Goal: Task Accomplishment & Management: Manage account settings

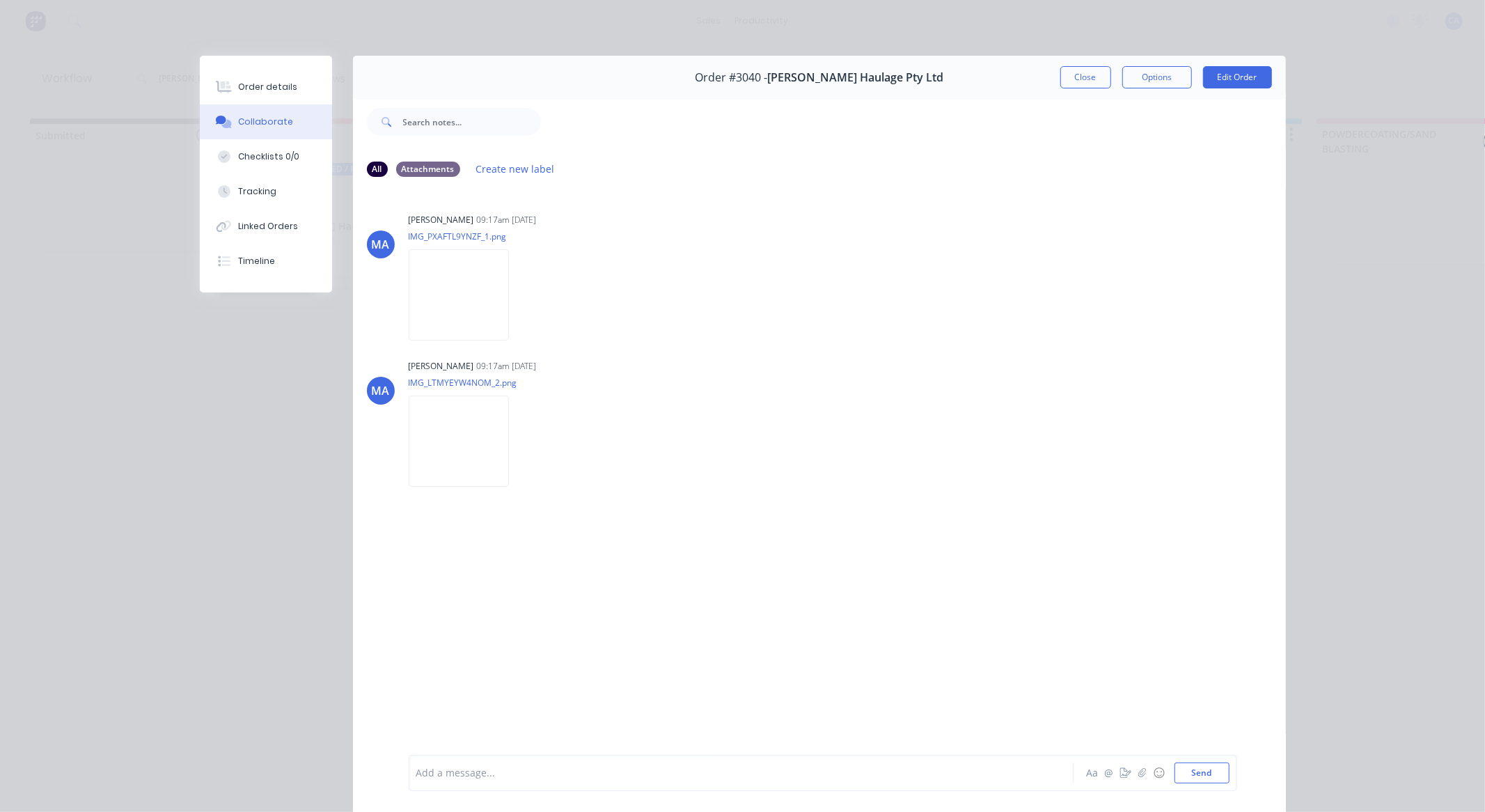
scroll to position [74, 0]
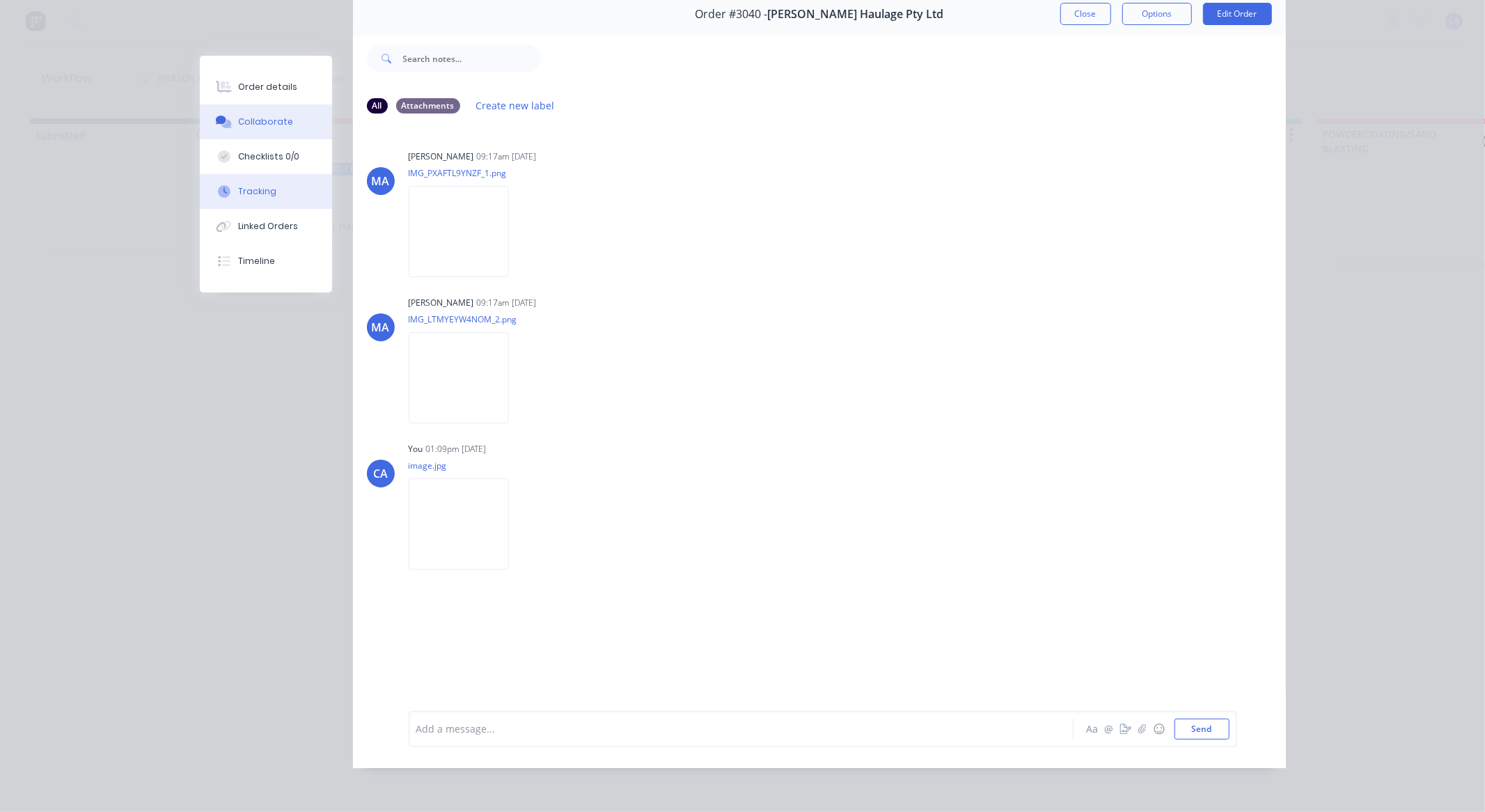
click at [261, 192] on div "Tracking" at bounding box center [257, 191] width 38 height 12
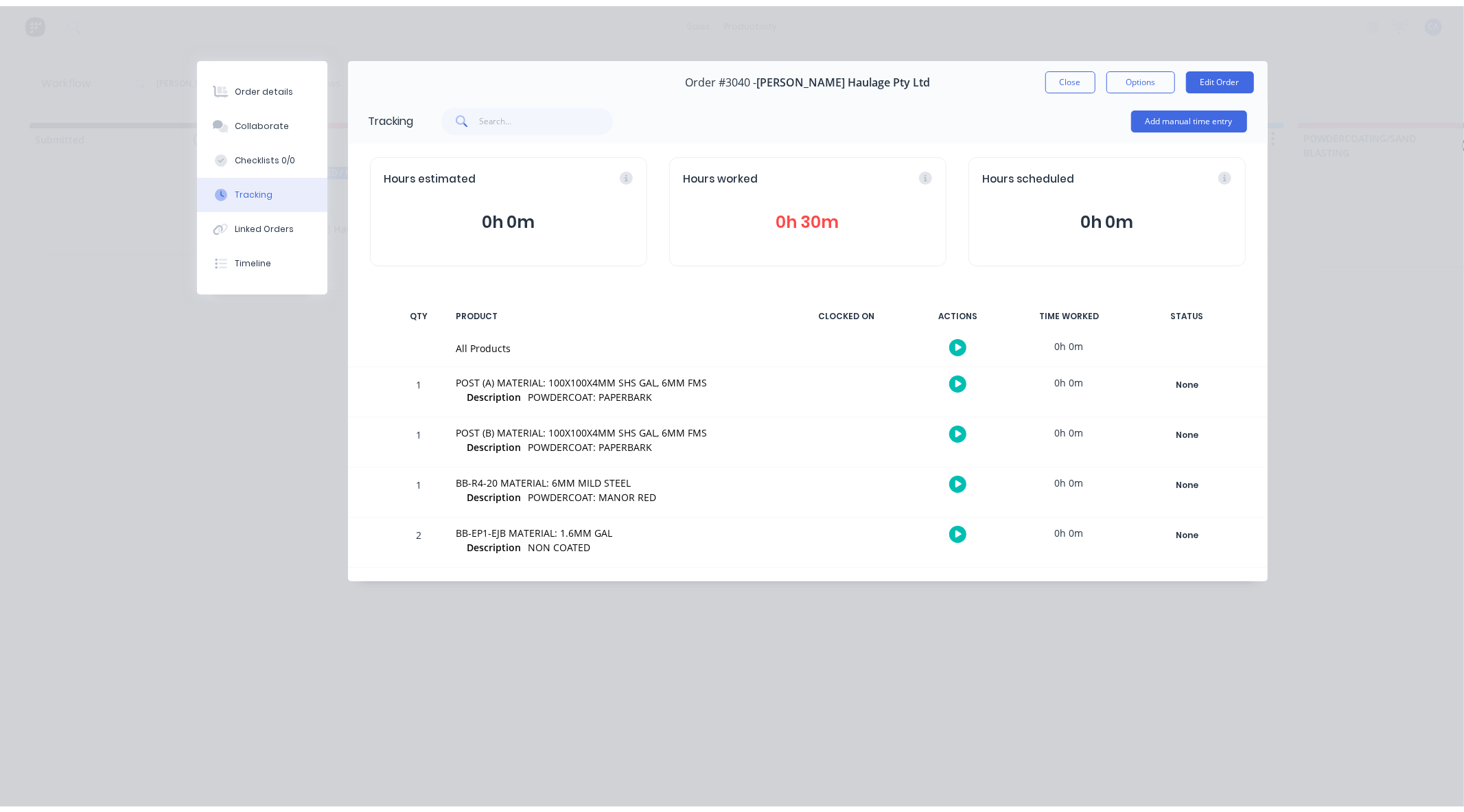
scroll to position [0, 0]
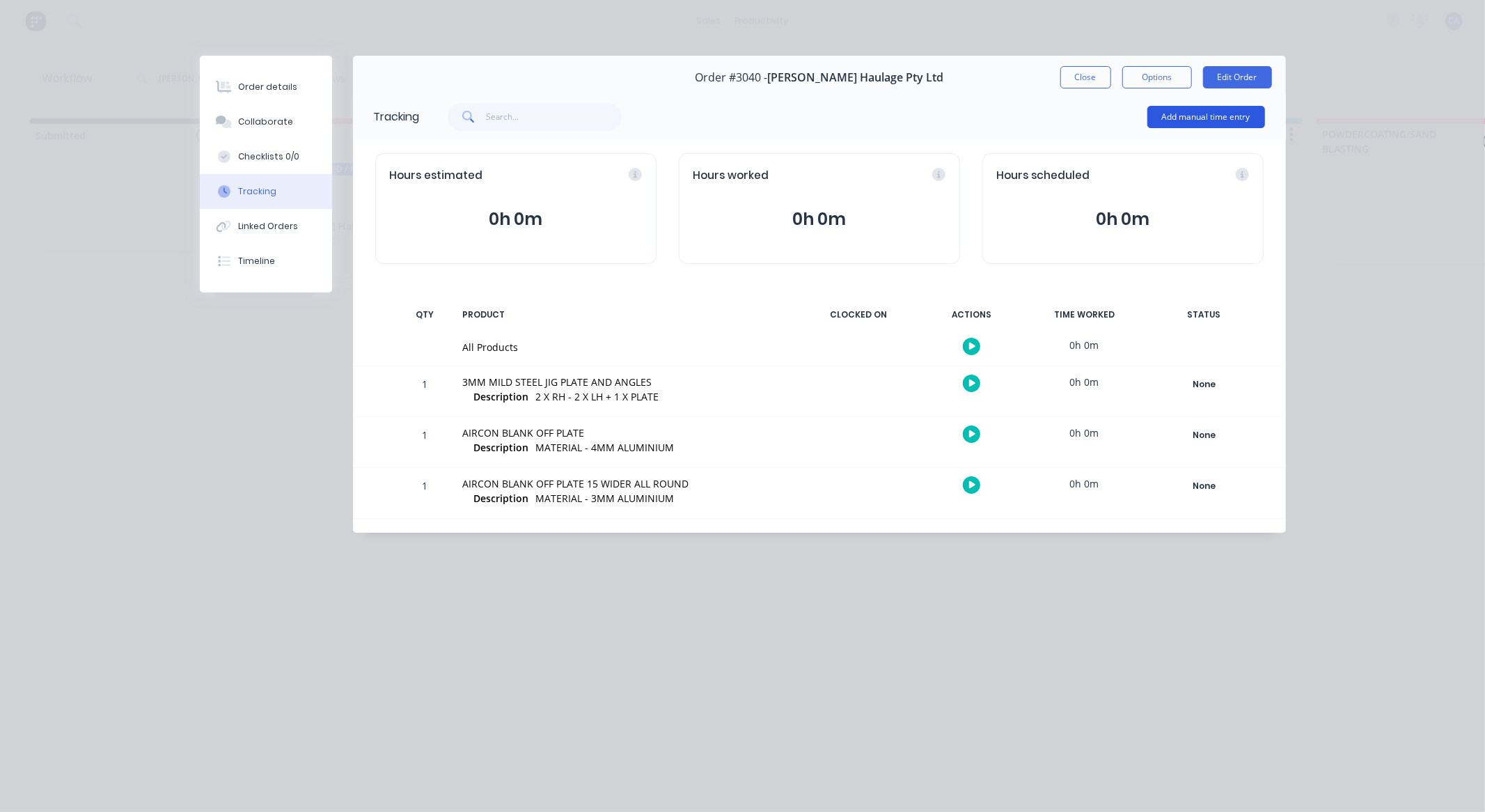
click at [1233, 113] on button "Add manual time entry" at bounding box center [1206, 117] width 117 height 23
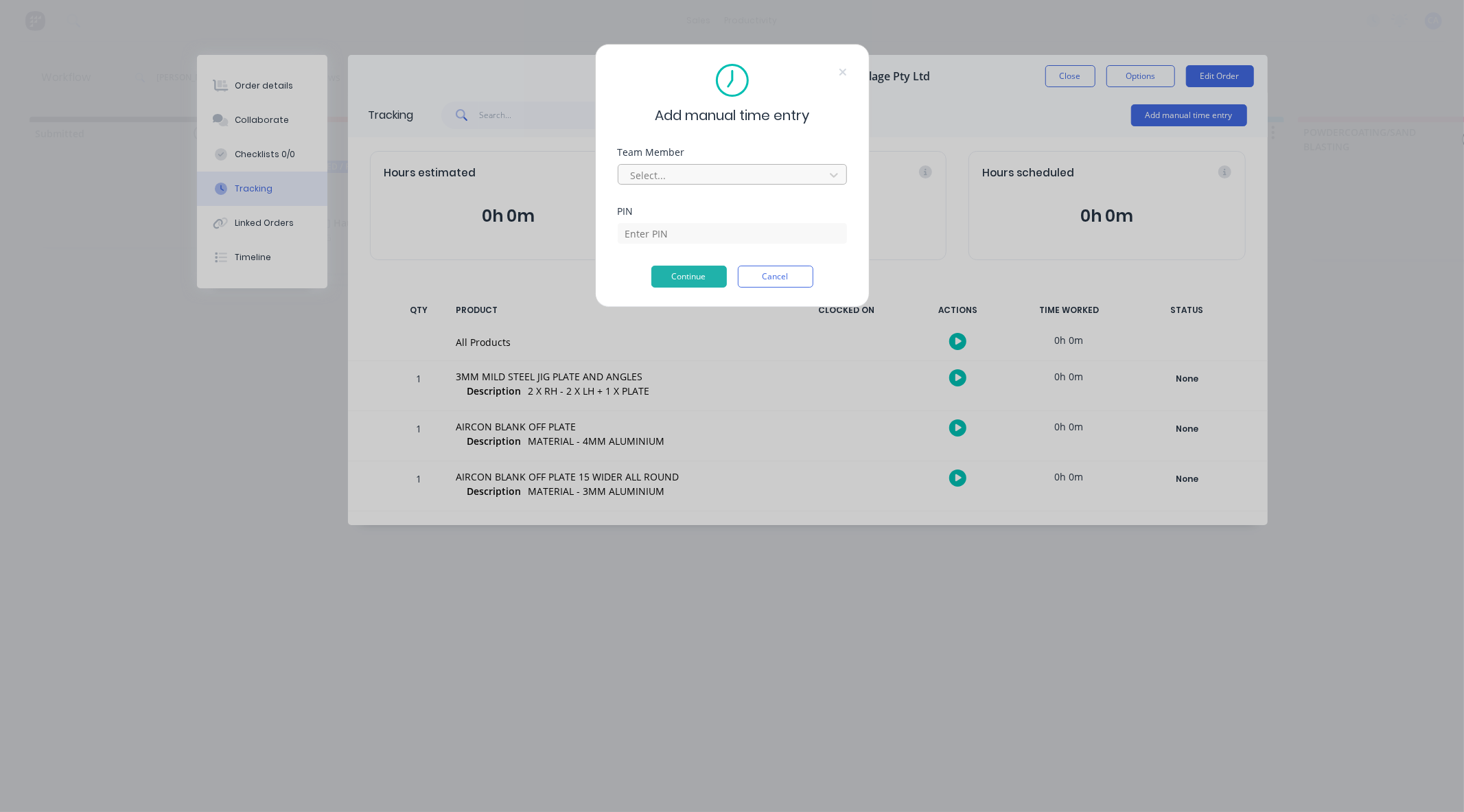
click at [772, 181] on div at bounding box center [723, 175] width 188 height 17
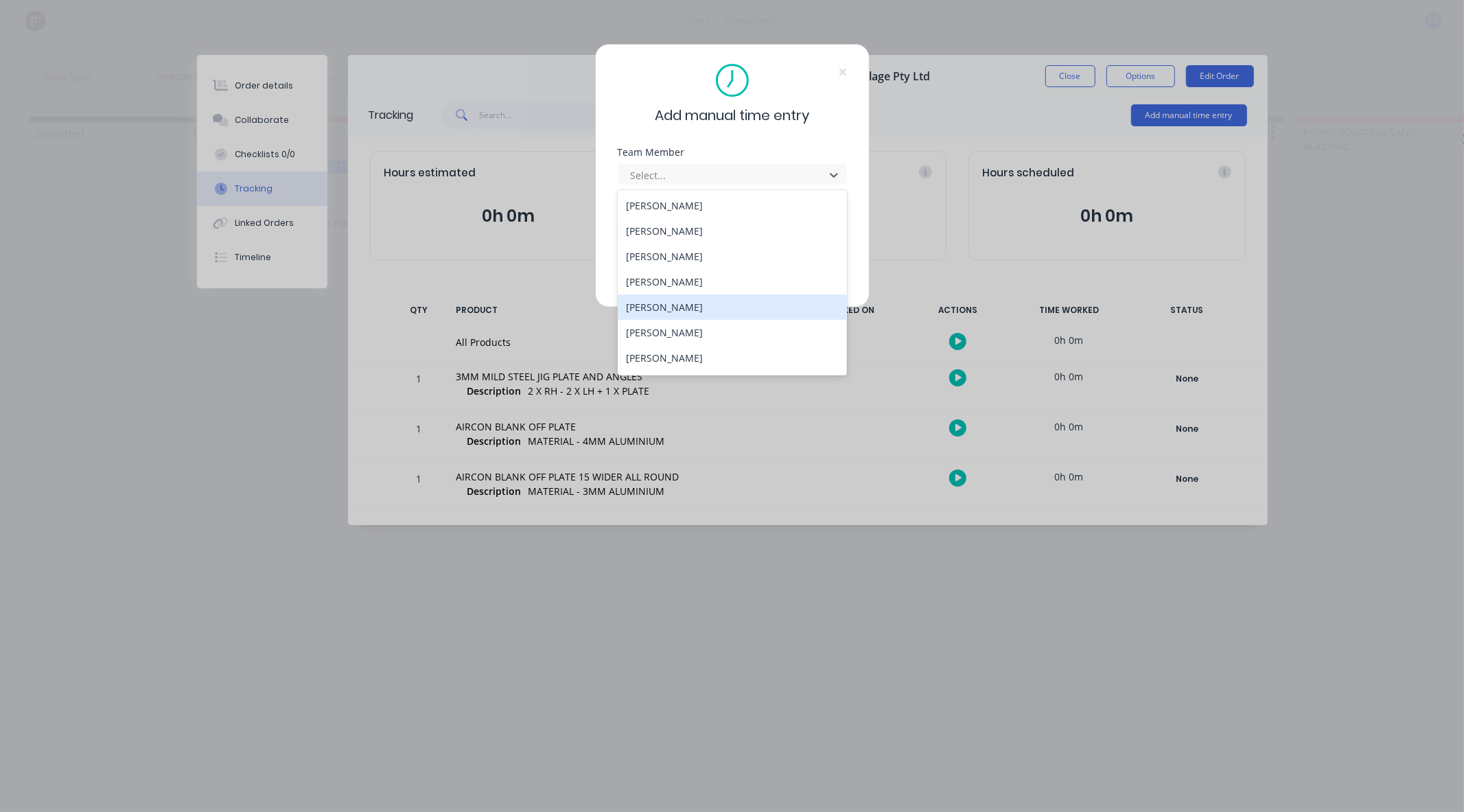
click at [675, 312] on div "[PERSON_NAME]" at bounding box center [732, 306] width 229 height 25
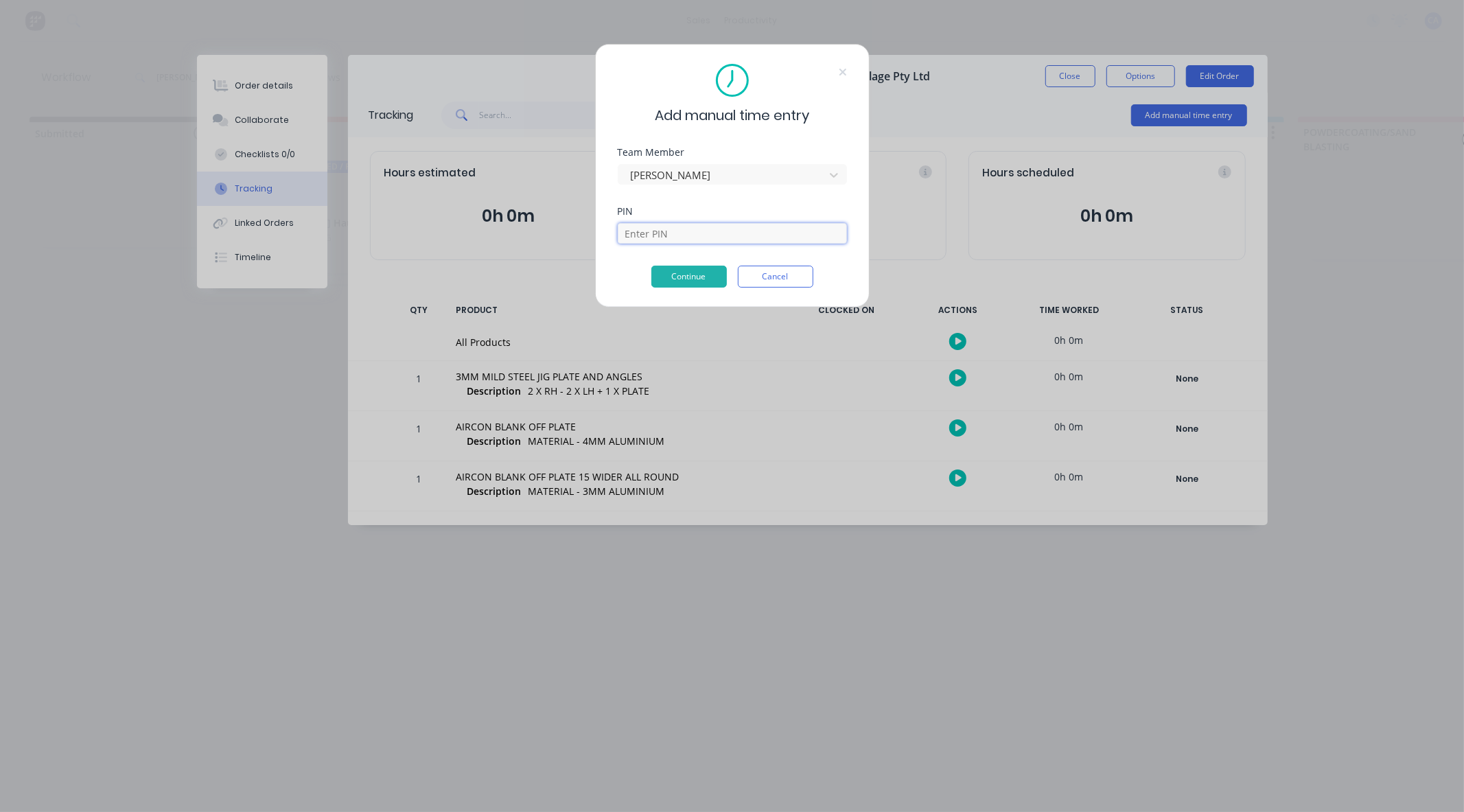
drag, startPoint x: 662, startPoint y: 230, endPoint x: 688, endPoint y: 238, distance: 27.2
click at [663, 230] on input at bounding box center [732, 233] width 229 height 21
type input "3699"
click at [696, 273] on button "Continue" at bounding box center [688, 276] width 76 height 22
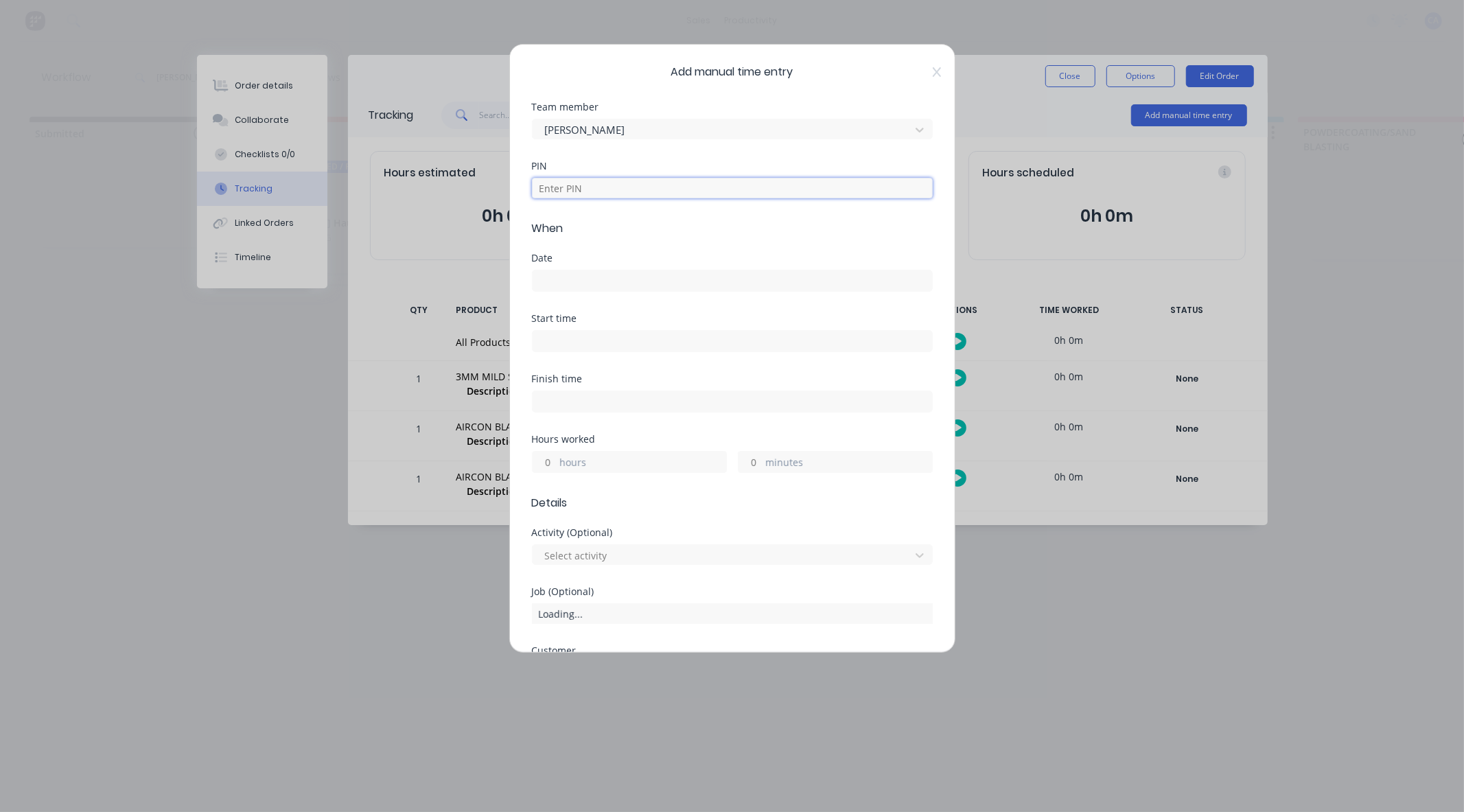
click at [588, 183] on input at bounding box center [732, 188] width 401 height 21
type input "3699"
click at [568, 281] on input at bounding box center [732, 280] width 399 height 21
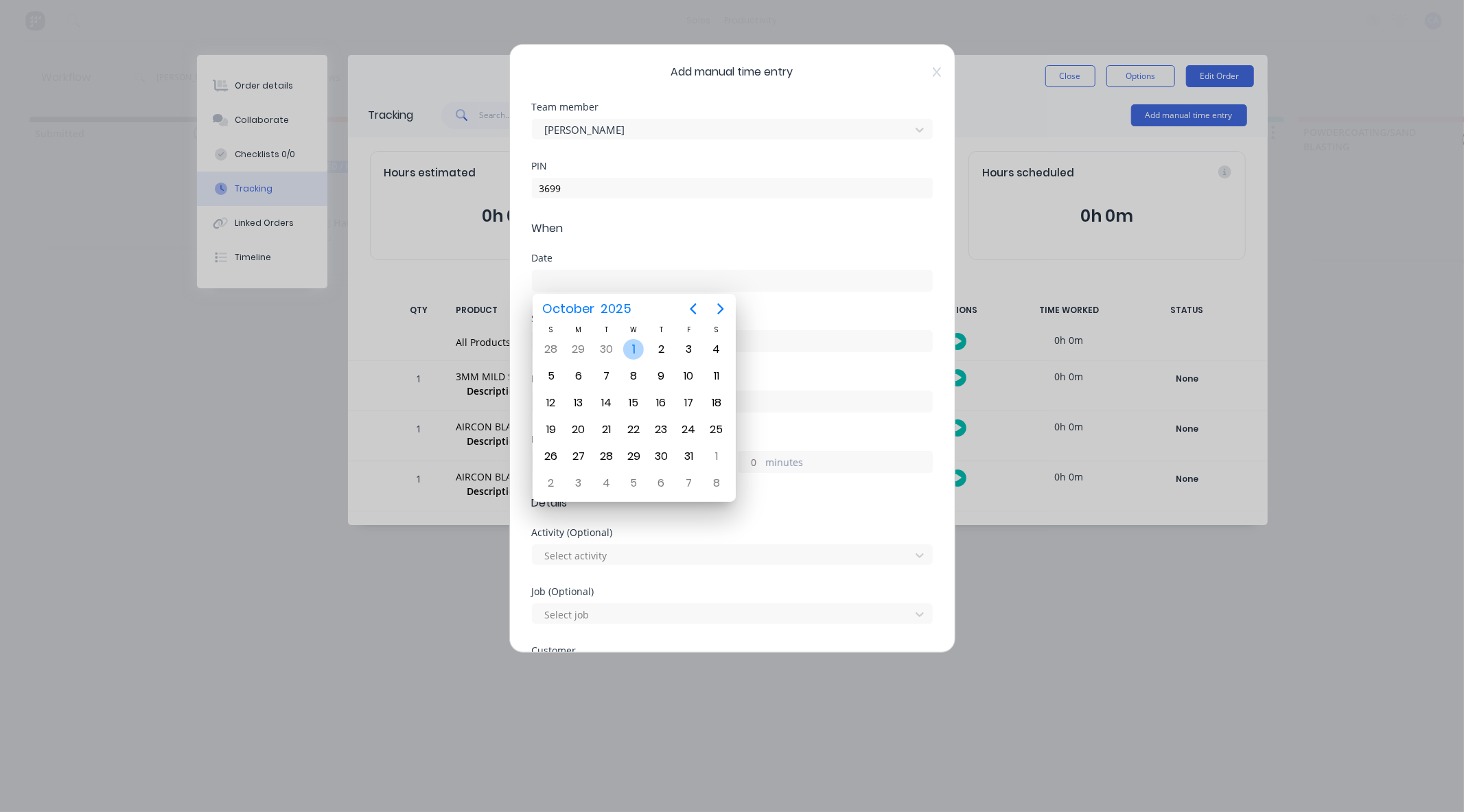
drag, startPoint x: 635, startPoint y: 348, endPoint x: 619, endPoint y: 337, distance: 19.4
click at [635, 347] on div "1" at bounding box center [633, 349] width 21 height 21
type input "[DATE]"
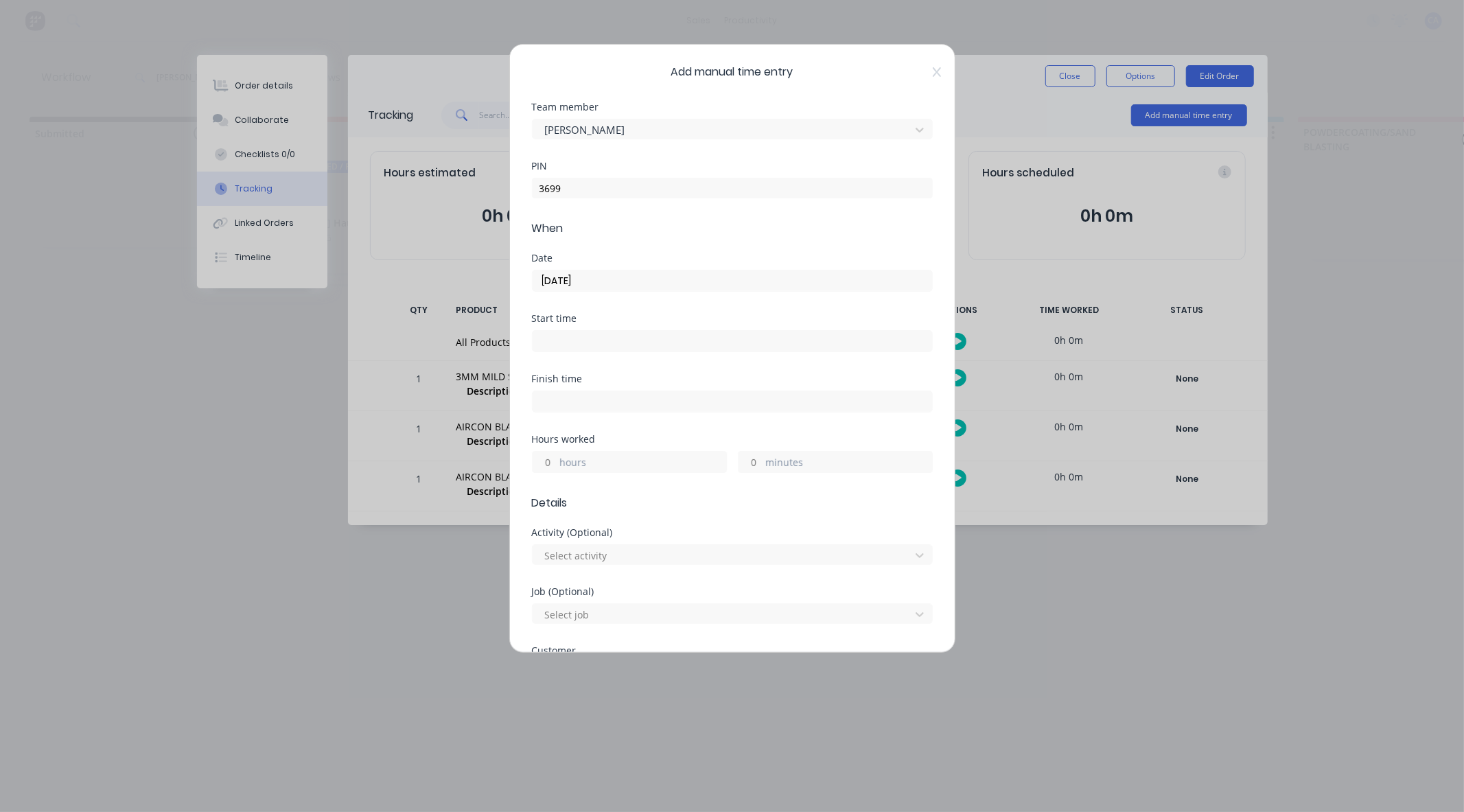
drag, startPoint x: 754, startPoint y: 473, endPoint x: 754, endPoint y: 465, distance: 8.0
click at [754, 469] on div "Hours worked hours minutes" at bounding box center [732, 465] width 401 height 60
click at [754, 462] on input "minutes" at bounding box center [750, 462] width 24 height 21
click at [753, 469] on input "minutes" at bounding box center [750, 462] width 24 height 21
type input "20"
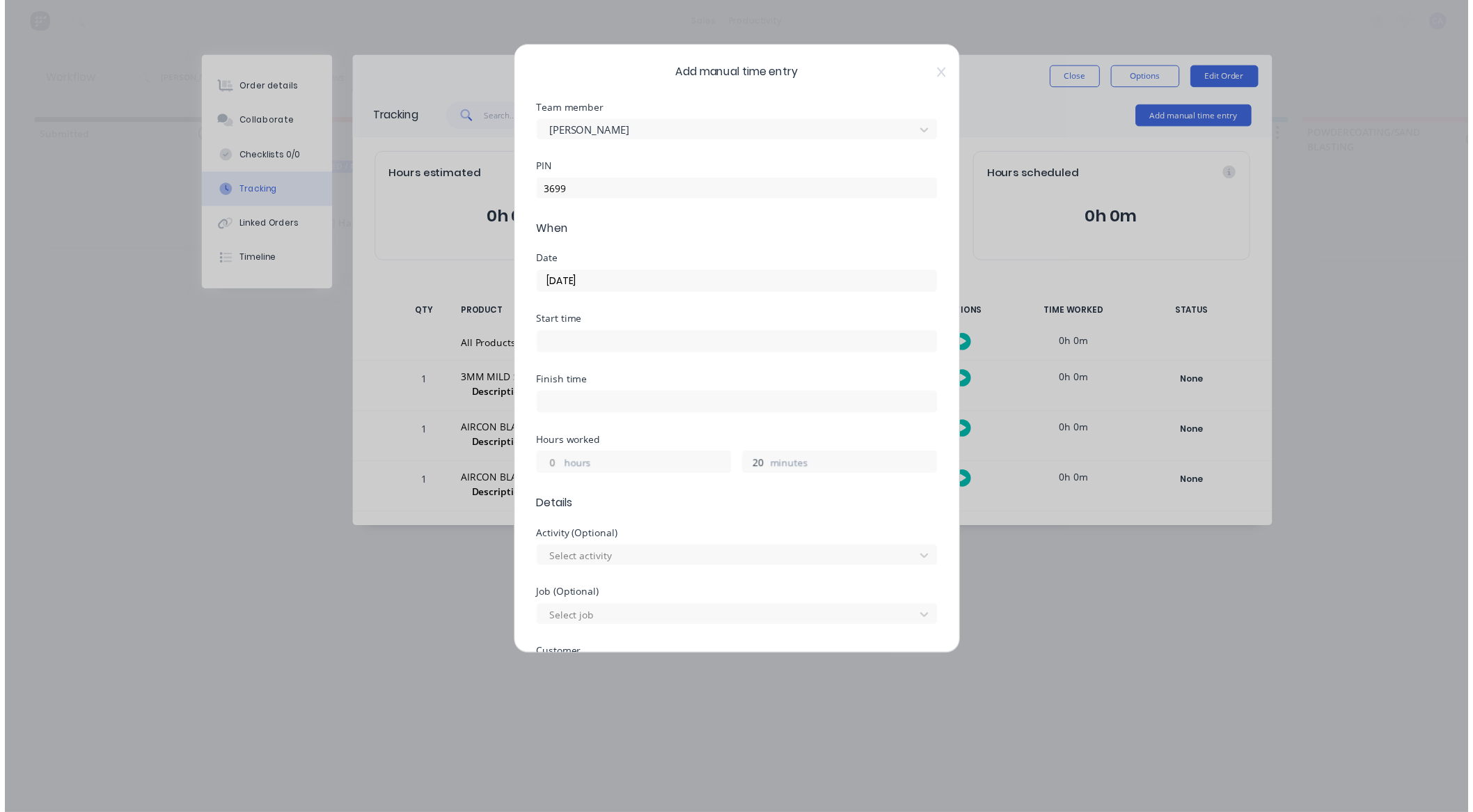
scroll to position [503, 0]
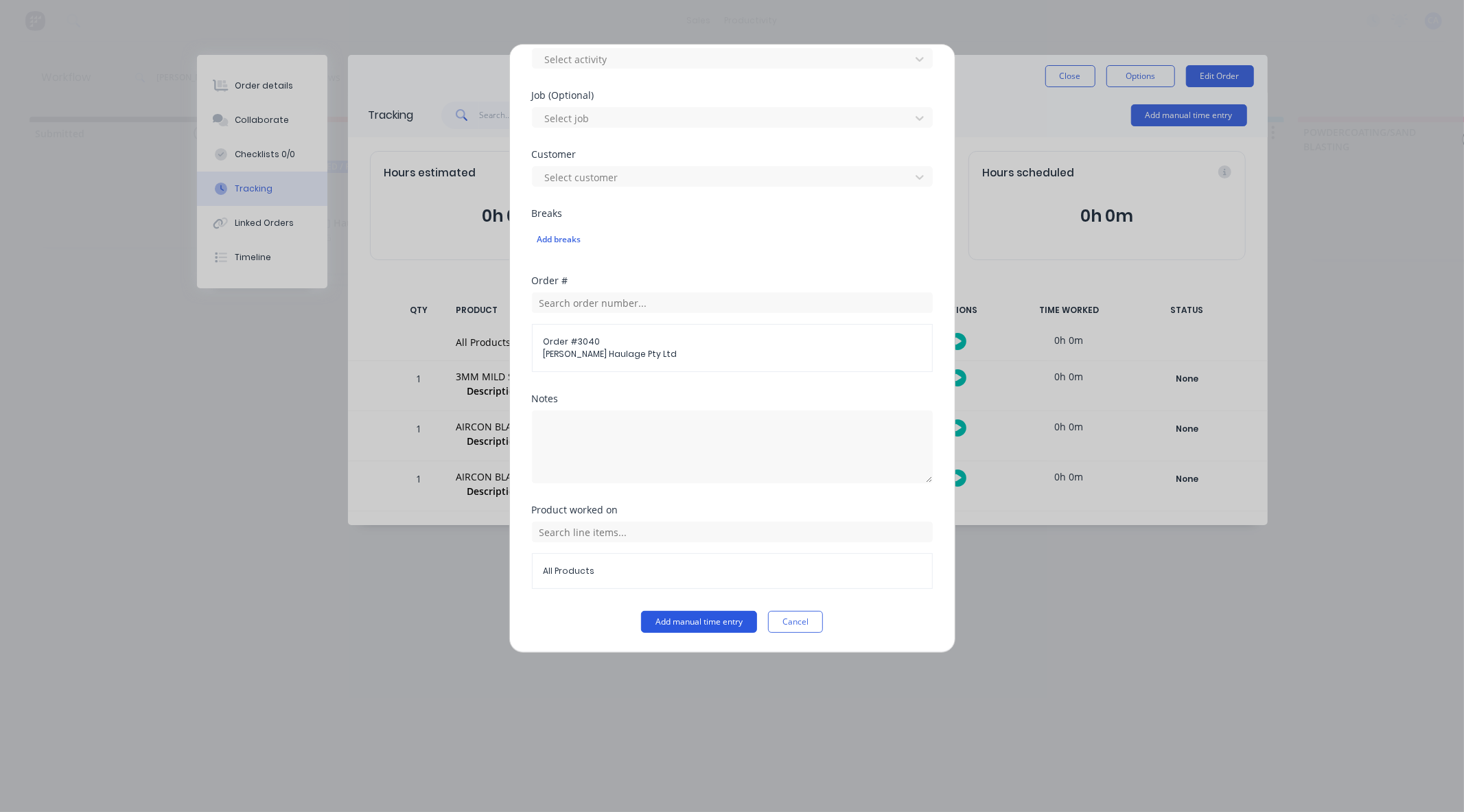
click at [709, 619] on button "Add manual time entry" at bounding box center [699, 621] width 116 height 22
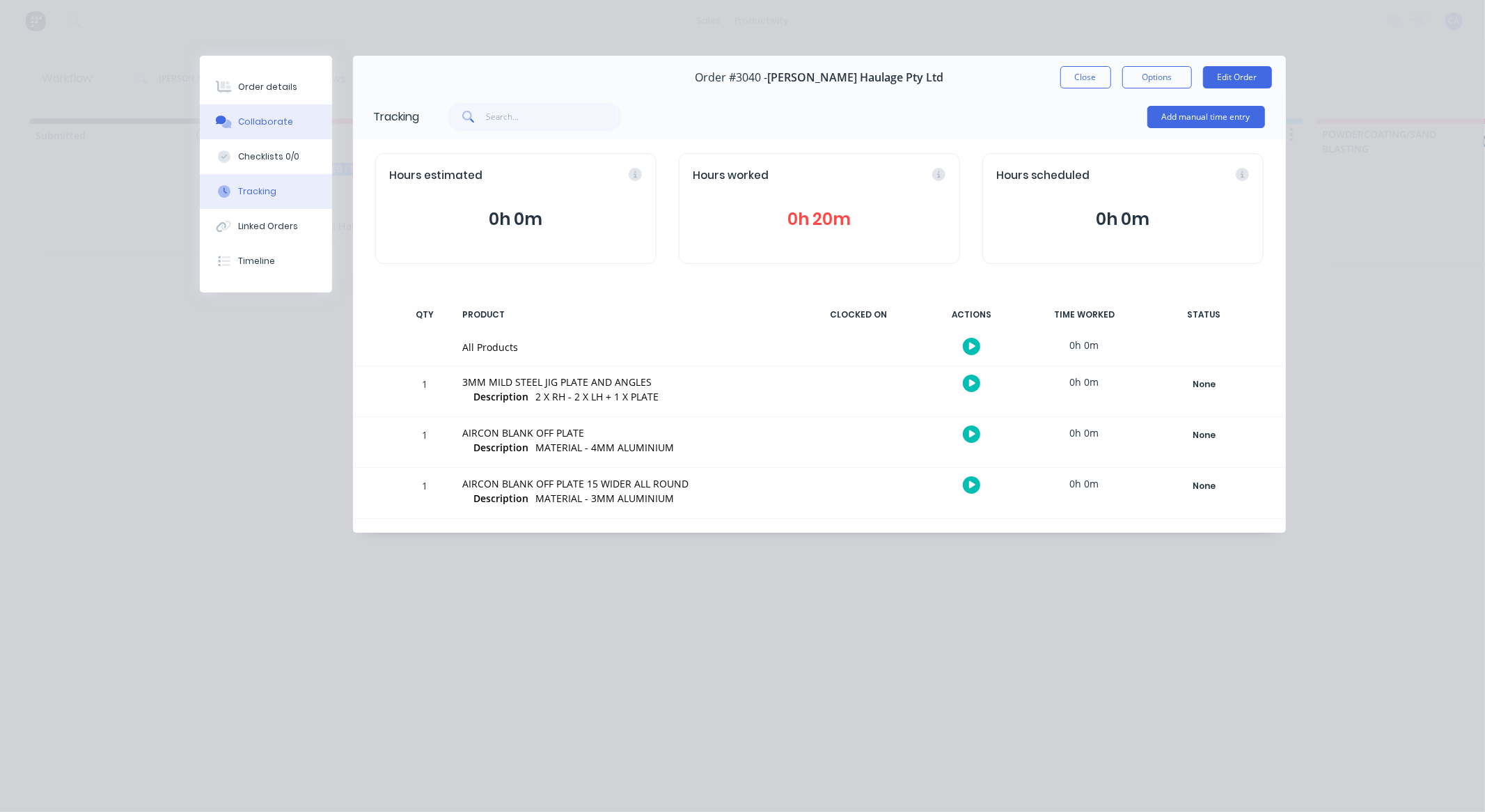
click at [286, 121] on div "Collaborate" at bounding box center [265, 121] width 55 height 12
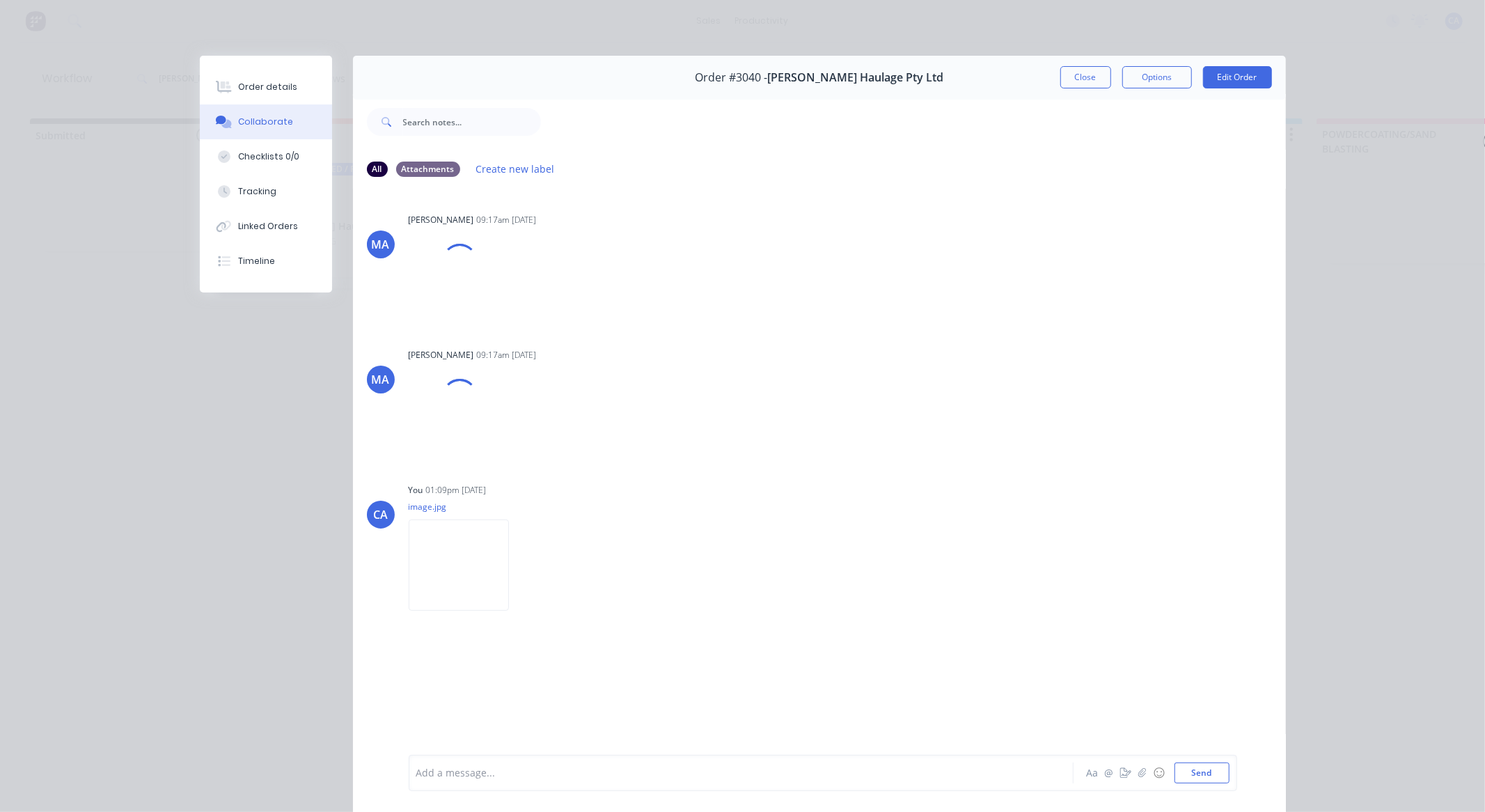
click at [483, 781] on div "Add a message..." at bounding box center [722, 773] width 610 height 21
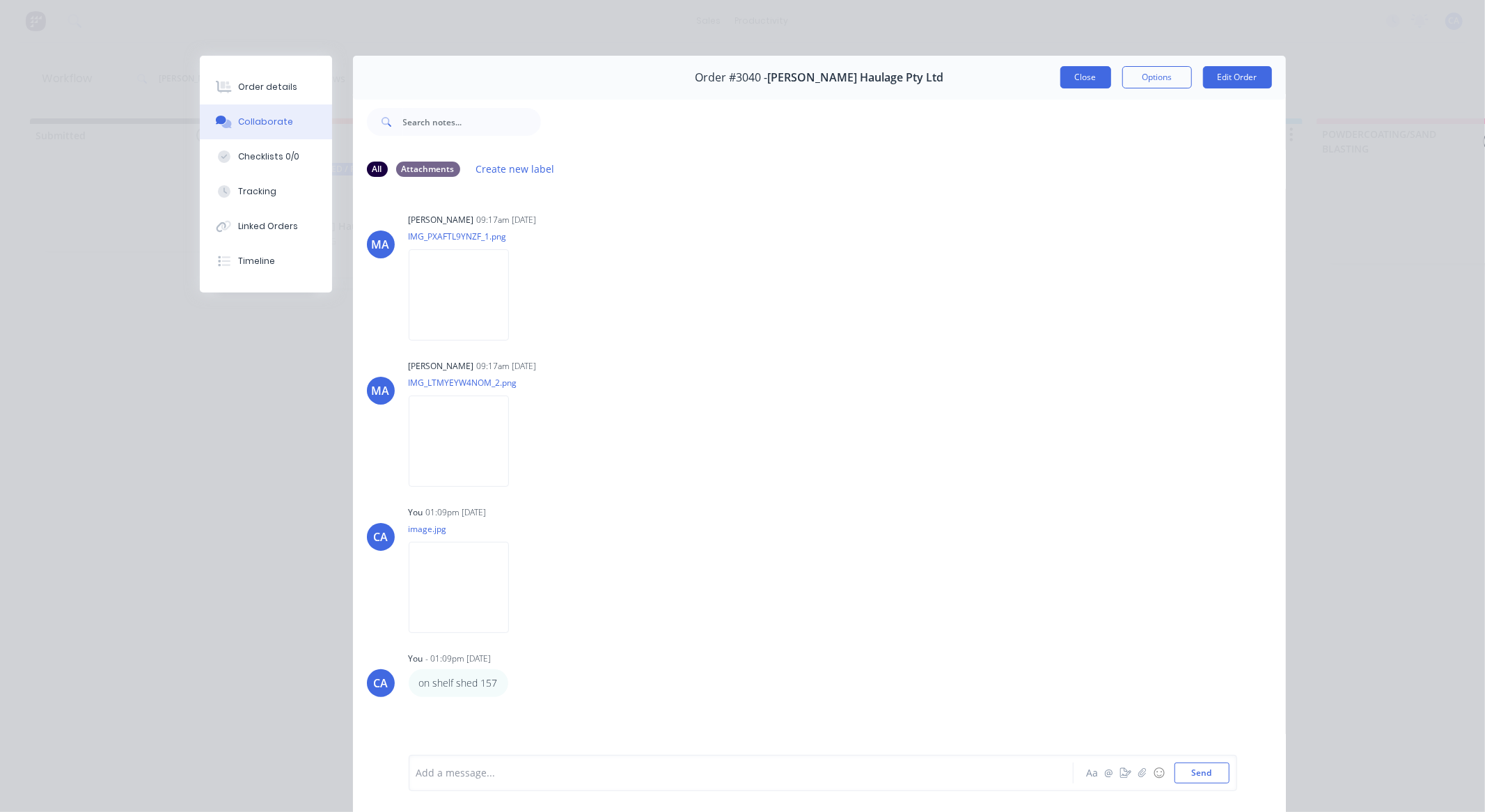
click at [1070, 74] on button "Close" at bounding box center [1086, 77] width 51 height 23
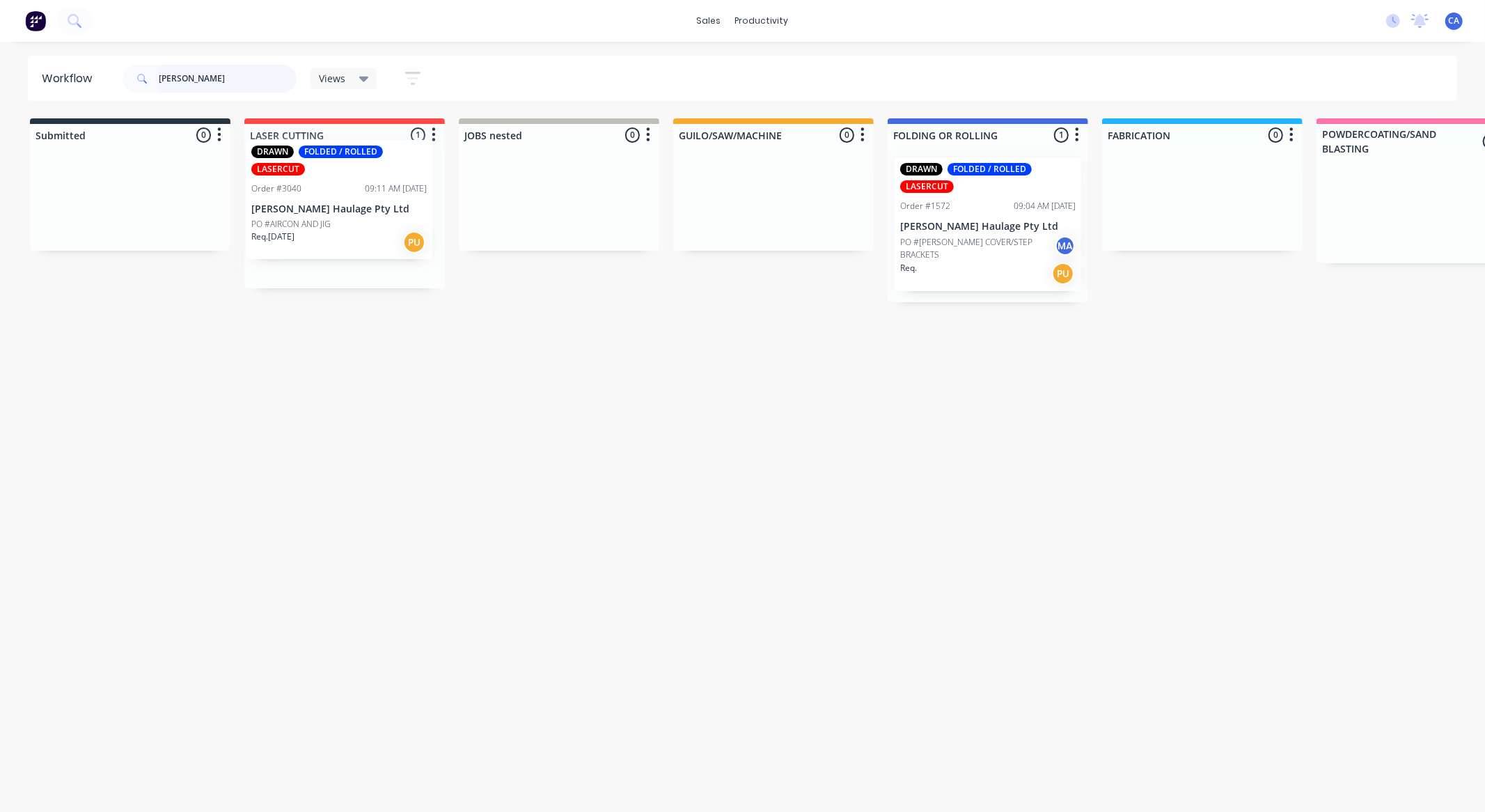
drag, startPoint x: 315, startPoint y: 225, endPoint x: 321, endPoint y: 210, distance: 16.2
click at [312, 206] on div "DRAWN FOLDED / ROLLED LASERCUT Order #3040 09:11 AM [DATE] [PERSON_NAME] Haulag…" at bounding box center [344, 217] width 201 height 142
drag, startPoint x: 196, startPoint y: 79, endPoint x: 42, endPoint y: 83, distance: 154.1
click at [88, 85] on header "Workflow [PERSON_NAME] Views Save new view None (Default) edit Show/Hide status…" at bounding box center [743, 78] width 1430 height 45
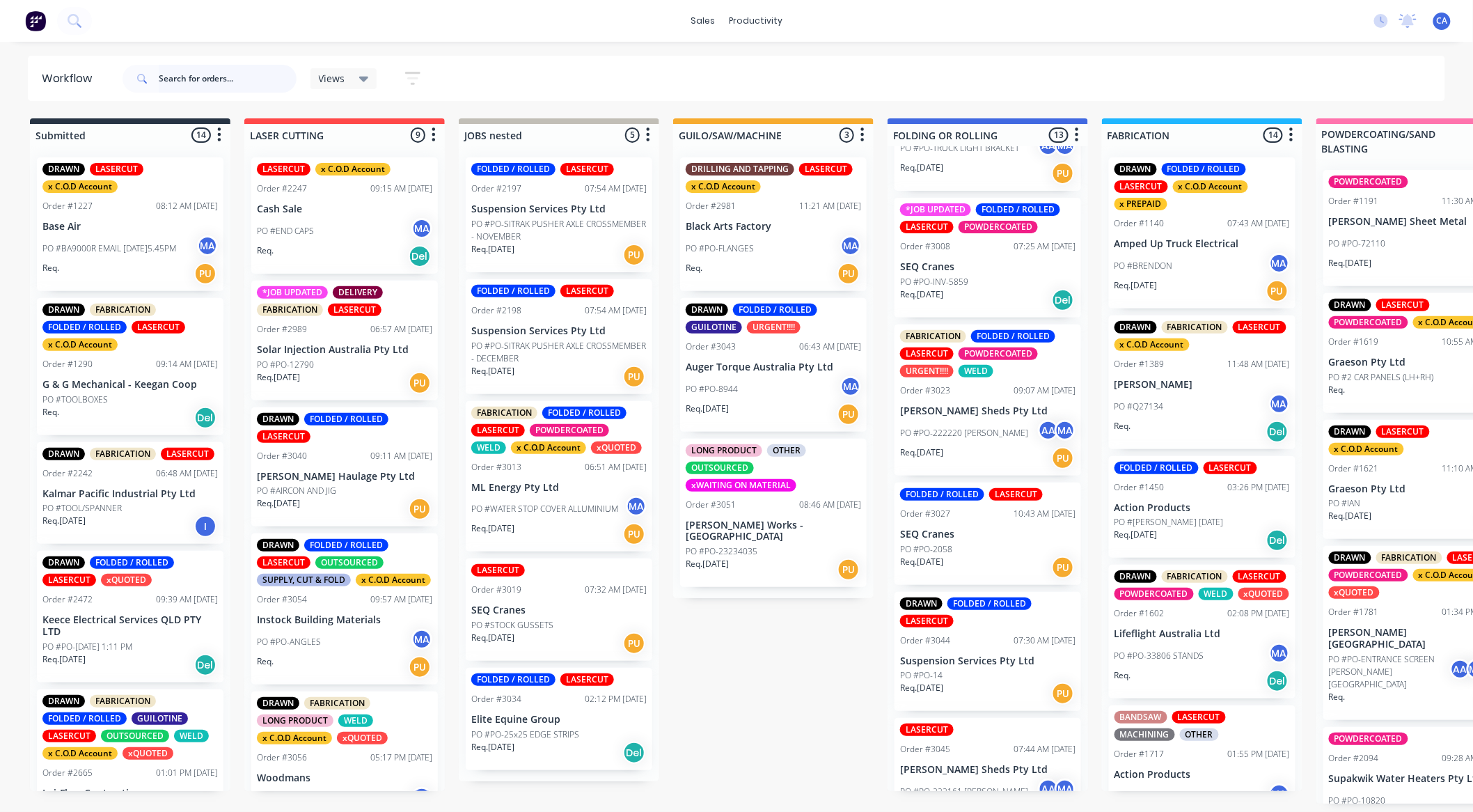
scroll to position [1146, 0]
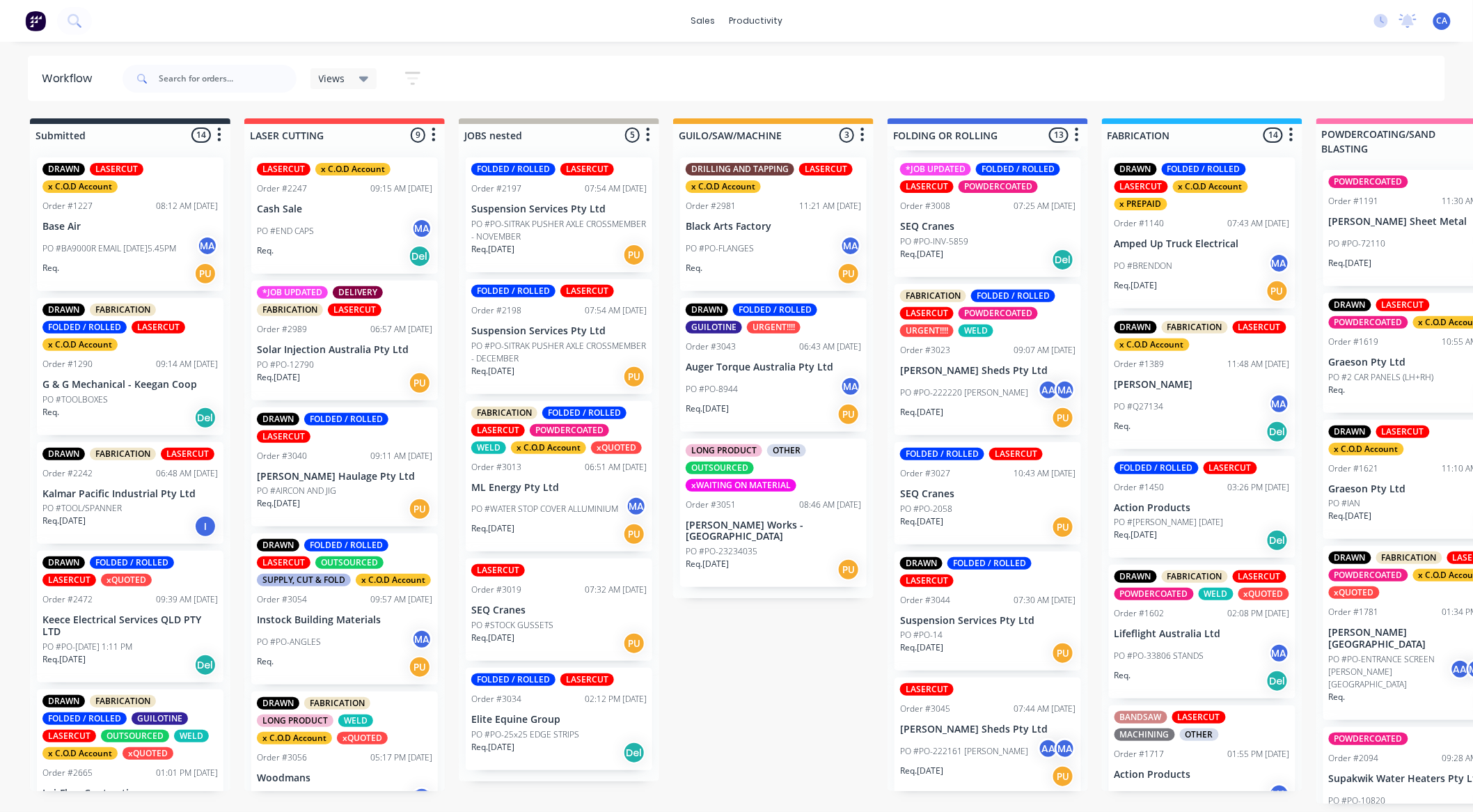
click at [938, 634] on p "PO #PO-14" at bounding box center [921, 635] width 42 height 12
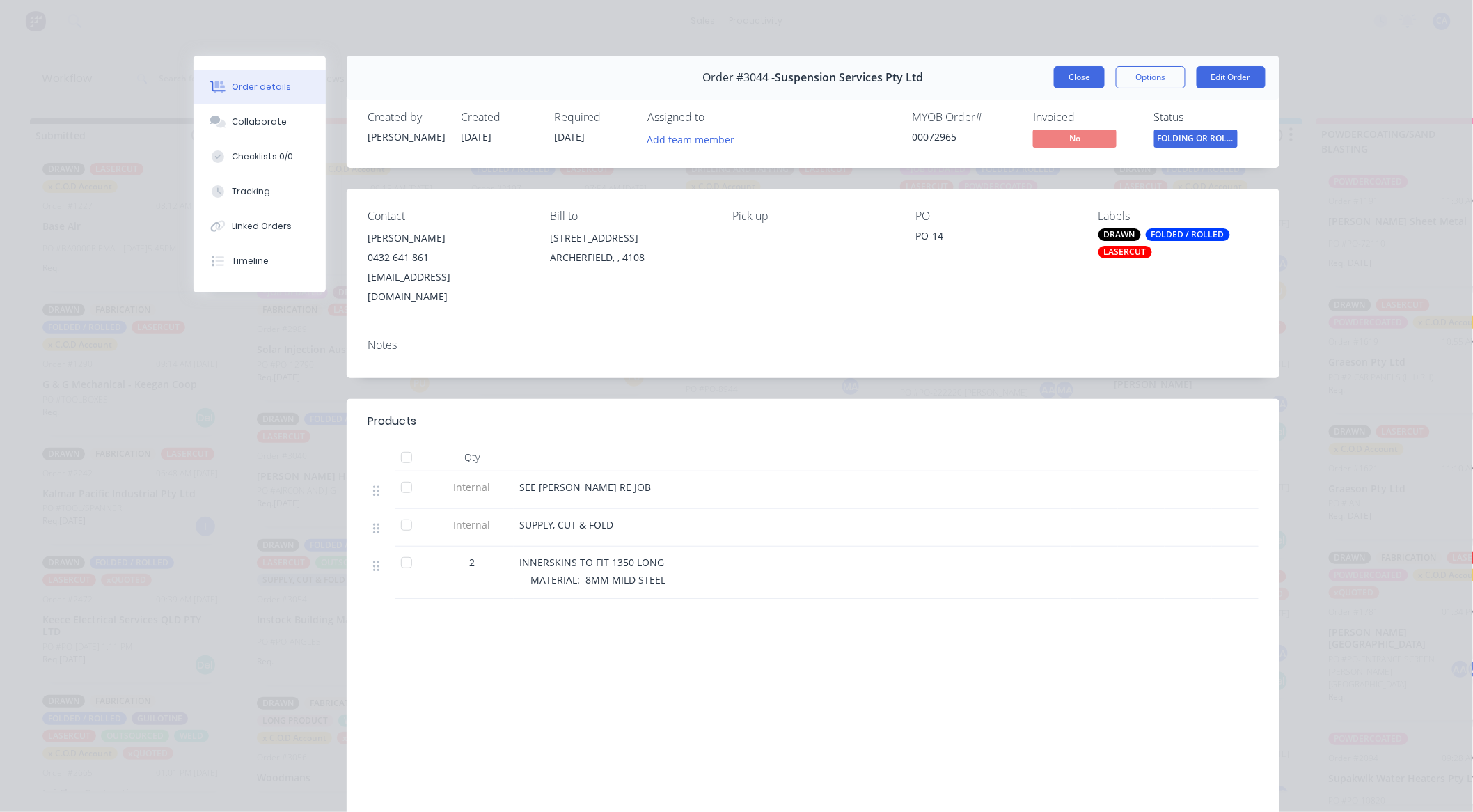
click at [1089, 83] on button "Close" at bounding box center [1080, 77] width 51 height 23
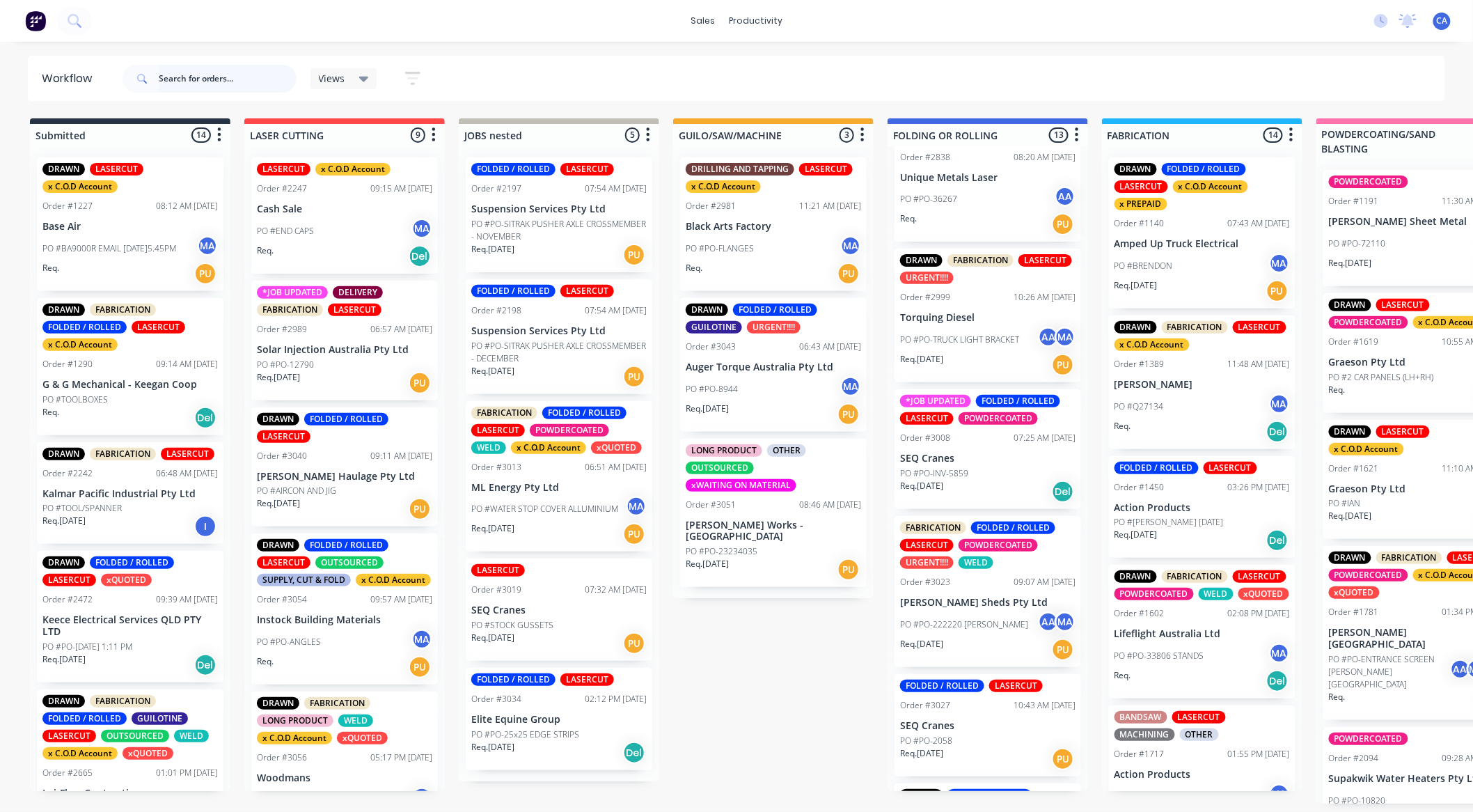
scroll to position [837, 0]
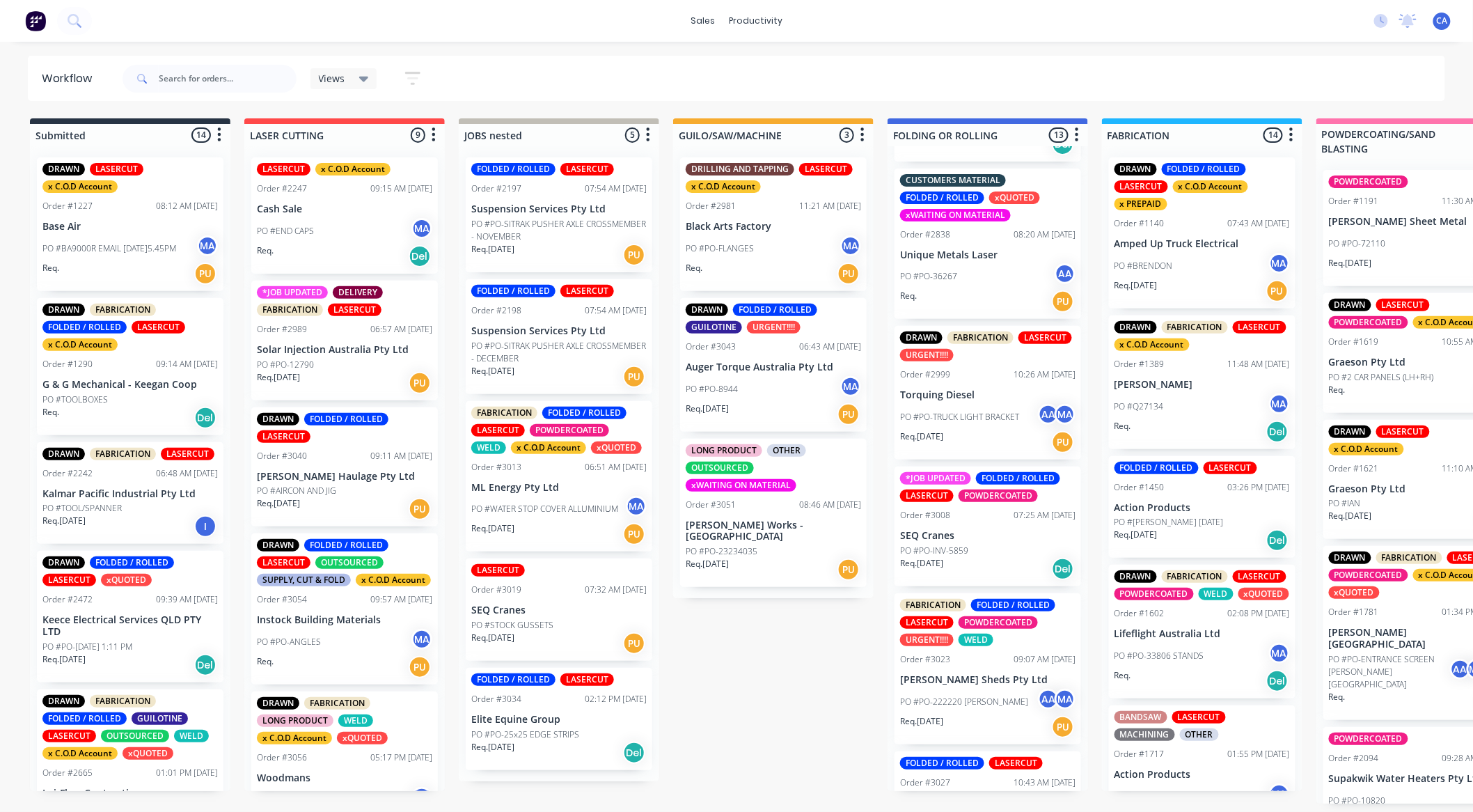
click at [973, 426] on div "PO #PO-TRUCK LIGHT BRACKET AA MA" at bounding box center [988, 417] width 175 height 26
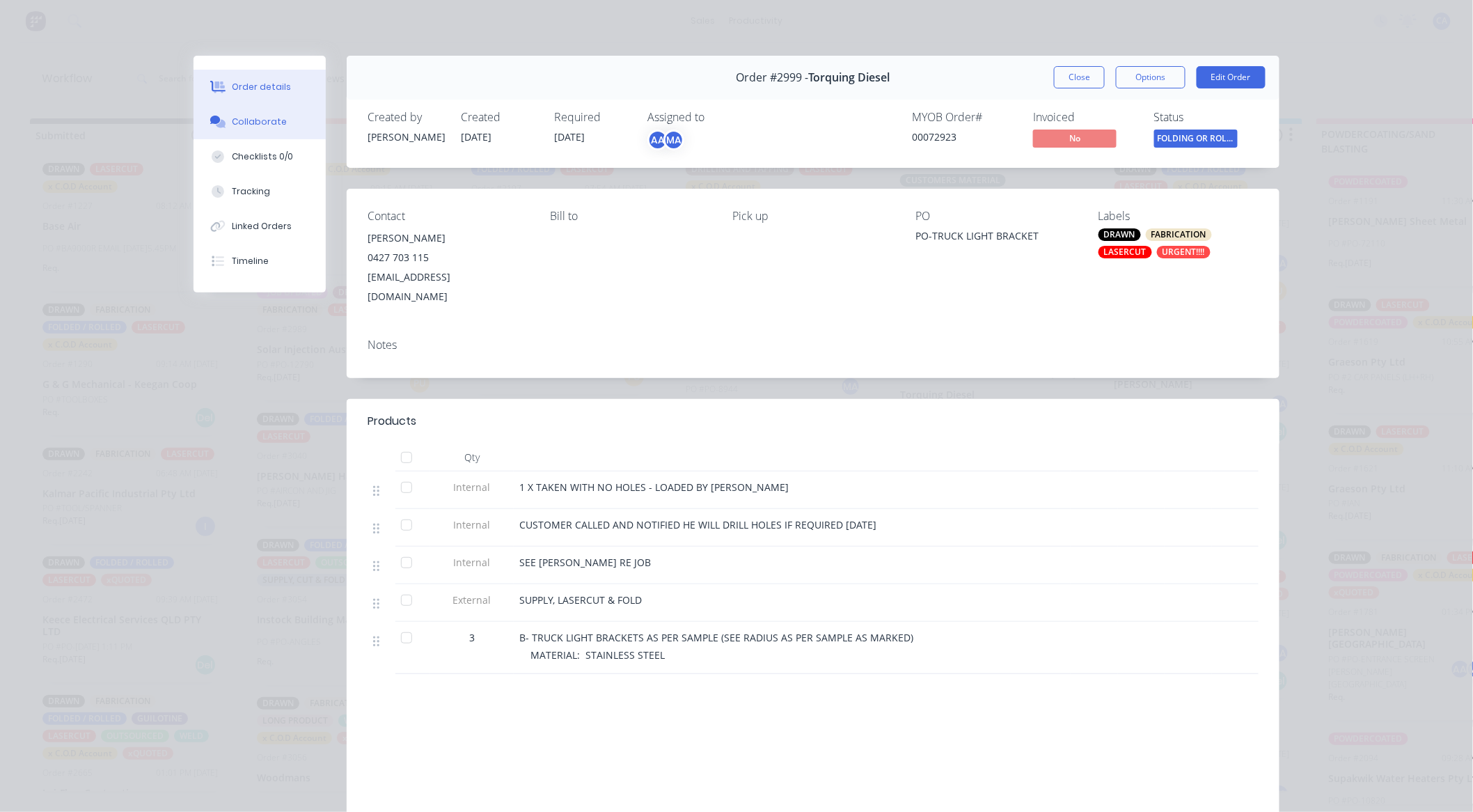
click at [252, 104] on button "Collaborate" at bounding box center [259, 122] width 132 height 35
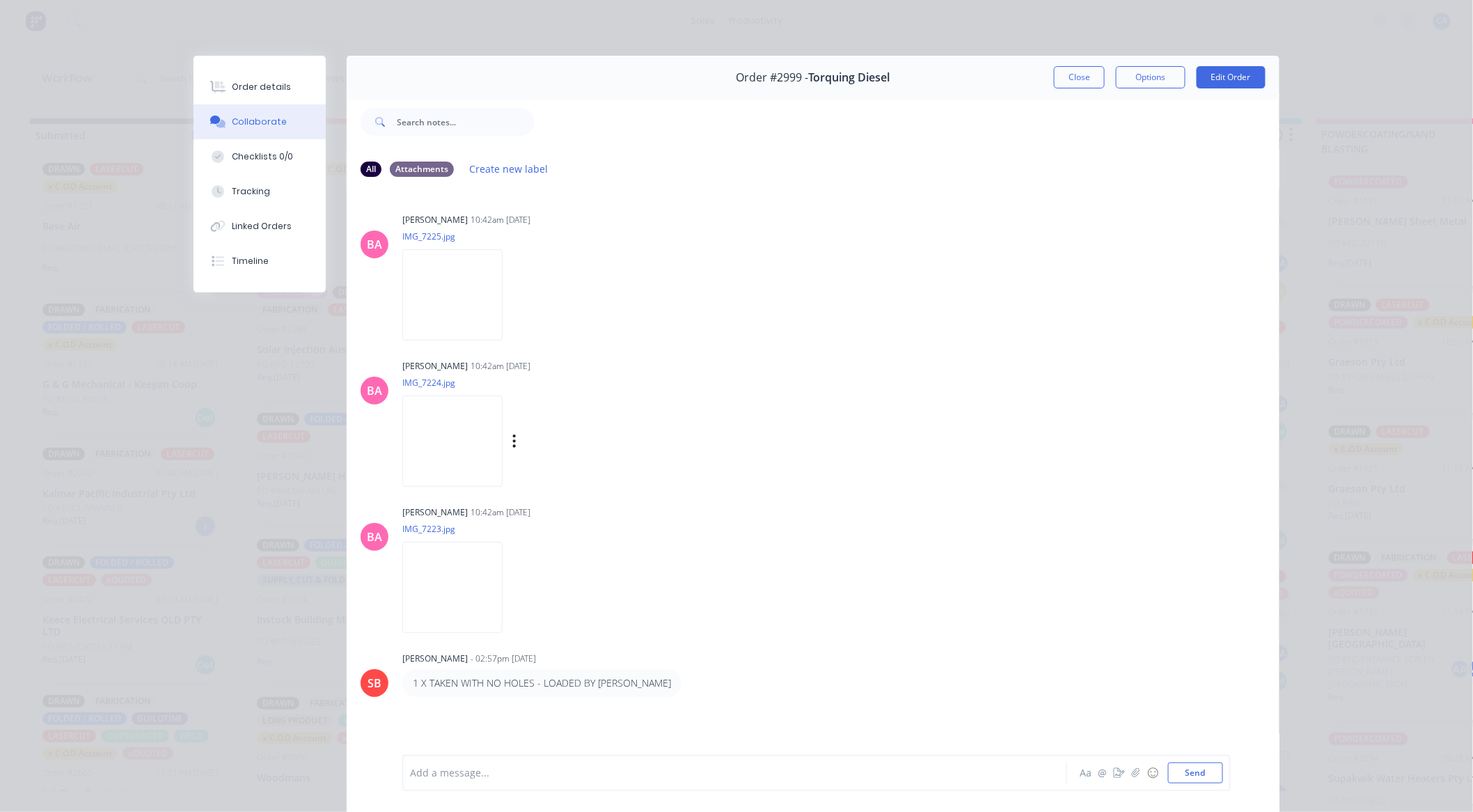
scroll to position [74, 0]
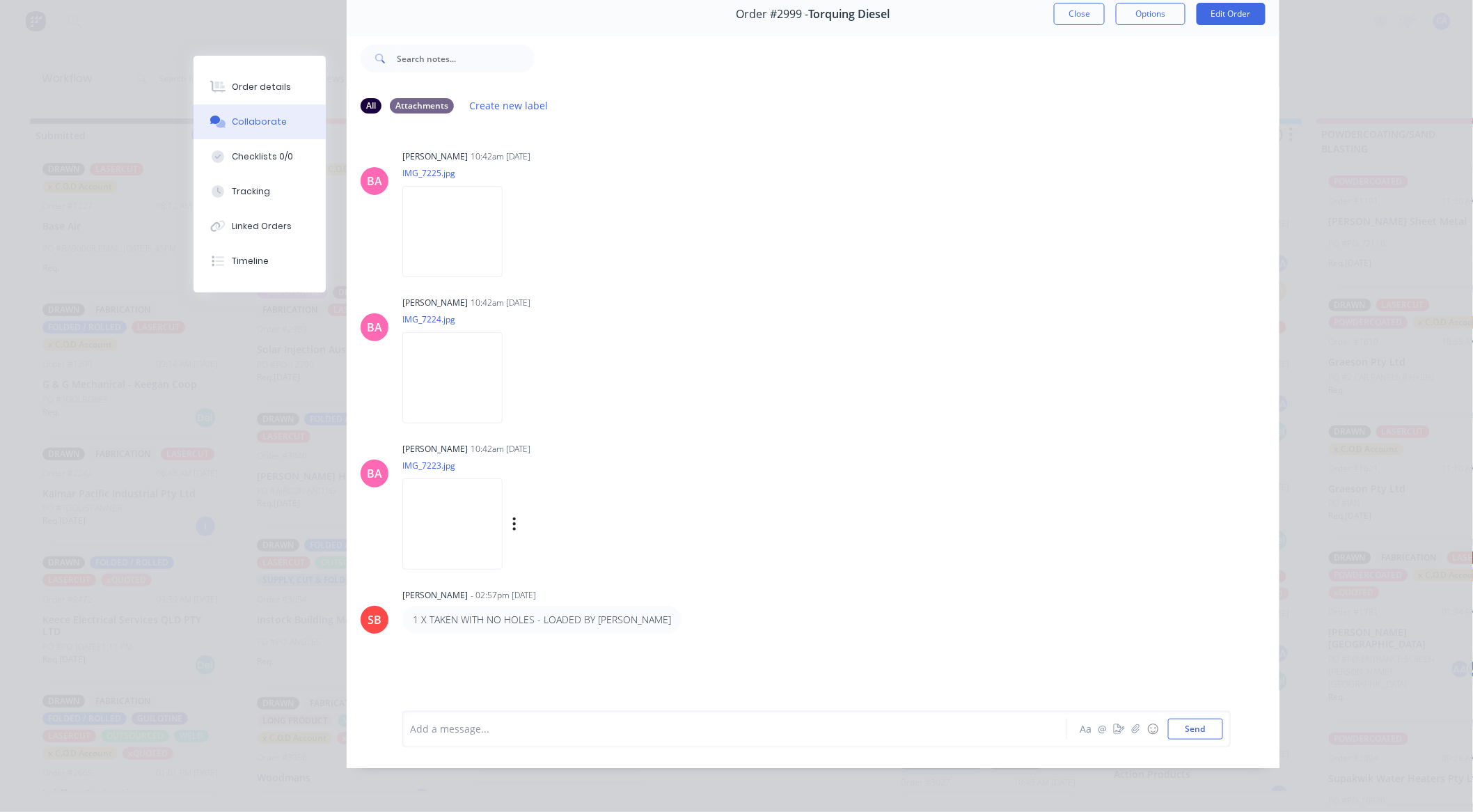
click at [446, 530] on img at bounding box center [452, 524] width 100 height 91
click at [468, 212] on img at bounding box center [452, 231] width 100 height 91
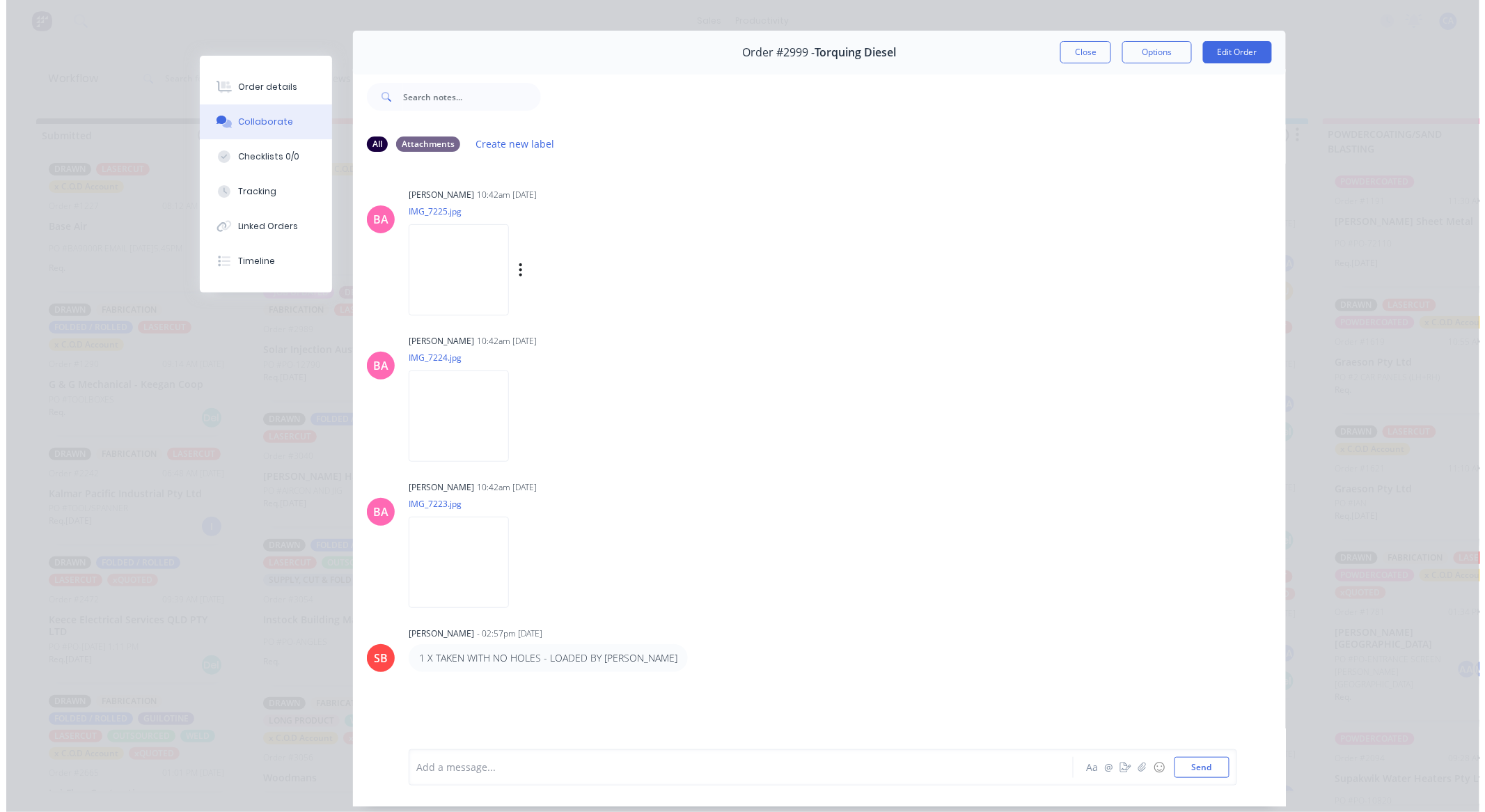
scroll to position [0, 0]
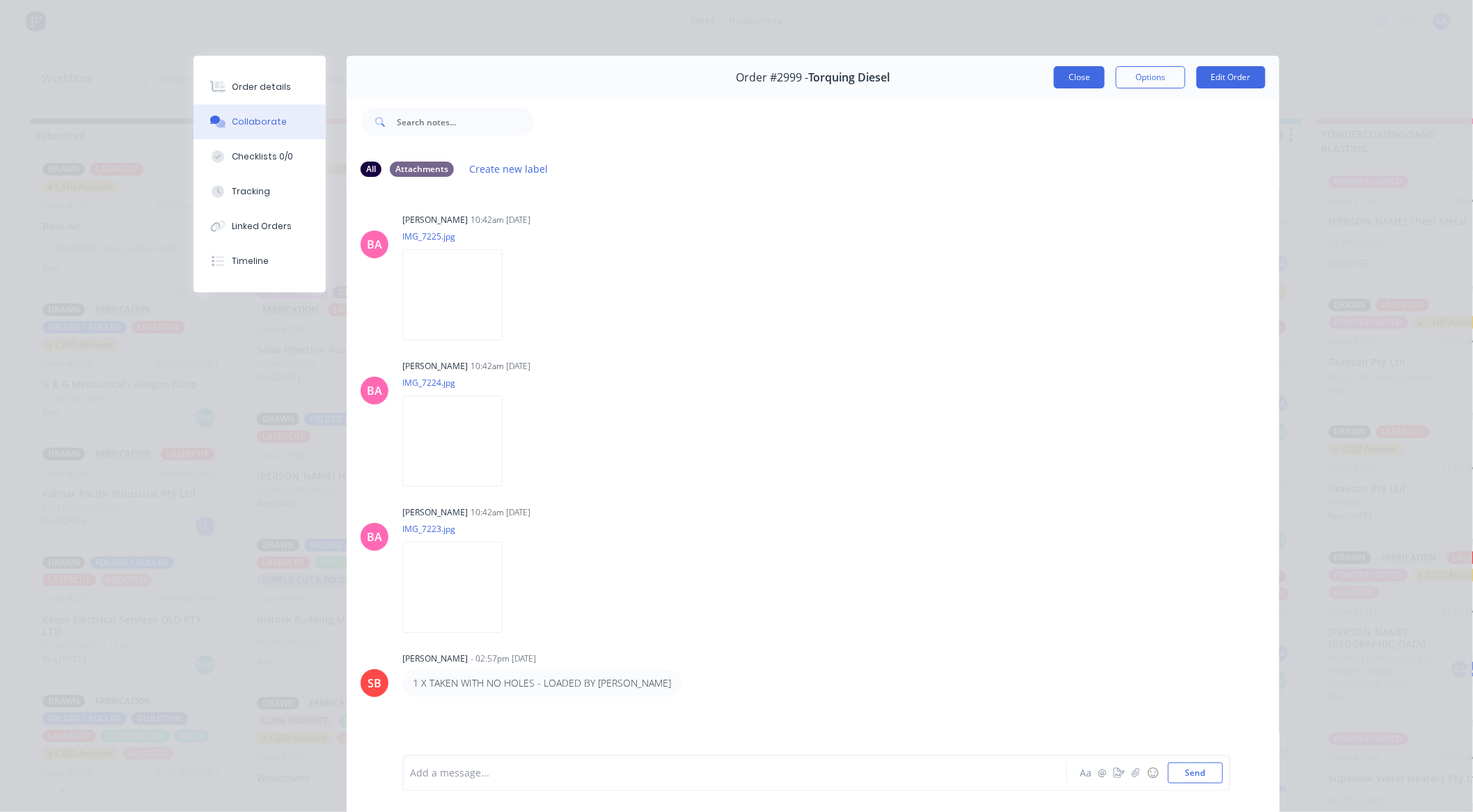
click at [1062, 81] on button "Close" at bounding box center [1080, 77] width 51 height 23
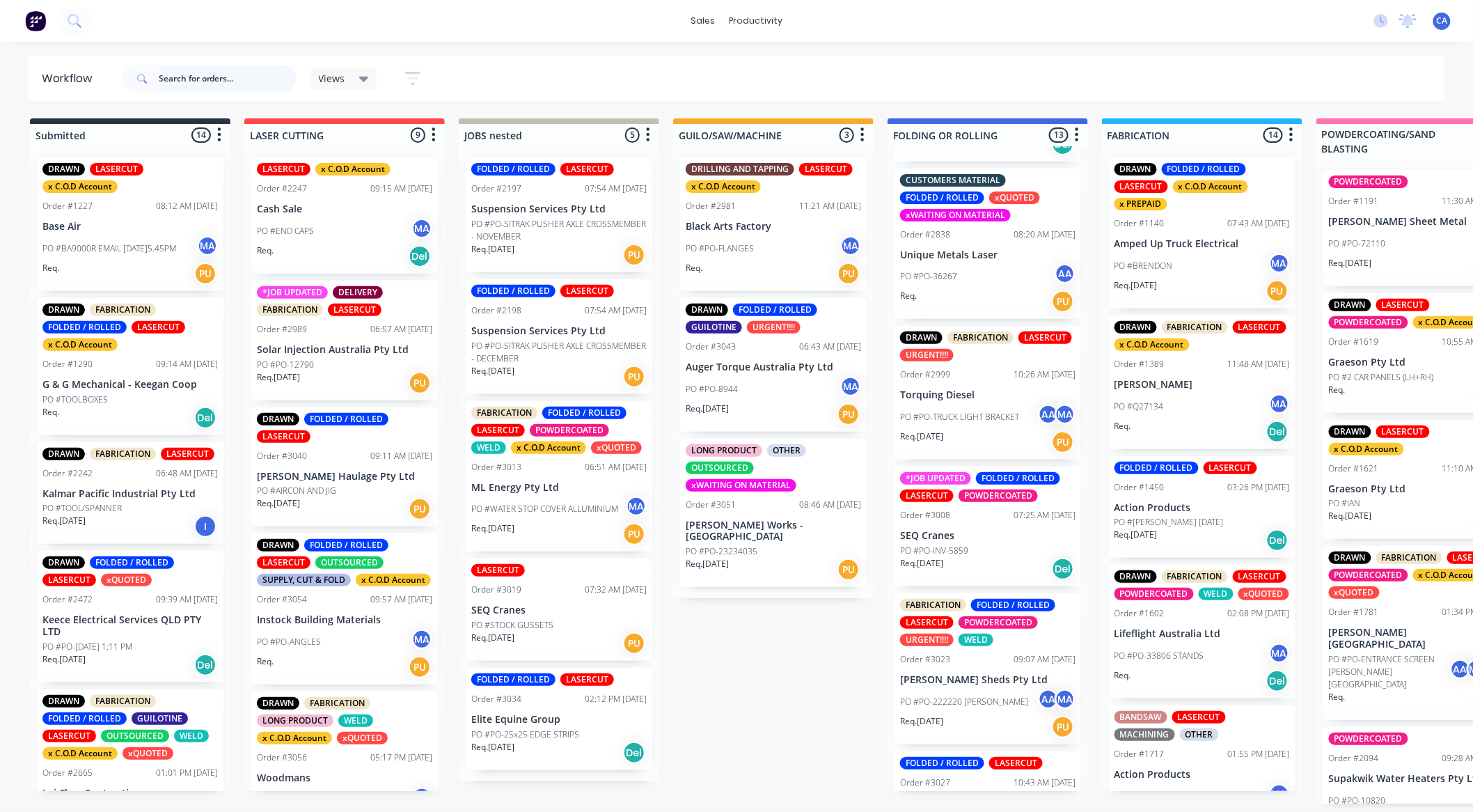
click at [171, 81] on input "text" at bounding box center [228, 79] width 138 height 28
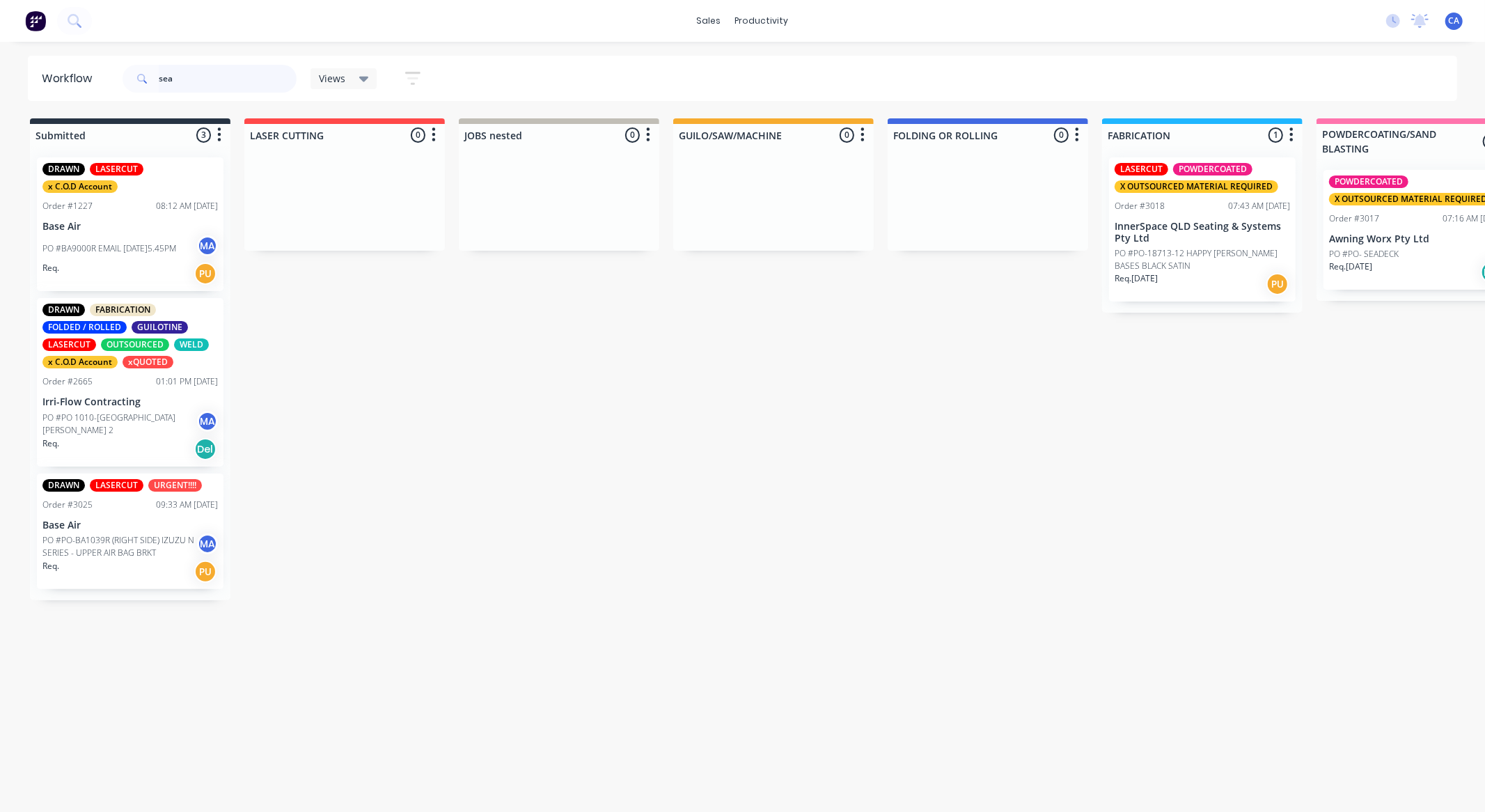
type input "sea"
drag, startPoint x: 171, startPoint y: 81, endPoint x: 927, endPoint y: 524, distance: 876.2
drag, startPoint x: 188, startPoint y: 78, endPoint x: 38, endPoint y: 61, distance: 151.0
click at [38, 61] on header "Workflow sea Views Save new view None (Default) edit Show/Hide statuses Show li…" at bounding box center [743, 78] width 1430 height 45
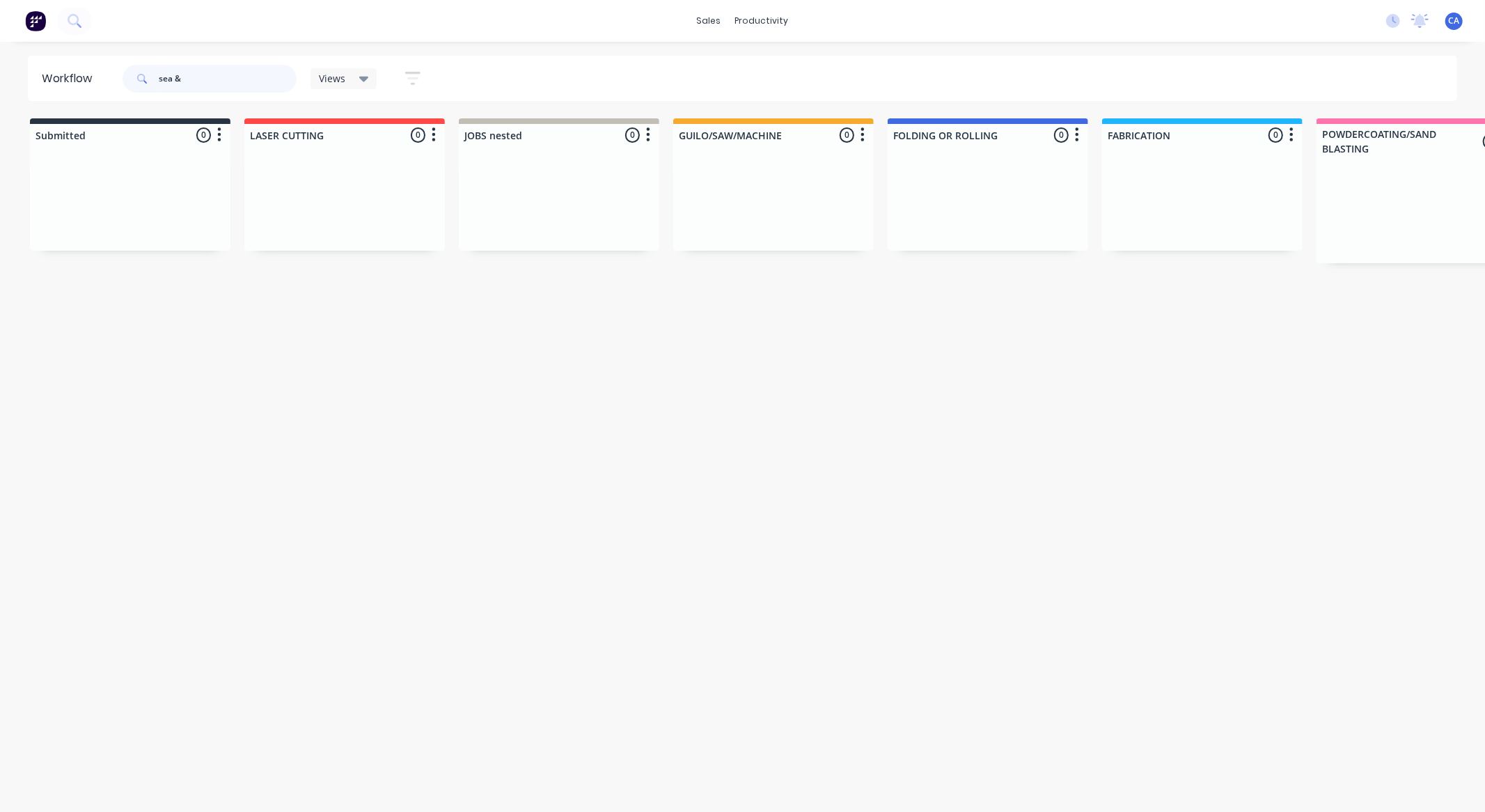
type input "sea &"
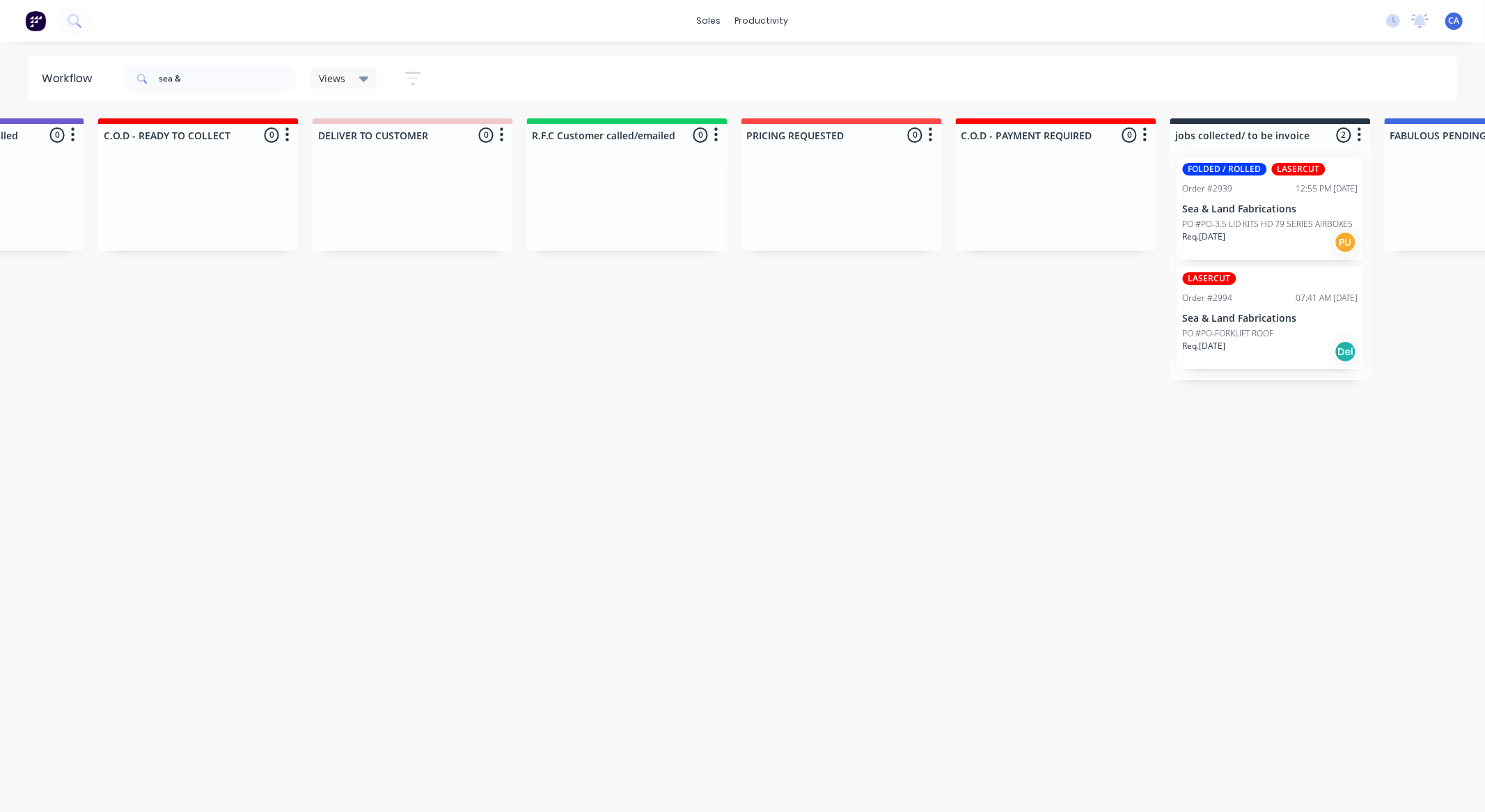
scroll to position [0, 2250]
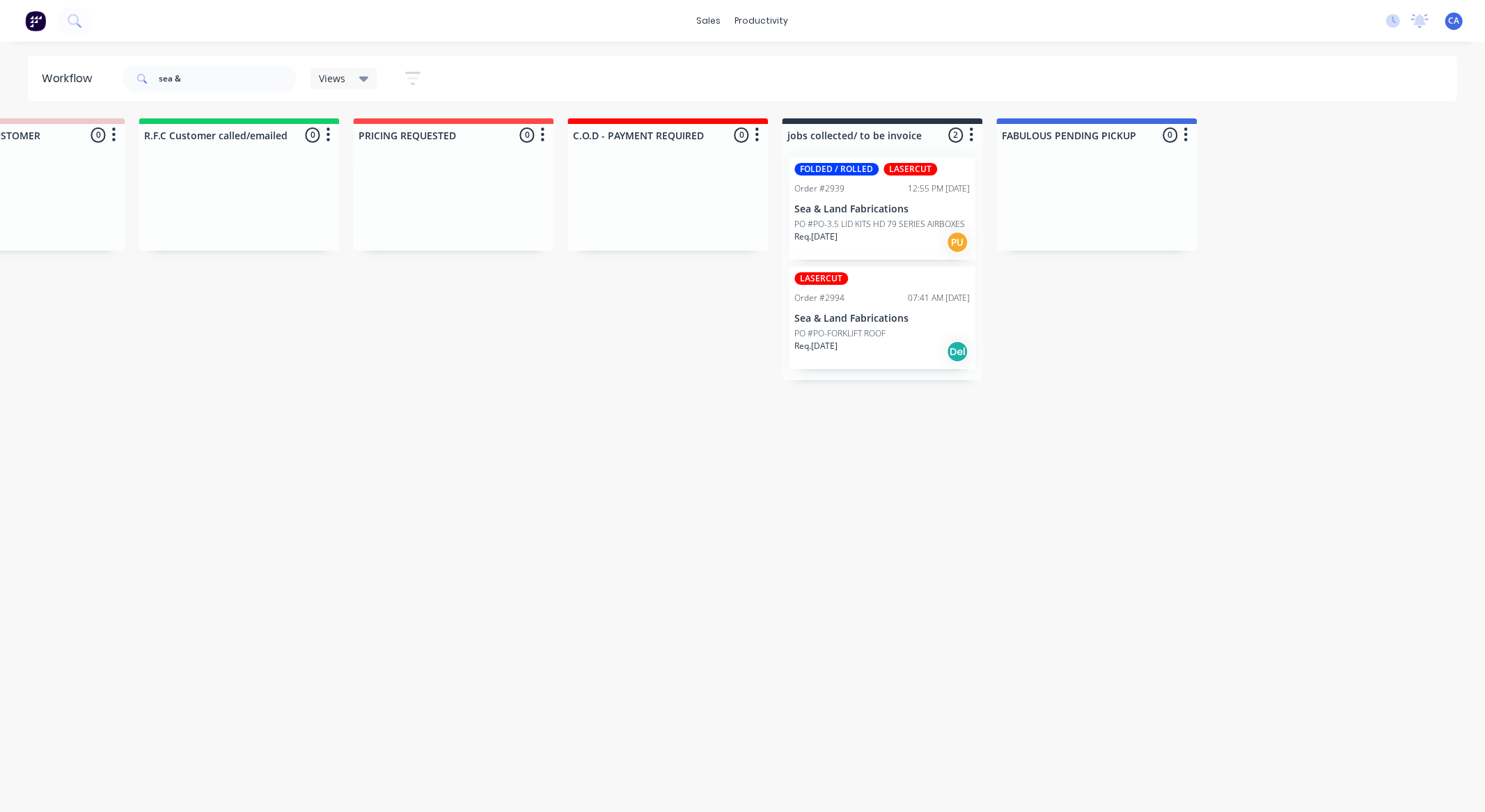
drag, startPoint x: 1012, startPoint y: 280, endPoint x: 1170, endPoint y: 270, distance: 158.3
click at [858, 328] on p "PO #PO-FORKLIFT ROOF" at bounding box center [840, 333] width 91 height 12
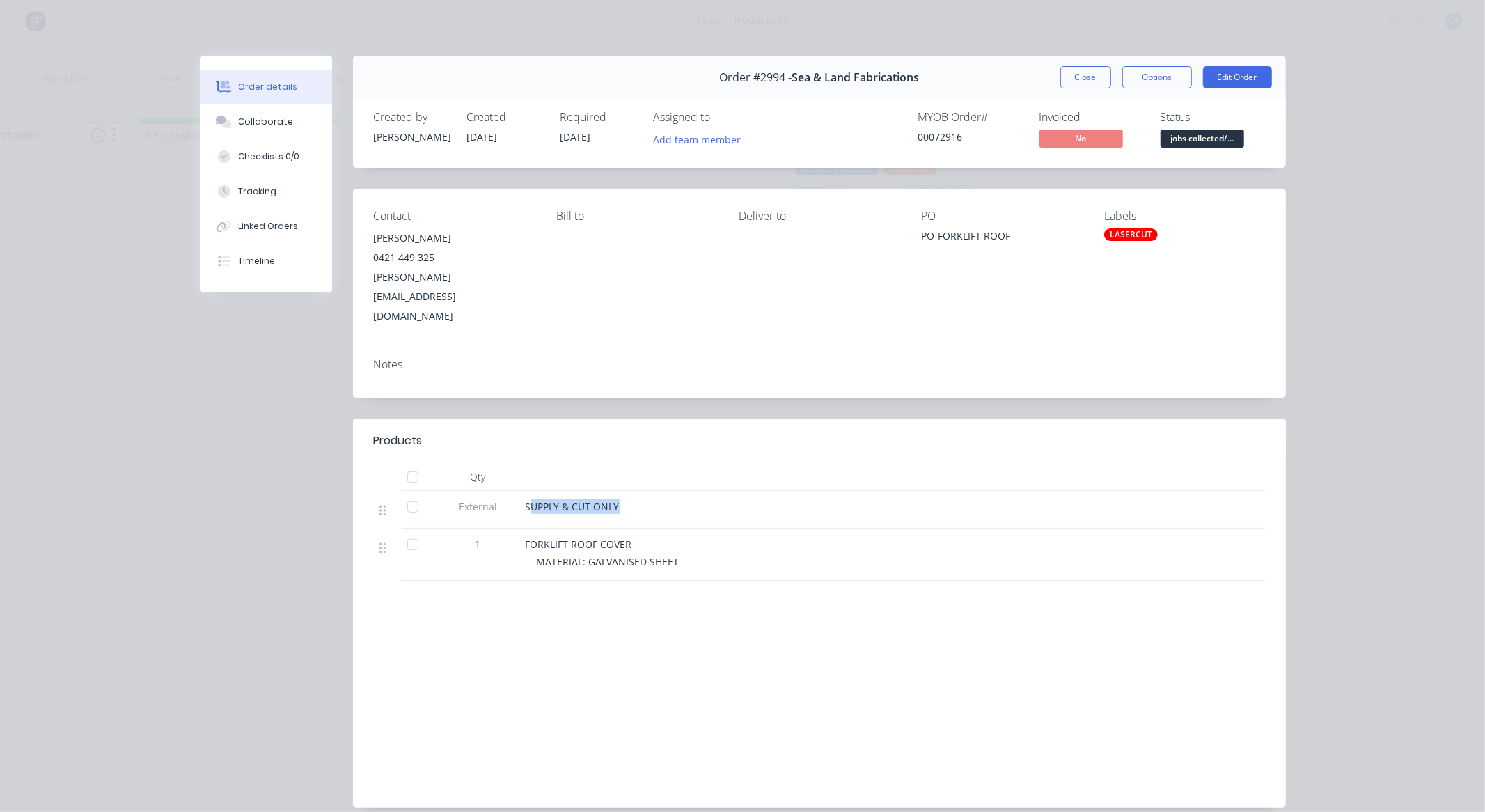
drag, startPoint x: 613, startPoint y: 464, endPoint x: 412, endPoint y: 263, distance: 284.3
click at [524, 491] on div "SUPPLY & CUT ONLY" at bounding box center [798, 510] width 557 height 38
click at [280, 109] on button "Collaborate" at bounding box center [266, 122] width 132 height 35
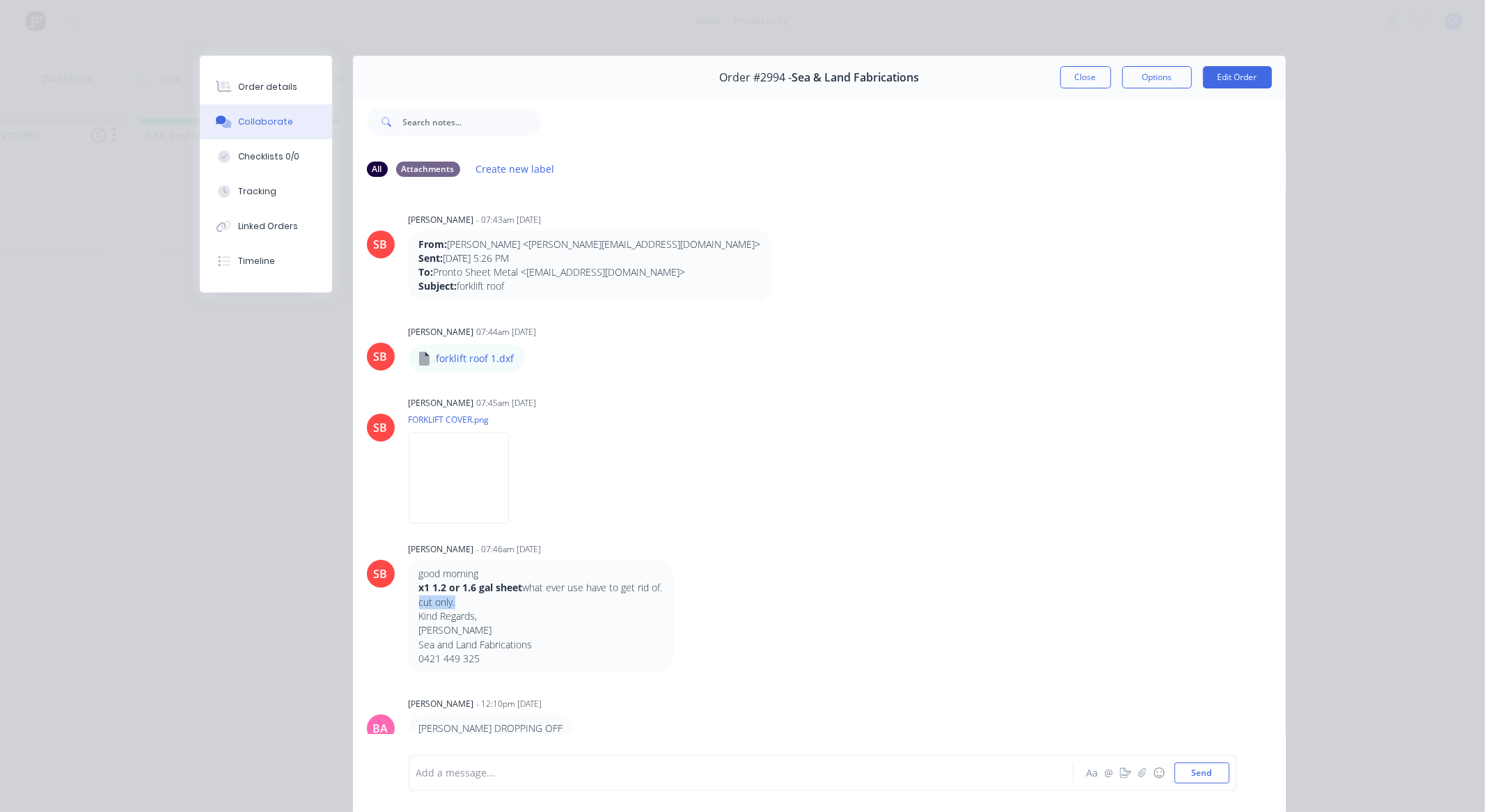
drag, startPoint x: 471, startPoint y: 603, endPoint x: 397, endPoint y: 608, distance: 74.2
click at [397, 608] on div "SB [PERSON_NAME] - 07:46am [DATE] good morning x1 1.2 or 1.6 gal sheet what eve…" at bounding box center [819, 606] width 933 height 134
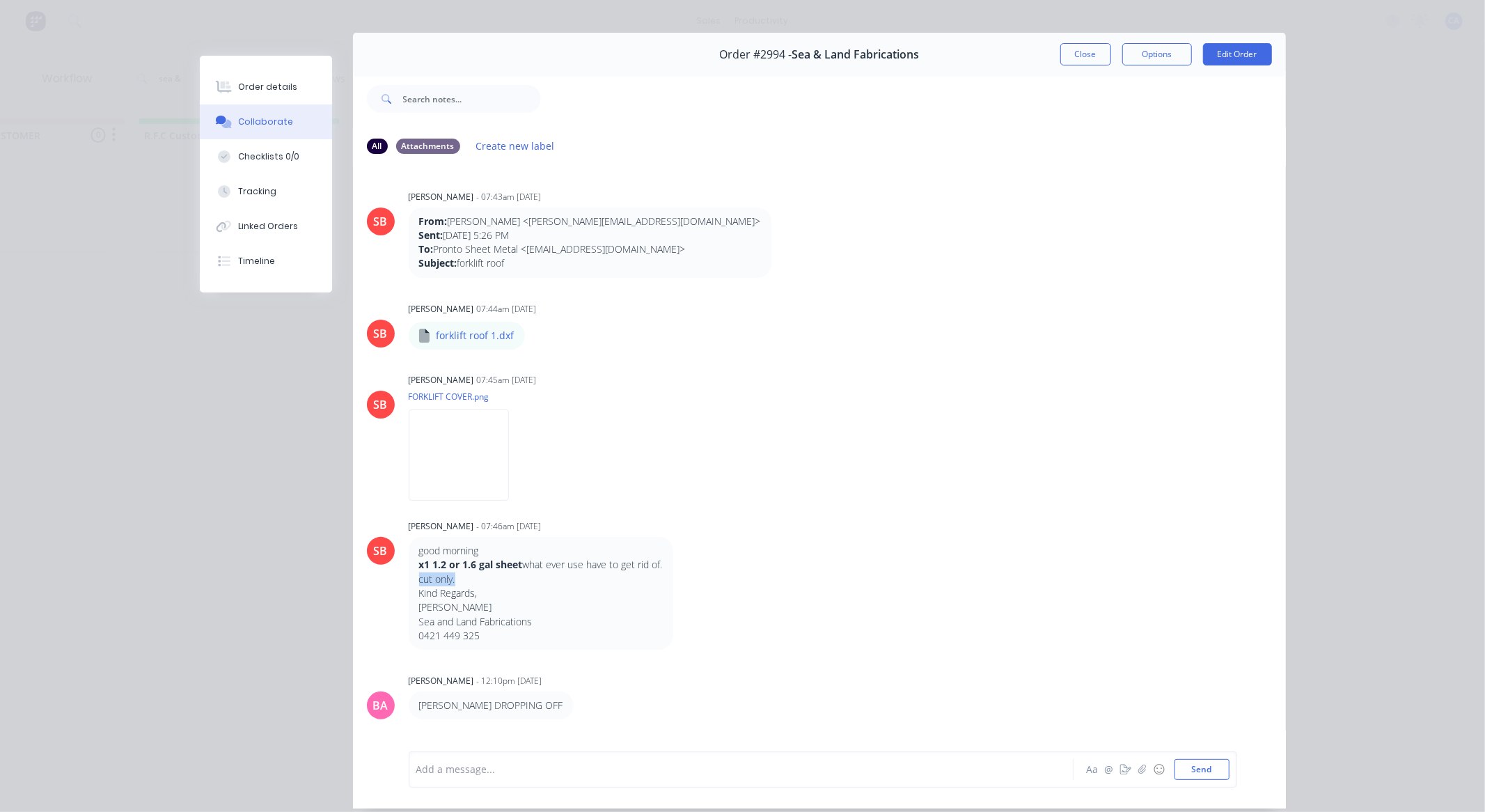
scroll to position [0, 0]
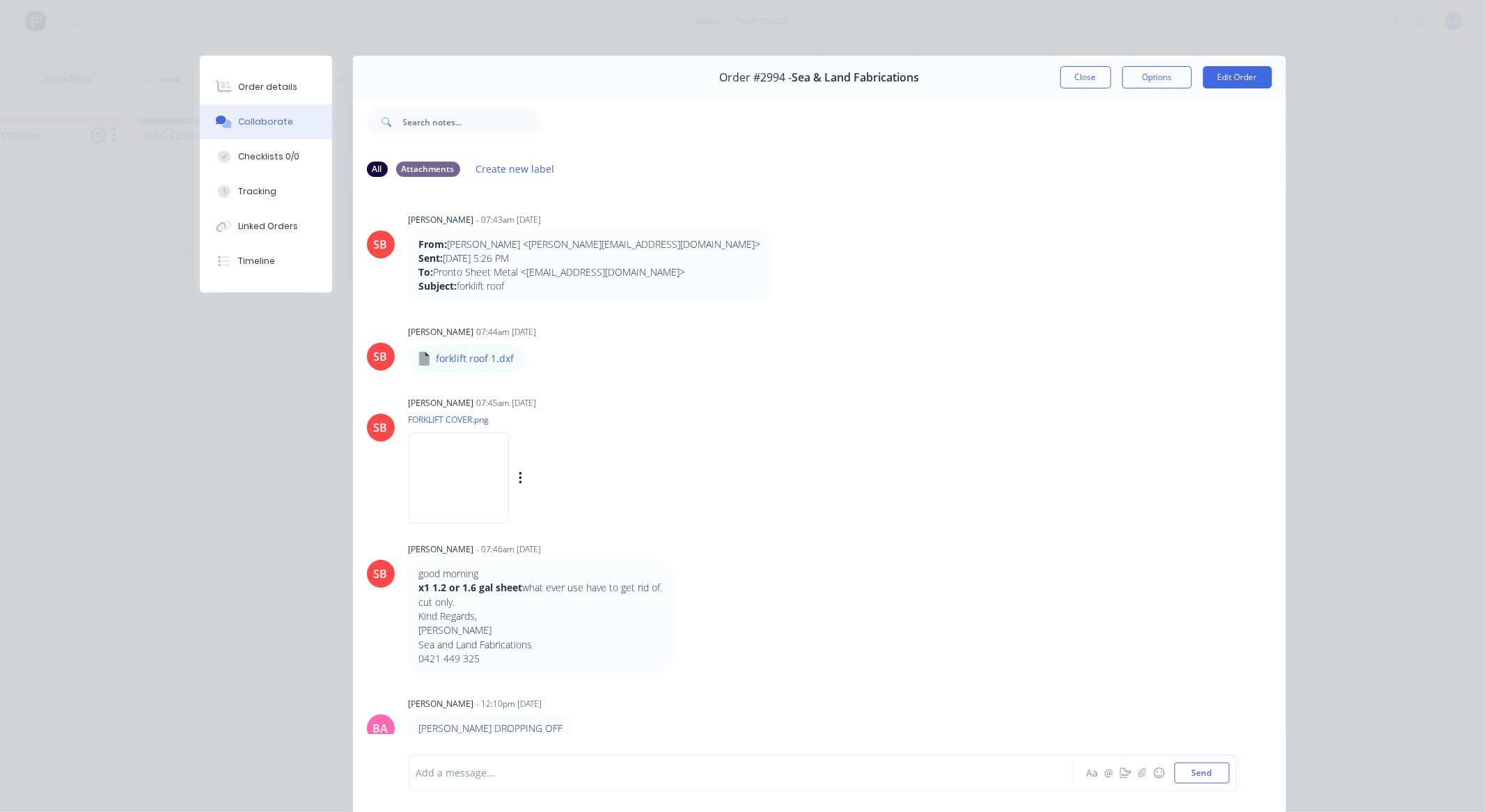
click at [888, 393] on div "SB [PERSON_NAME] 07:45am [DATE] FORKLIFT COVER.png Labels Download" at bounding box center [819, 455] width 933 height 125
click at [1091, 77] on button "Close" at bounding box center [1086, 77] width 51 height 23
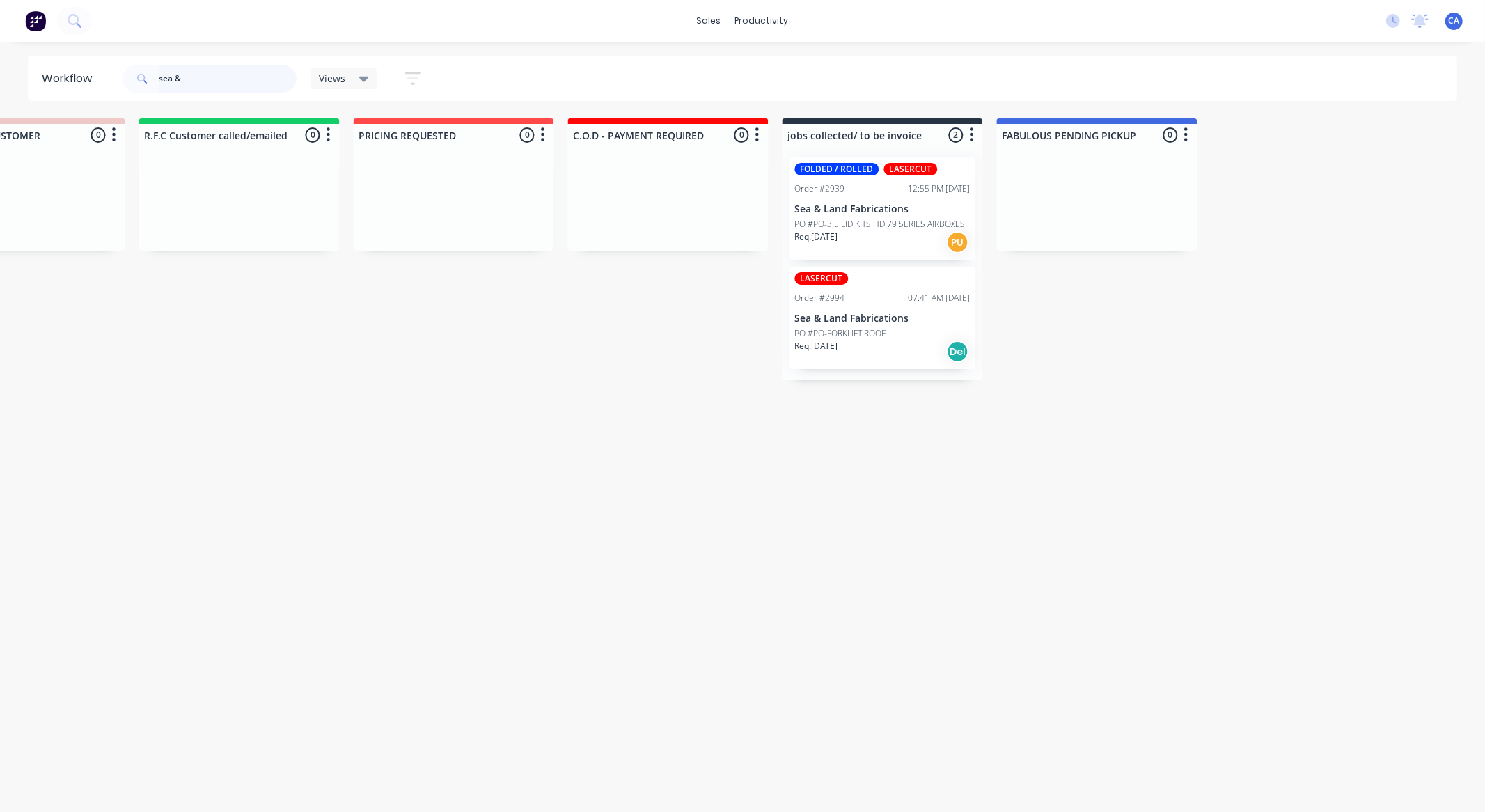
drag, startPoint x: 189, startPoint y: 74, endPoint x: 81, endPoint y: 90, distance: 109.2
click at [85, 88] on header "Workflow sea & Views Save new view None (Default) edit Show/Hide statuses Show …" at bounding box center [743, 78] width 1430 height 45
type input "\"
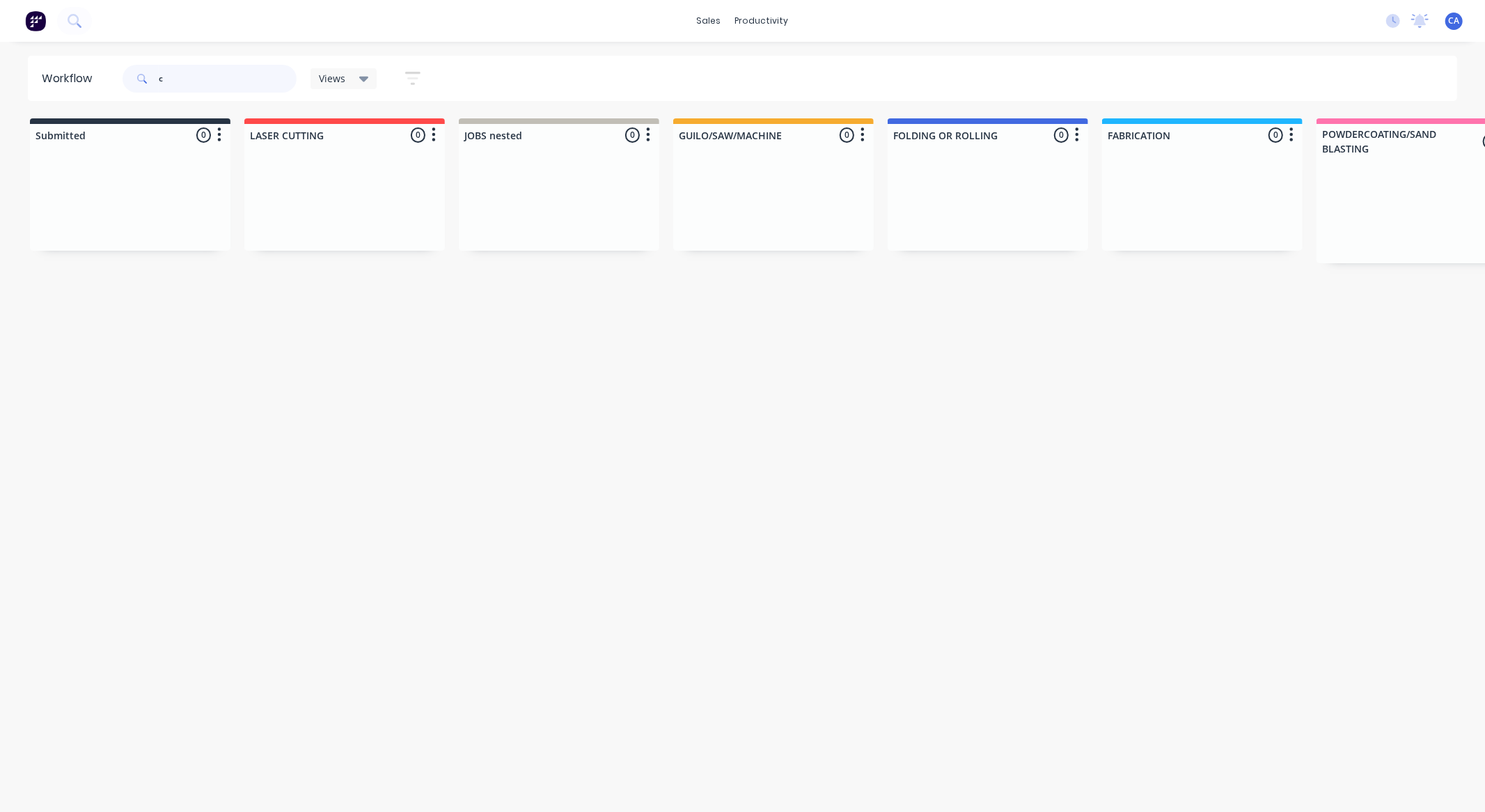
type input "cb"
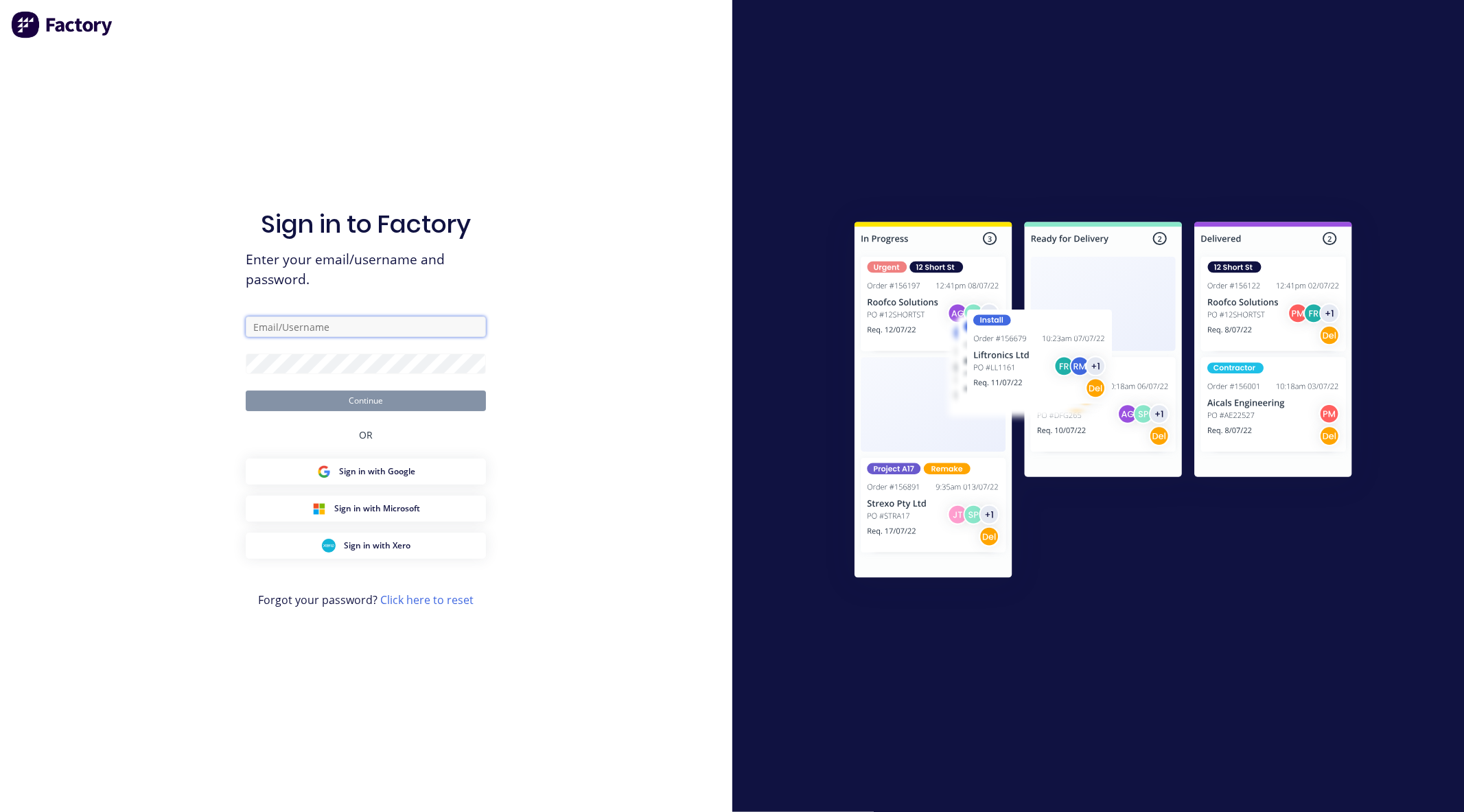
type input "[EMAIL_ADDRESS][DOMAIN_NAME]"
click at [382, 401] on button "Continue" at bounding box center [366, 401] width 240 height 21
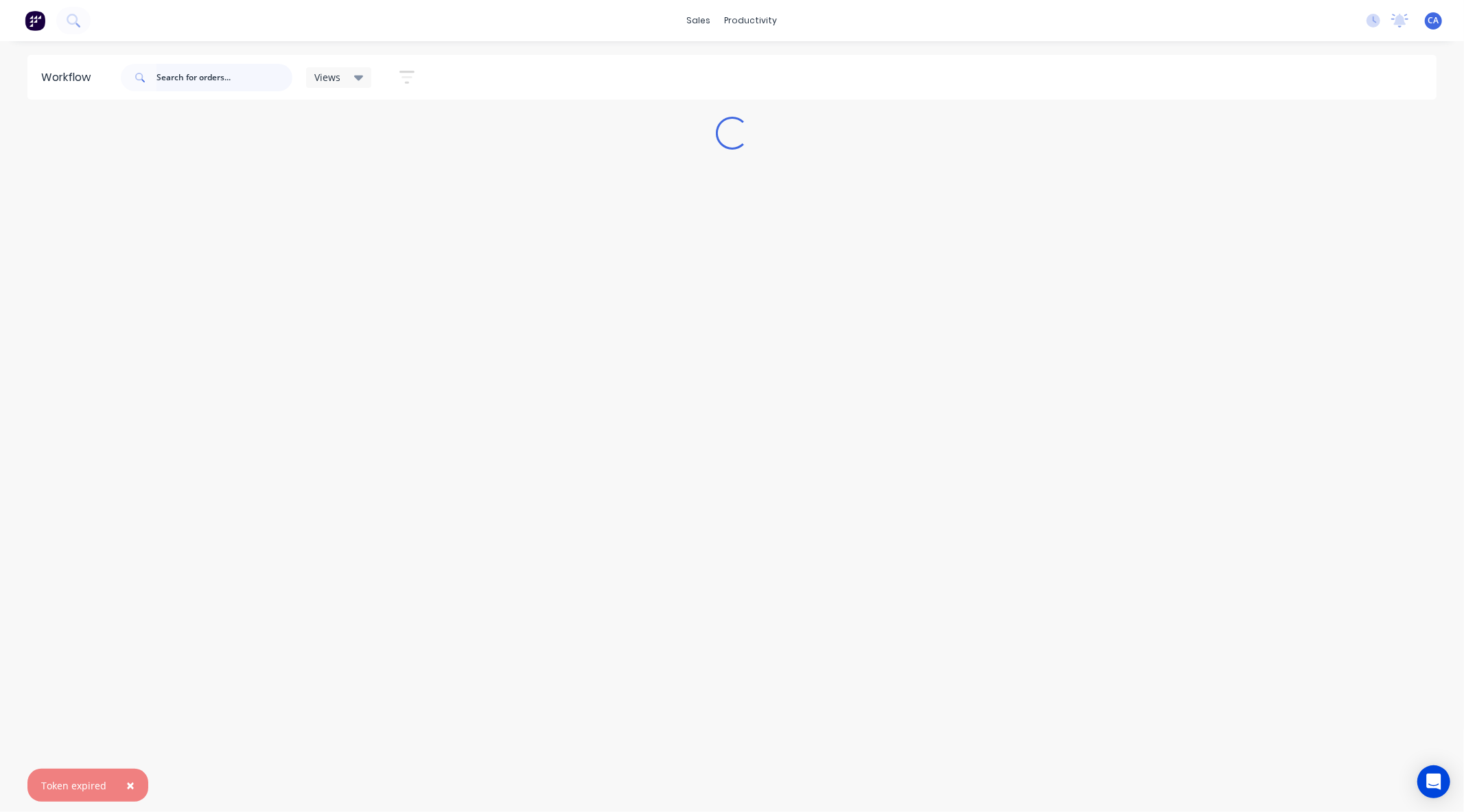
click at [206, 83] on input "text" at bounding box center [224, 78] width 136 height 27
type input "cb"
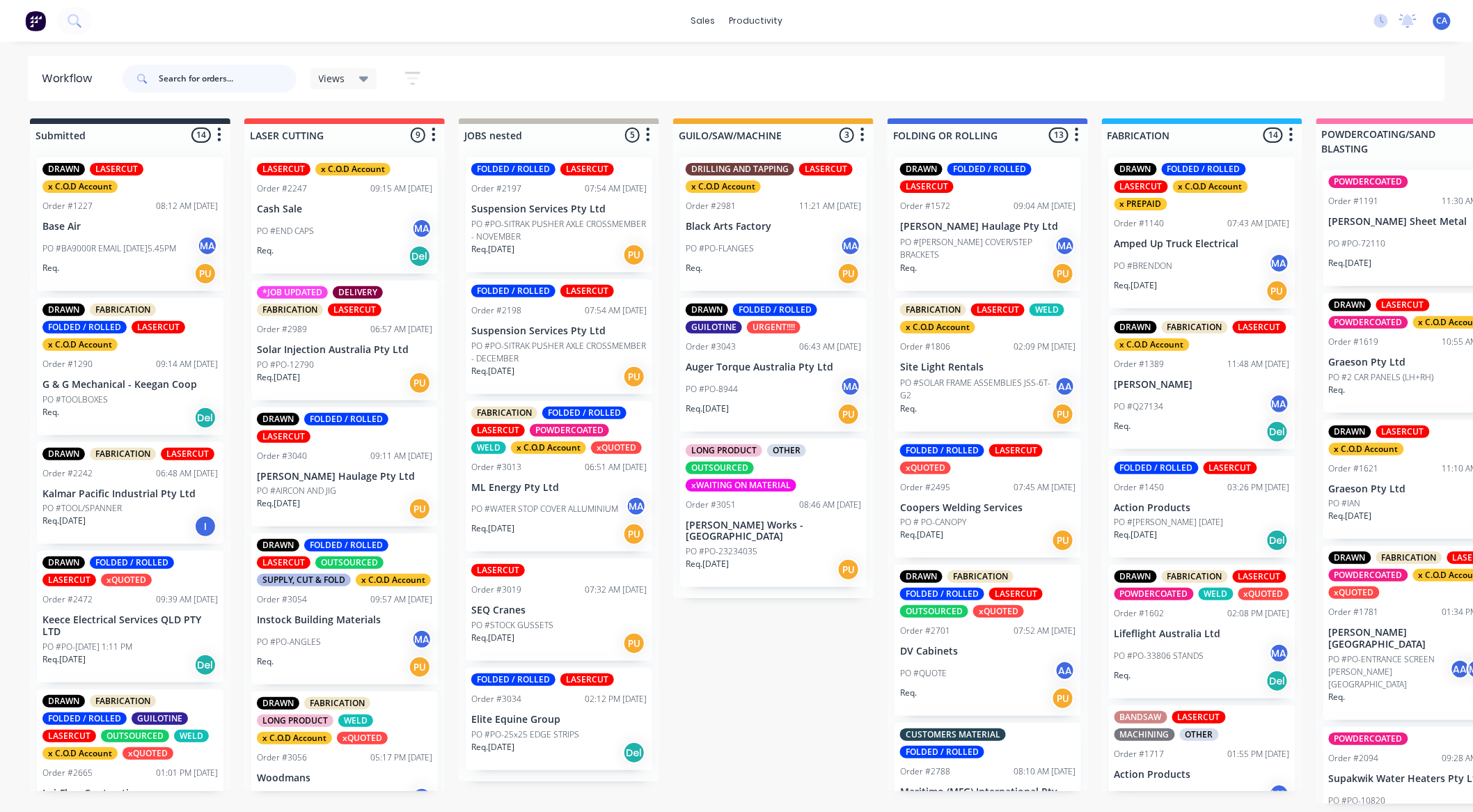
click at [240, 85] on input "text" at bounding box center [228, 79] width 138 height 28
click at [553, 728] on html "sales productivity sales Sales Orders Customers Price Level Manager productivit…" at bounding box center [736, 364] width 1473 height 728
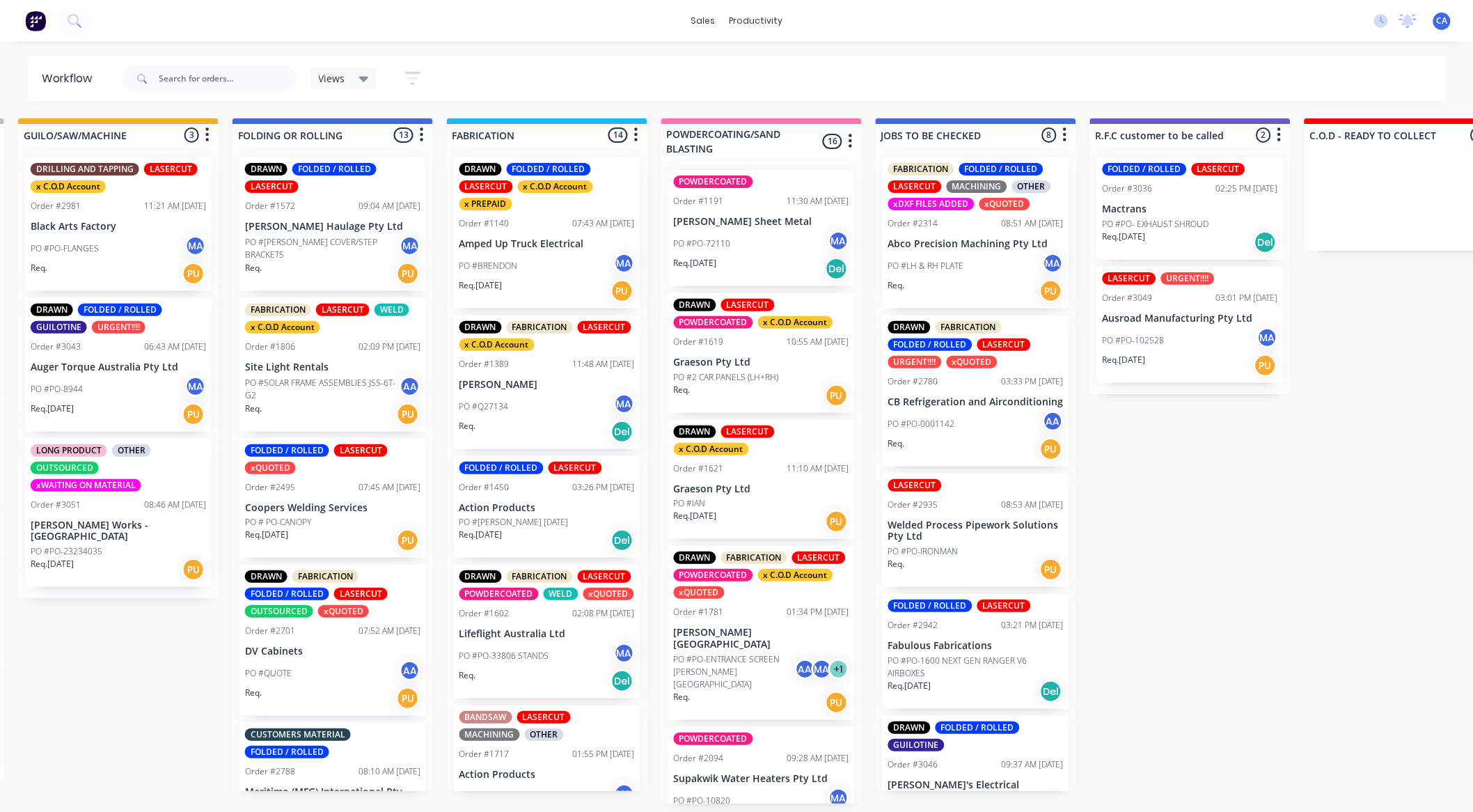
scroll to position [0, 659]
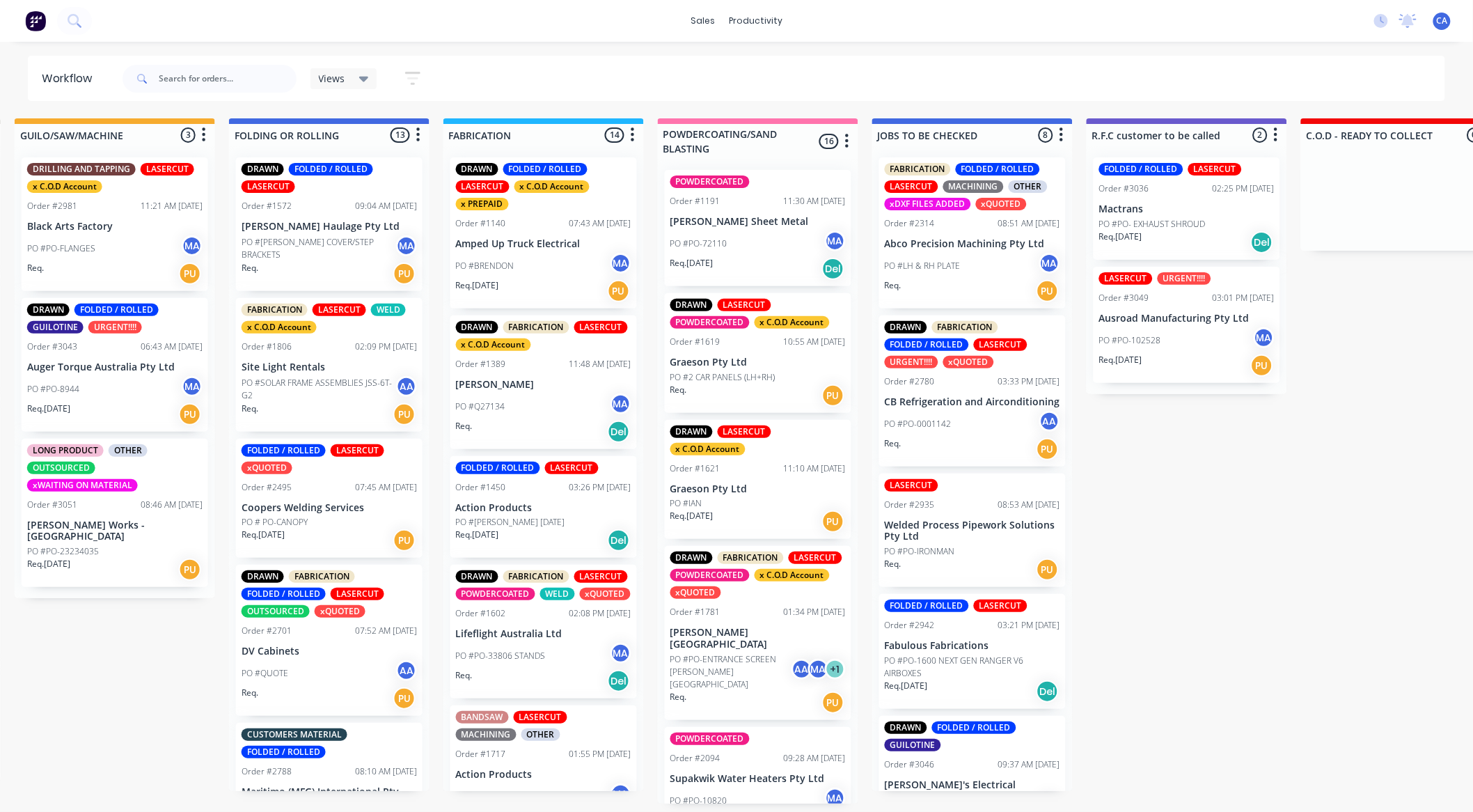
click at [937, 401] on p "CB Refrigeration and Airconditioning" at bounding box center [973, 402] width 175 height 12
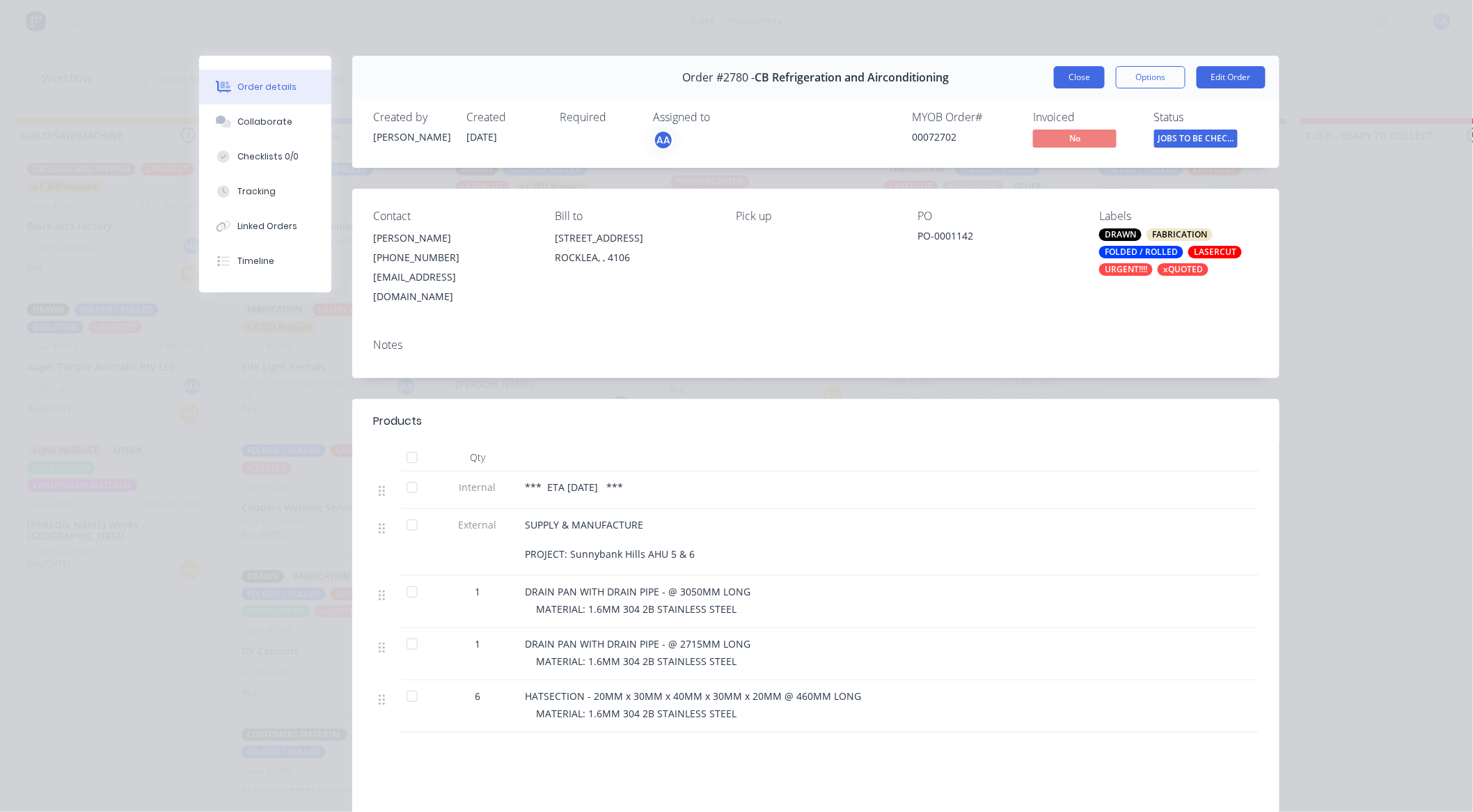
click at [1089, 75] on button "Close" at bounding box center [1080, 77] width 51 height 23
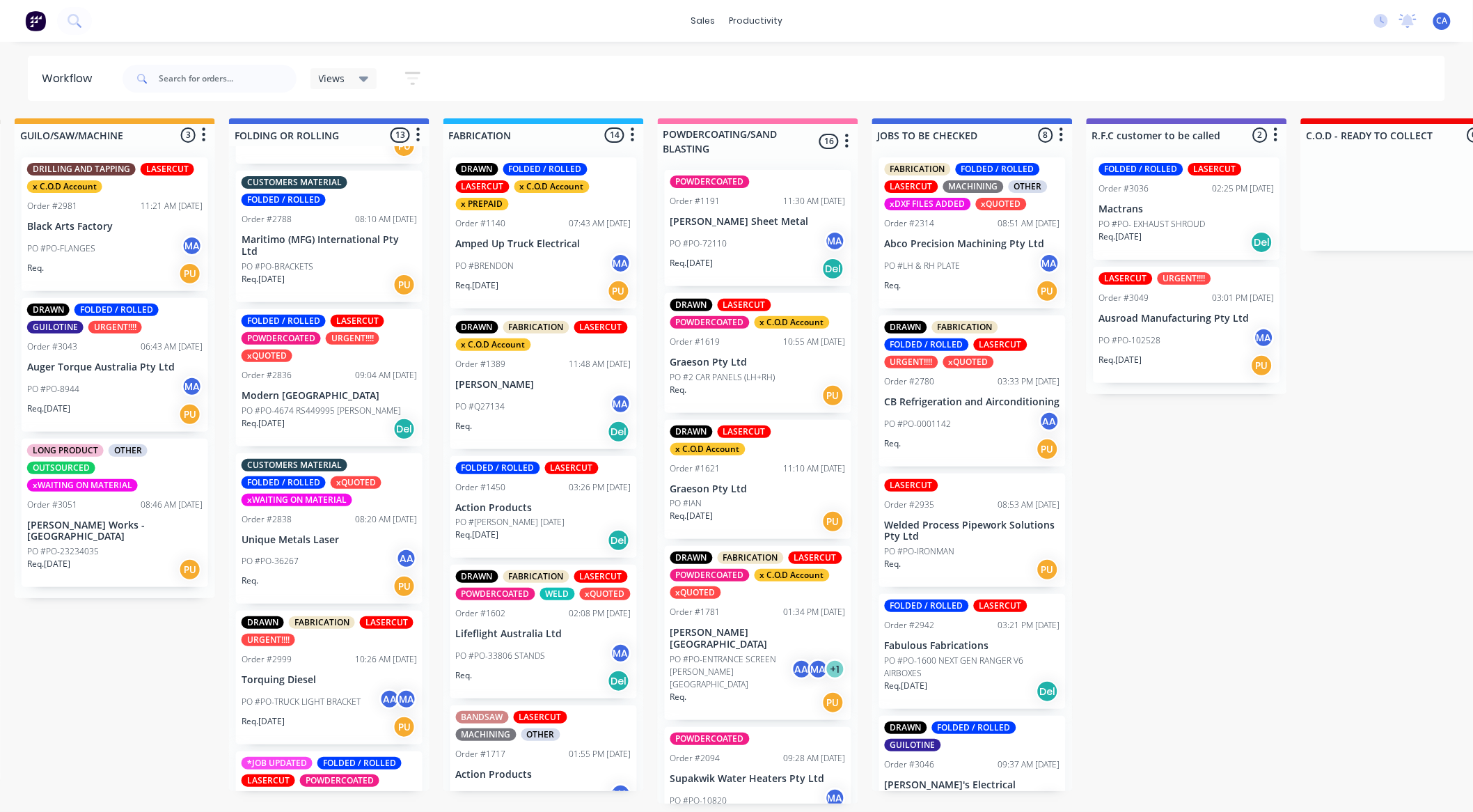
scroll to position [773, 0]
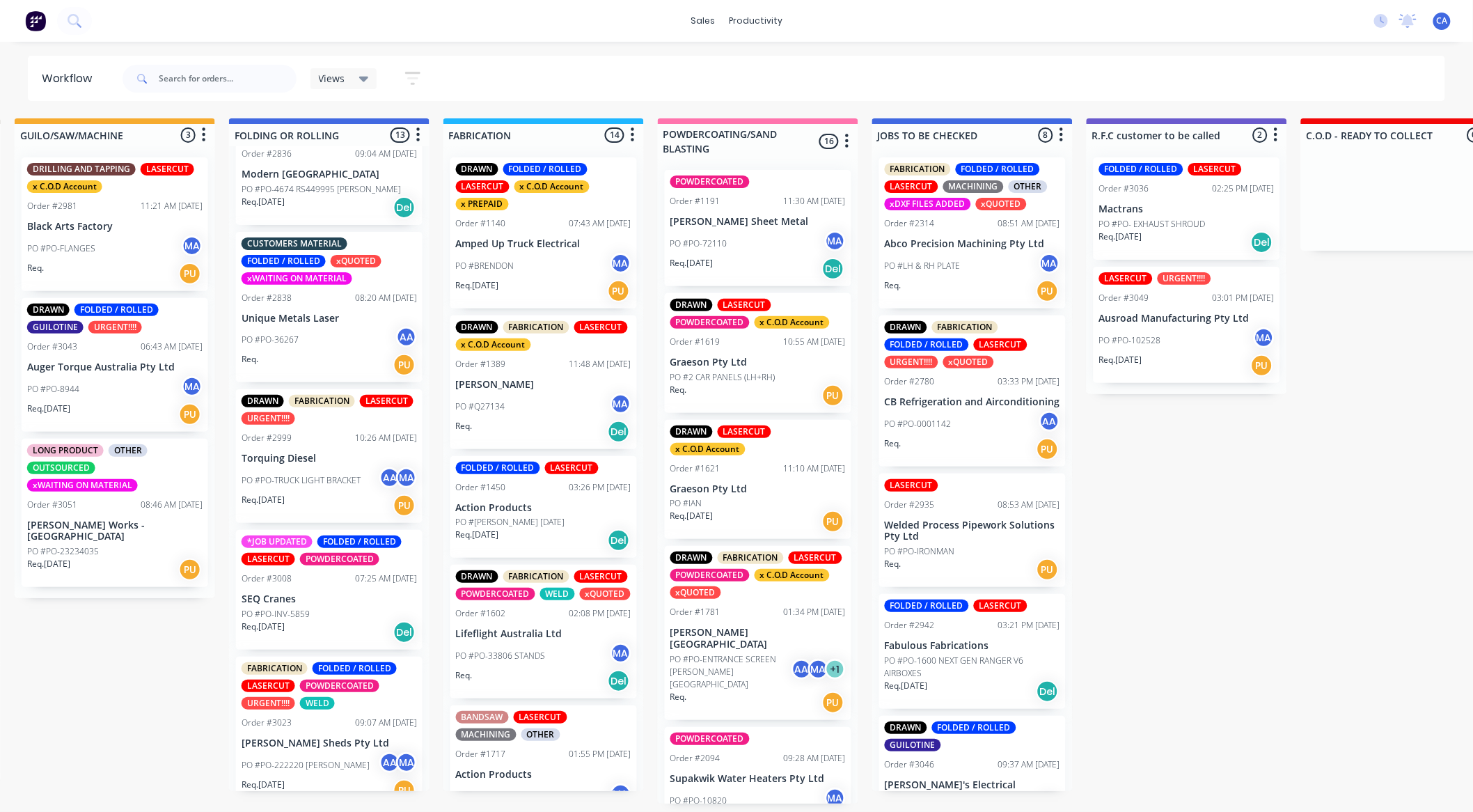
click at [297, 488] on div "PO #PO-TRUCK LIGHT BRACKET AA MA" at bounding box center [329, 480] width 175 height 26
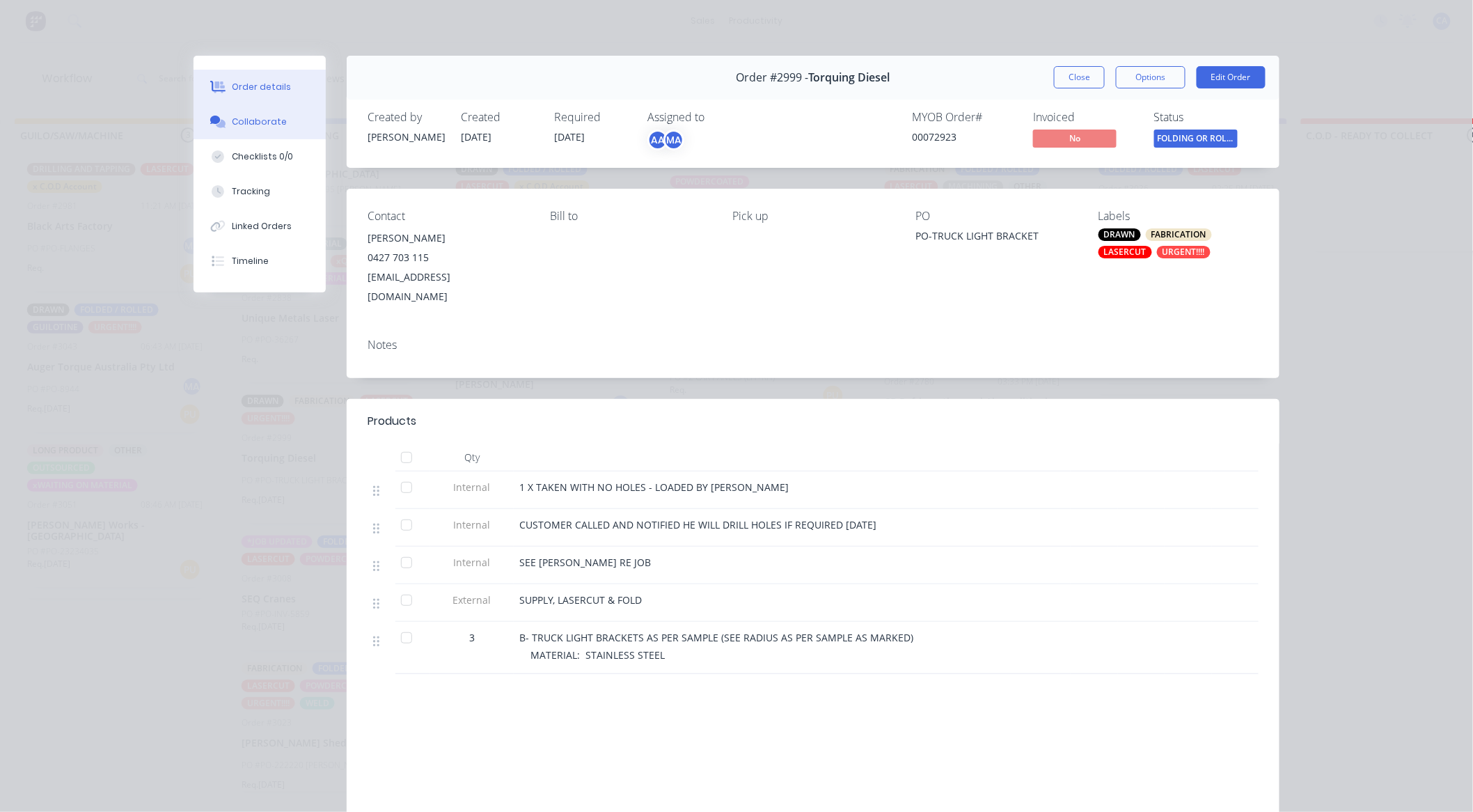
click at [284, 122] on button "Collaborate" at bounding box center [259, 122] width 132 height 35
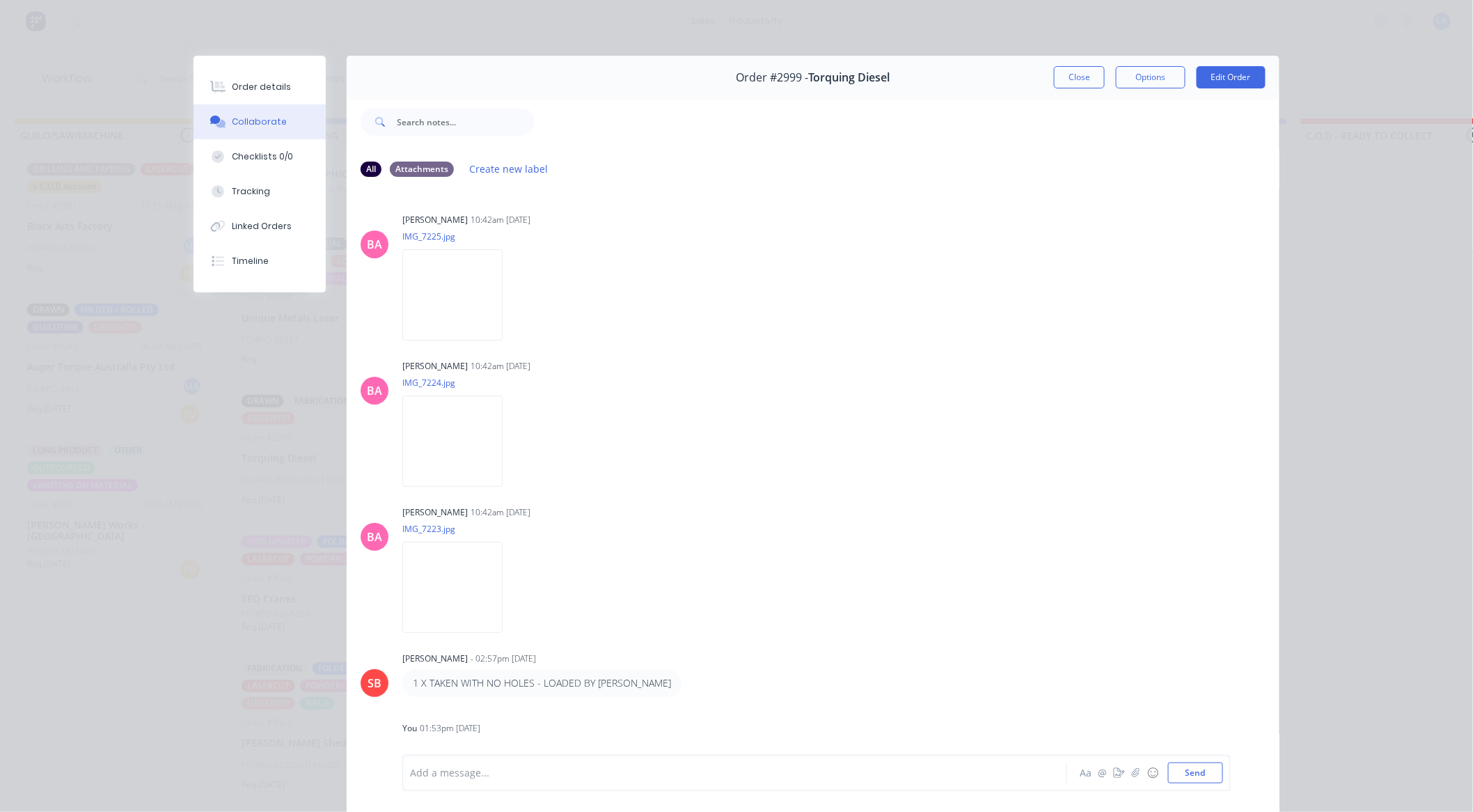
click at [539, 781] on div "Add a message..." at bounding box center [715, 773] width 610 height 21
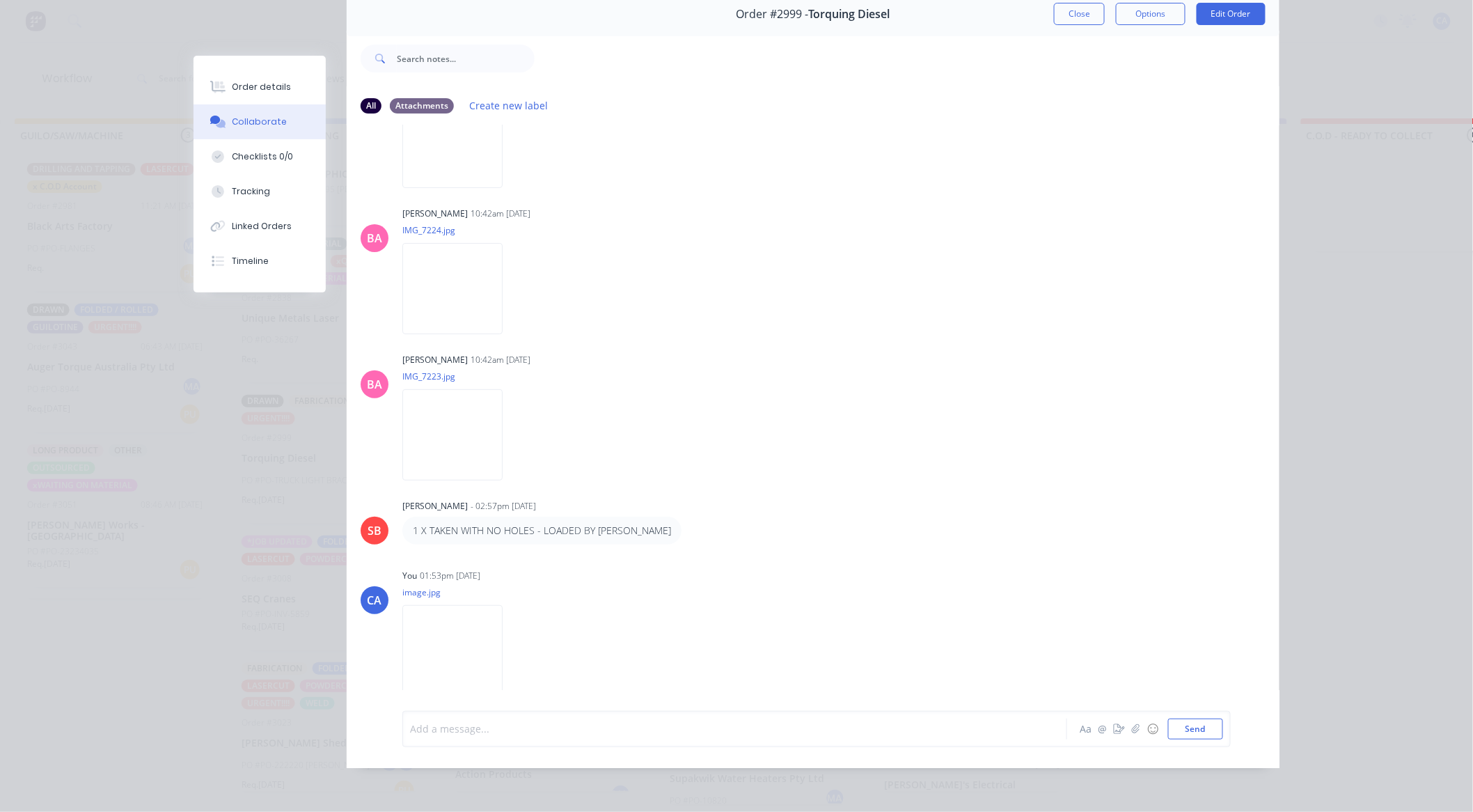
scroll to position [3, 659]
click at [565, 738] on div "Add a message..." at bounding box center [715, 729] width 610 height 21
click at [248, 190] on div "Tracking" at bounding box center [252, 191] width 38 height 12
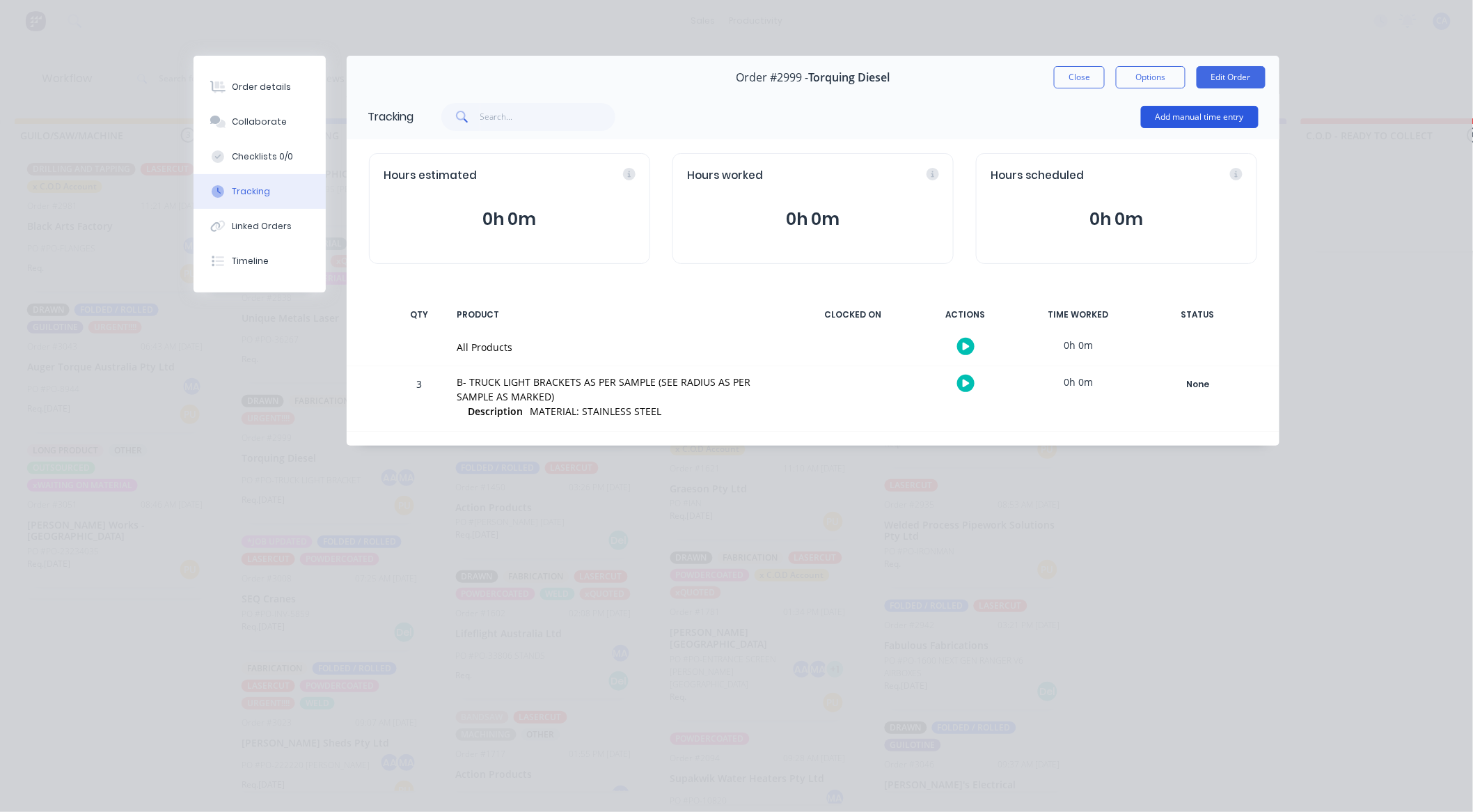
click at [1189, 120] on button "Add manual time entry" at bounding box center [1199, 117] width 117 height 23
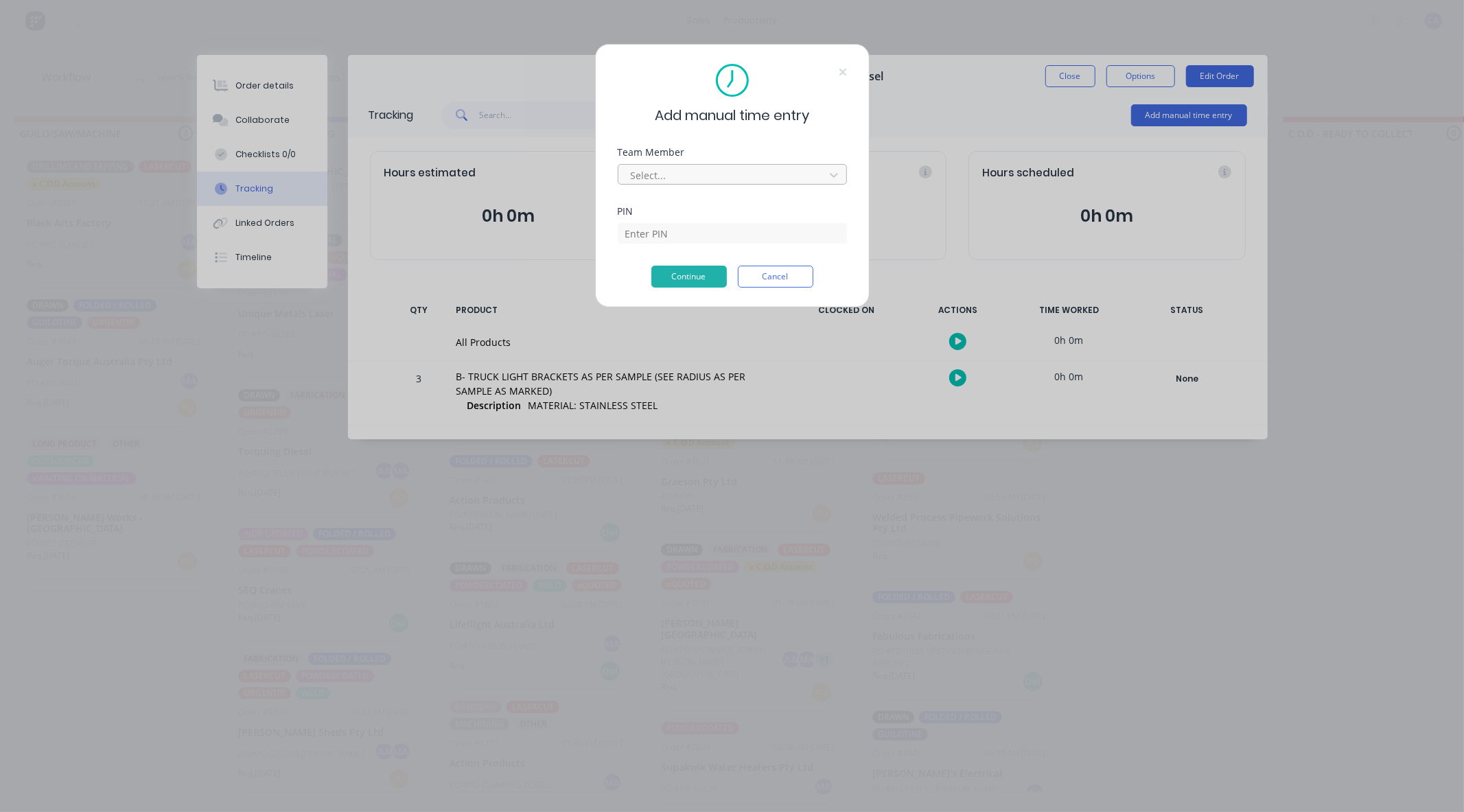
click at [673, 168] on div at bounding box center [723, 175] width 188 height 17
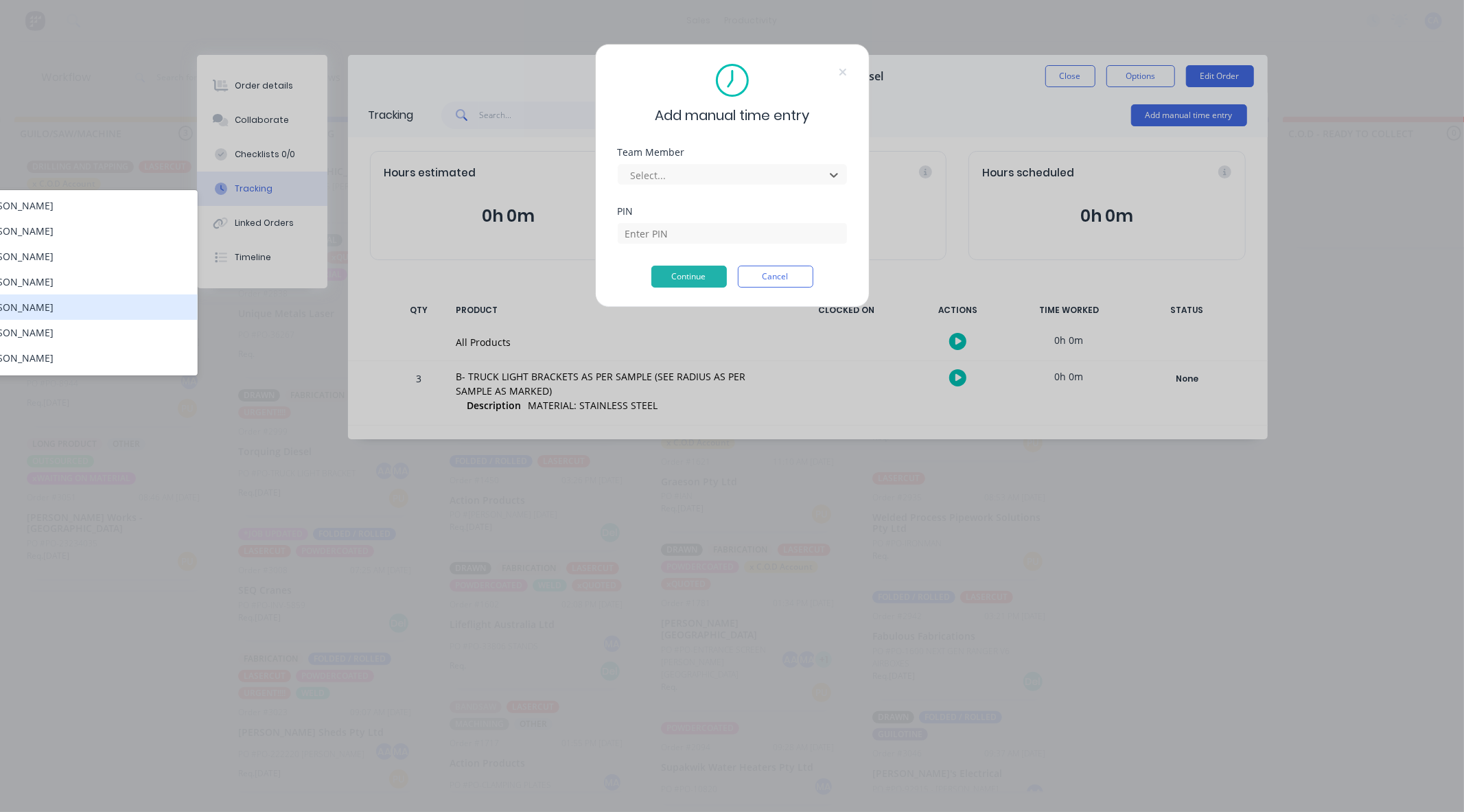
drag, startPoint x: 30, startPoint y: 304, endPoint x: 390, endPoint y: 202, distance: 374.2
click at [31, 304] on div "[PERSON_NAME]" at bounding box center [83, 306] width 229 height 25
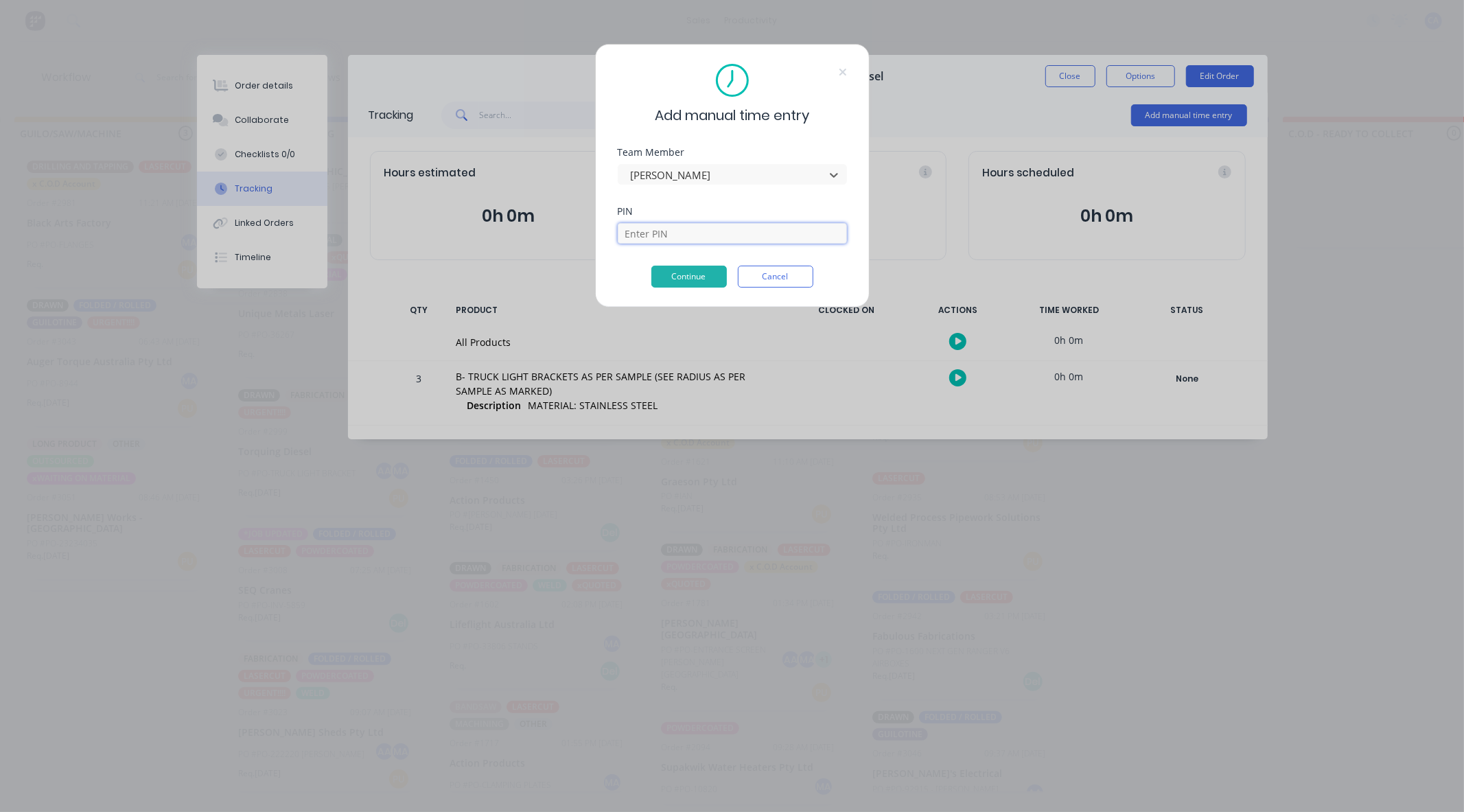
click at [674, 237] on input at bounding box center [732, 233] width 229 height 21
type input "3699"
click at [694, 278] on button "Continue" at bounding box center [688, 276] width 76 height 22
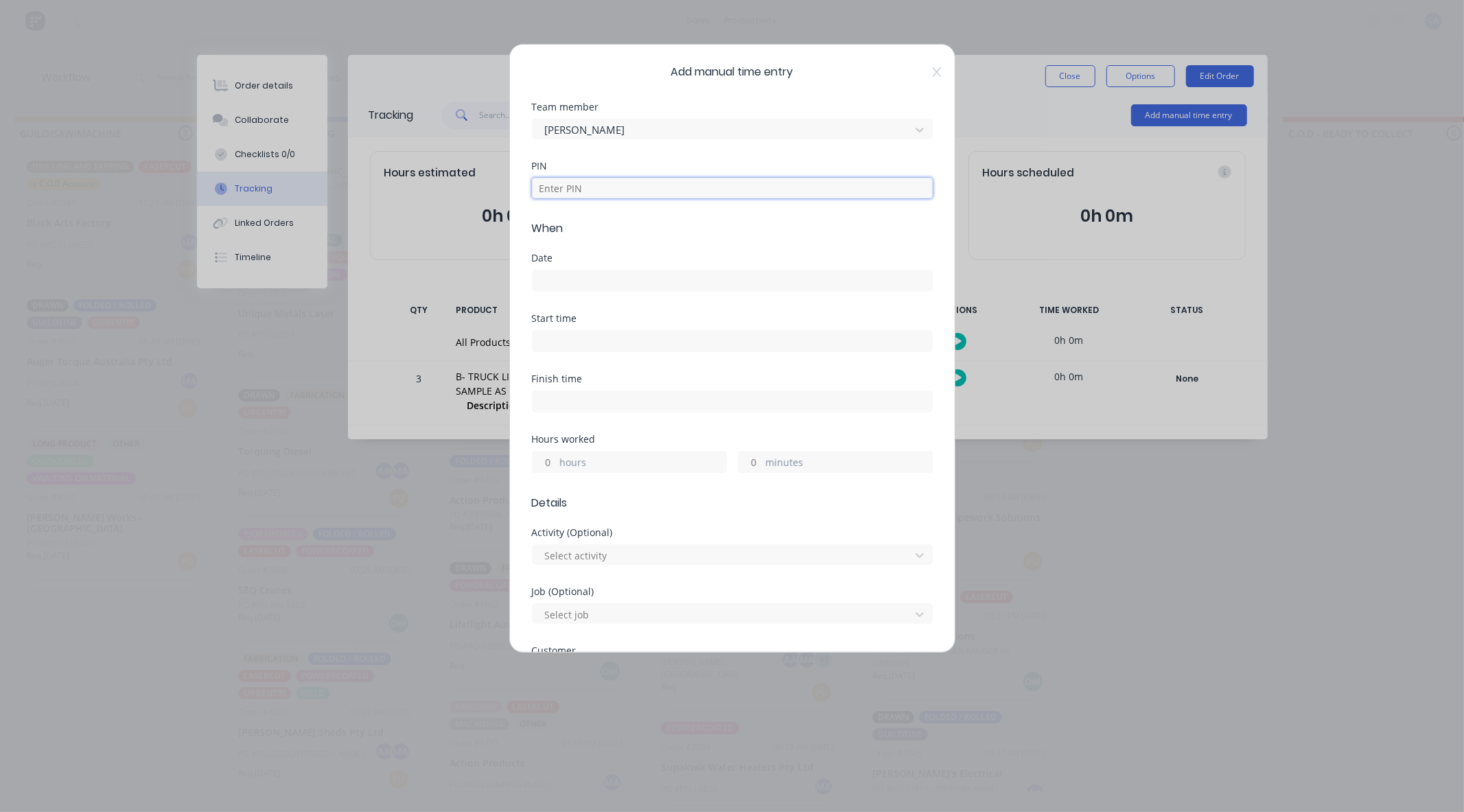
click at [547, 196] on input at bounding box center [732, 188] width 401 height 21
type input "3699"
click at [550, 286] on input at bounding box center [732, 280] width 399 height 21
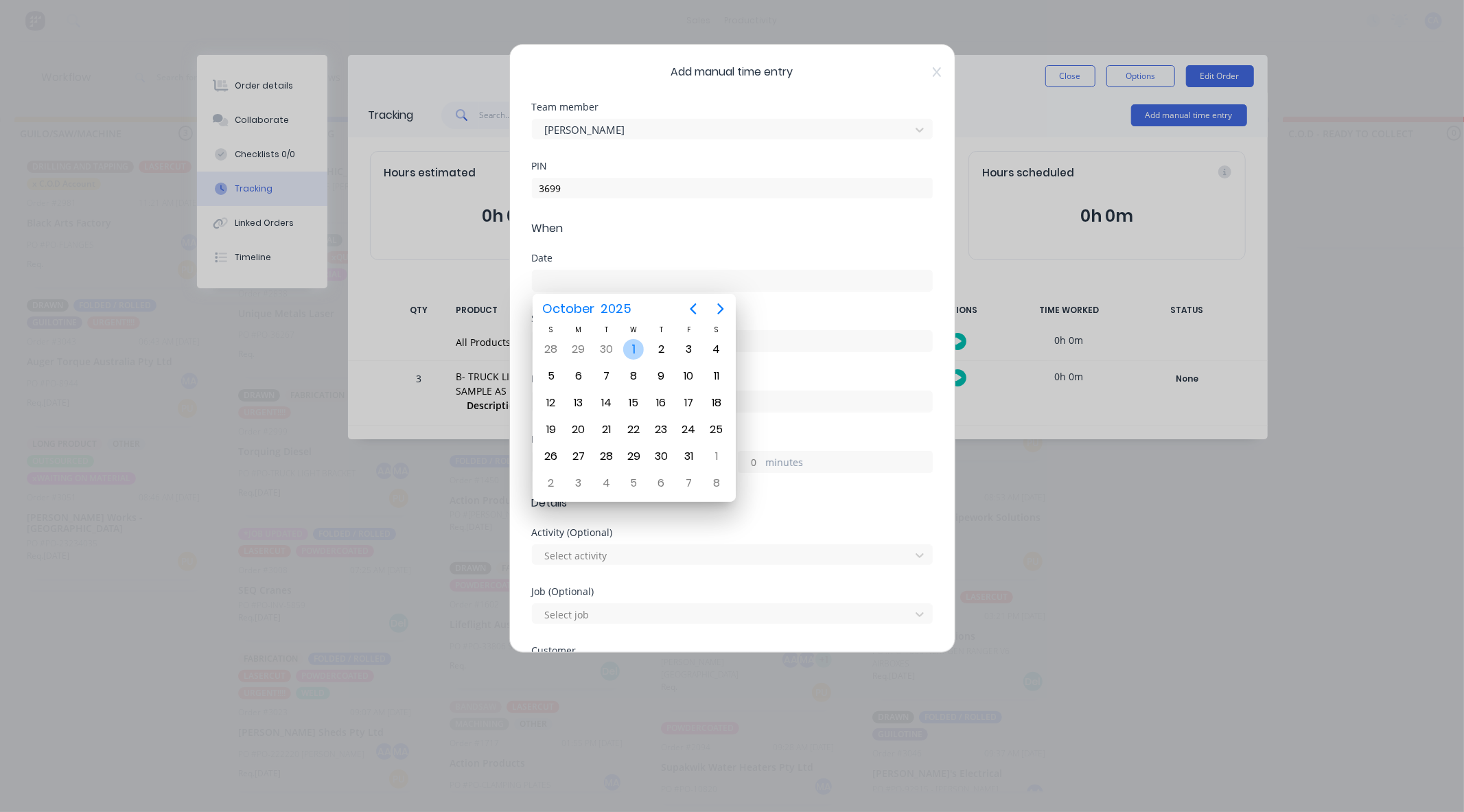
click at [637, 347] on div "1" at bounding box center [633, 349] width 21 height 21
type input "01/10/2025"
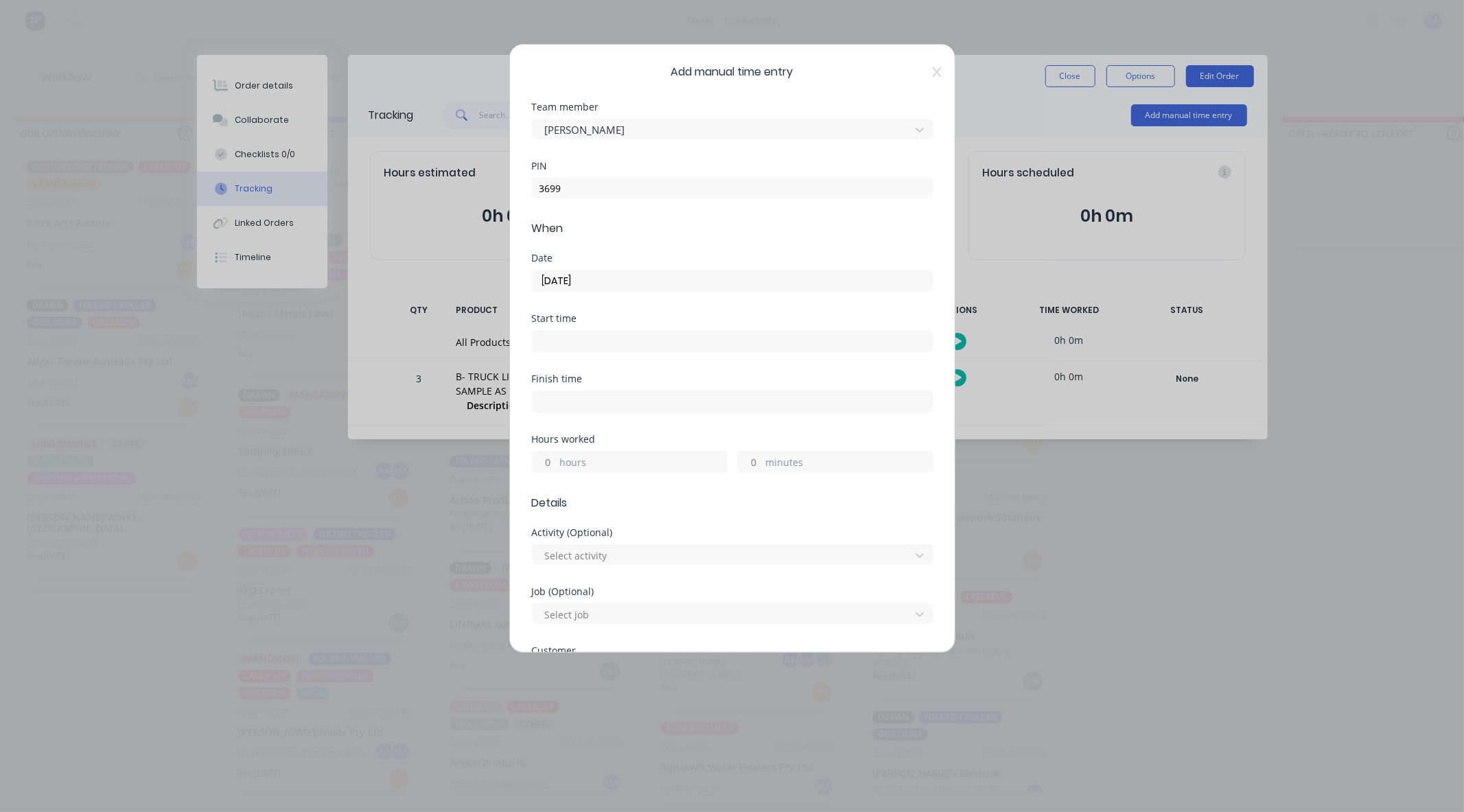
click at [747, 460] on input "minutes" at bounding box center [750, 462] width 24 height 21
drag, startPoint x: 632, startPoint y: 454, endPoint x: 565, endPoint y: 461, distance: 67.4
click at [629, 454] on div "hours" at bounding box center [629, 462] width 195 height 22
click at [550, 460] on input "hours" at bounding box center [544, 462] width 24 height 21
type input "1"
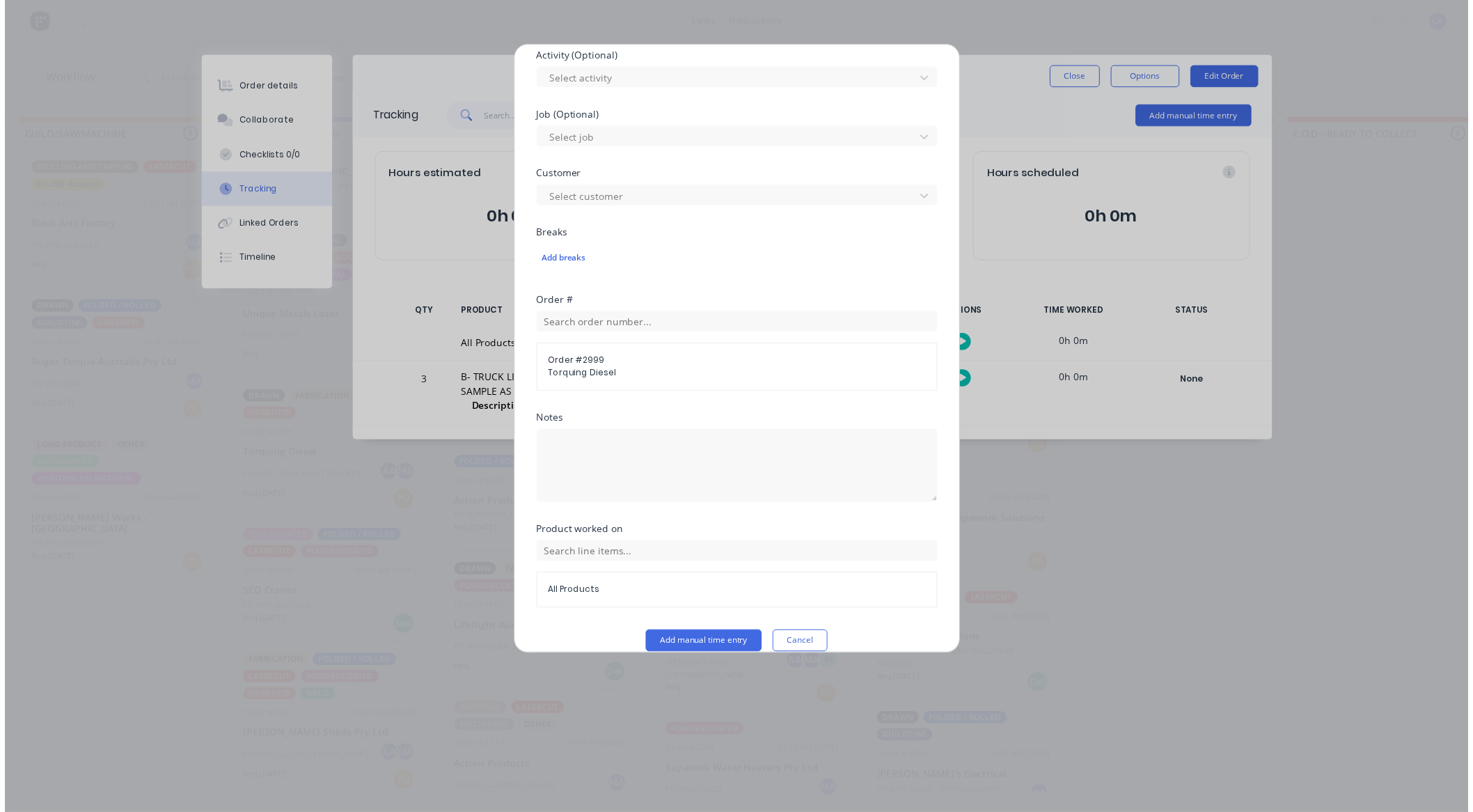
scroll to position [503, 0]
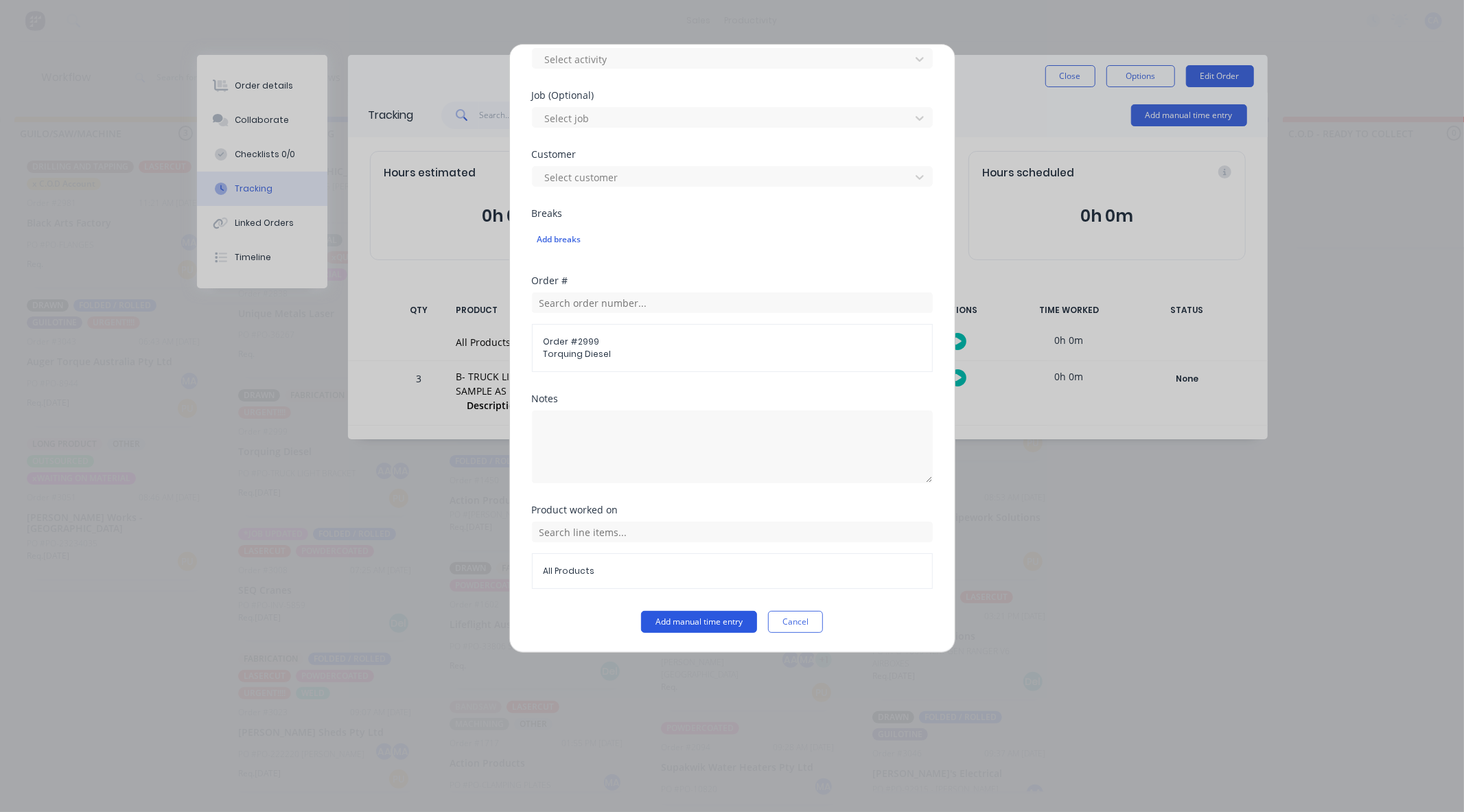
click at [670, 626] on button "Add manual time entry" at bounding box center [699, 621] width 116 height 22
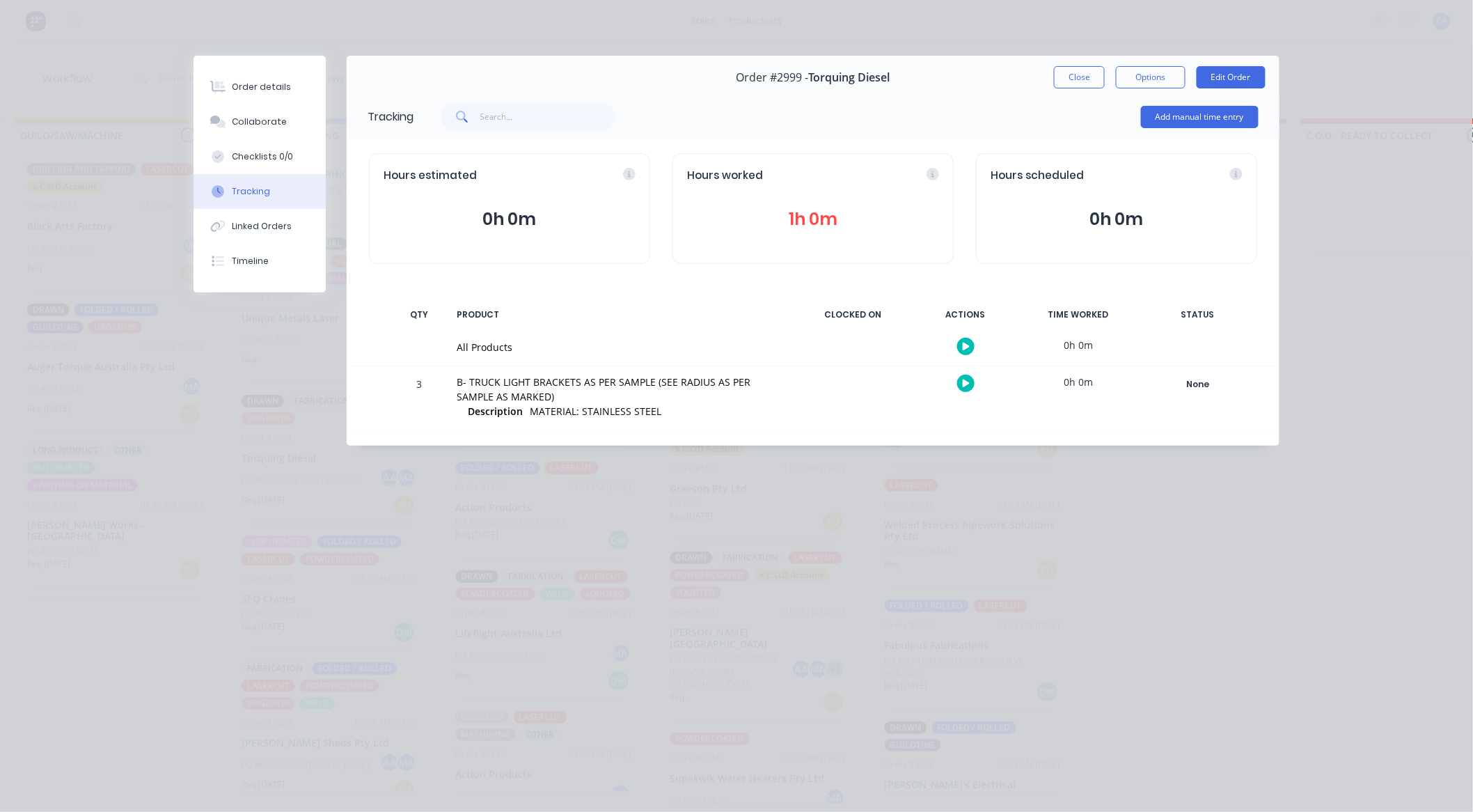
drag, startPoint x: 1041, startPoint y: 81, endPoint x: 1081, endPoint y: 79, distance: 40.0
click at [1045, 81] on div "Order #2999 - Torquing Diesel Close Options Edit Order" at bounding box center [813, 77] width 933 height 44
click at [1081, 79] on button "Close" at bounding box center [1080, 77] width 51 height 23
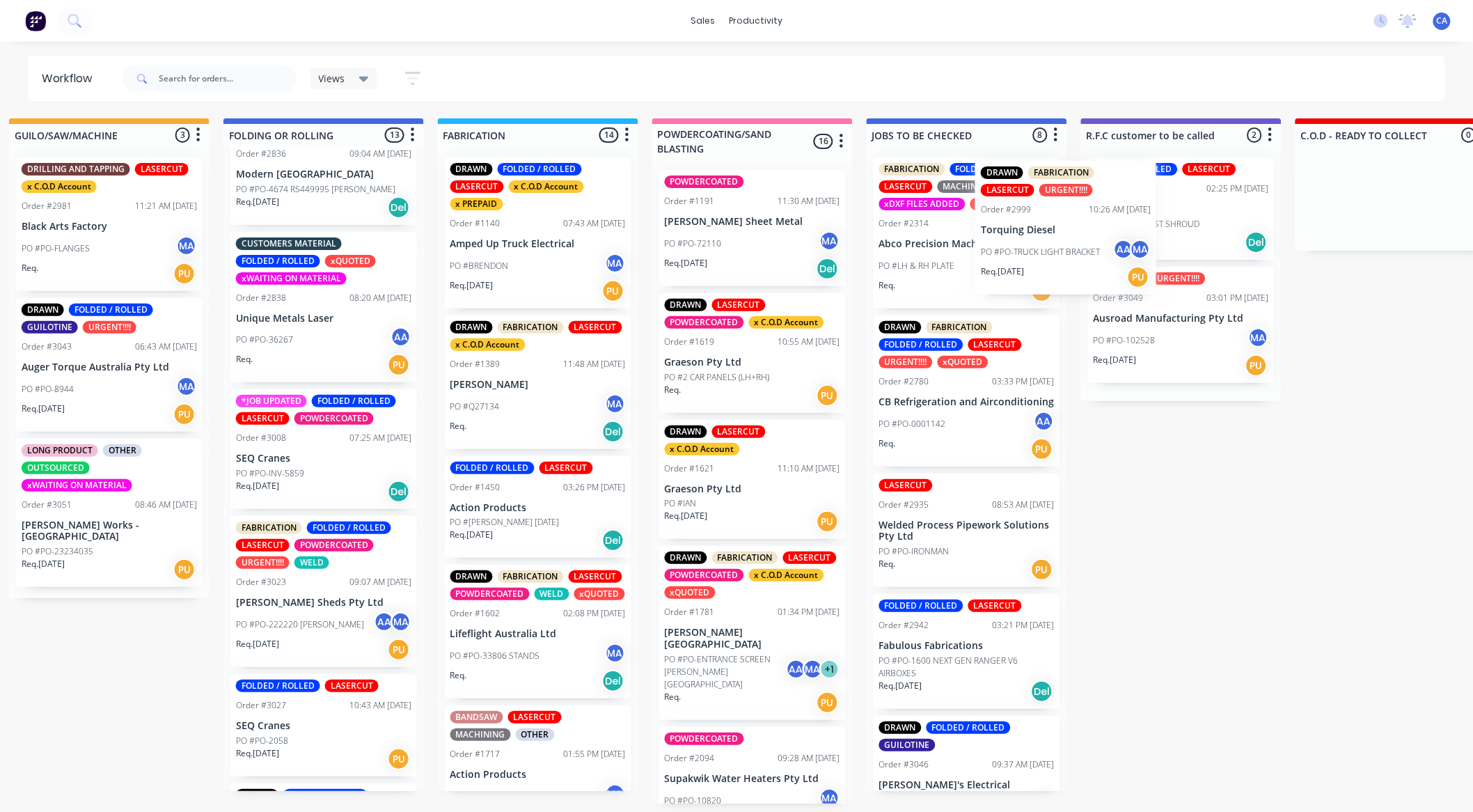
scroll to position [0, 667]
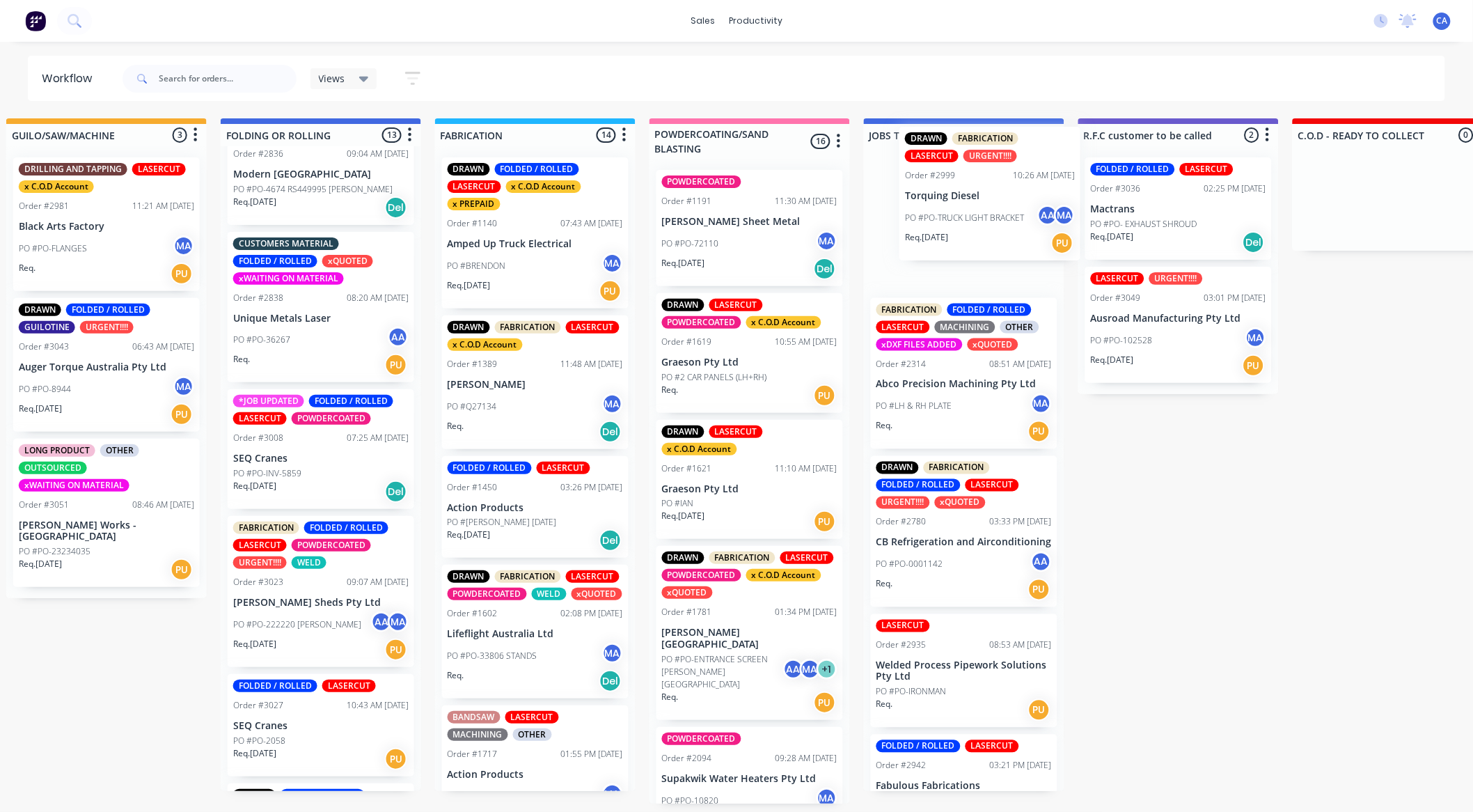
drag, startPoint x: 281, startPoint y: 497, endPoint x: 947, endPoint y: 227, distance: 718.6
click at [947, 227] on div "Submitted 14 Sort By Created date Required date Order number Customer name Most…" at bounding box center [1190, 460] width 3735 height 685
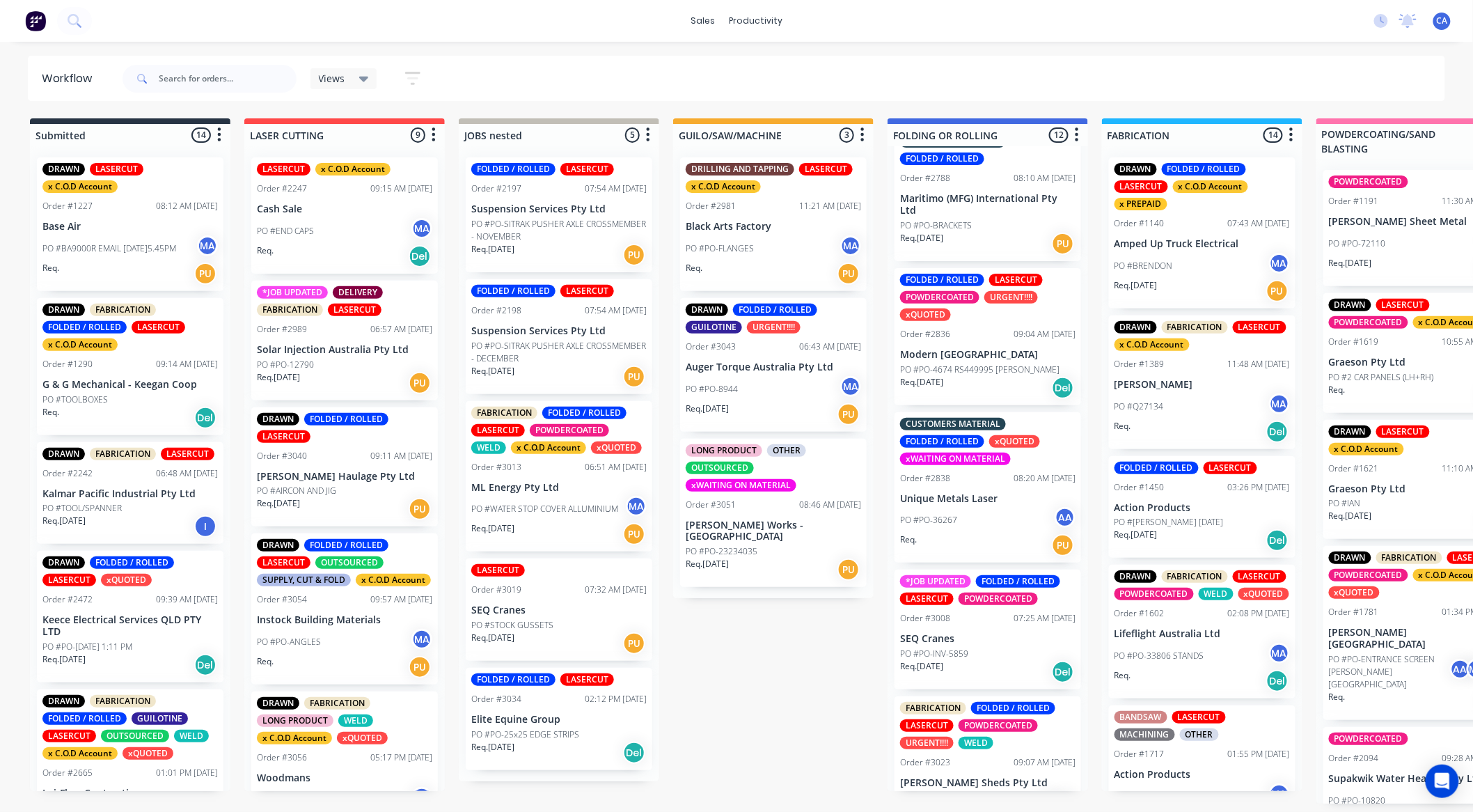
scroll to position [616, 0]
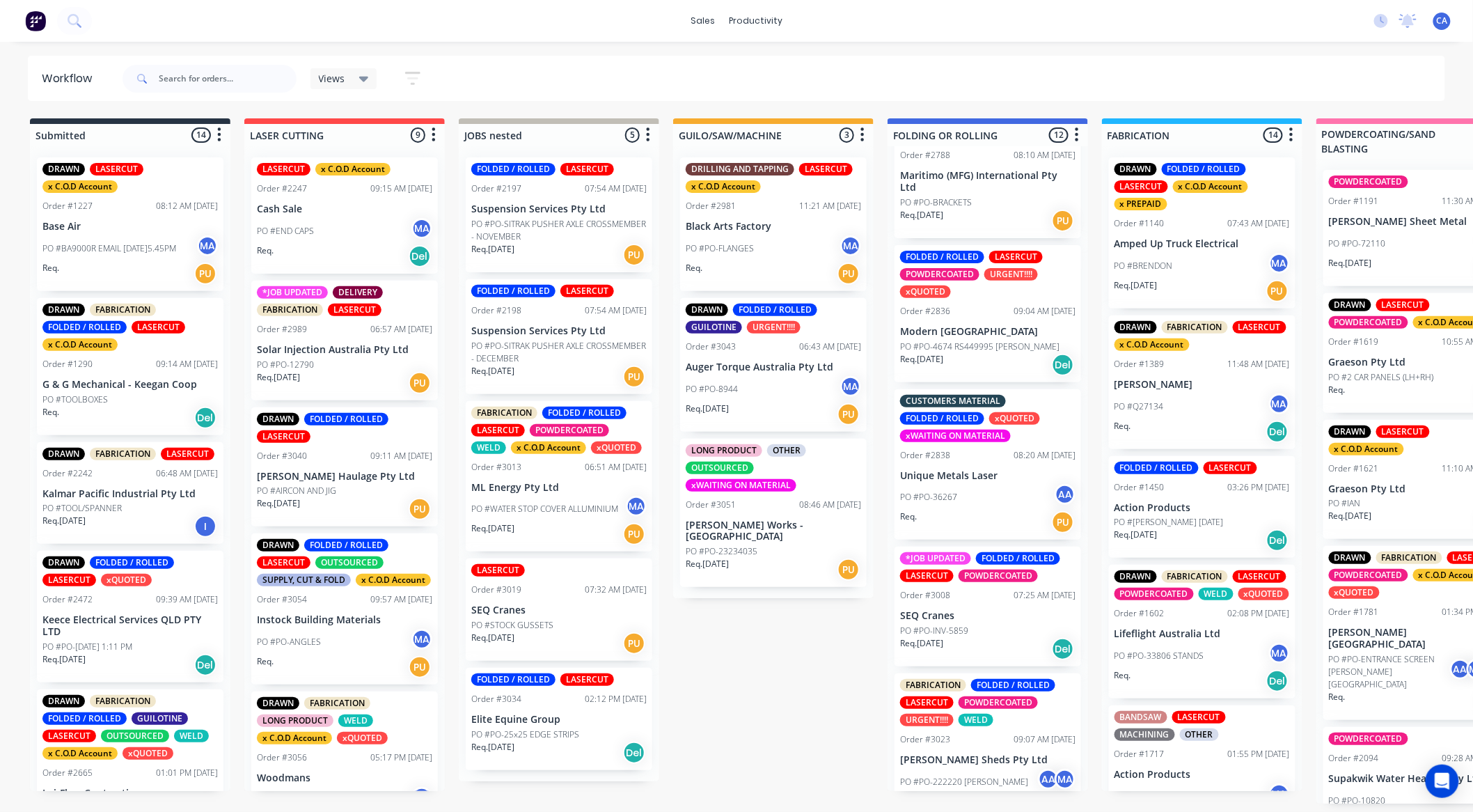
click at [965, 344] on div "DRAWN FOLDED / ROLLED LASERCUT Order #1572 09:04 AM 06/05/25 Ahern Haulage Pty …" at bounding box center [988, 468] width 201 height 645
click at [961, 341] on p "PO #PO-4674 RS449995 [PERSON_NAME]" at bounding box center [980, 347] width 160 height 12
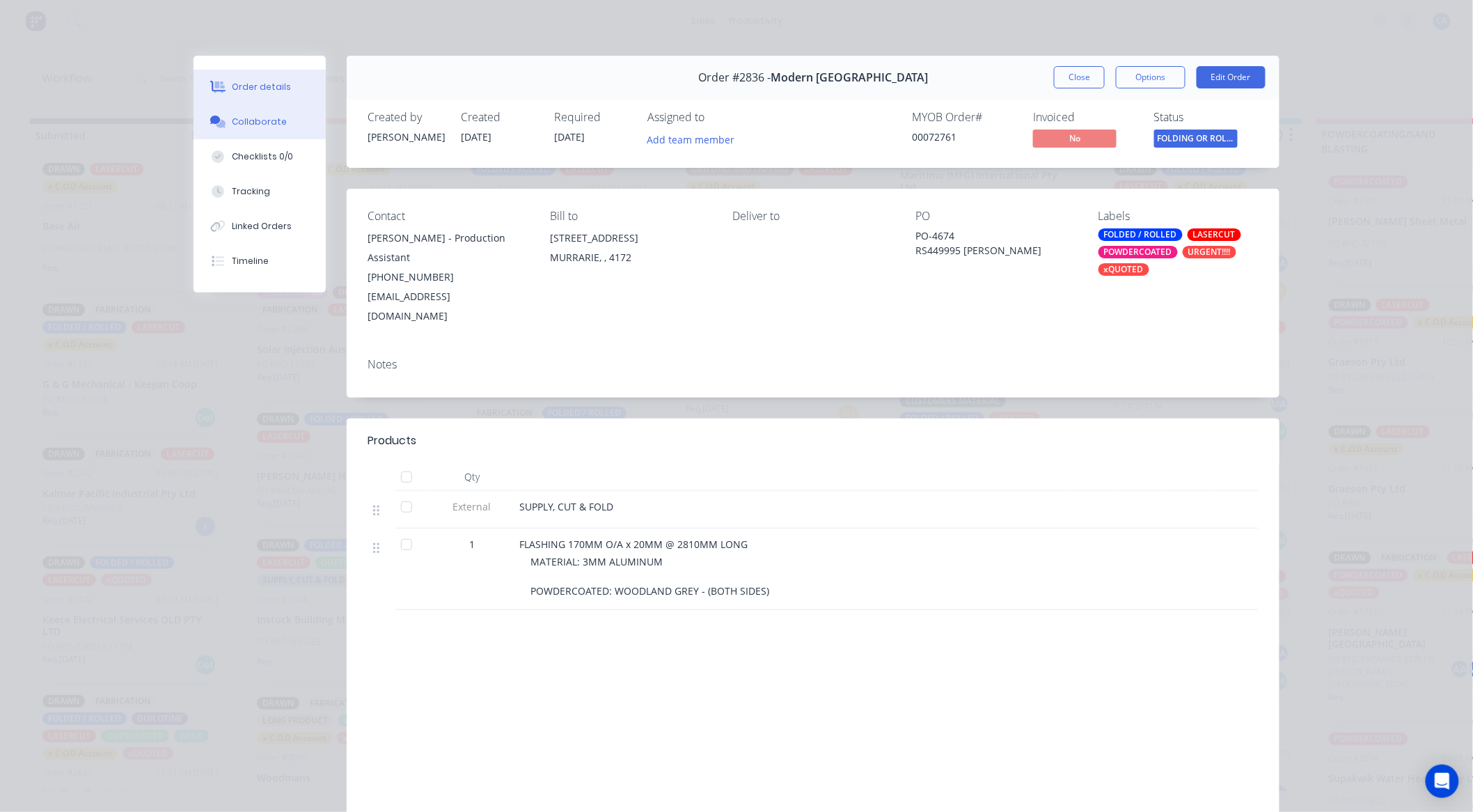
click at [236, 128] on button "Collaborate" at bounding box center [259, 122] width 132 height 35
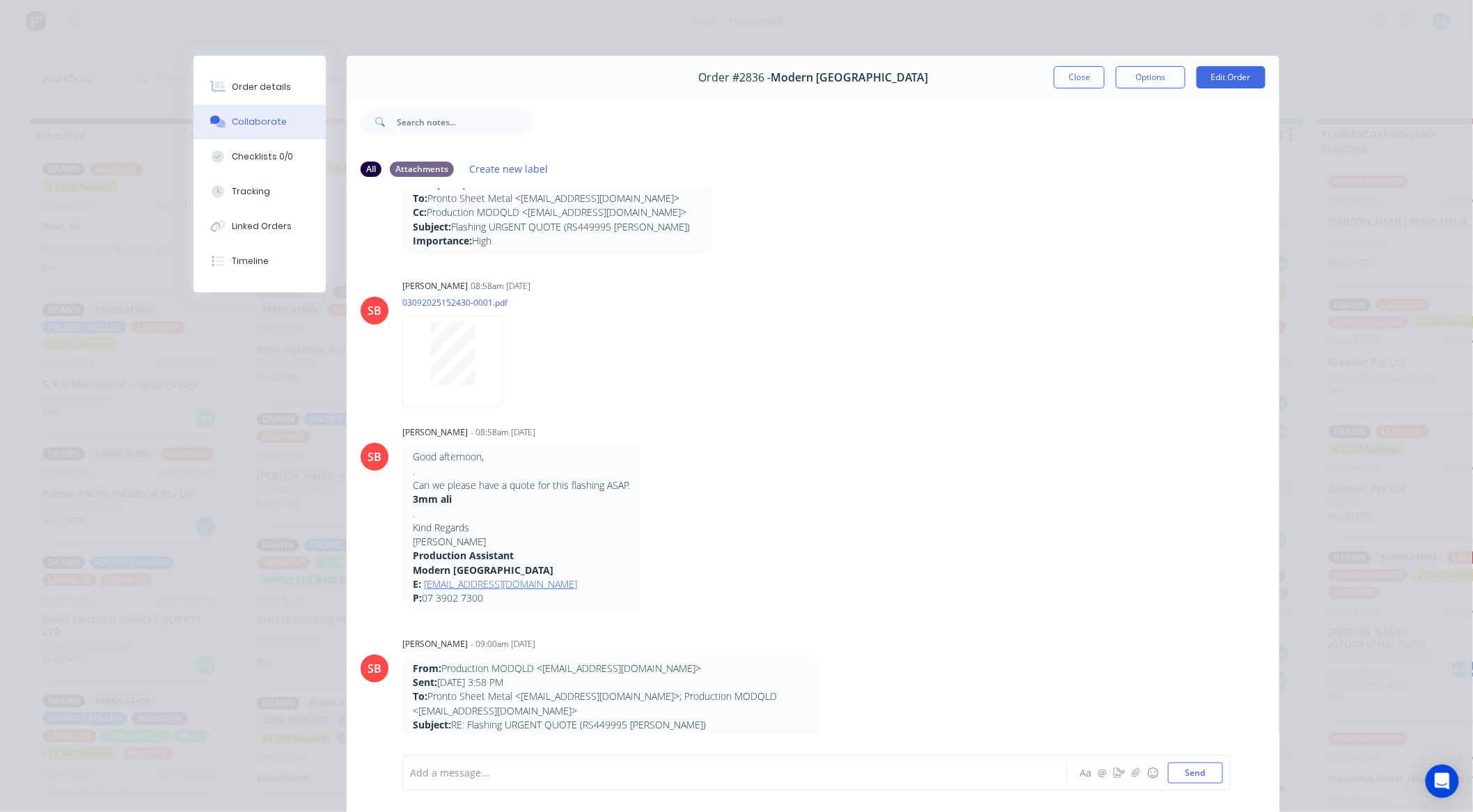
scroll to position [0, 0]
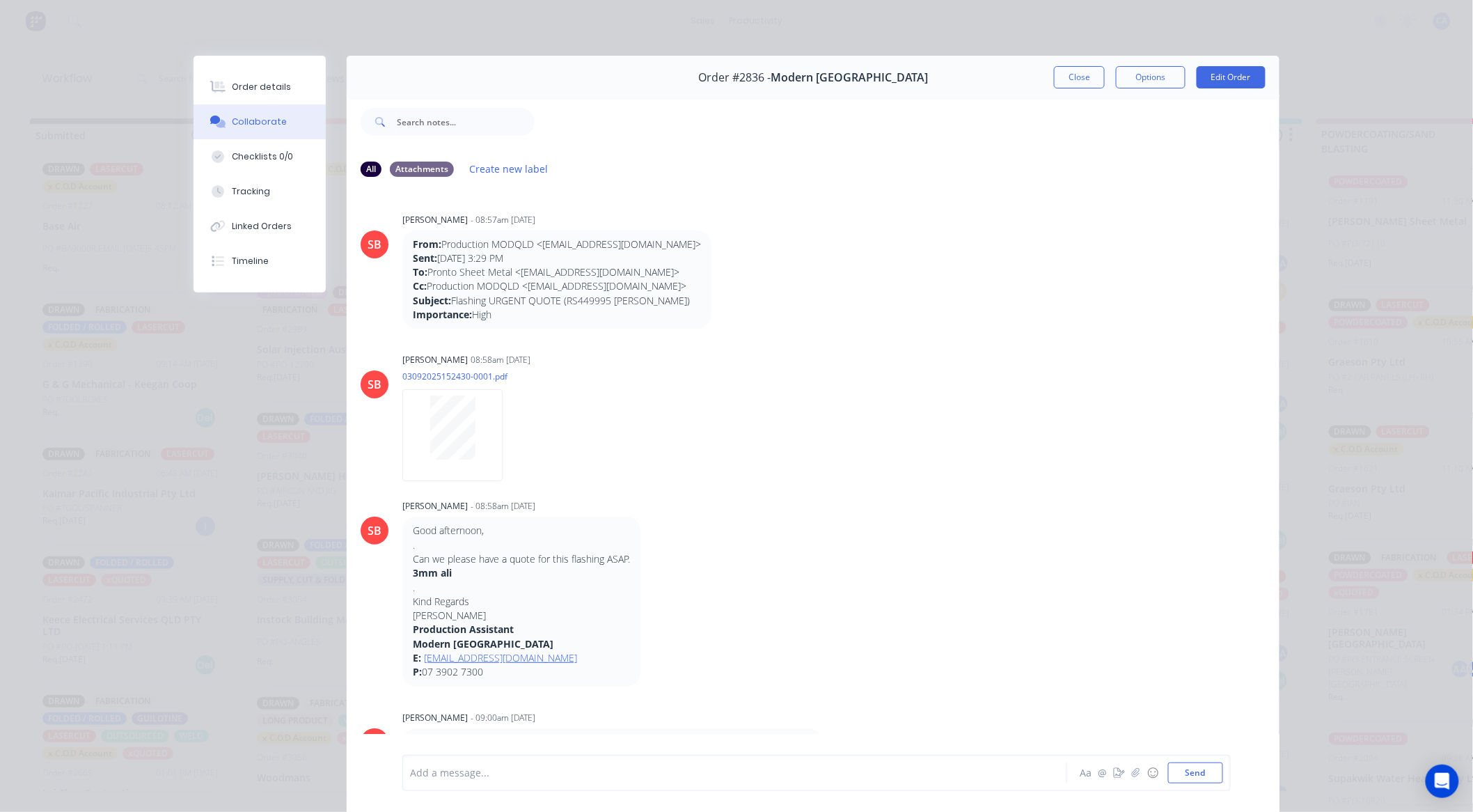
click at [625, 782] on div "Add a message..." at bounding box center [715, 773] width 610 height 21
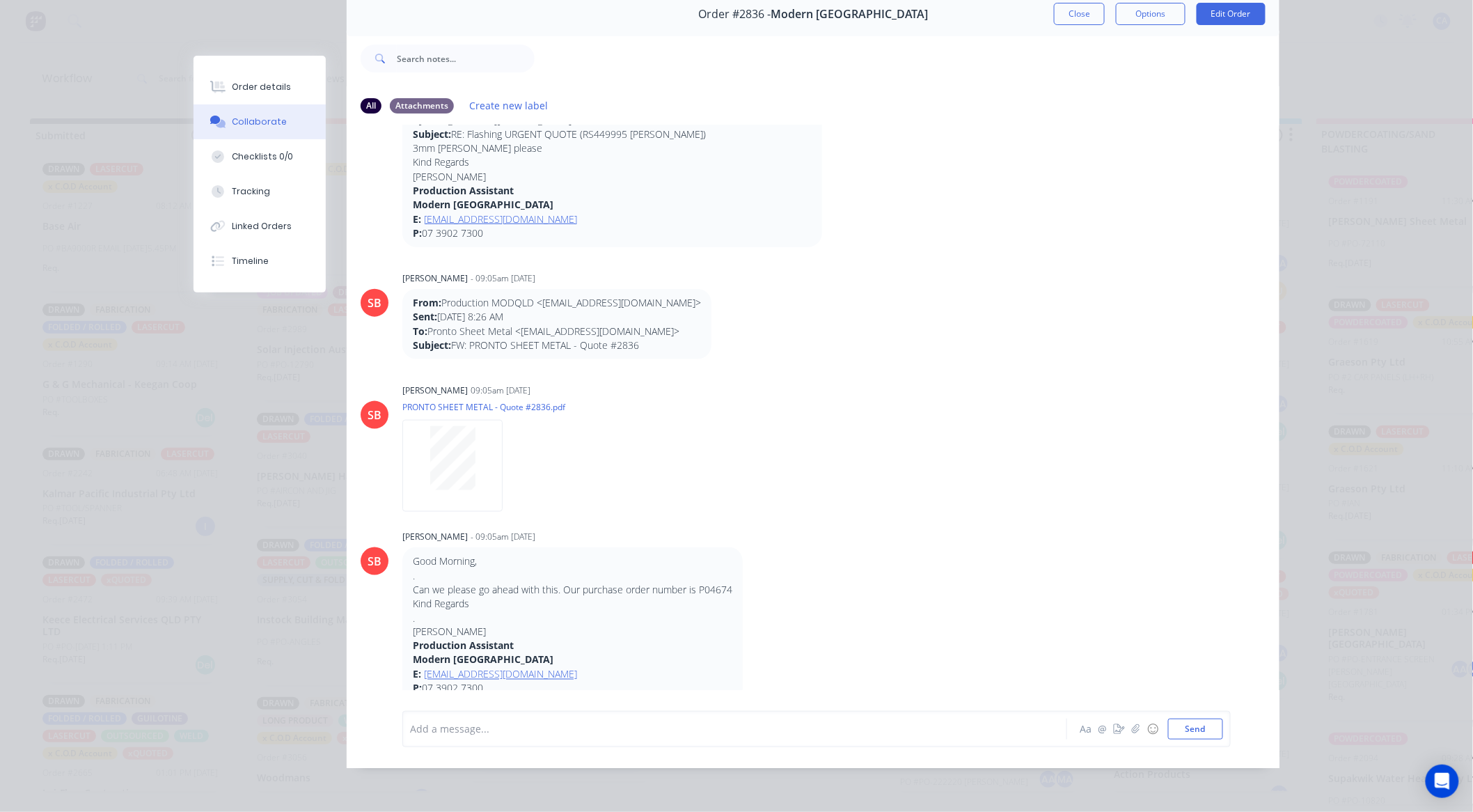
scroll to position [3, 0]
click at [788, 491] on div "Sandra Booker 09:05am 24/09/25 PRONTO SHEET METAL - Quote #2836.pdf Labels Down…" at bounding box center [620, 443] width 435 height 125
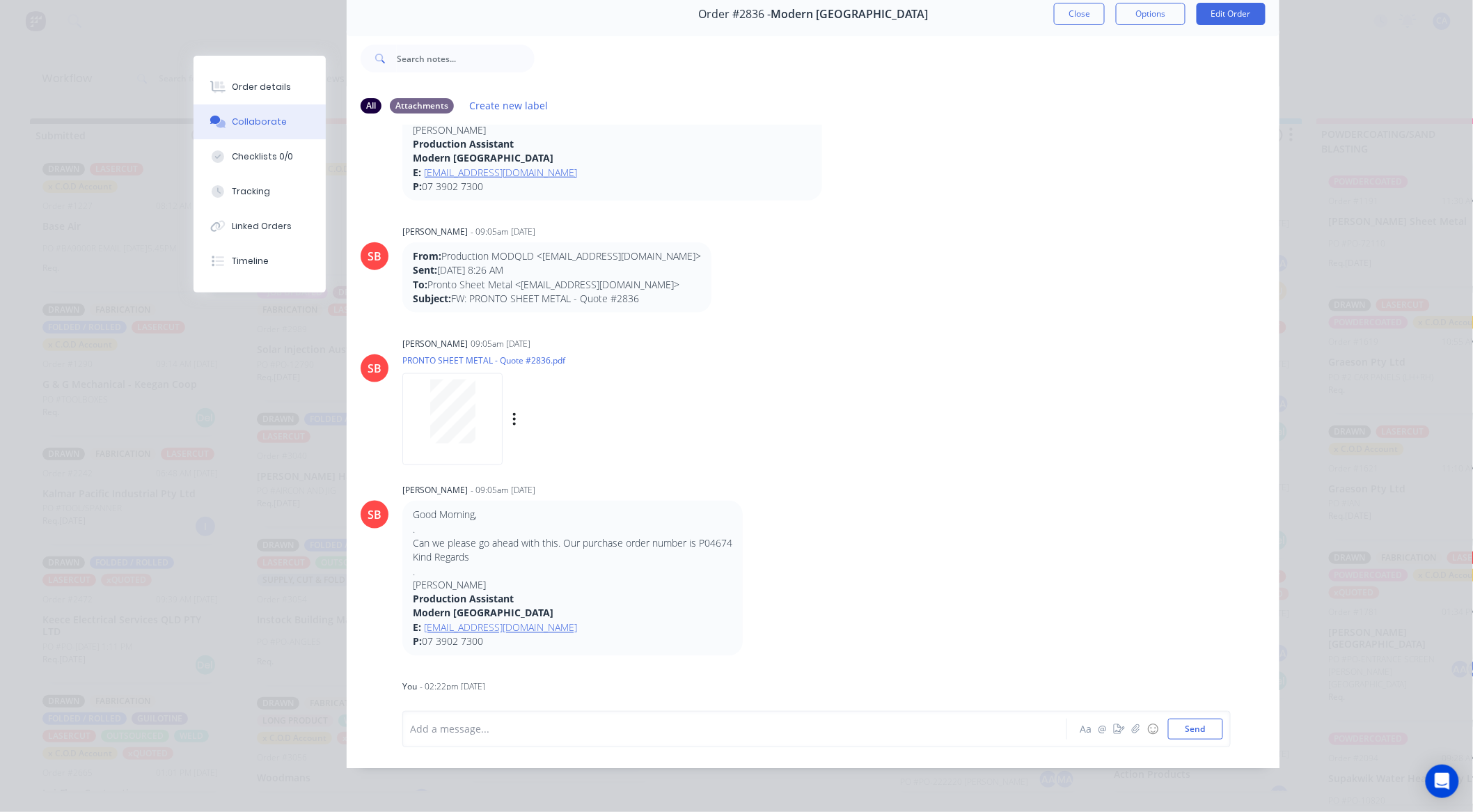
scroll to position [670, 0]
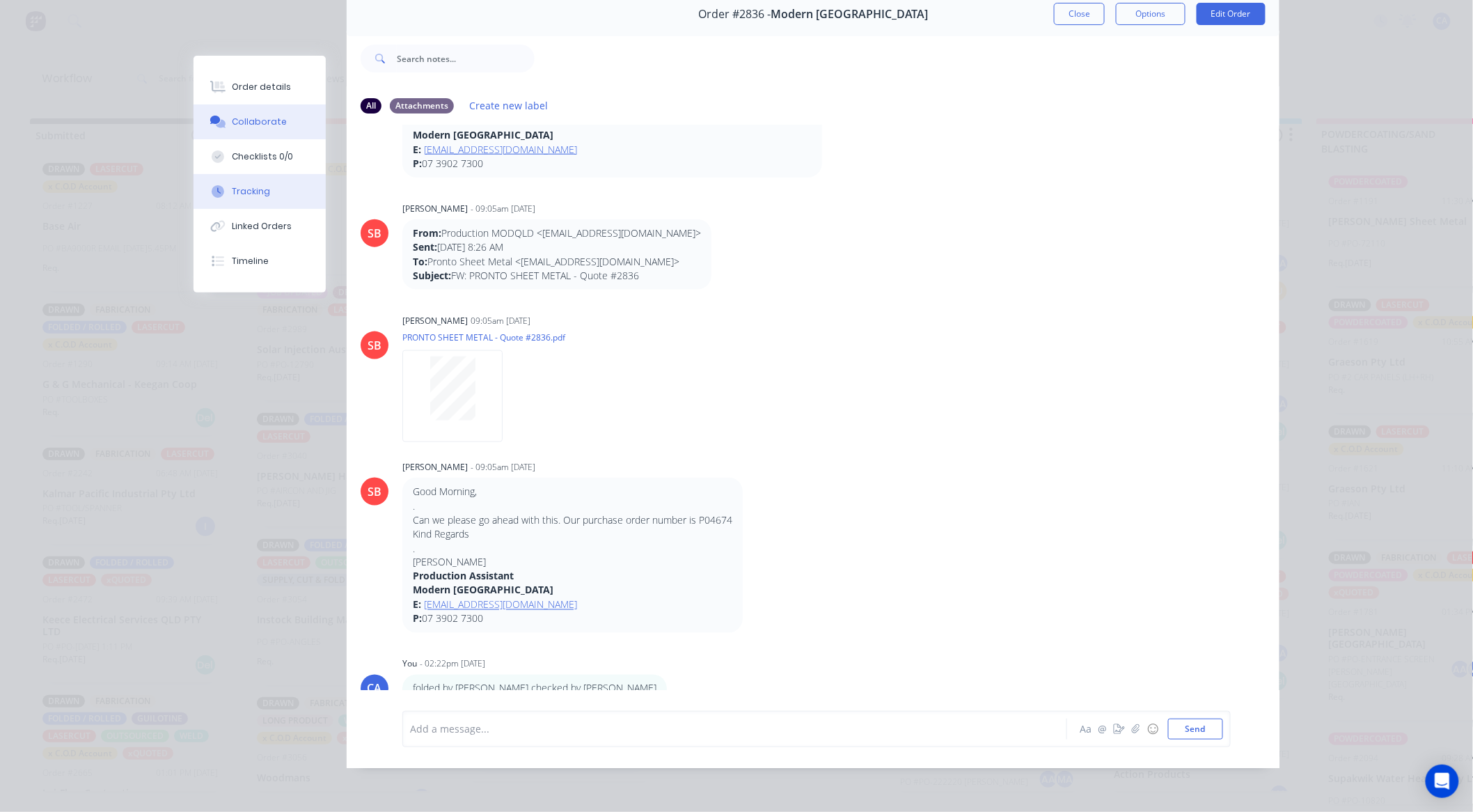
click at [253, 187] on div "Tracking" at bounding box center [252, 191] width 38 height 12
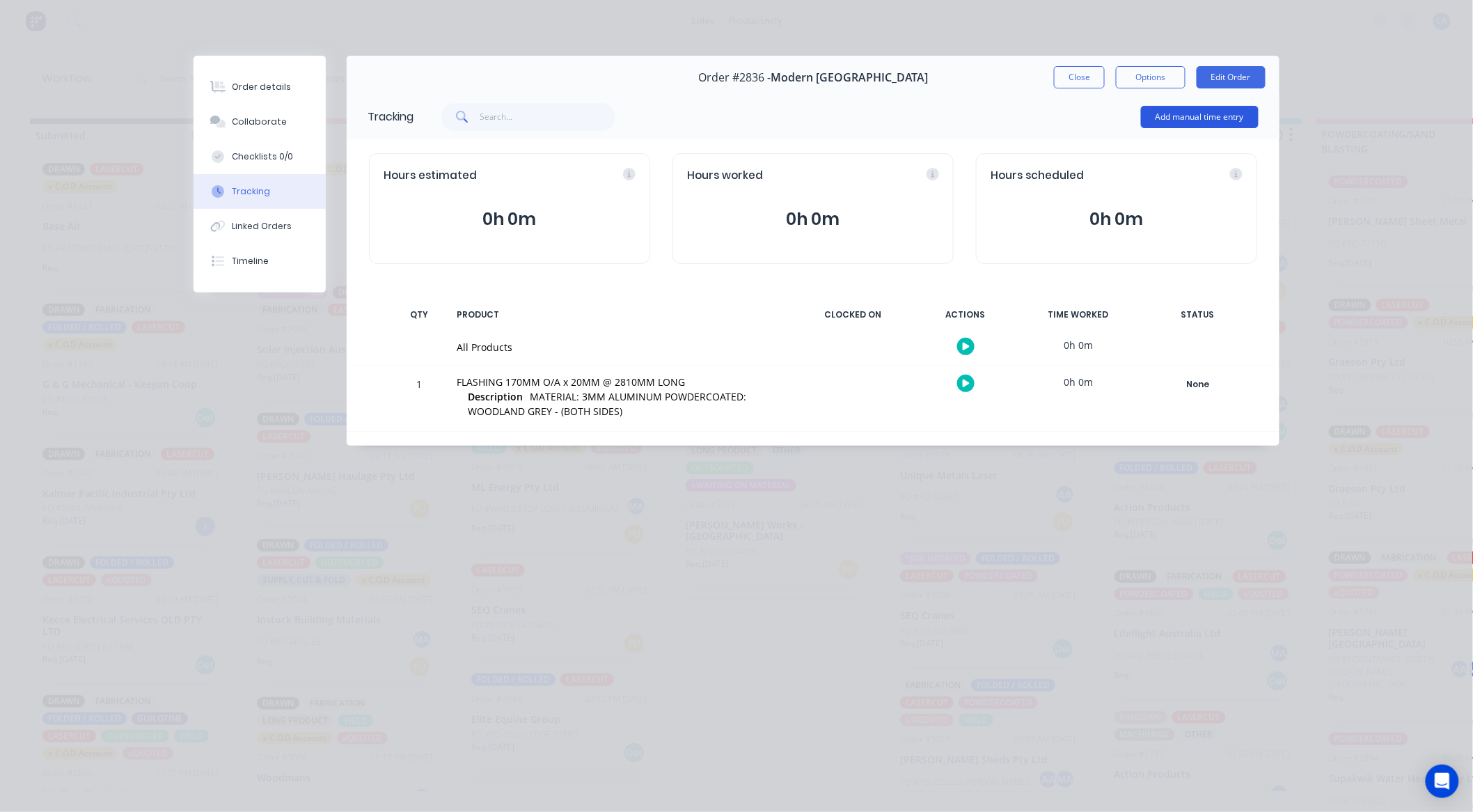
click at [1180, 123] on button "Add manual time entry" at bounding box center [1199, 117] width 117 height 23
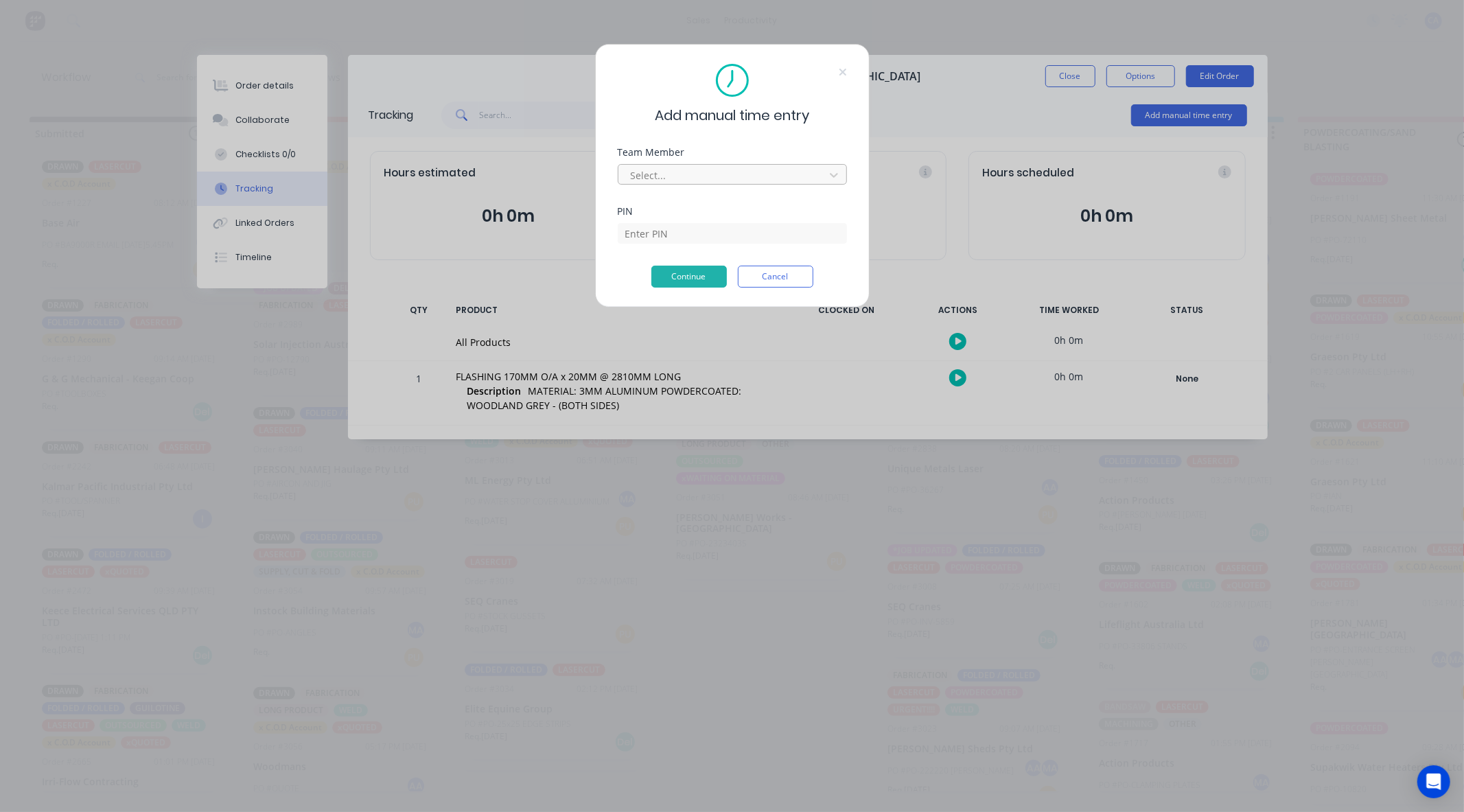
click at [717, 177] on div at bounding box center [723, 175] width 188 height 17
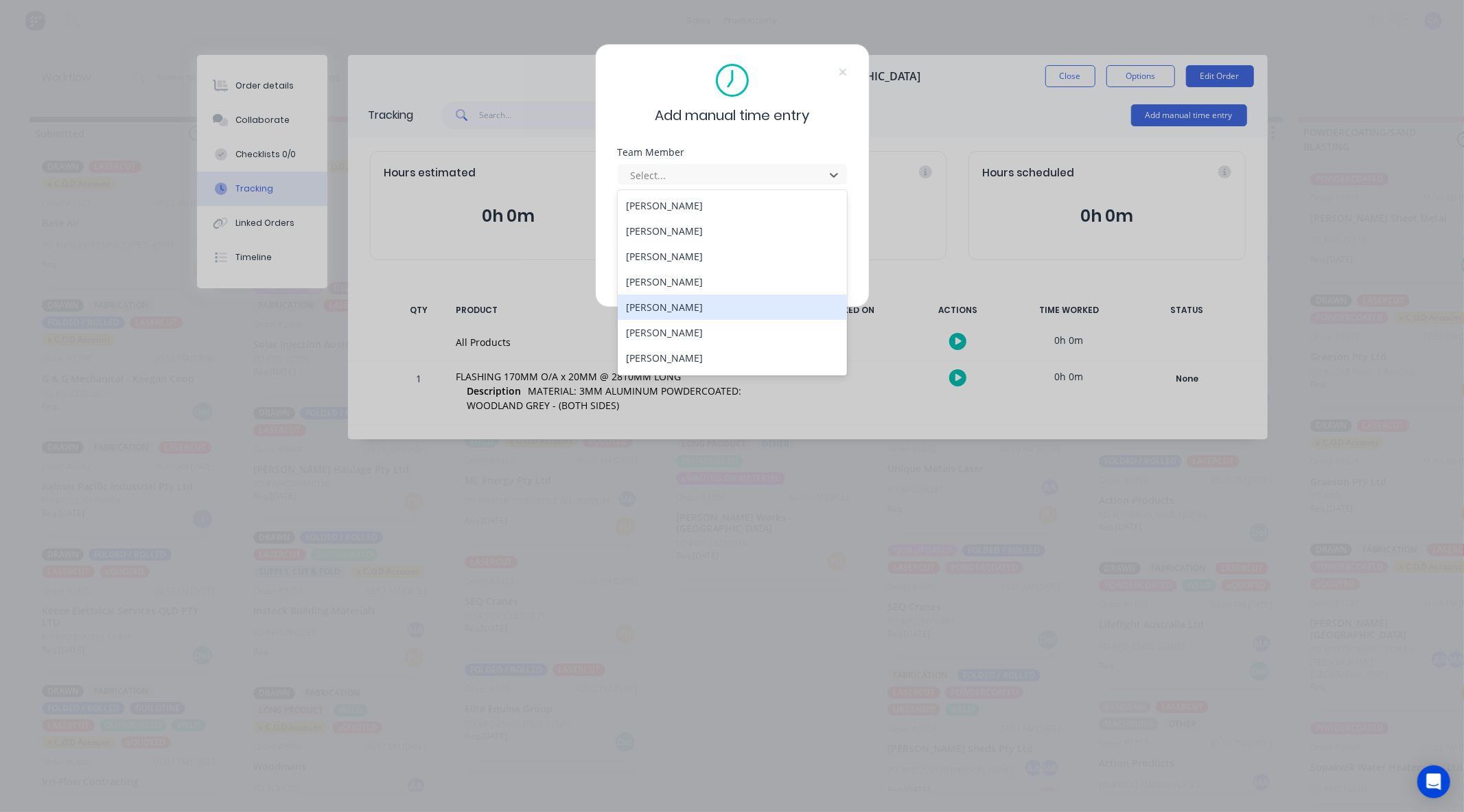
click at [660, 302] on div "[PERSON_NAME]" at bounding box center [732, 306] width 229 height 25
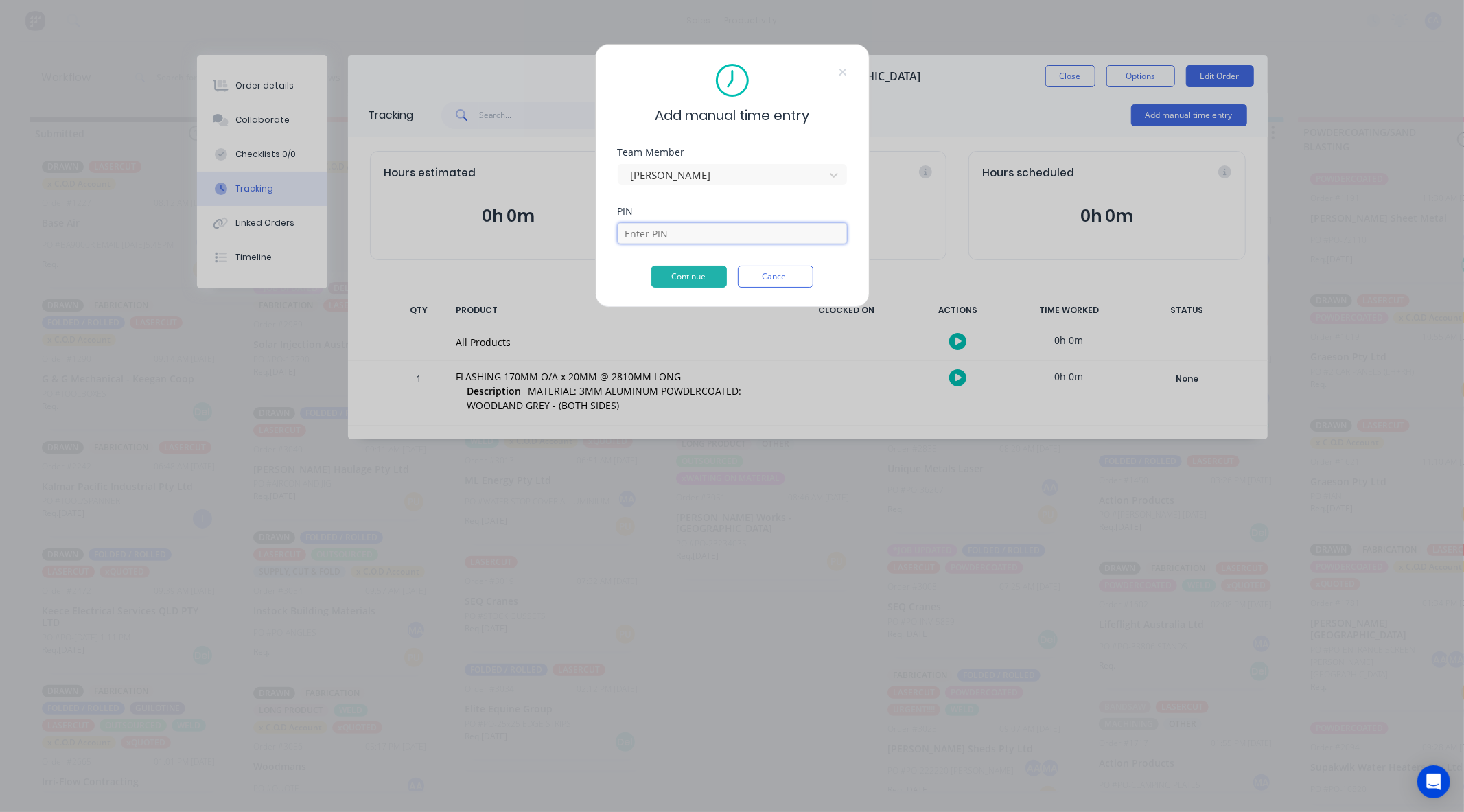
drag, startPoint x: 661, startPoint y: 230, endPoint x: 709, endPoint y: 242, distance: 49.5
click at [661, 230] on input at bounding box center [732, 233] width 229 height 21
type input "3699"
click at [683, 262] on div "PIN 3699" at bounding box center [732, 236] width 229 height 59
click at [688, 273] on button "Continue" at bounding box center [688, 276] width 76 height 22
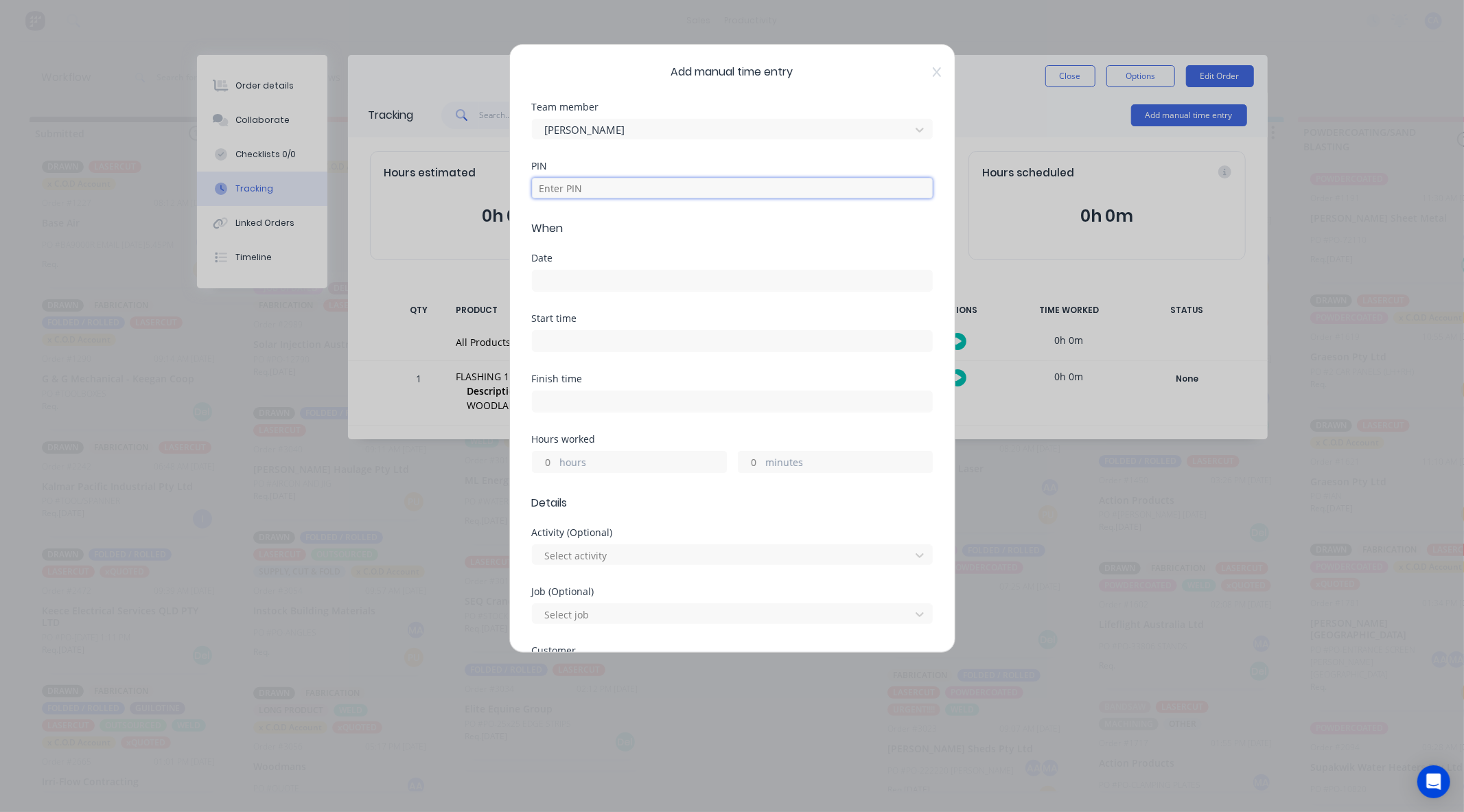
click at [566, 188] on input at bounding box center [732, 188] width 401 height 21
type input "3699"
click at [558, 284] on input at bounding box center [732, 280] width 399 height 21
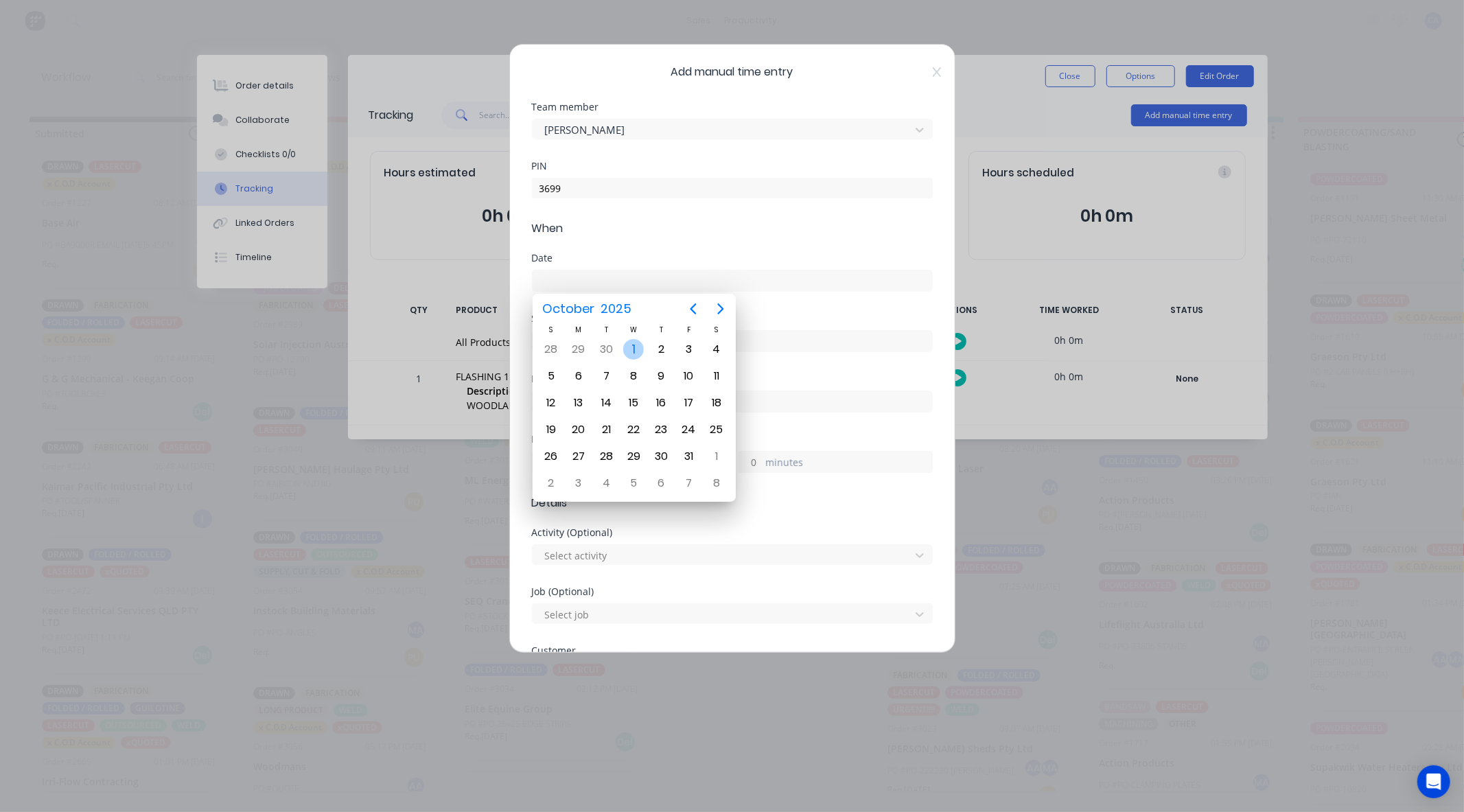
drag, startPoint x: 627, startPoint y: 341, endPoint x: 698, endPoint y: 384, distance: 83.0
click at [628, 341] on div "1" at bounding box center [633, 349] width 21 height 21
type input "01/10/2025"
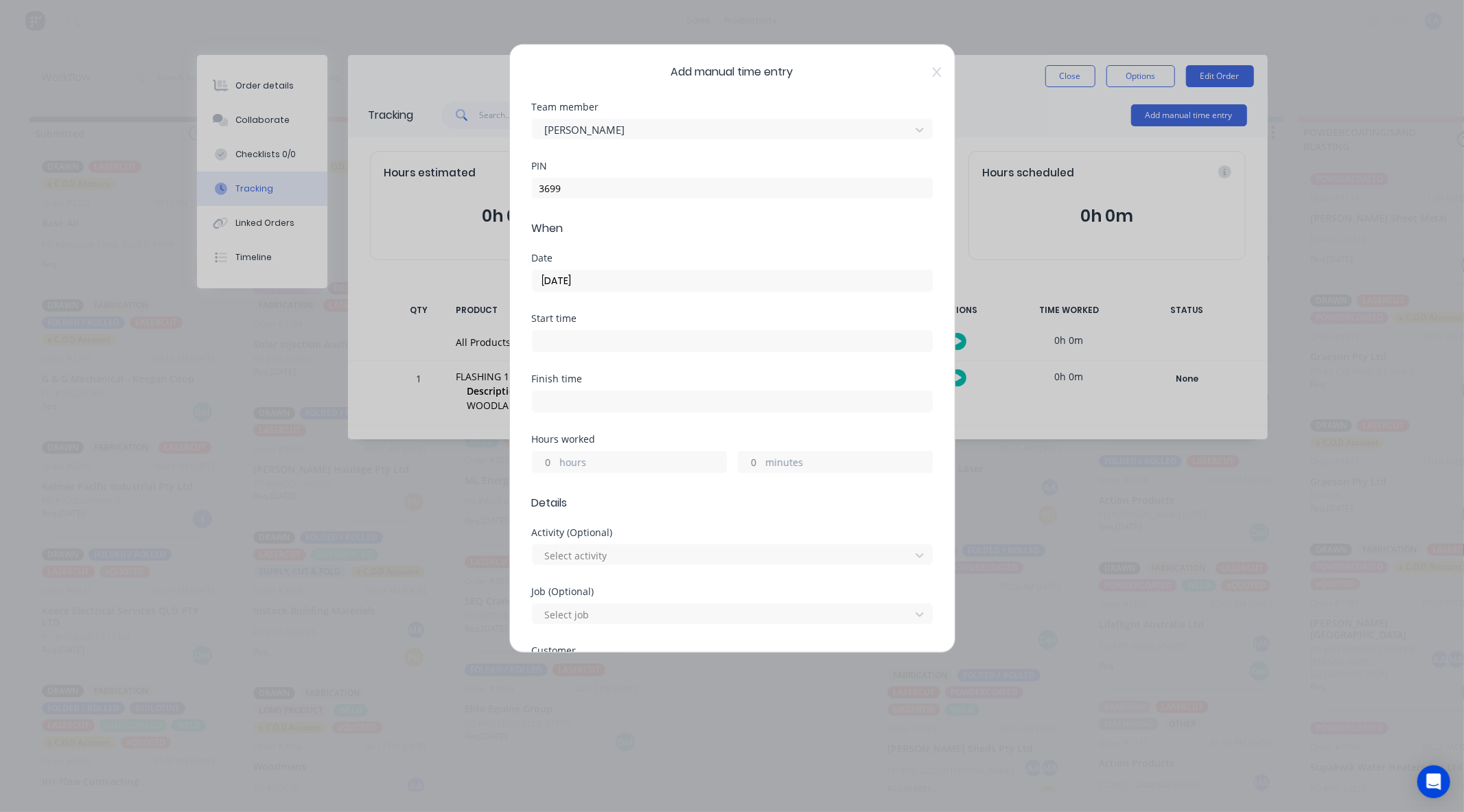
drag, startPoint x: 750, startPoint y: 460, endPoint x: 735, endPoint y: 457, distance: 15.3
click at [750, 460] on input "minutes" at bounding box center [750, 462] width 24 height 21
type input "15"
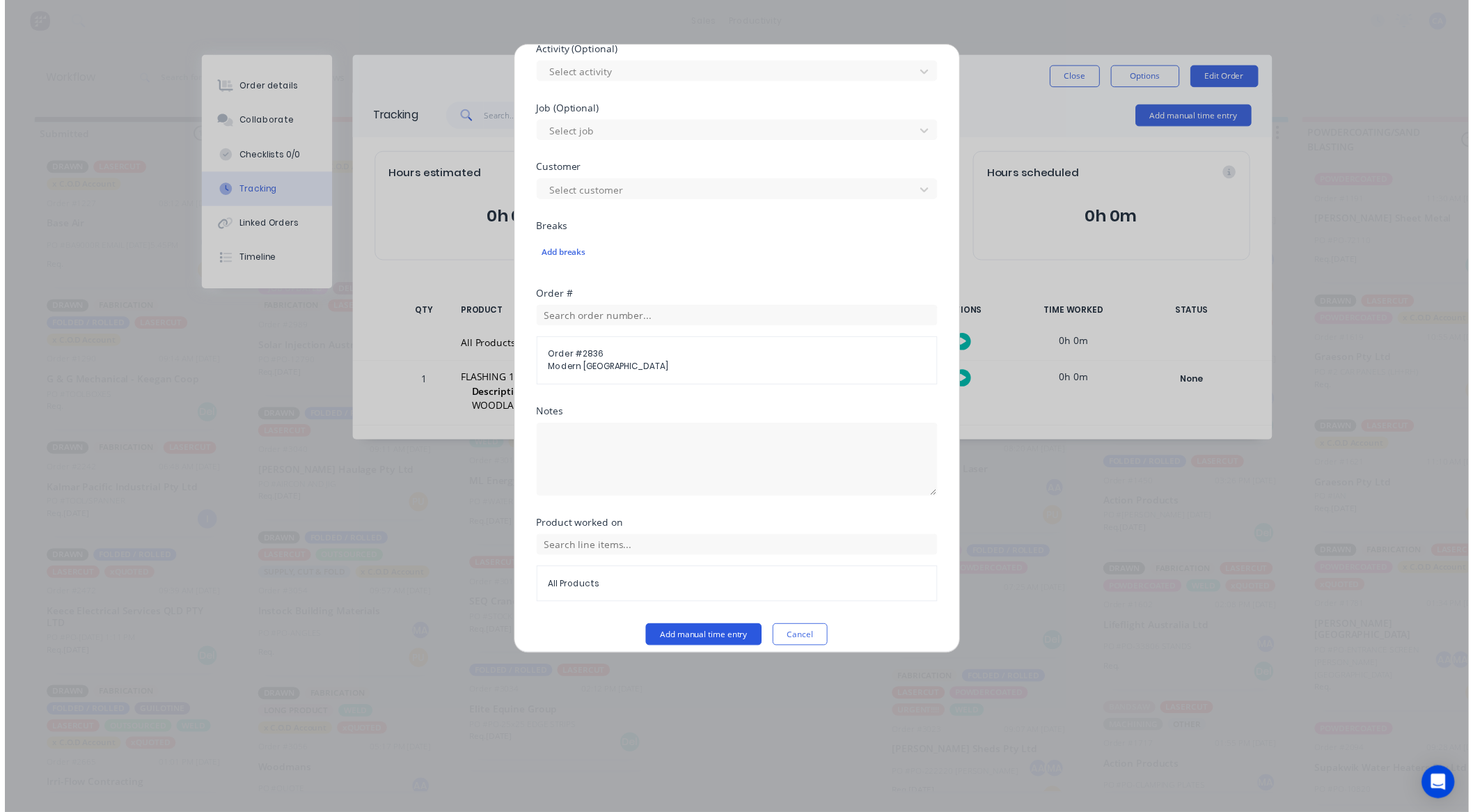
scroll to position [503, 0]
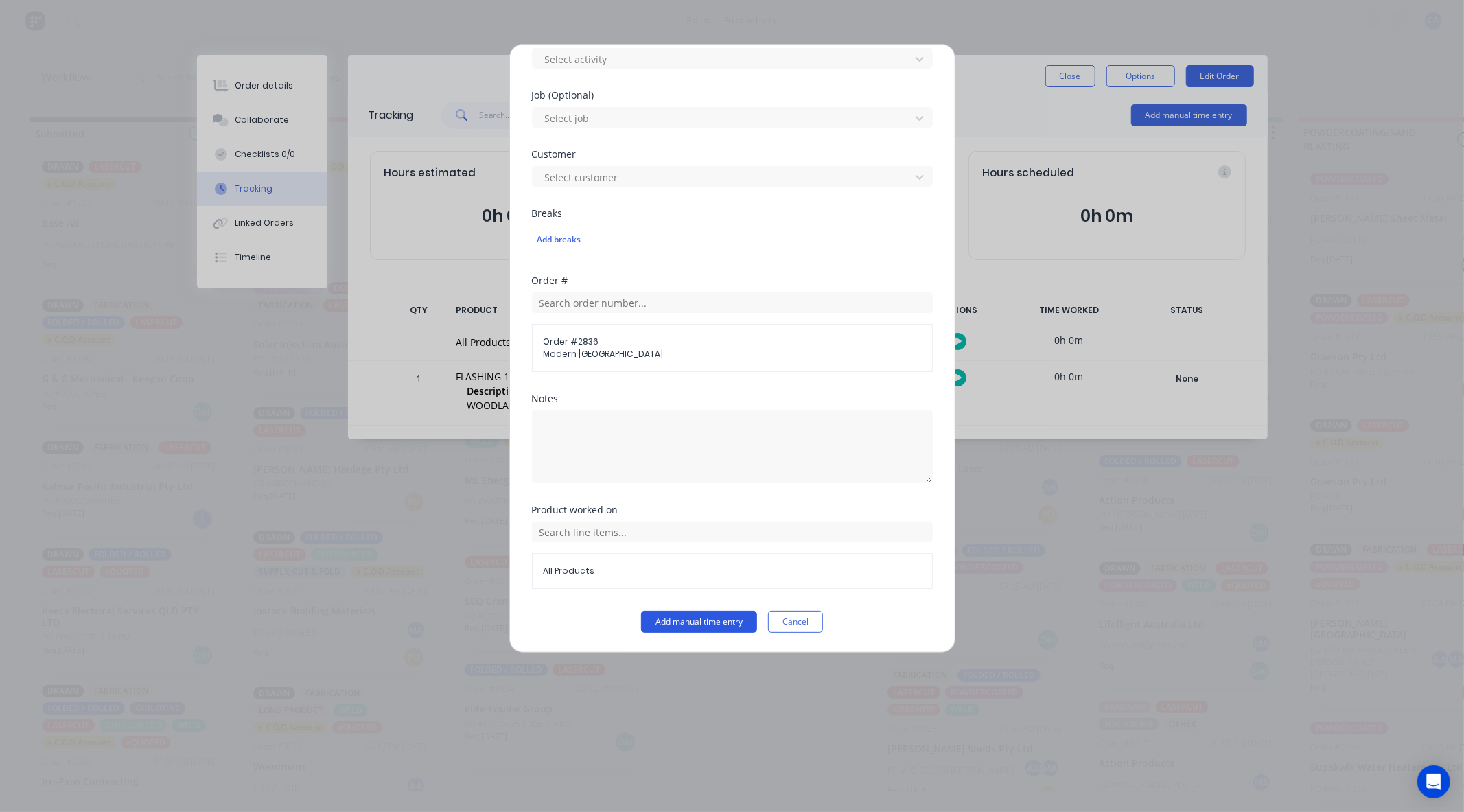
click at [735, 624] on button "Add manual time entry" at bounding box center [699, 621] width 116 height 22
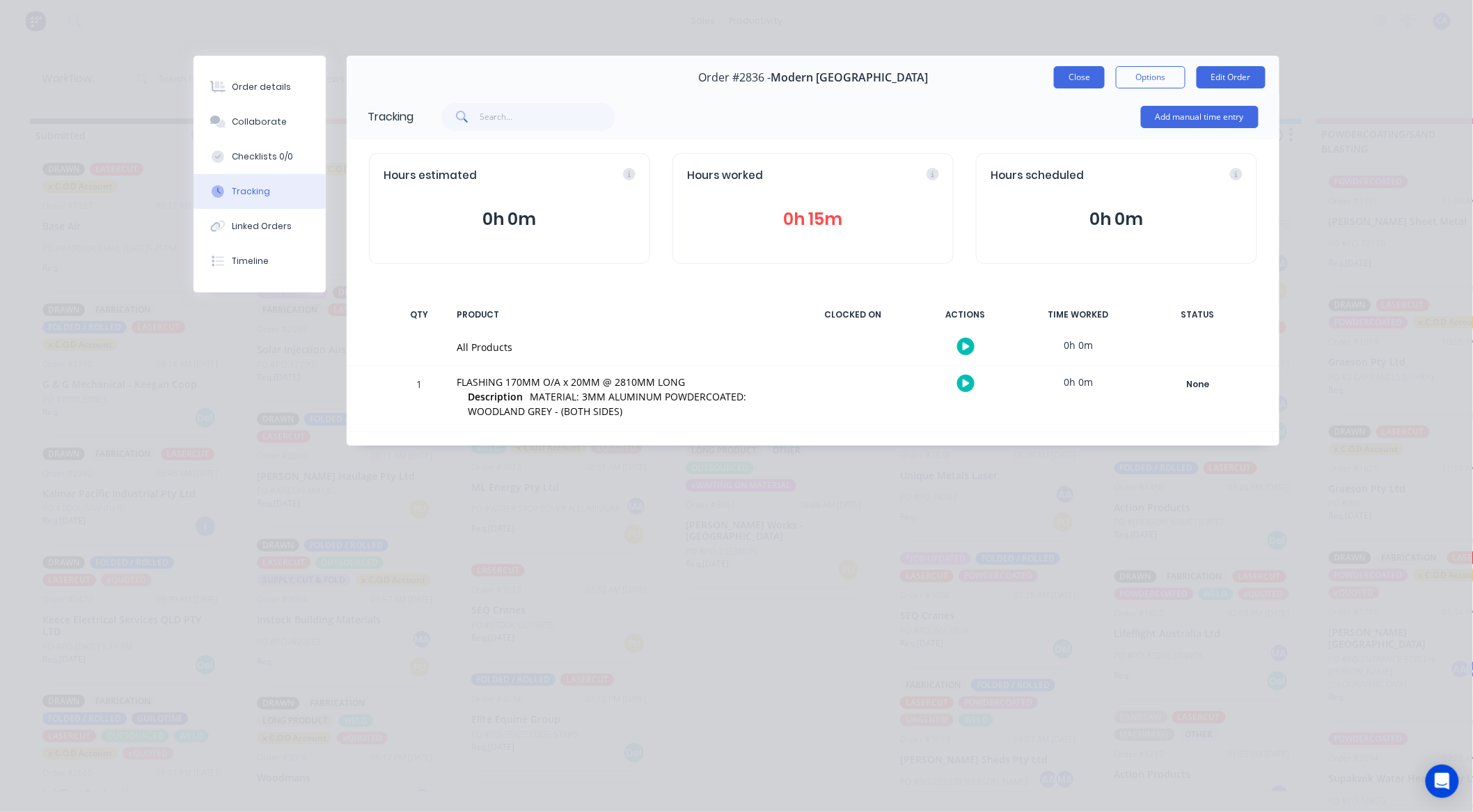
click at [1067, 78] on button "Close" at bounding box center [1080, 77] width 51 height 23
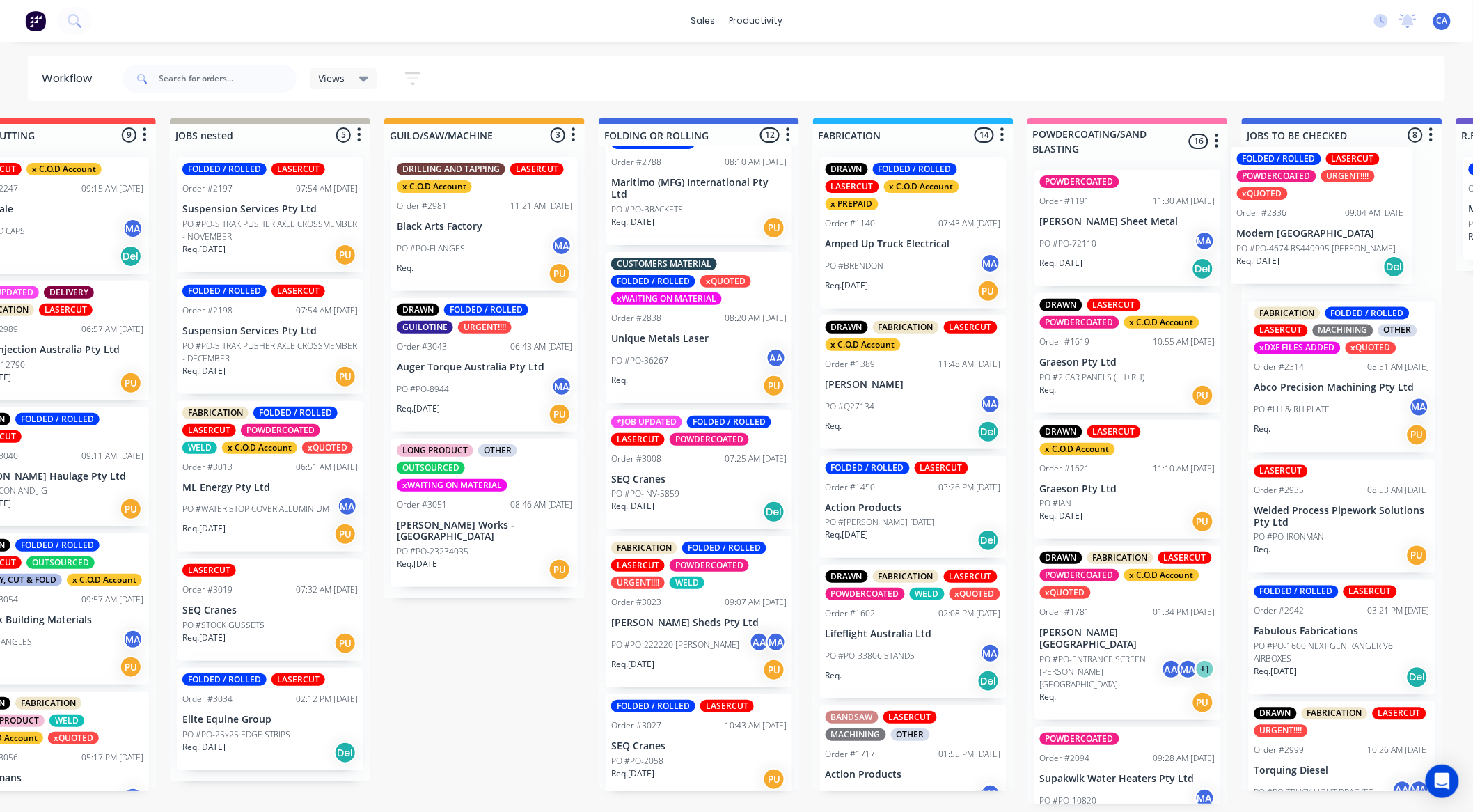
scroll to position [0, 409]
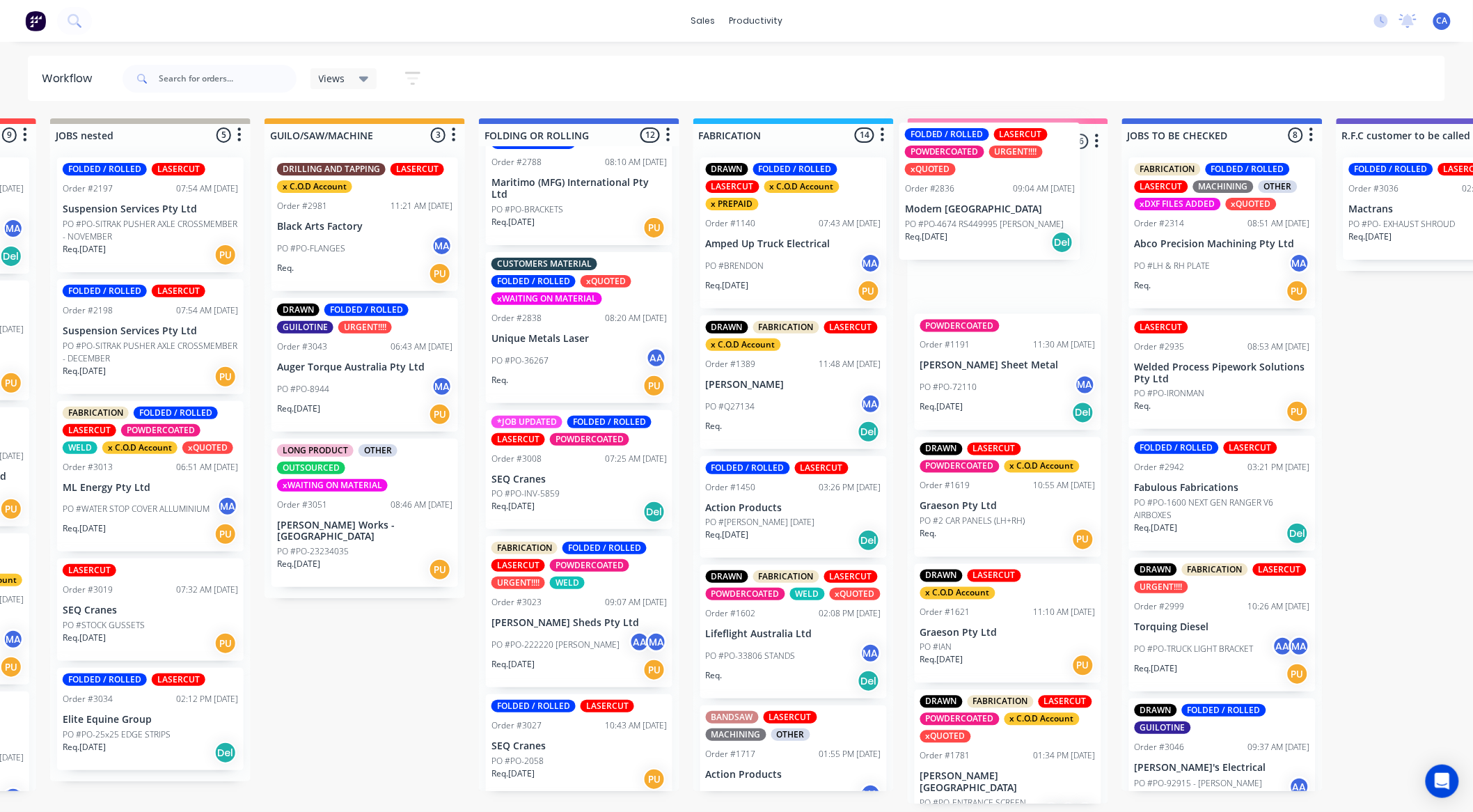
drag, startPoint x: 935, startPoint y: 336, endPoint x: 973, endPoint y: 223, distance: 119.2
click at [973, 223] on div "Submitted 14 Sort By Created date Required date Order number Customer name Most…" at bounding box center [1448, 460] width 3735 height 685
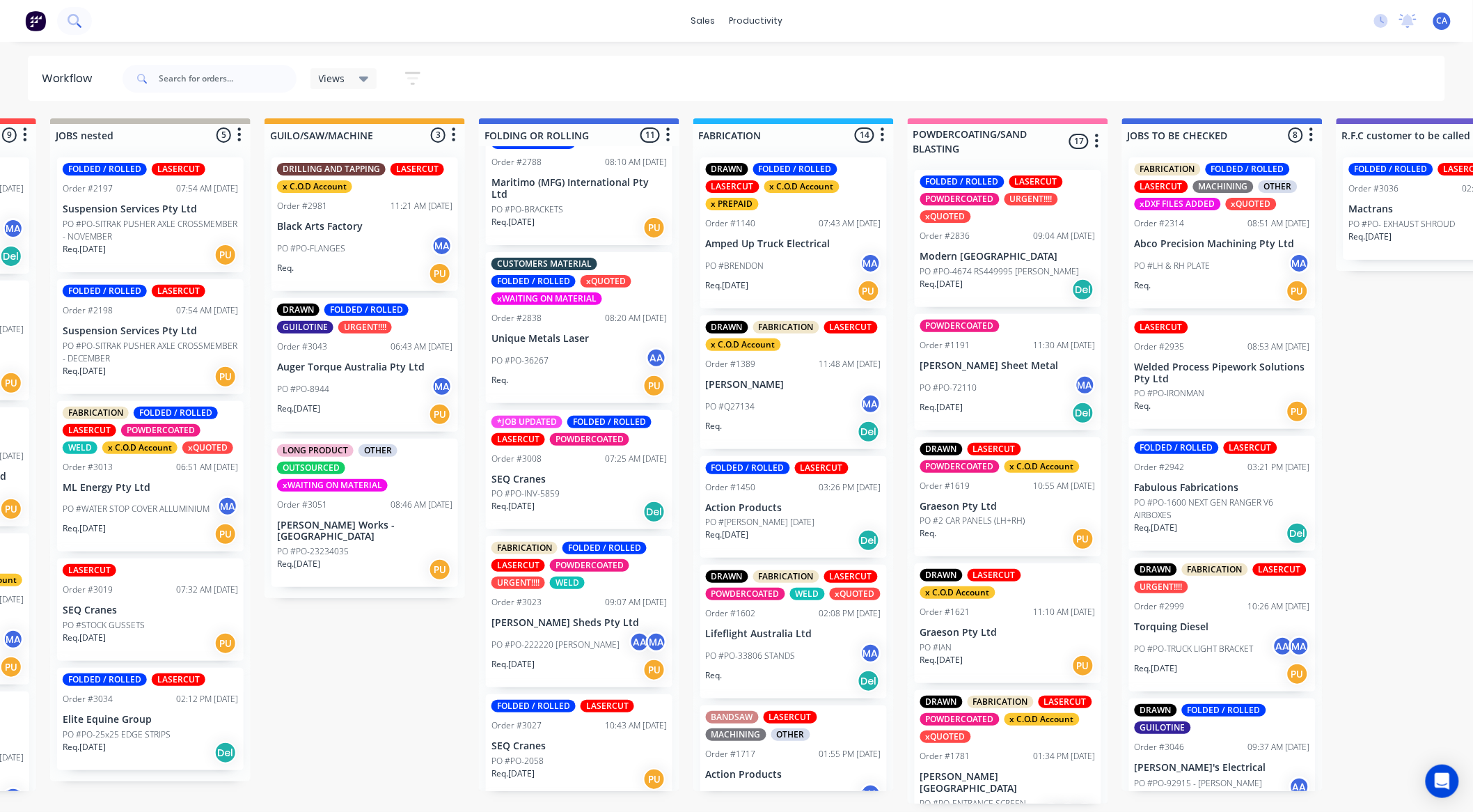
click at [72, 22] on icon at bounding box center [74, 20] width 13 height 13
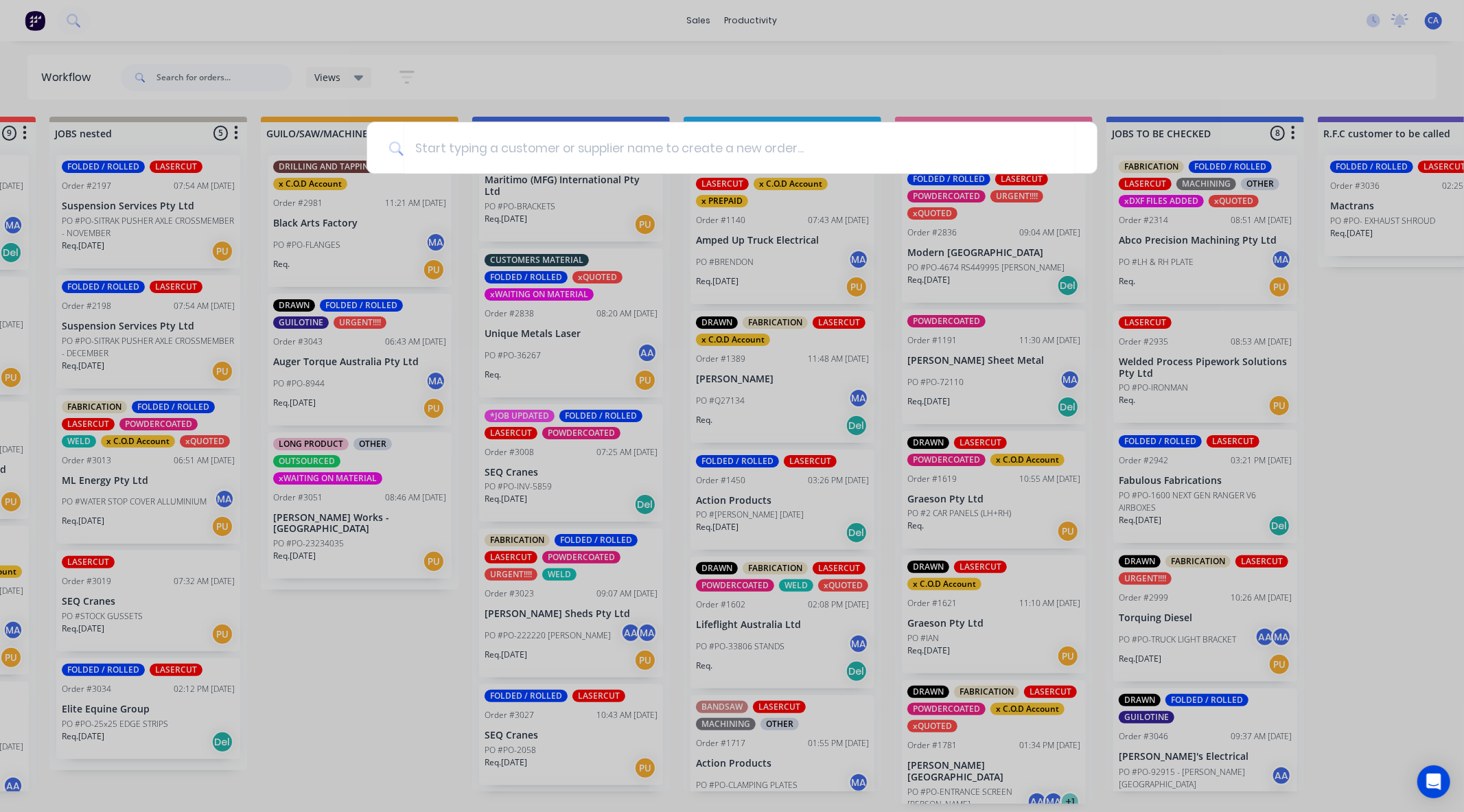
click at [392, 76] on div at bounding box center [732, 406] width 1464 height 812
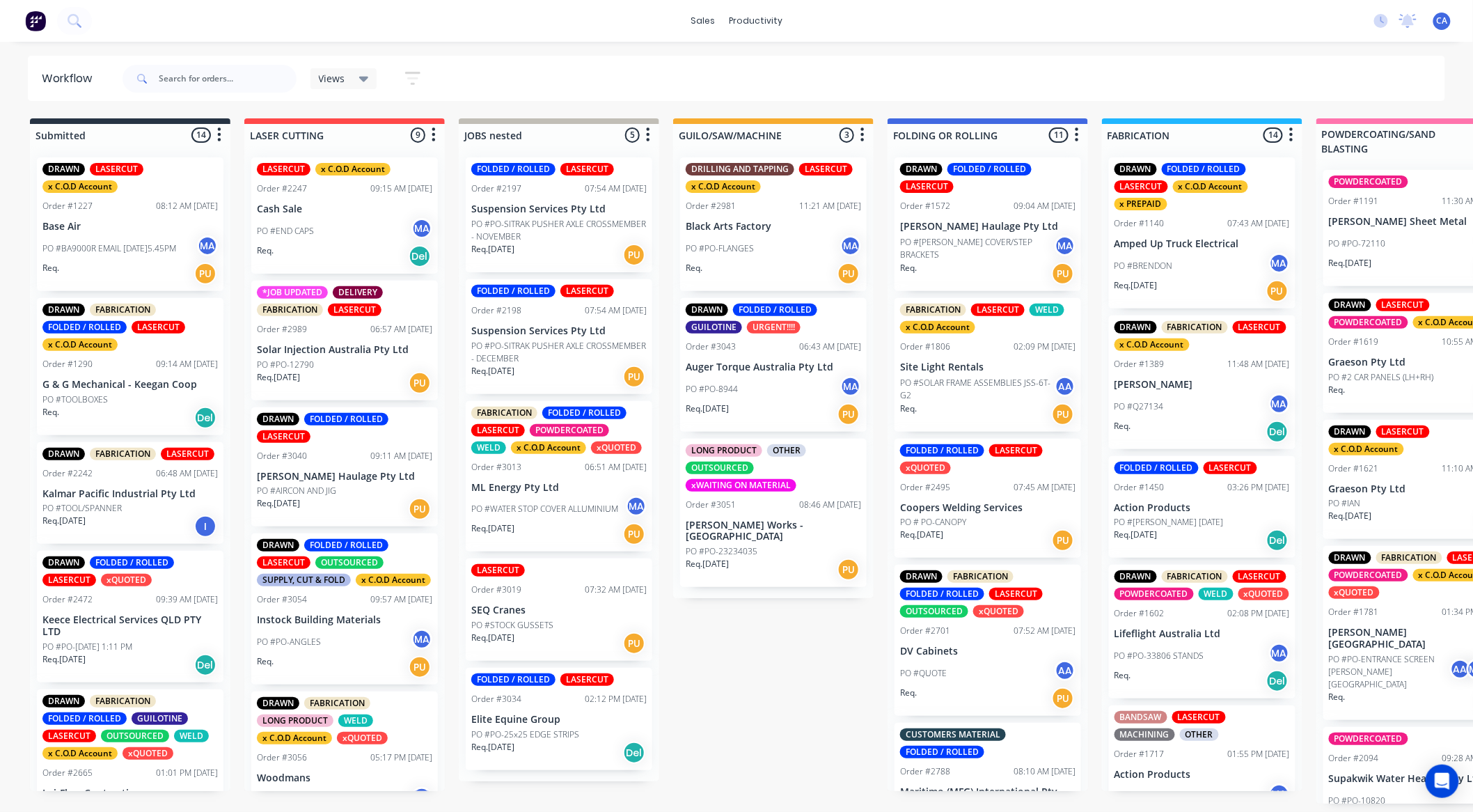
click at [742, 242] on p "PO #PO-FLANGES" at bounding box center [720, 248] width 69 height 12
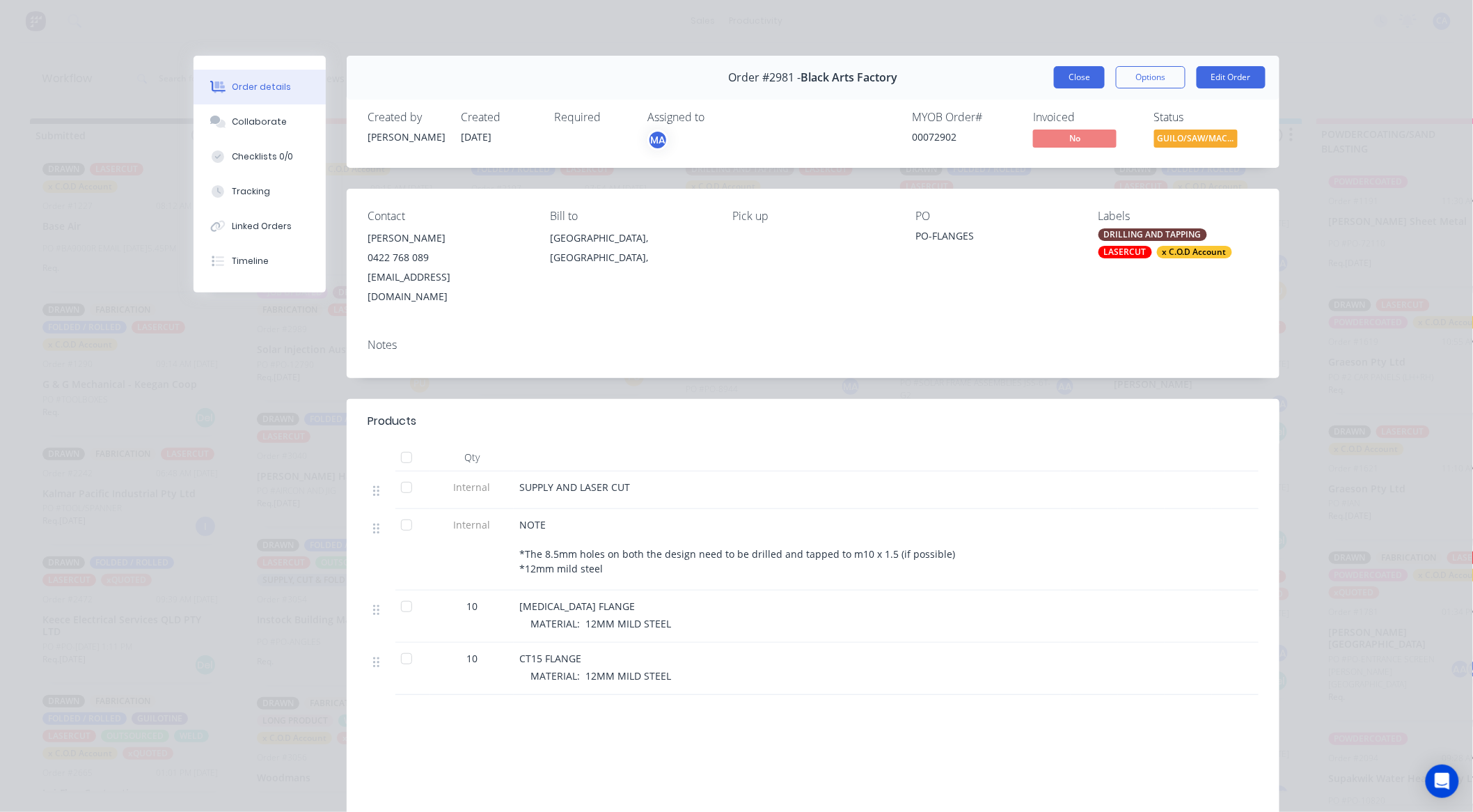
click at [1063, 79] on button "Close" at bounding box center [1080, 77] width 51 height 23
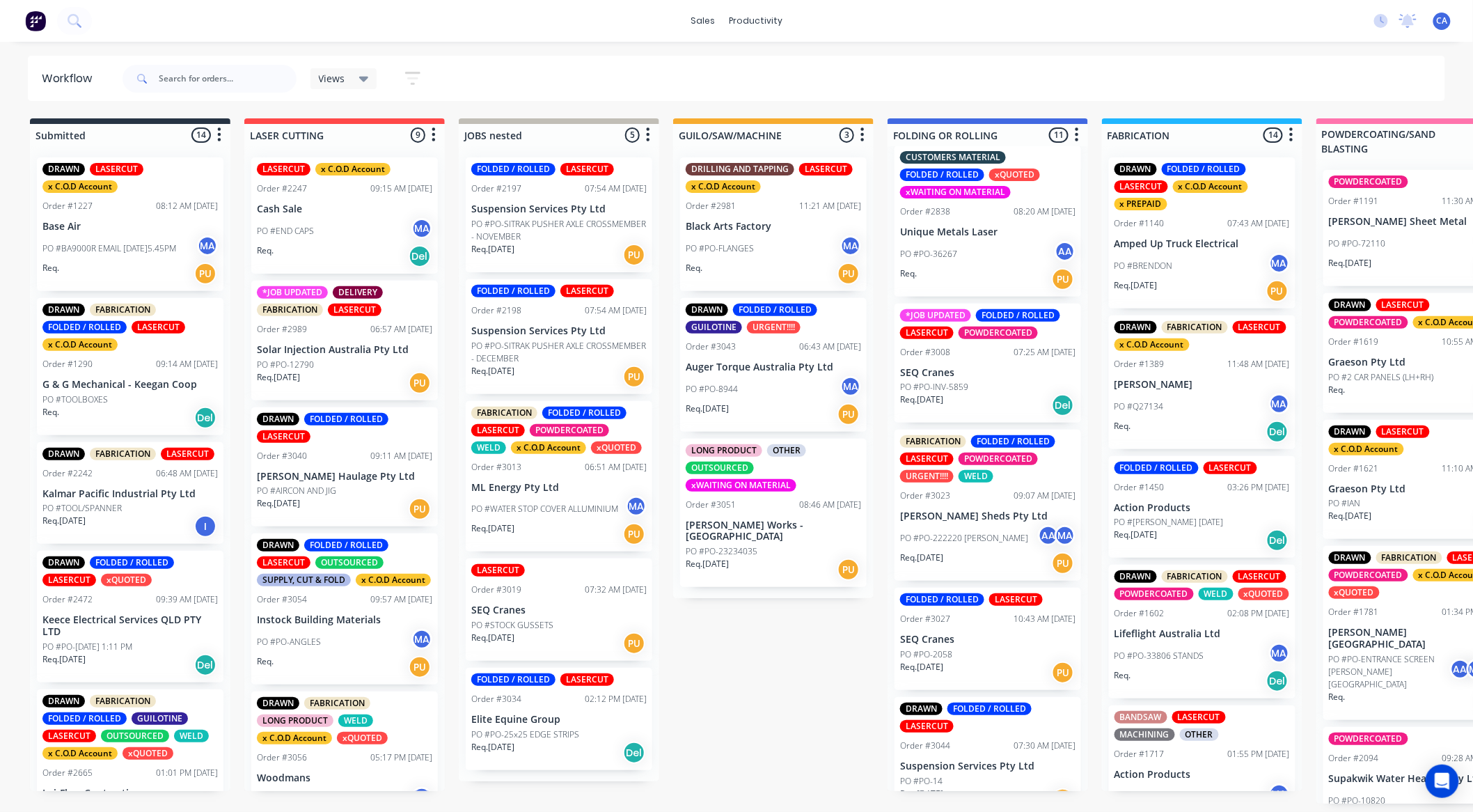
scroll to position [701, 0]
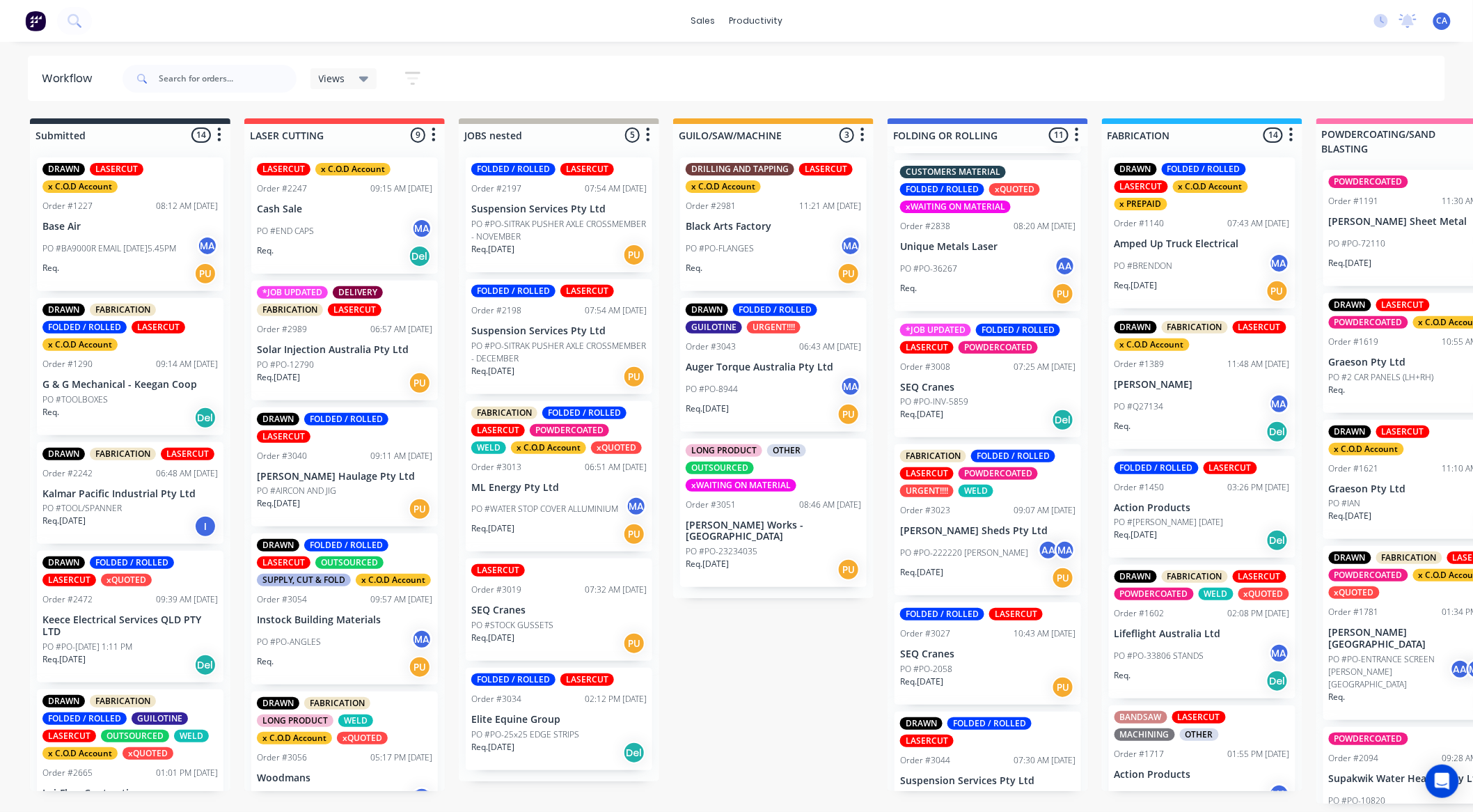
click at [970, 393] on div "*JOB UPDATED FOLDED / ROLLED LASERCUT POWDERCOATED Order #3008 07:25 AM 24/09/2…" at bounding box center [988, 378] width 187 height 120
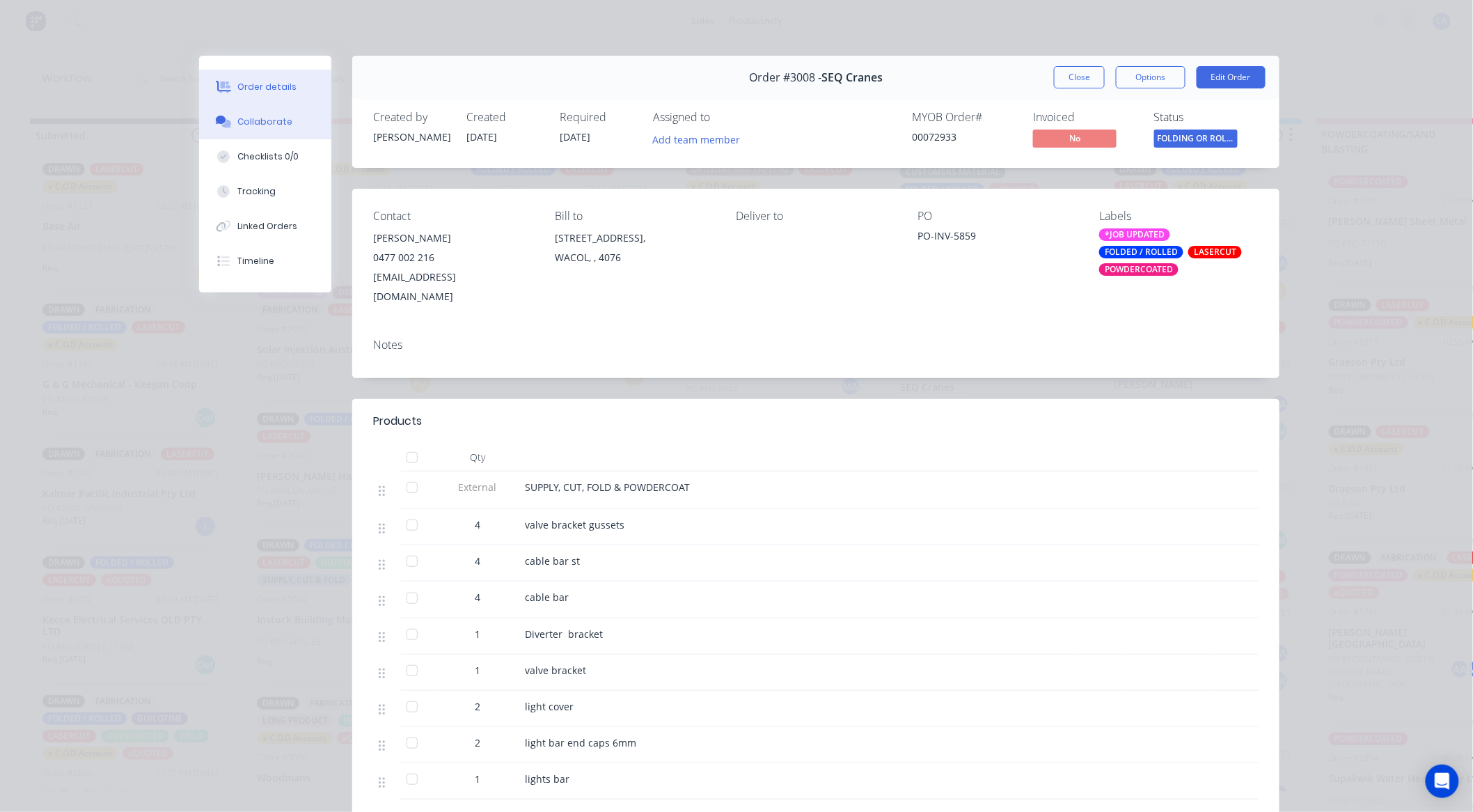
click at [279, 124] on div "Collaborate" at bounding box center [265, 121] width 55 height 12
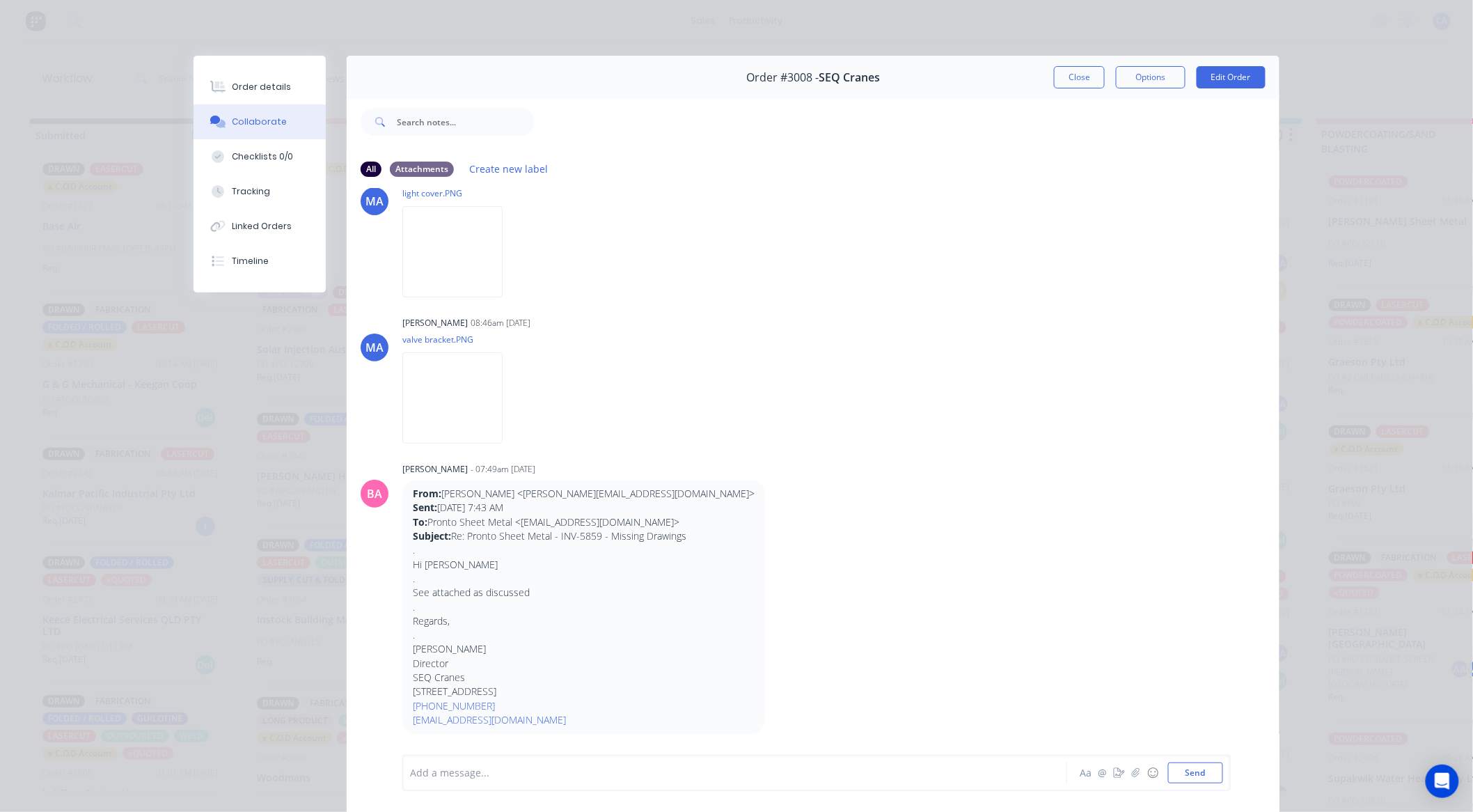
scroll to position [2373, 0]
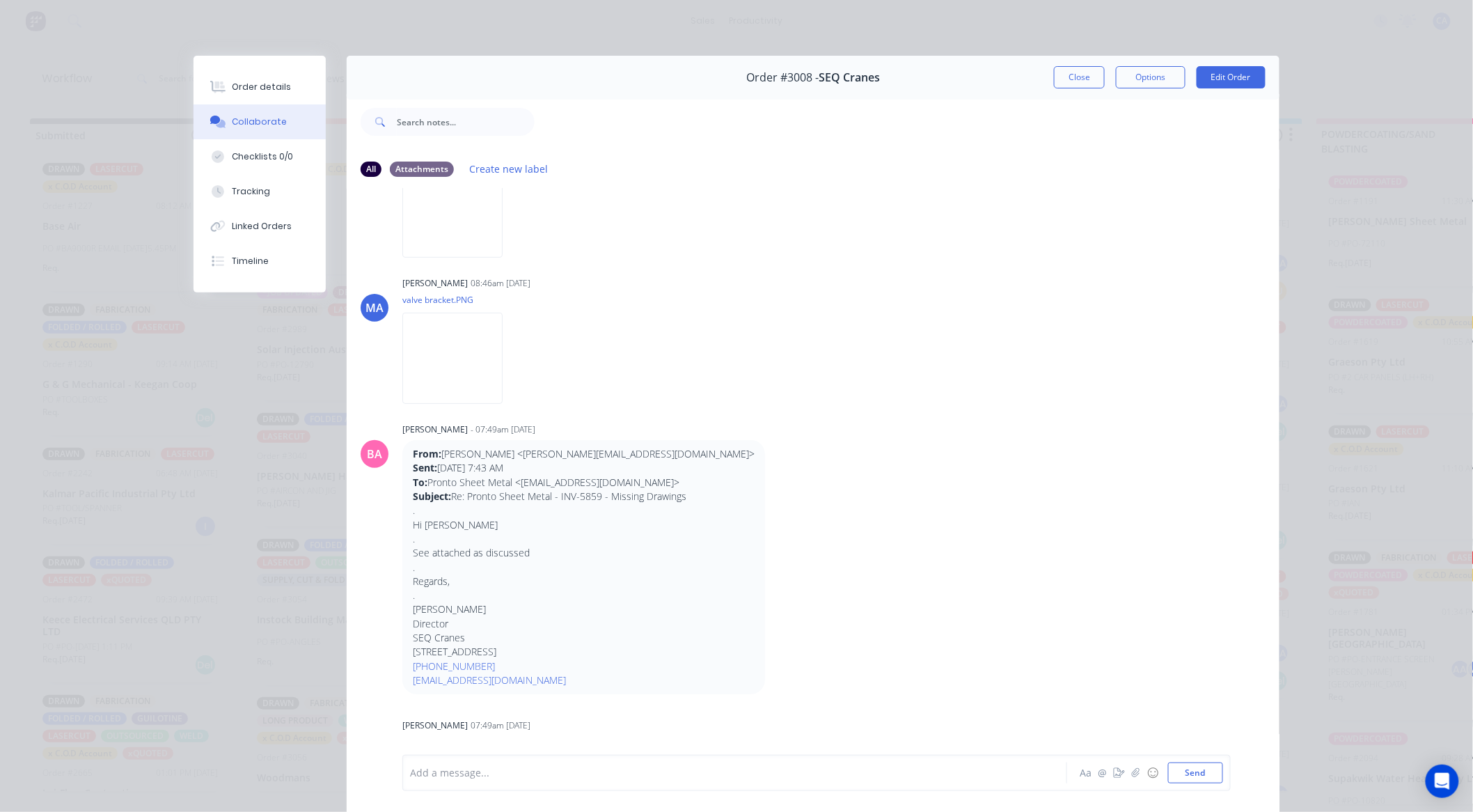
click at [1091, 65] on div "Order #3008 - SEQ Cranes Close Options Edit Order" at bounding box center [813, 77] width 933 height 44
click at [1080, 78] on button "Close" at bounding box center [1080, 77] width 51 height 23
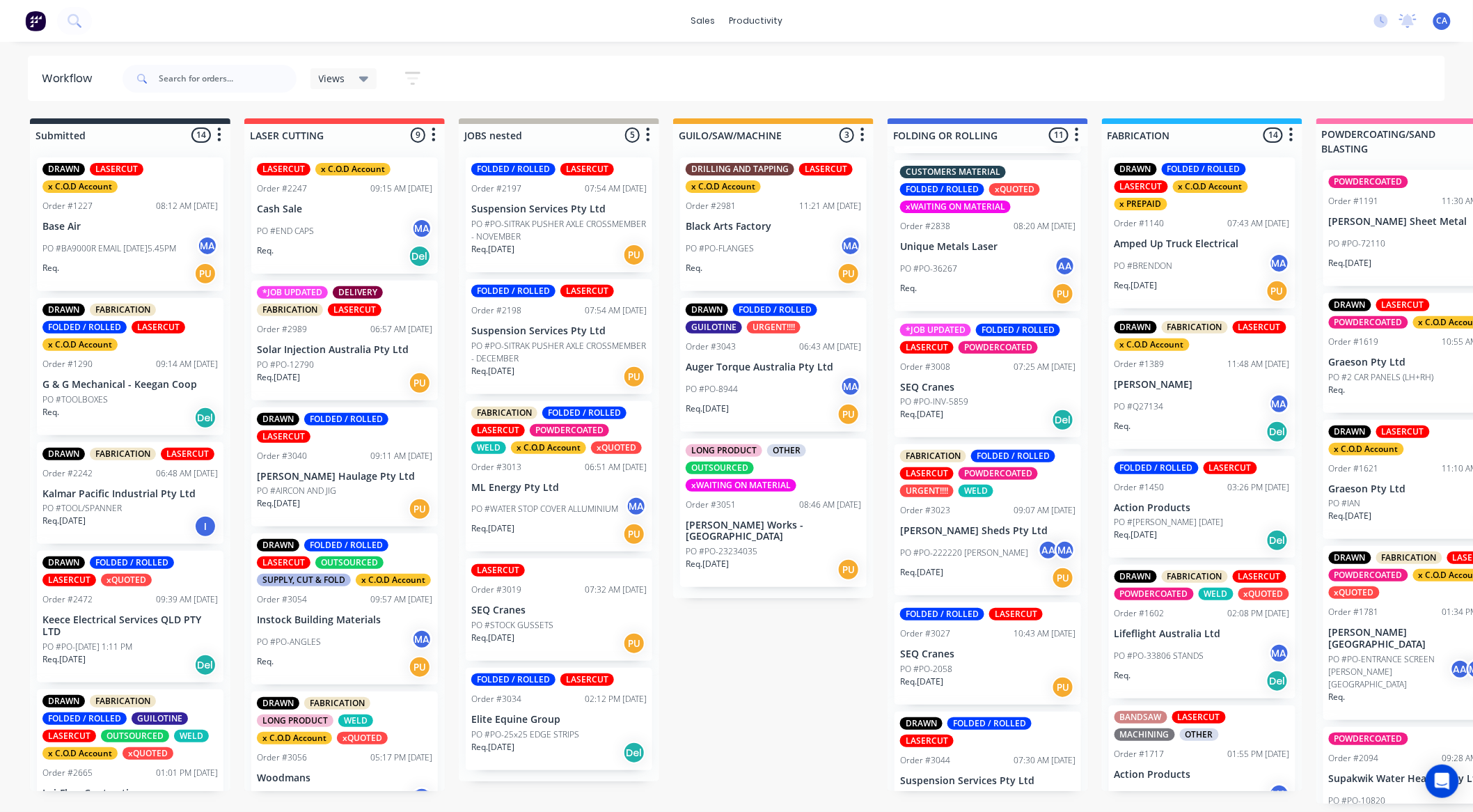
click at [1080, 78] on div "Views Save new view None (Default) edit Show/Hide statuses Show line item cards…" at bounding box center [783, 78] width 1326 height 42
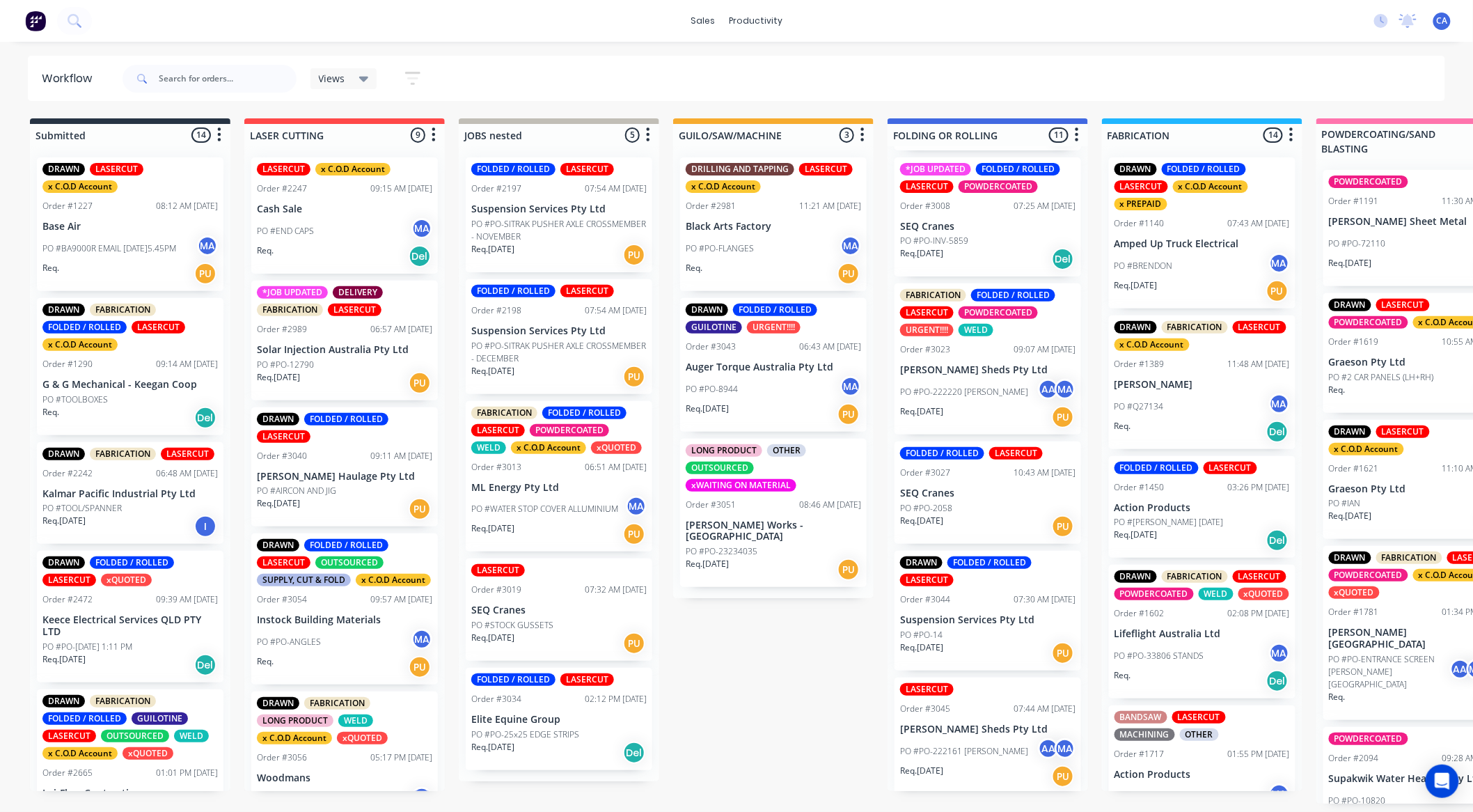
scroll to position [3, 0]
click at [927, 538] on div "FOLDED / ROLLED LASERCUT Order #3027 10:43 AM 25/09/25 SEQ Cranes PO #PO-2058 R…" at bounding box center [988, 492] width 187 height 102
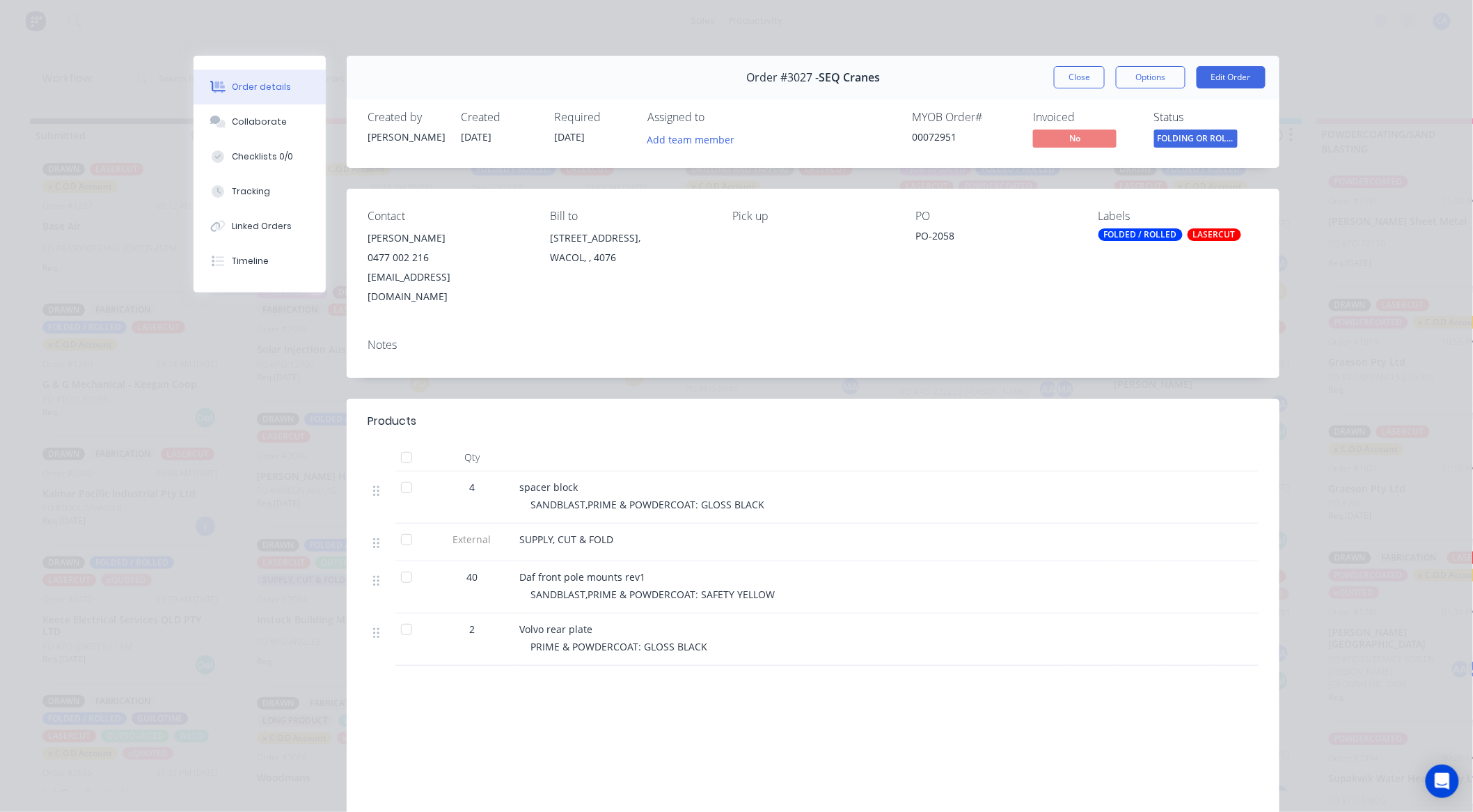
drag, startPoint x: 273, startPoint y: 134, endPoint x: 333, endPoint y: 154, distance: 63.2
click at [273, 133] on button "Collaborate" at bounding box center [259, 122] width 132 height 35
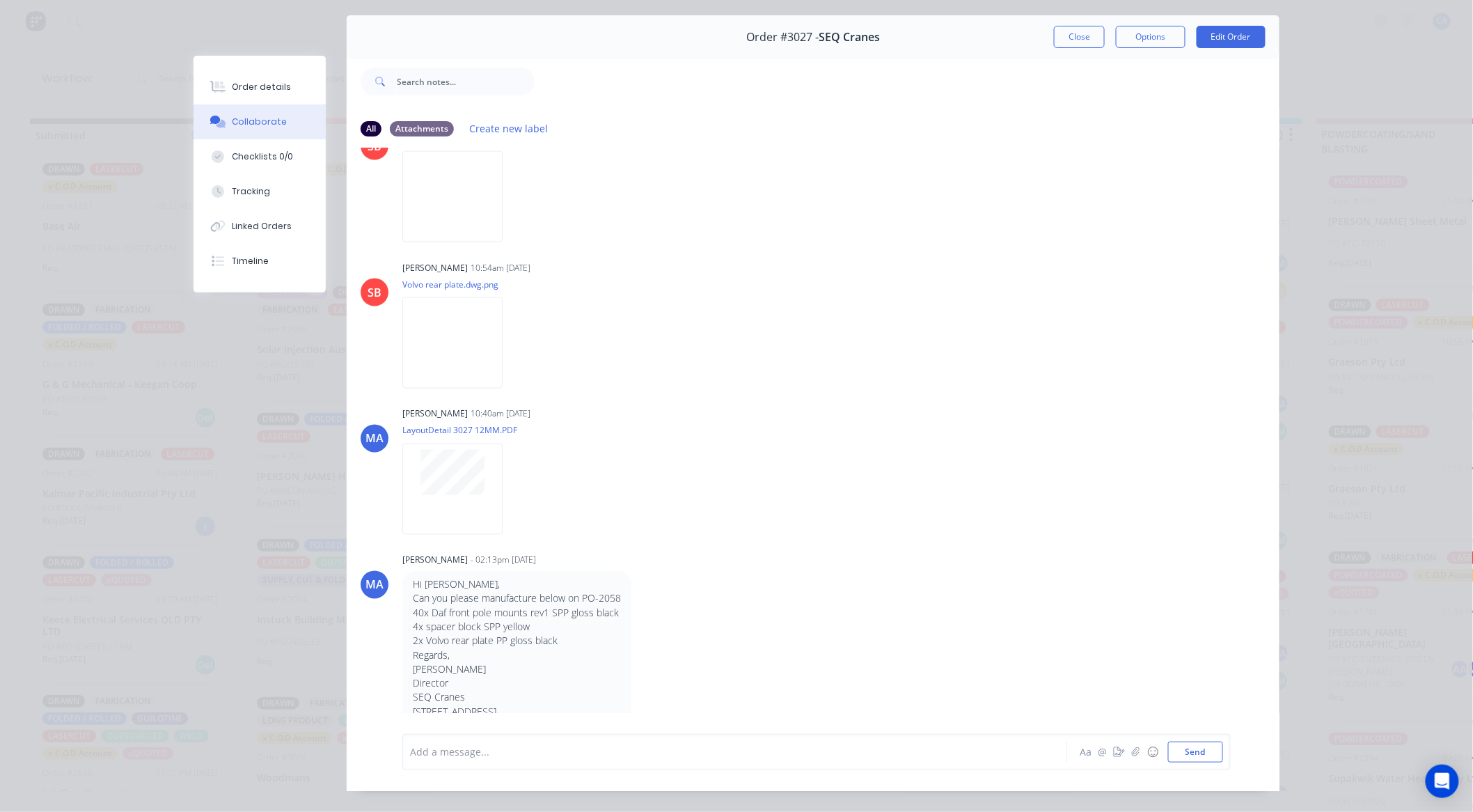
scroll to position [74, 0]
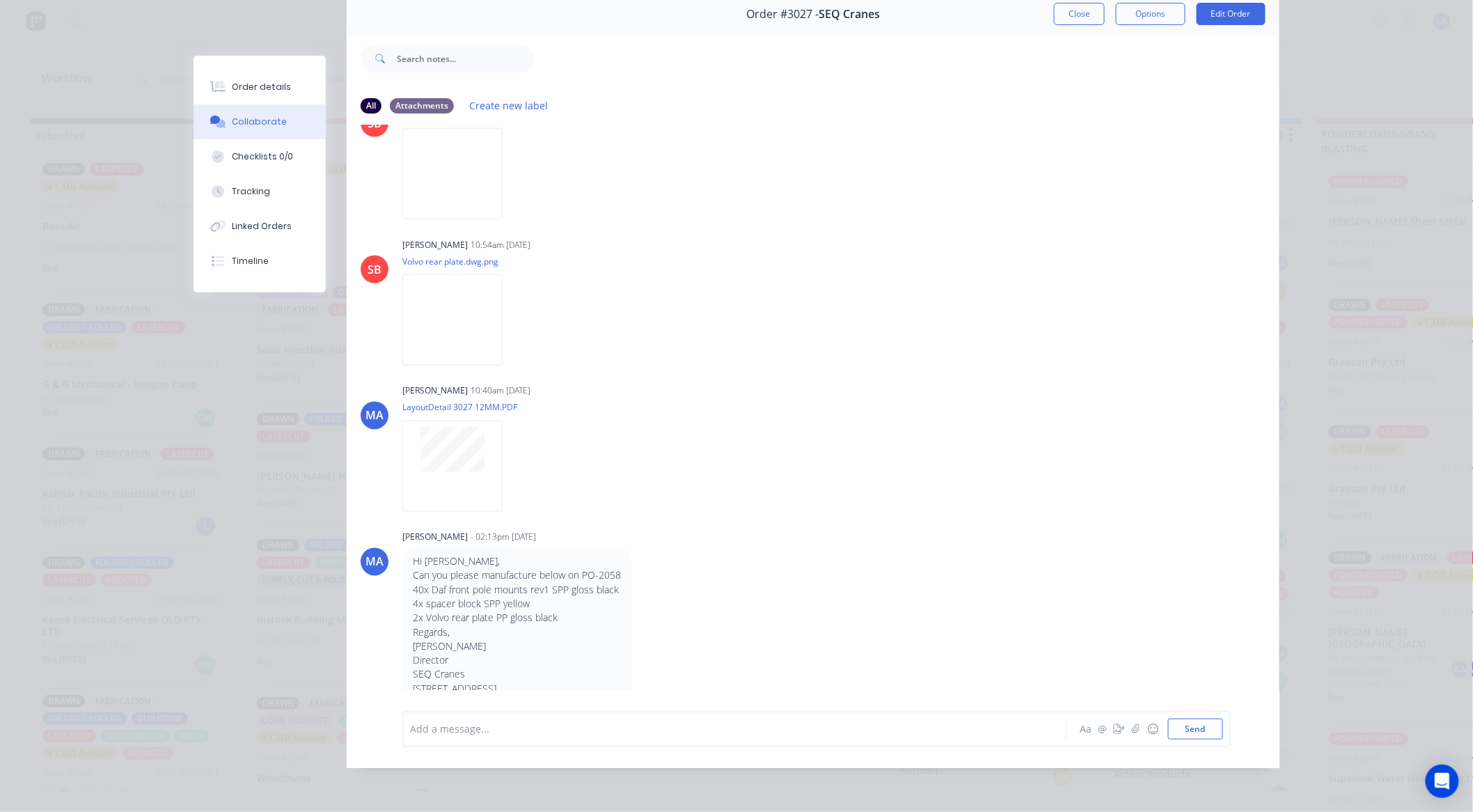
click at [727, 549] on div "Hi Matt, Can you please manufacture below on PO-2058 40x Daf front pole mounts …" at bounding box center [620, 625] width 435 height 155
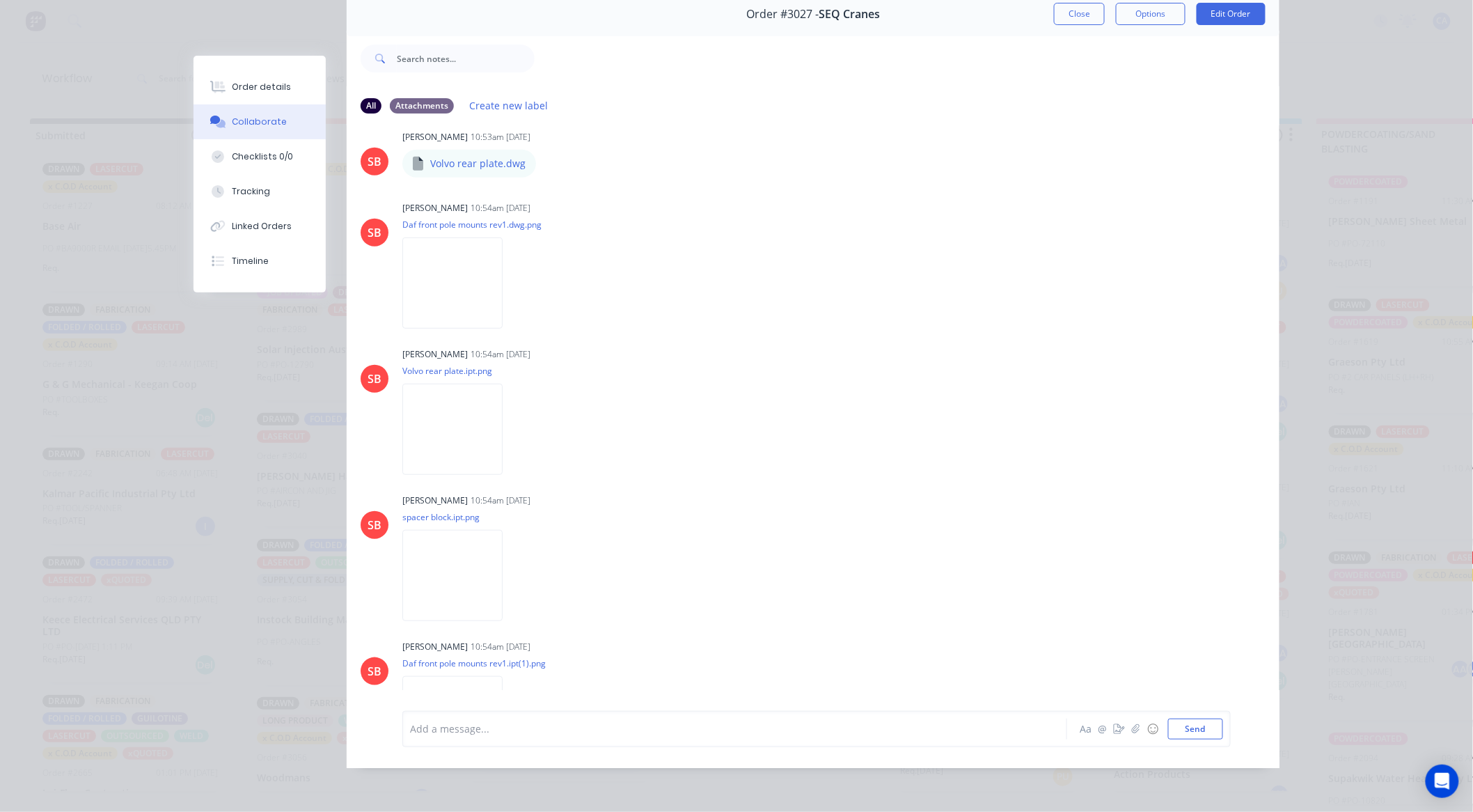
scroll to position [157, 0]
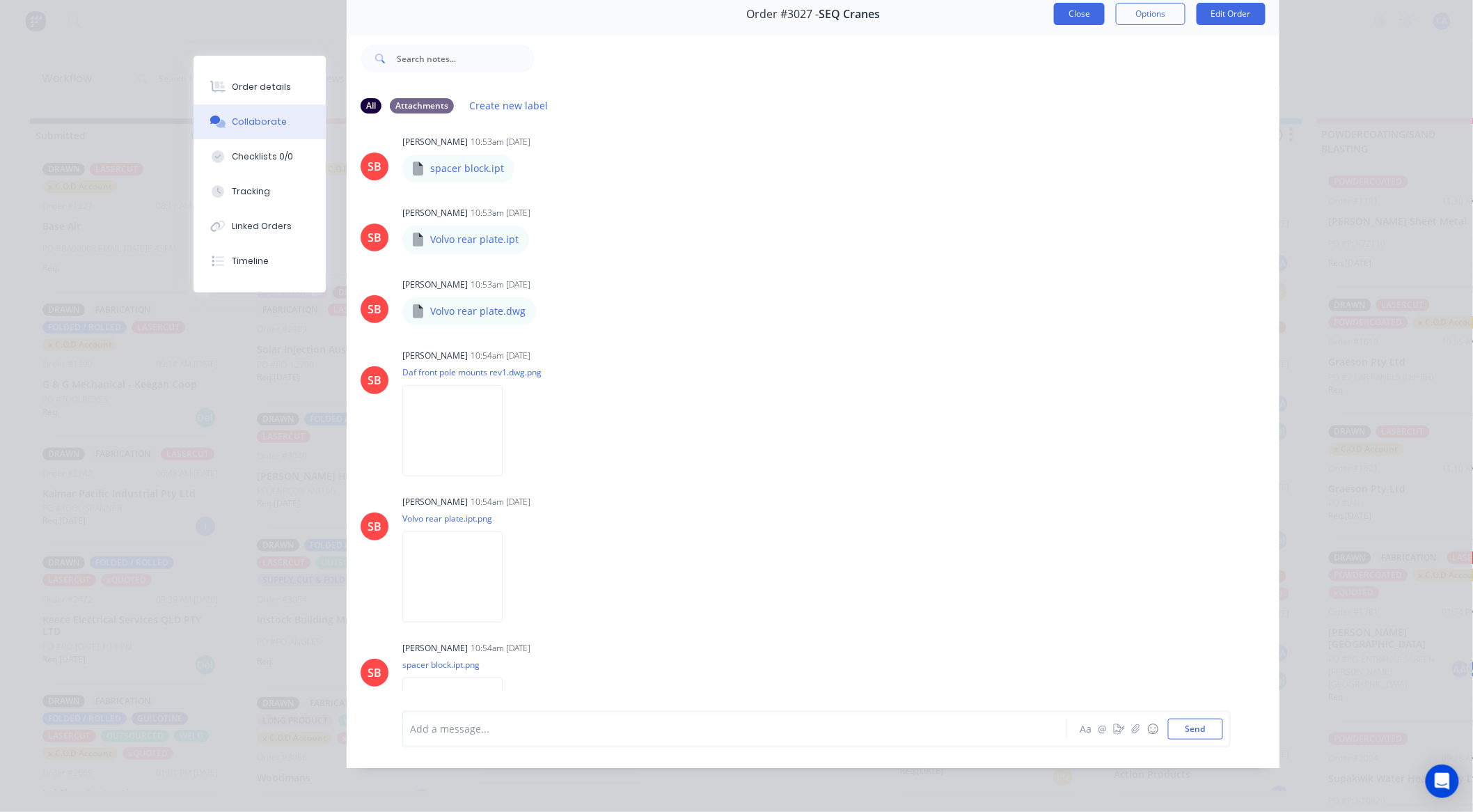
click at [1090, 6] on button "Close" at bounding box center [1080, 14] width 51 height 23
click at [1090, 6] on div "sales productivity sales Sales Orders Customers Price Level Manager productivit…" at bounding box center [736, 20] width 1473 height 42
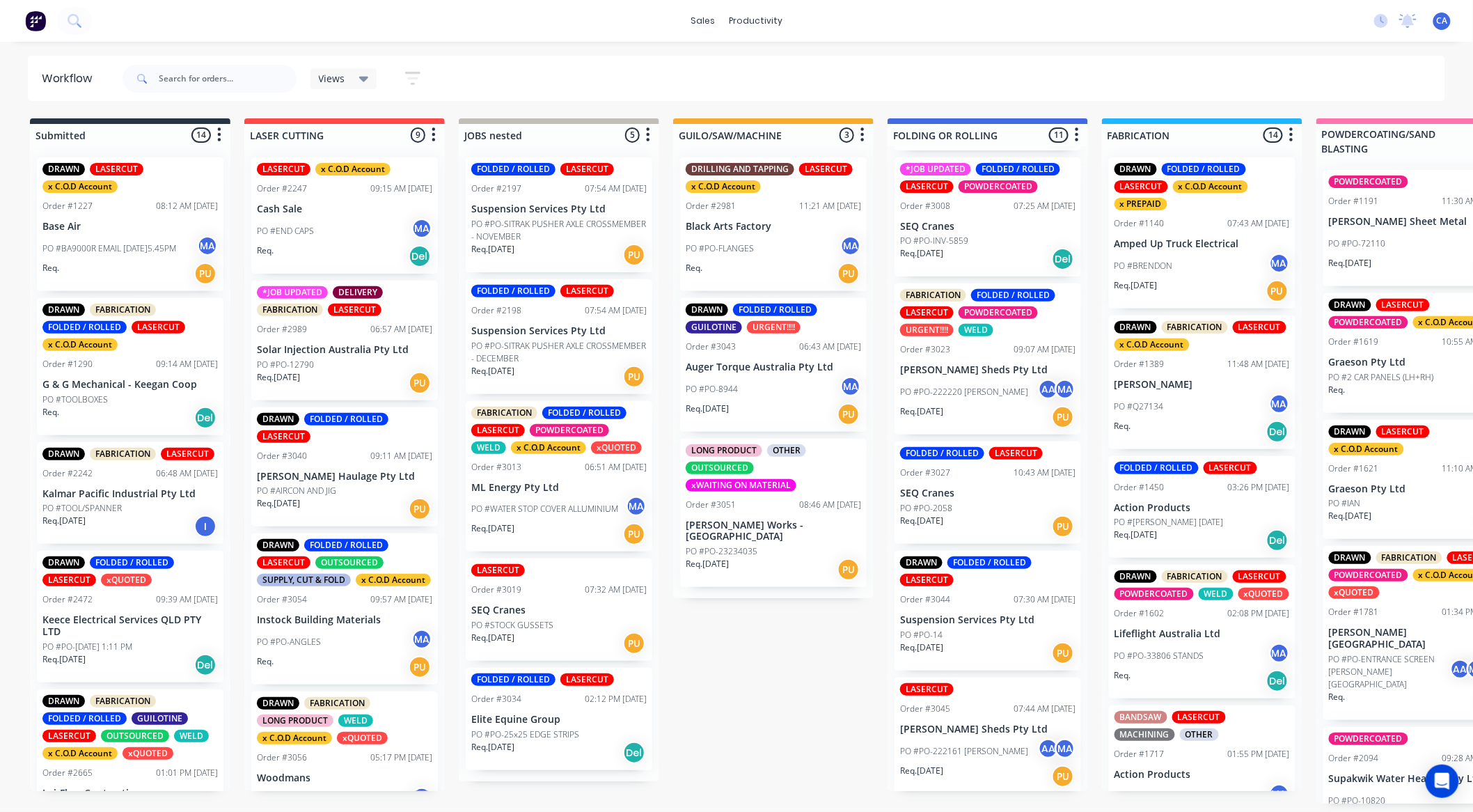
click at [766, 523] on p "[PERSON_NAME] Works - [GEOGRAPHIC_DATA]" at bounding box center [773, 531] width 175 height 23
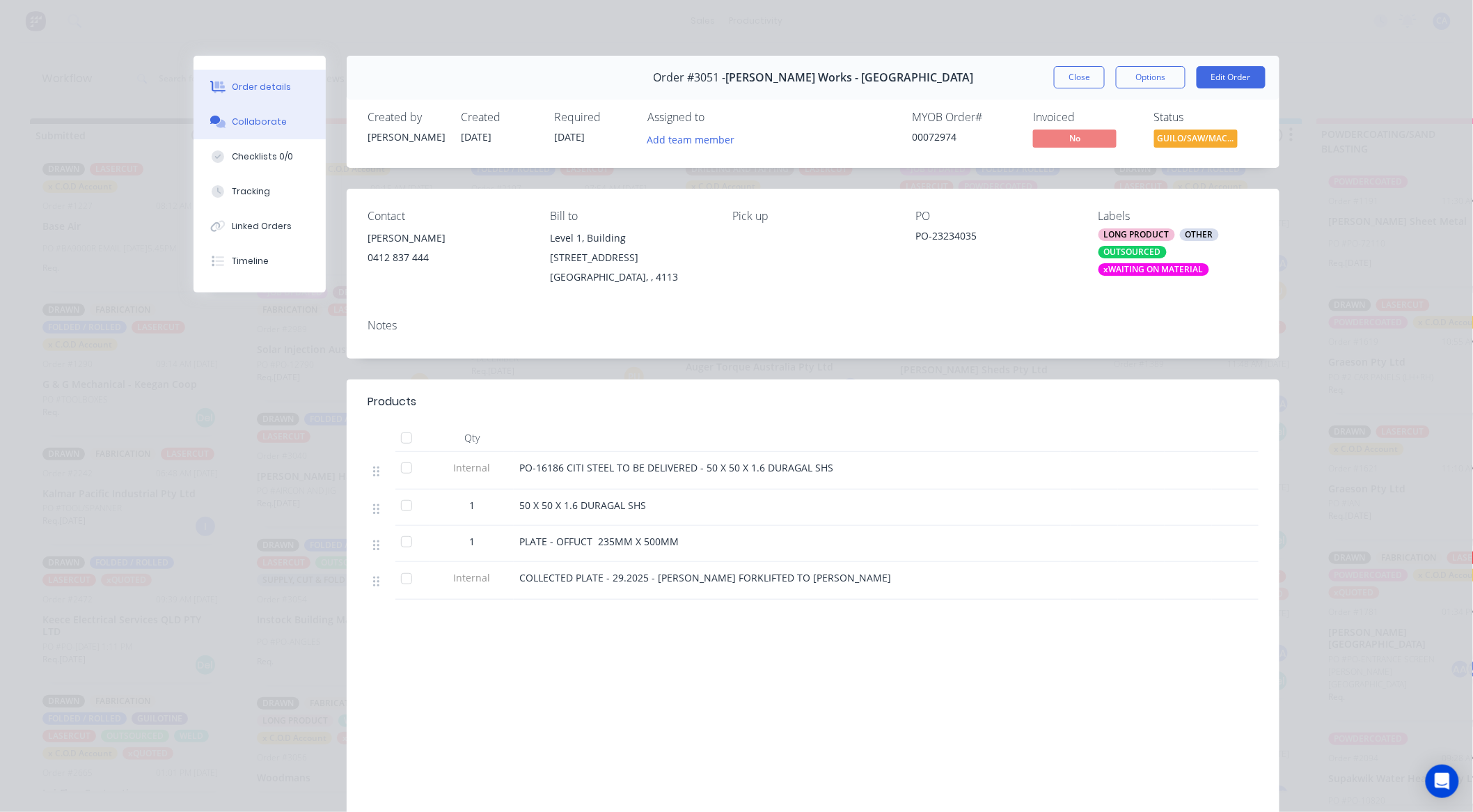
click at [269, 130] on button "Collaborate" at bounding box center [259, 122] width 132 height 35
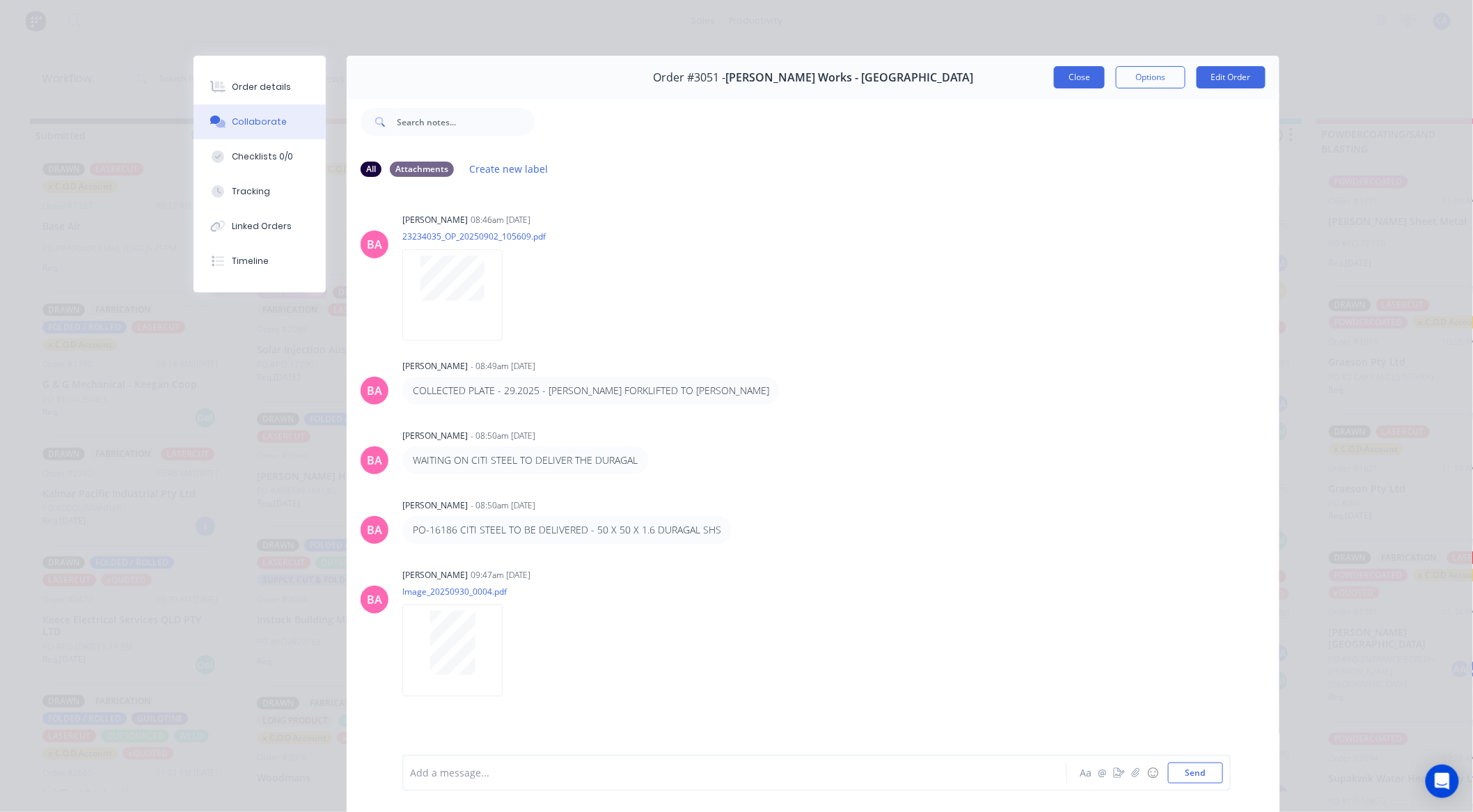
click at [1091, 81] on button "Close" at bounding box center [1080, 77] width 51 height 23
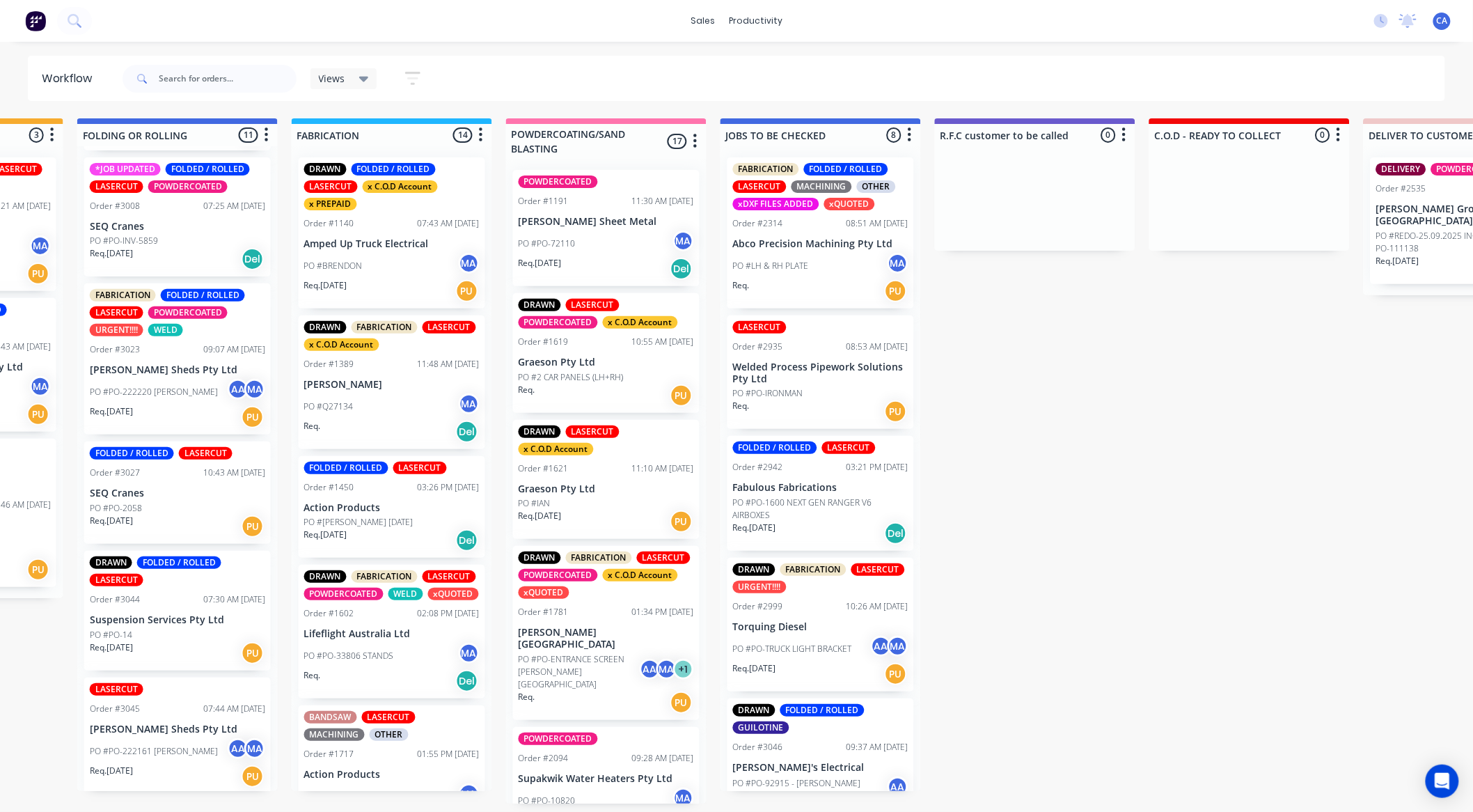
drag, startPoint x: 397, startPoint y: 354, endPoint x: 433, endPoint y: 354, distance: 36.0
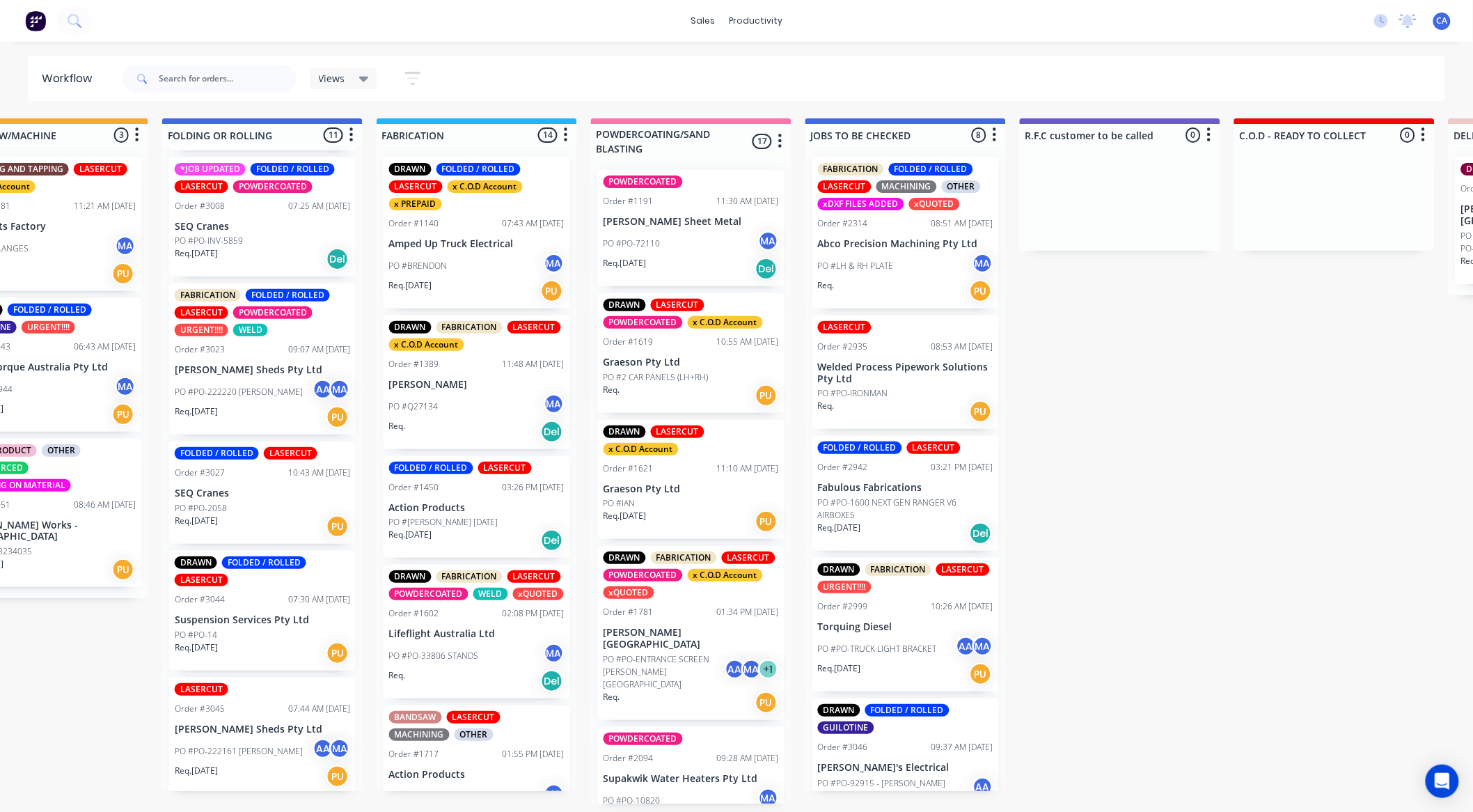
scroll to position [3, 662]
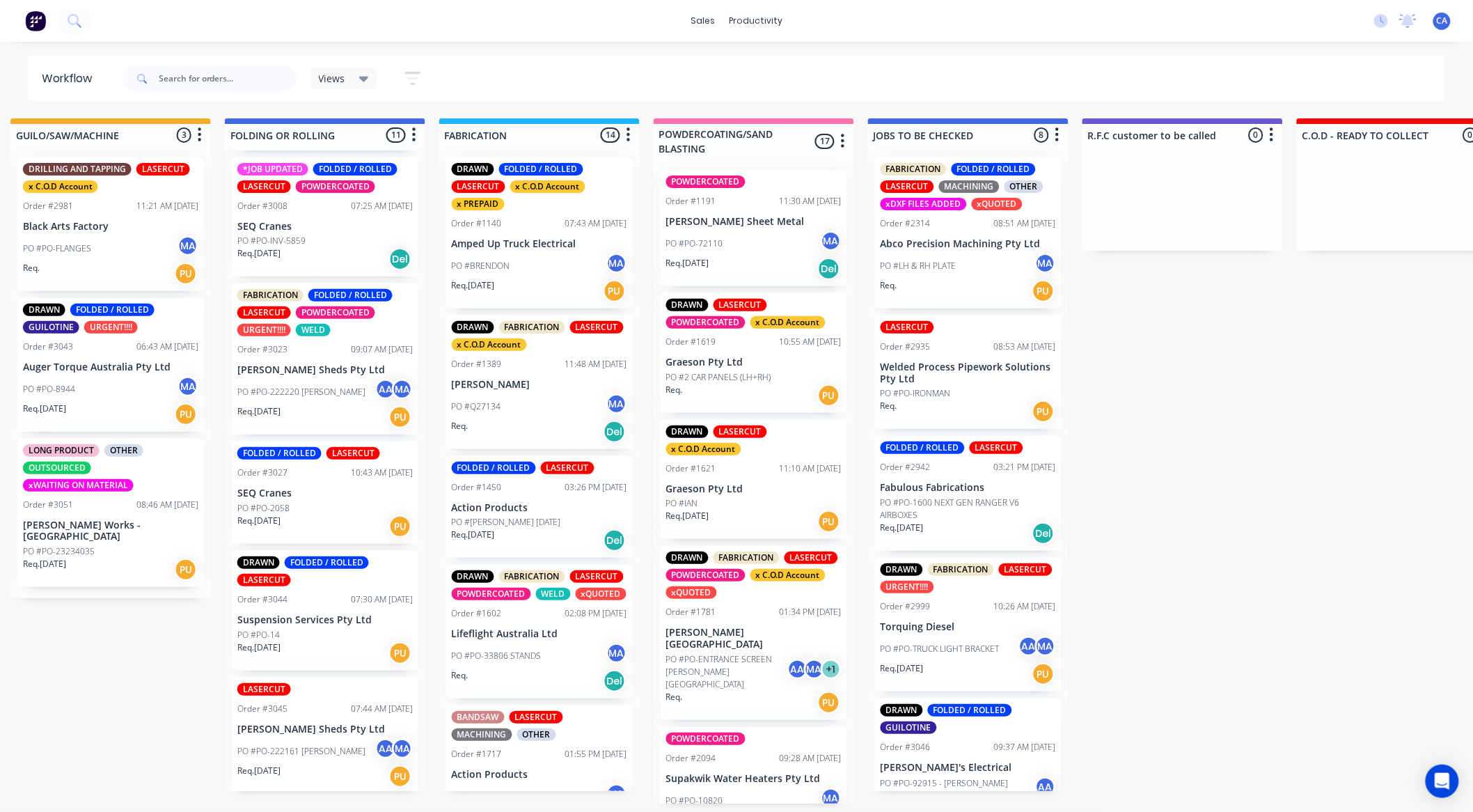
drag, startPoint x: 472, startPoint y: 360, endPoint x: 412, endPoint y: 367, distance: 60.4
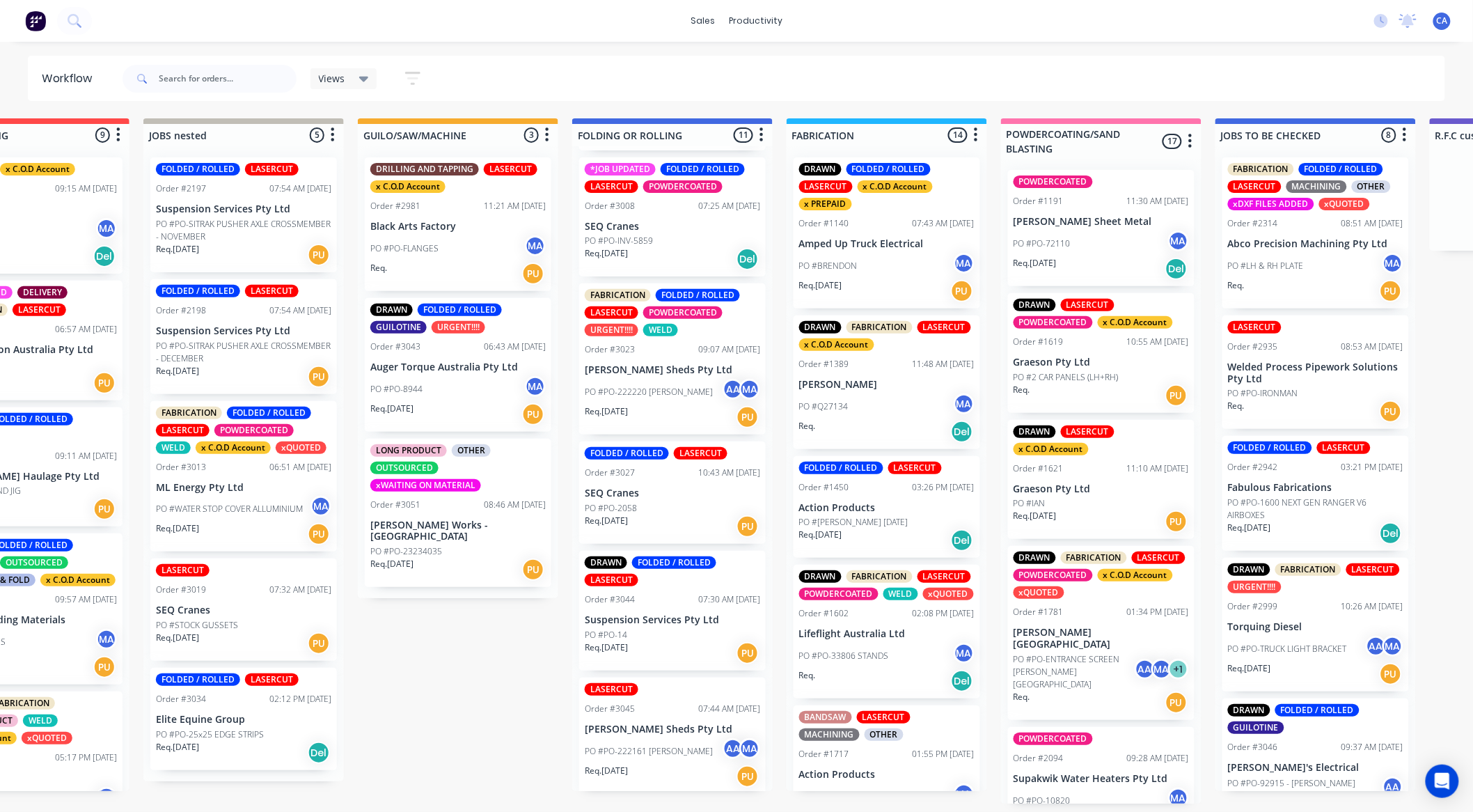
drag, startPoint x: 444, startPoint y: 363, endPoint x: 390, endPoint y: 360, distance: 54.1
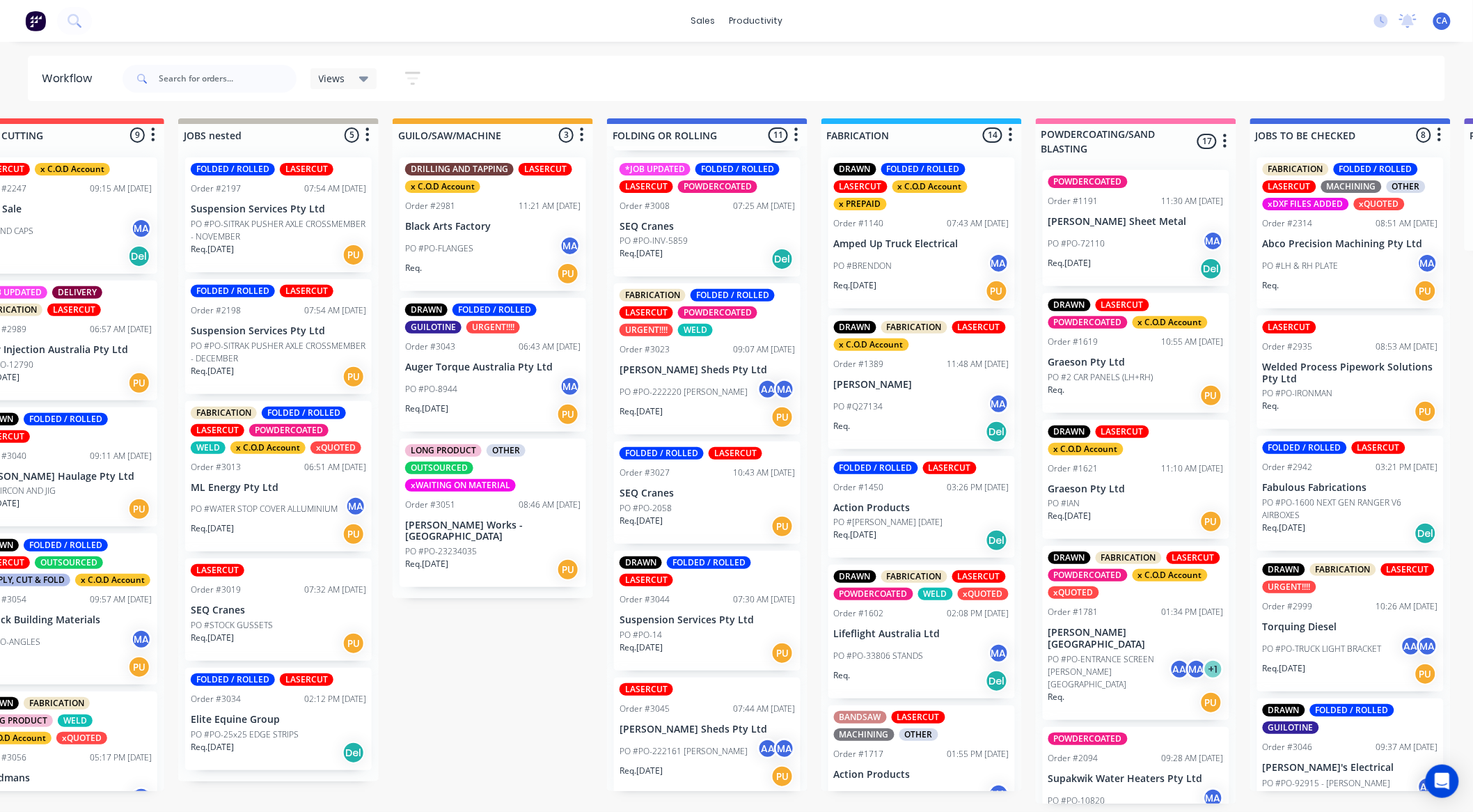
click at [457, 242] on p "PO #PO-FLANGES" at bounding box center [439, 248] width 69 height 12
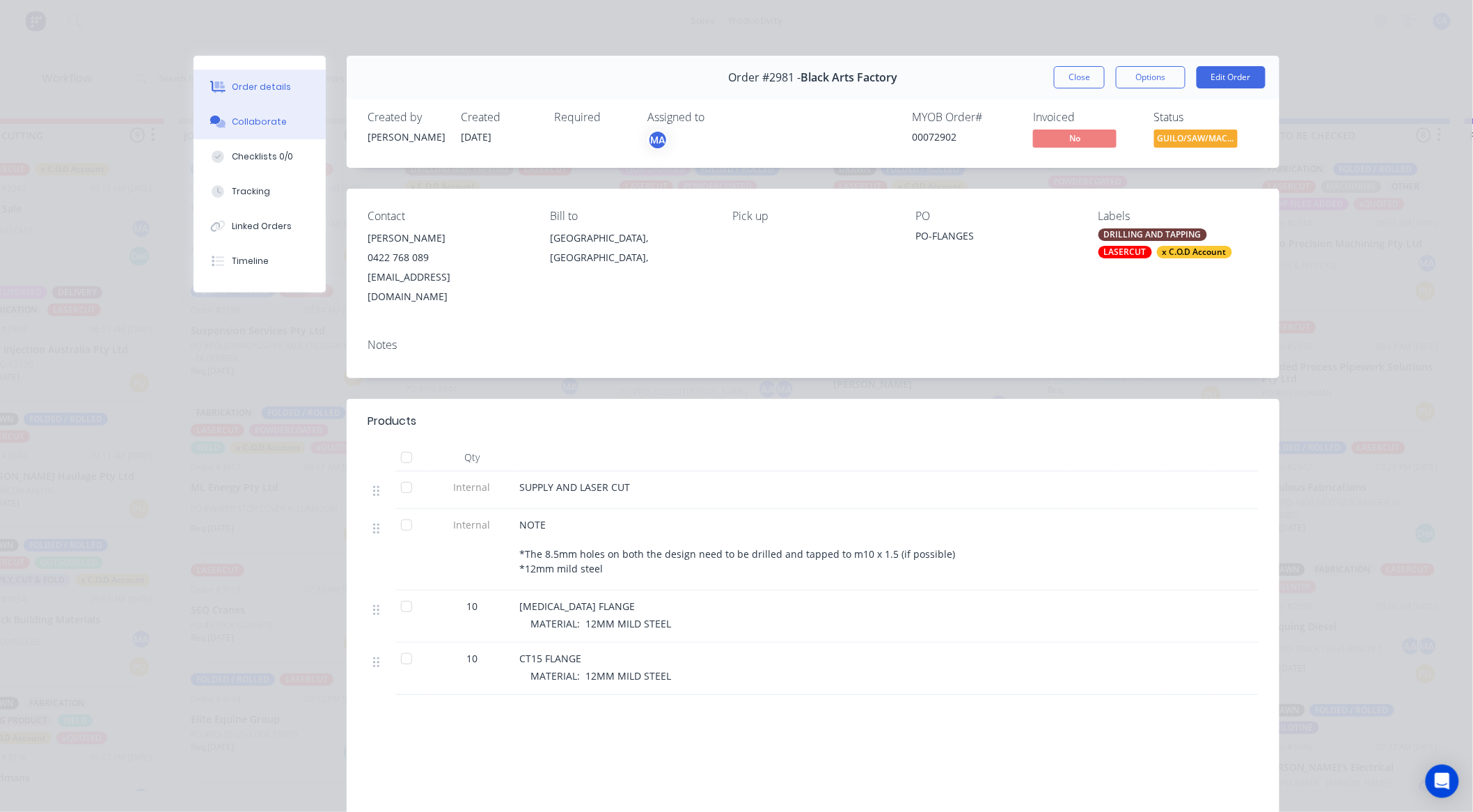
click at [277, 123] on button "Collaborate" at bounding box center [259, 122] width 132 height 35
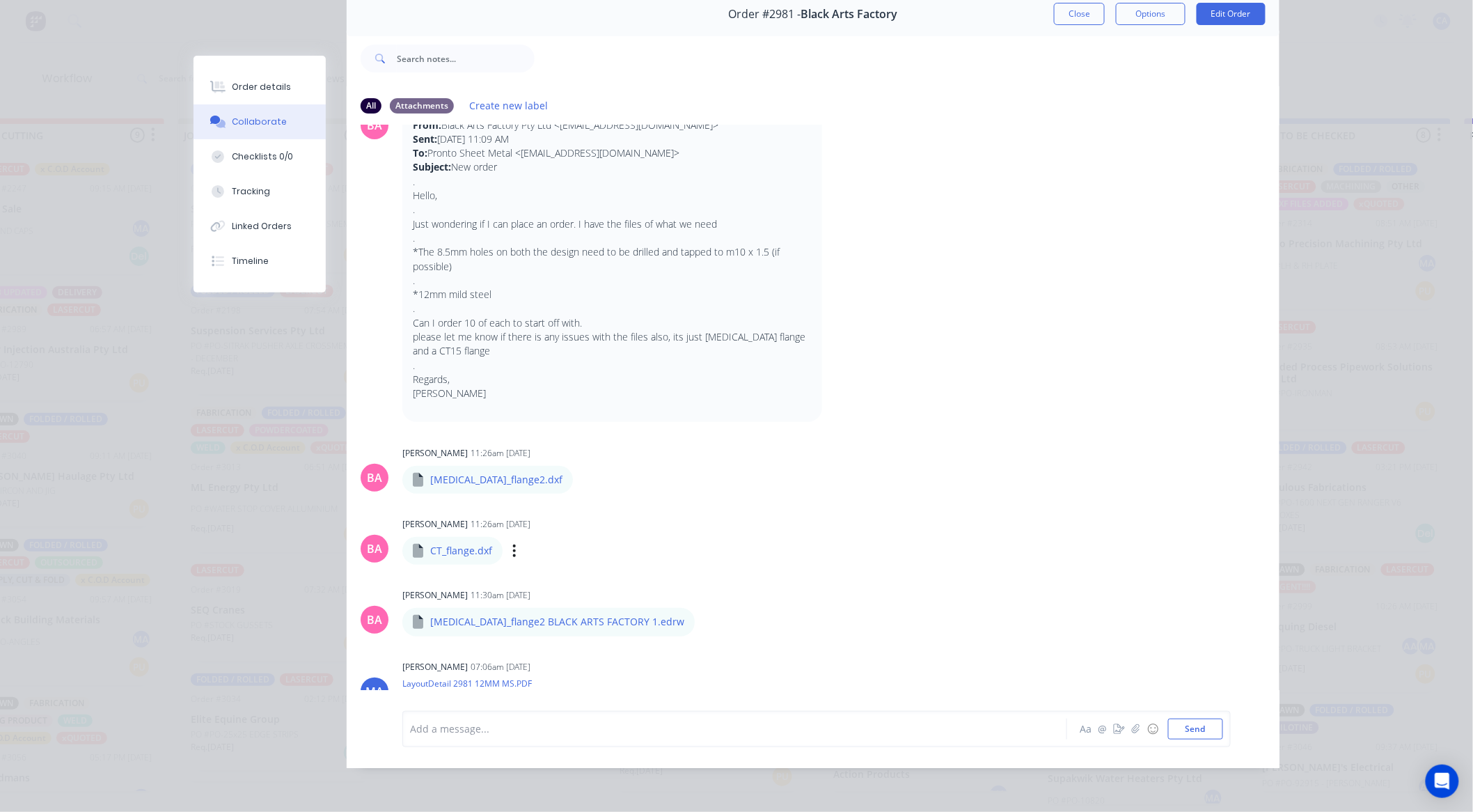
scroll to position [0, 0]
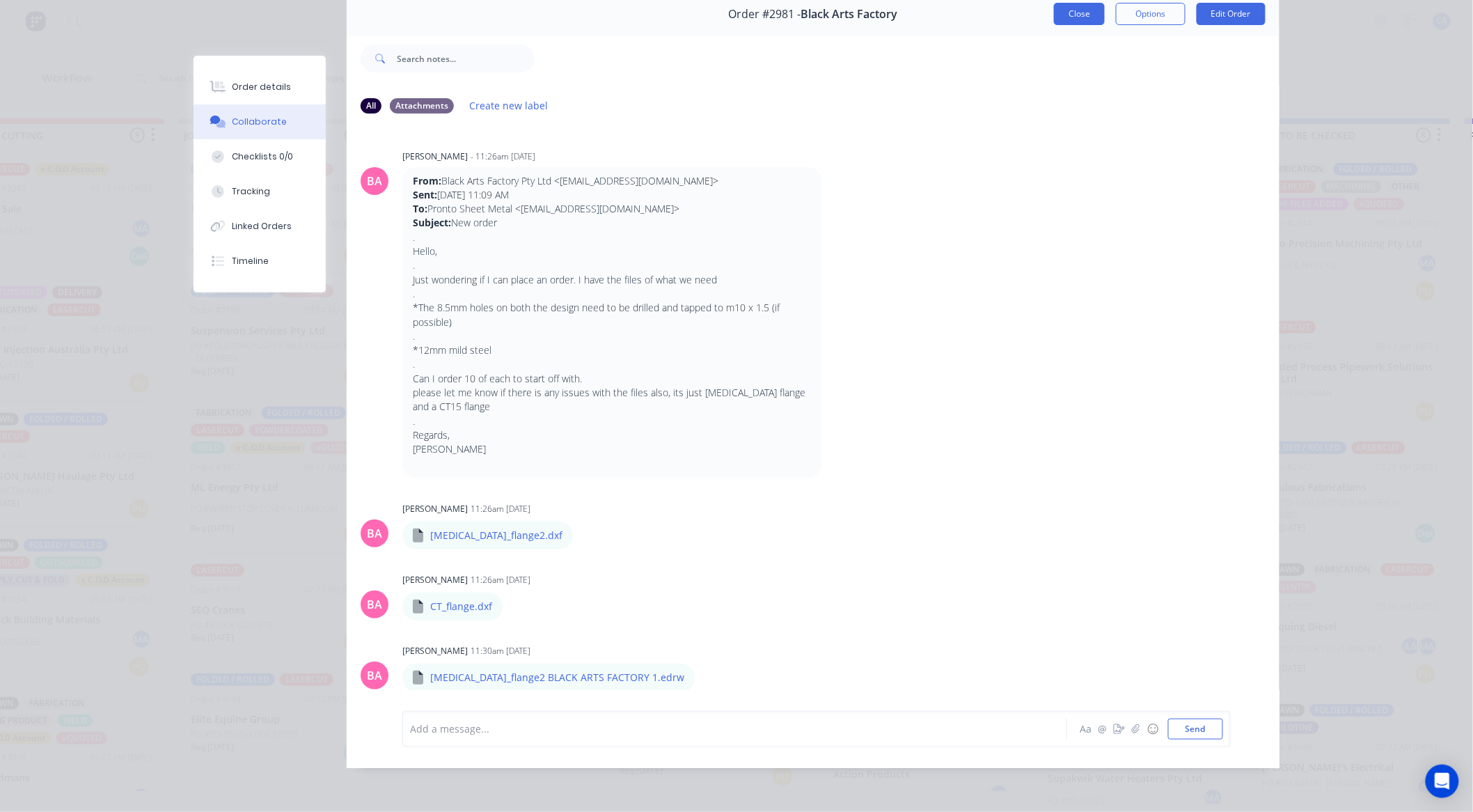
click at [1065, 12] on button "Close" at bounding box center [1080, 14] width 51 height 23
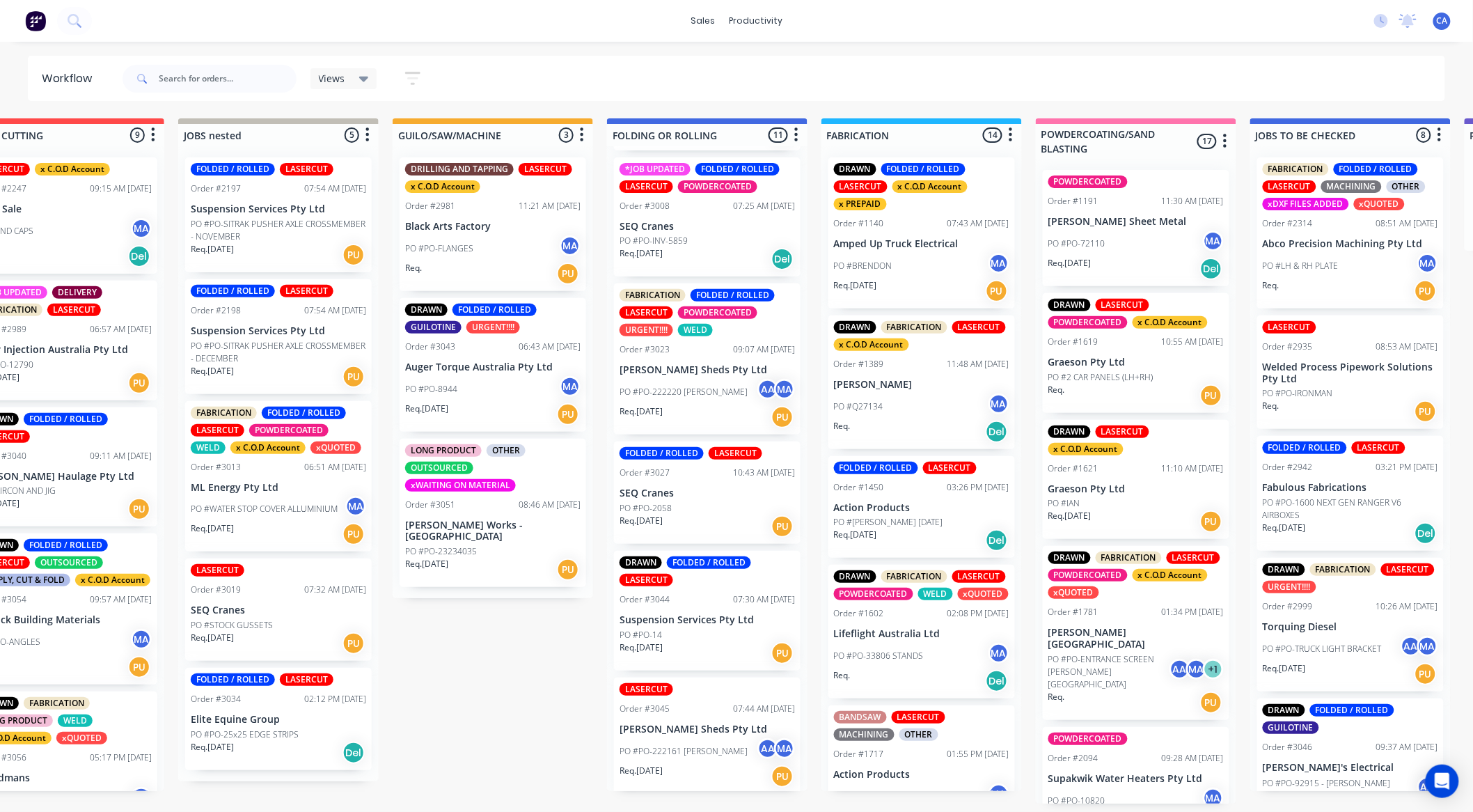
click at [498, 493] on div "LONG PRODUCT OTHER OUTSOURCED xWAITING ON MATERIAL Order #3051 08:46 AM 30/09/2…" at bounding box center [493, 513] width 187 height 149
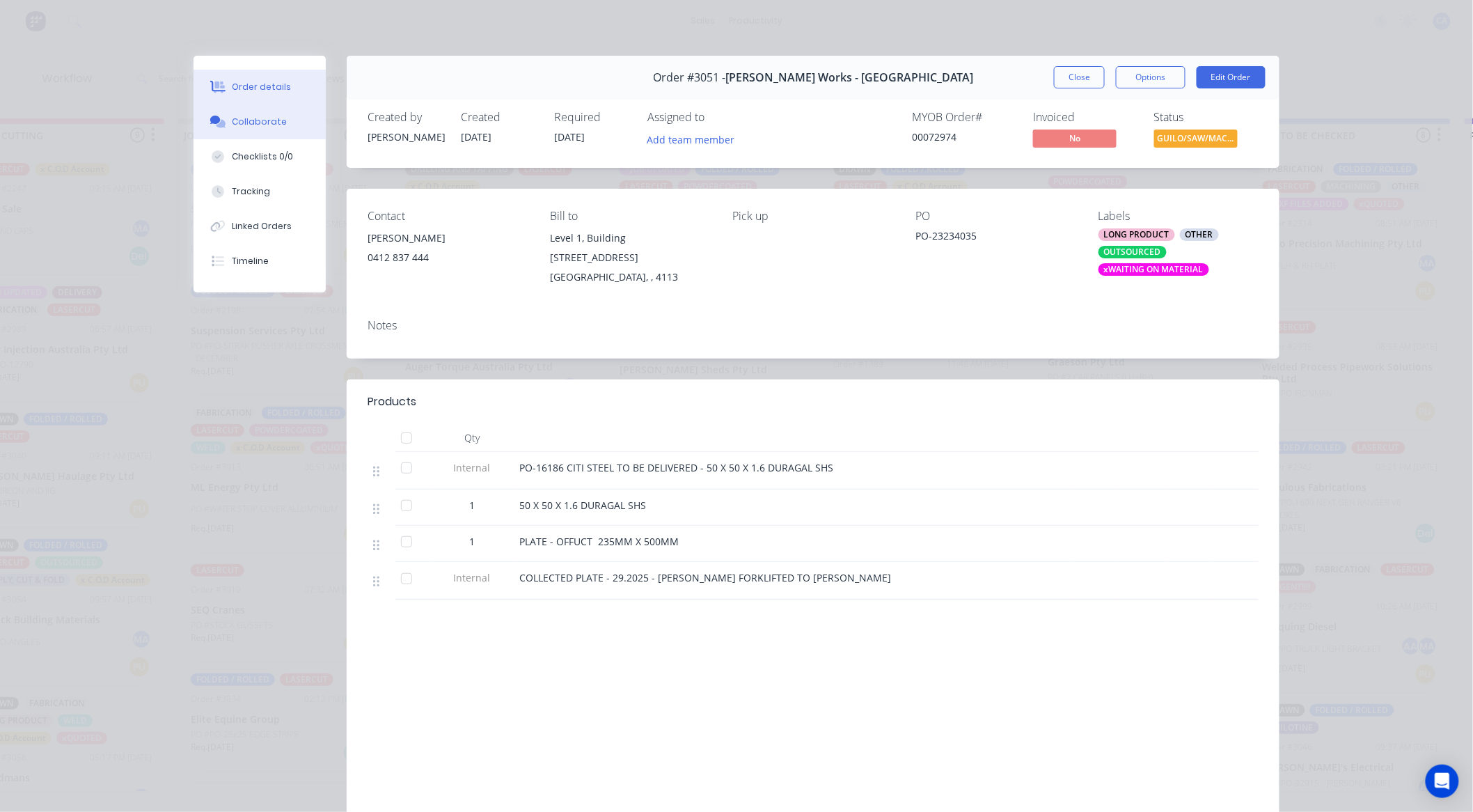
click at [269, 120] on div "Collaborate" at bounding box center [260, 121] width 55 height 12
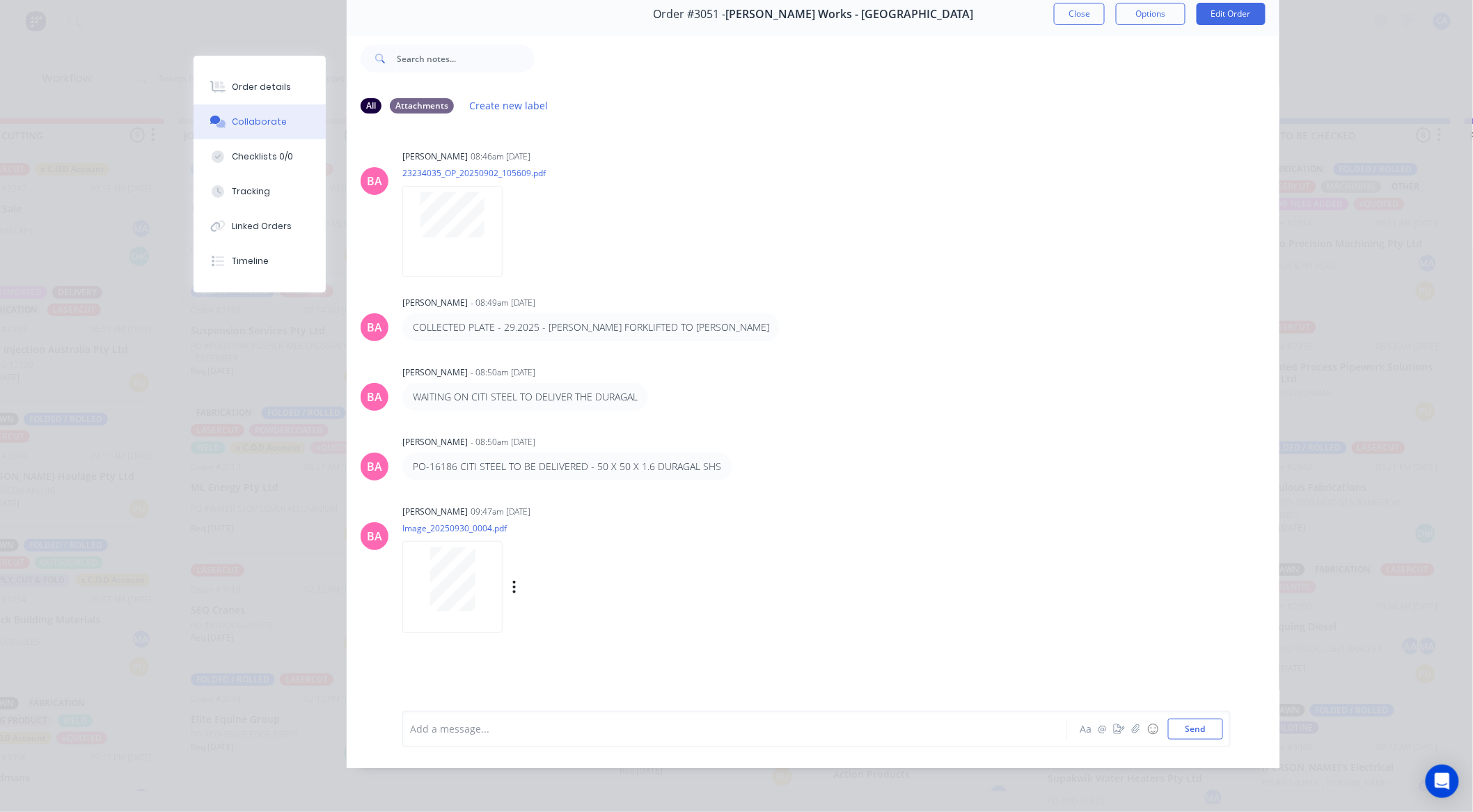
scroll to position [3, 281]
click at [1070, 3] on button "Close" at bounding box center [1080, 14] width 51 height 23
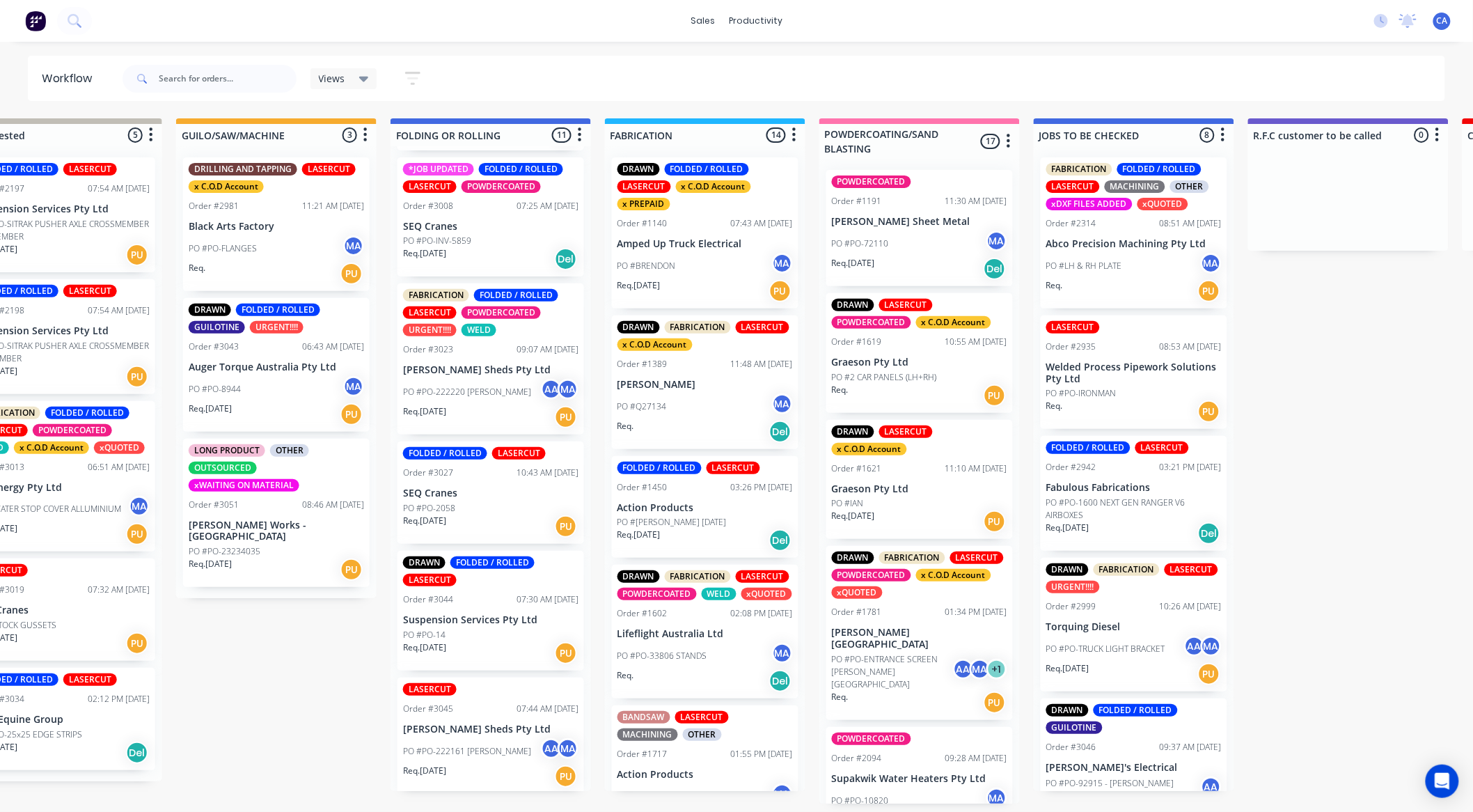
scroll to position [3, 553]
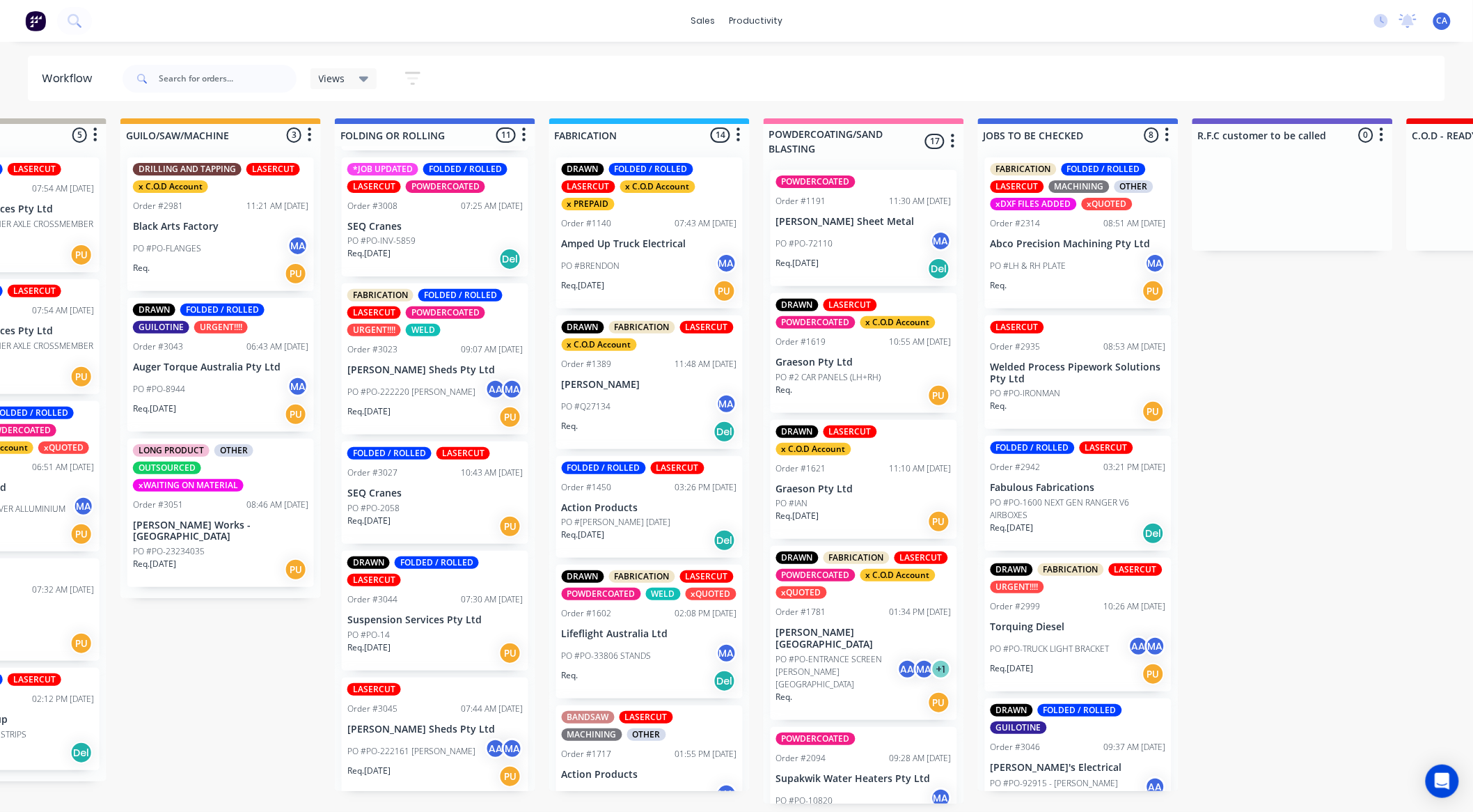
drag, startPoint x: 656, startPoint y: 374, endPoint x: 691, endPoint y: 367, distance: 35.7
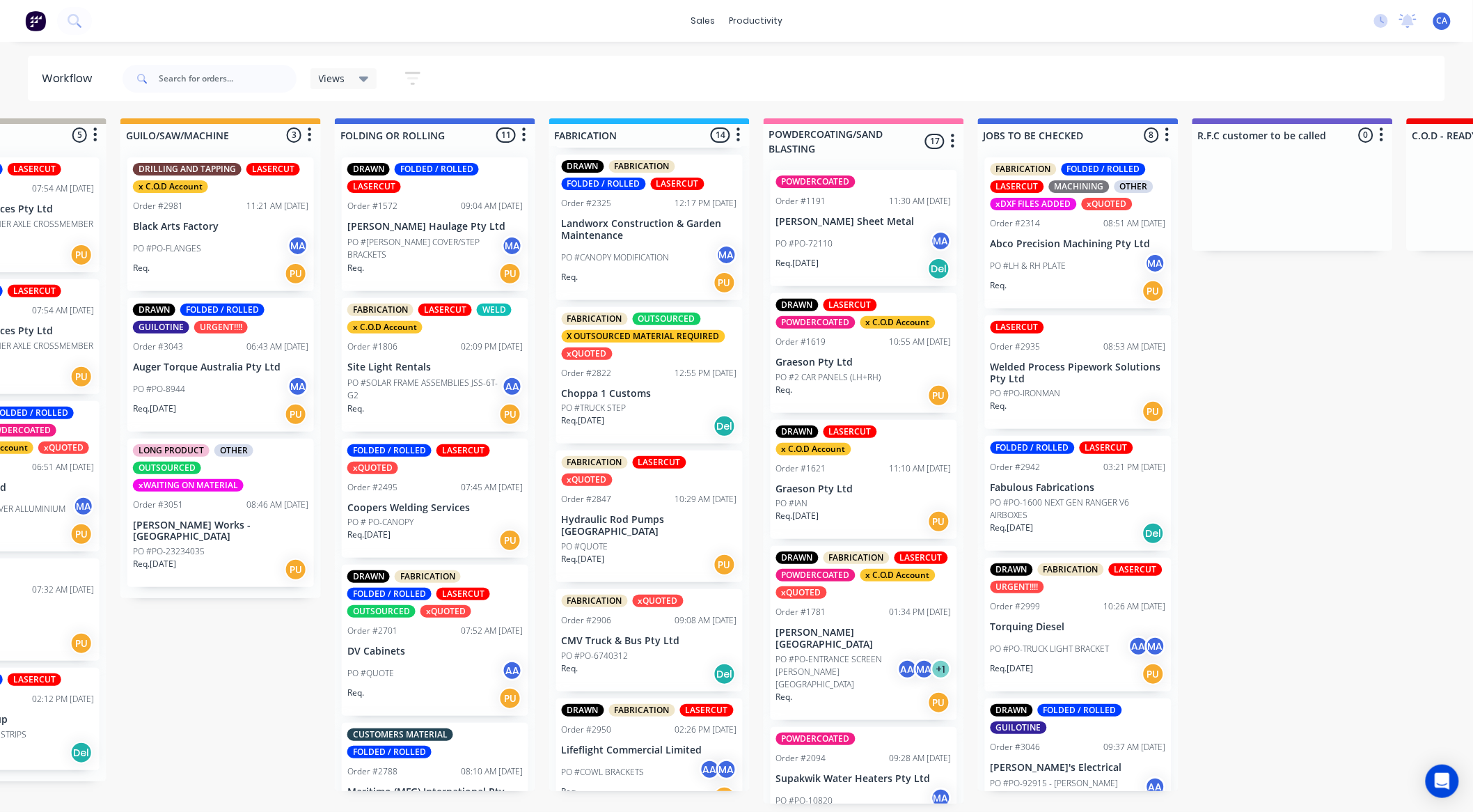
scroll to position [664, 0]
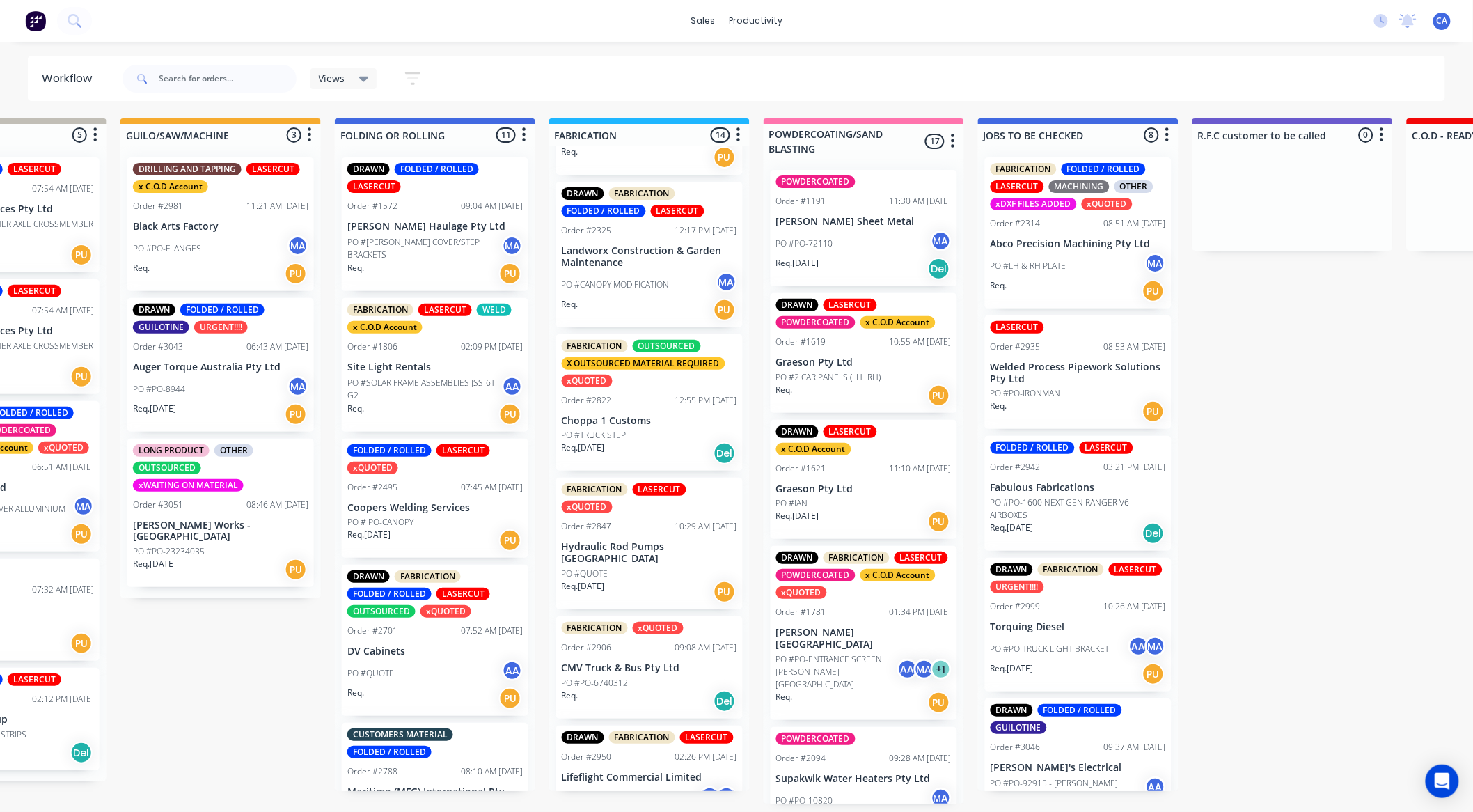
click at [603, 425] on div "FABRICATION OUTSOURCED X OUTSOURCED MATERIAL REQUIRED xQUOTED Order #2822 12:55…" at bounding box center [649, 403] width 187 height 137
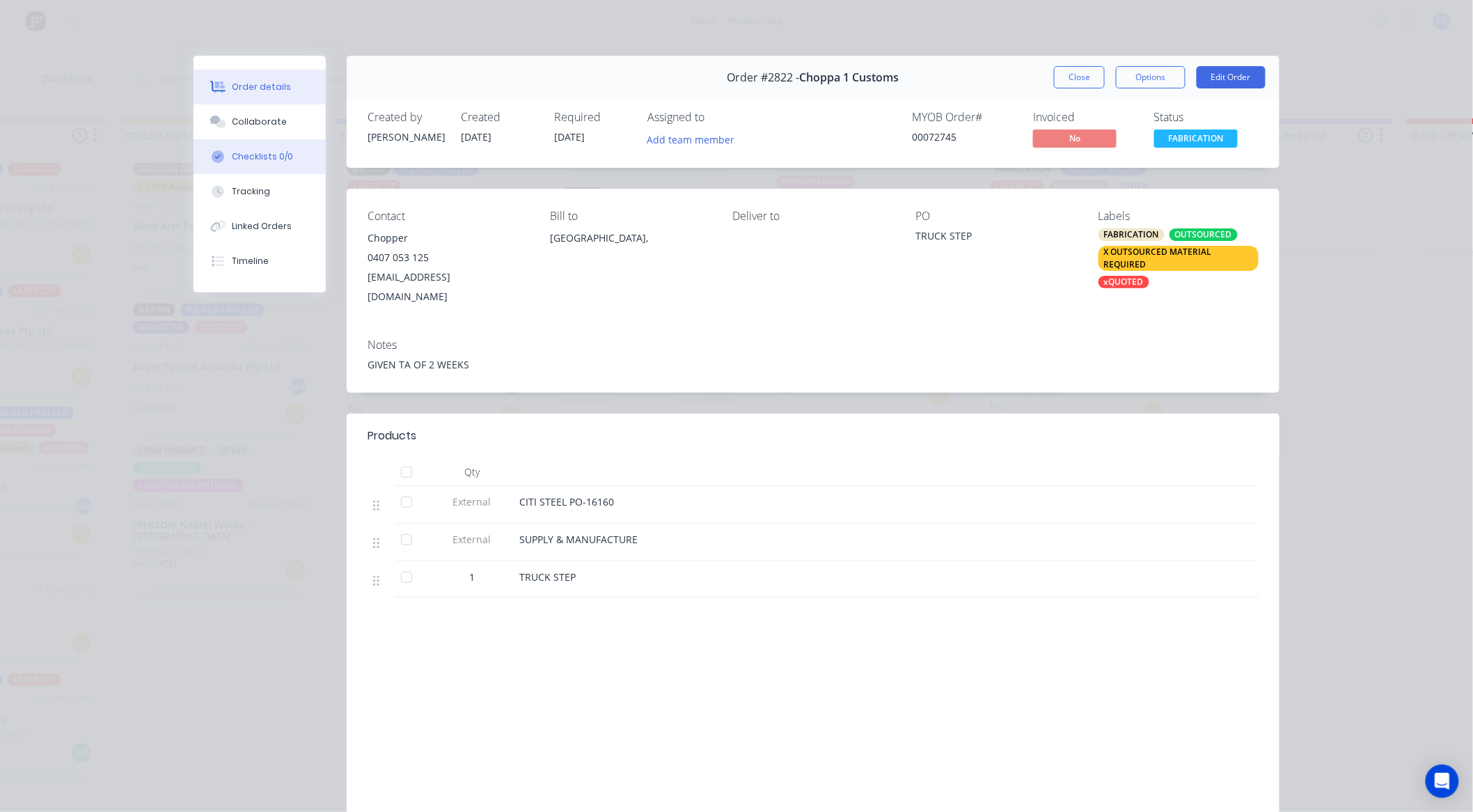
click at [282, 139] on button "Checklists 0/0" at bounding box center [259, 157] width 132 height 35
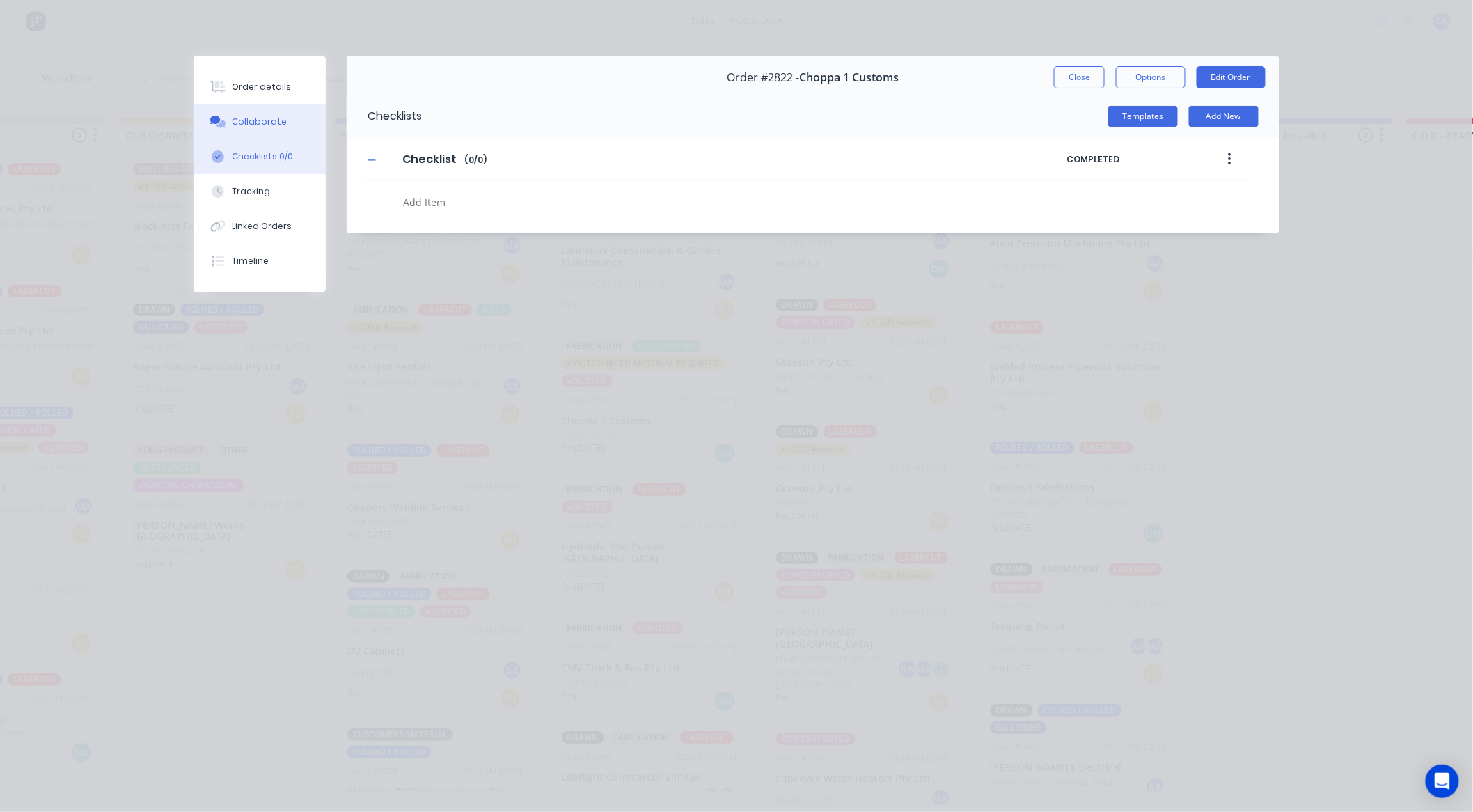
click at [298, 127] on button "Collaborate" at bounding box center [259, 122] width 132 height 35
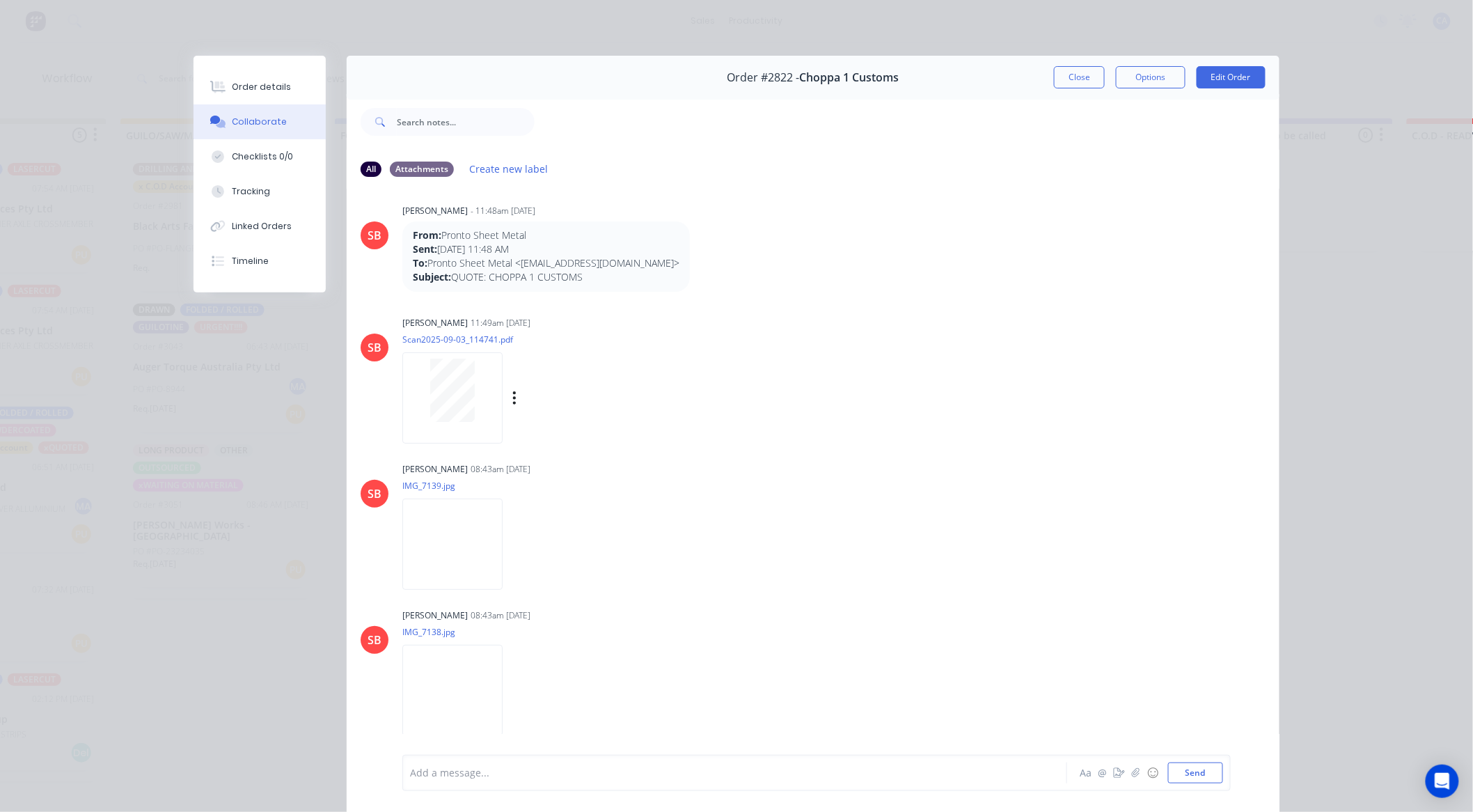
scroll to position [0, 0]
click at [546, 334] on div "Sandra Booker 11:49am 03/09/25 Scan2025-09-03_114741.pdf Labels Download" at bounding box center [620, 384] width 435 height 125
drag, startPoint x: 1064, startPoint y: 134, endPoint x: 1065, endPoint y: 81, distance: 53.0
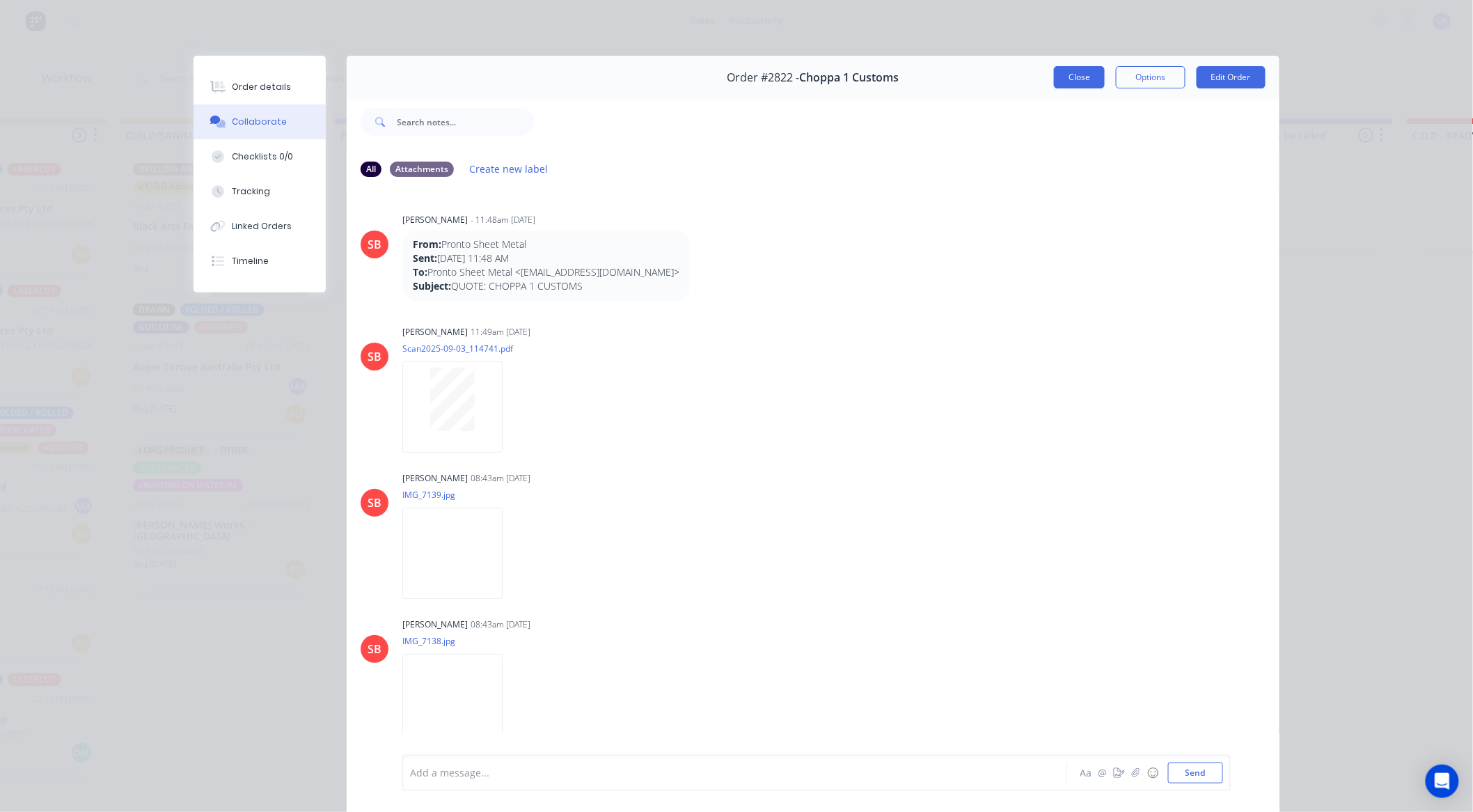
click at [1064, 131] on div at bounding box center [907, 122] width 745 height 55
click at [1076, 74] on button "Close" at bounding box center [1080, 77] width 51 height 23
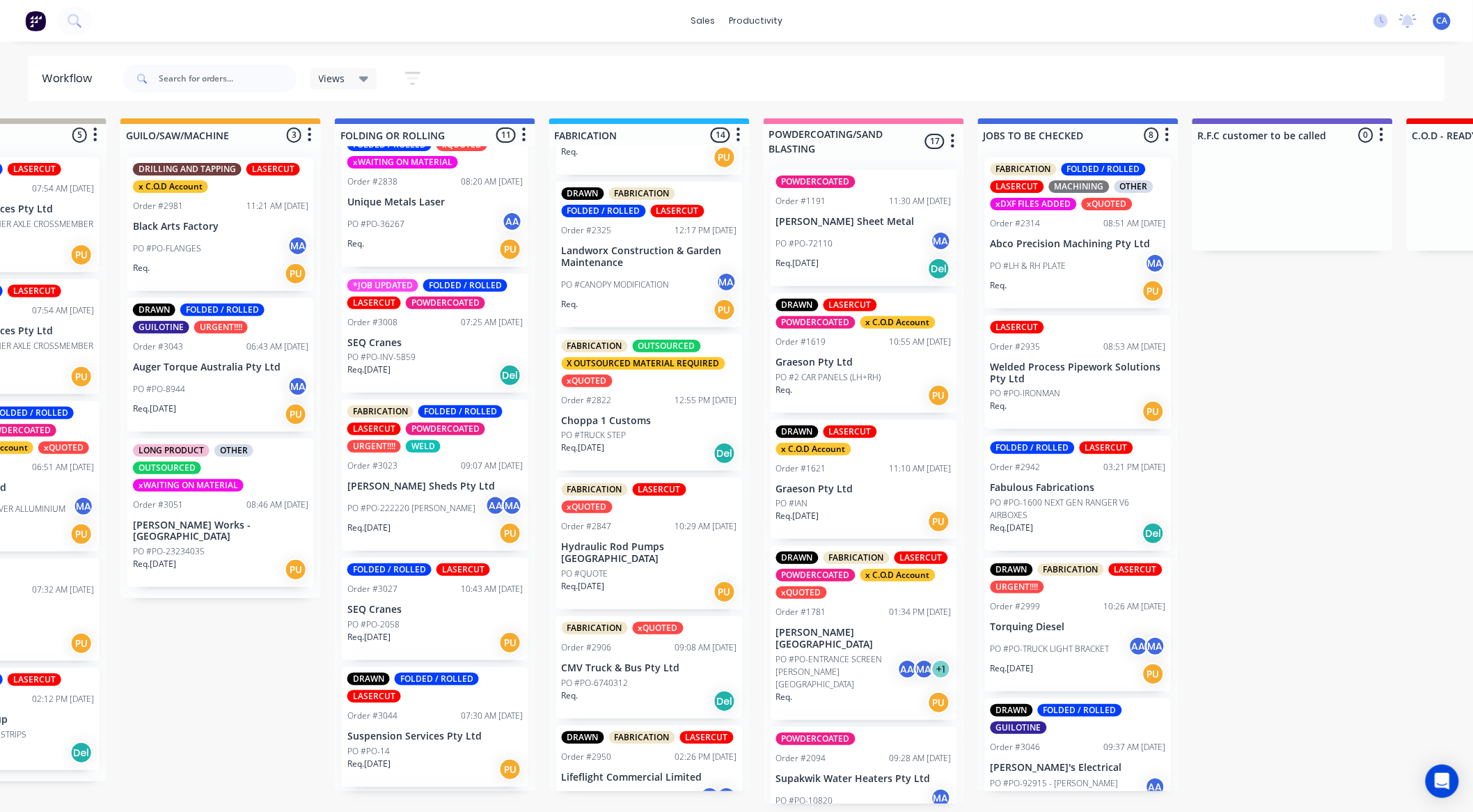
click at [199, 250] on p "PO #PO-FLANGES" at bounding box center [167, 248] width 69 height 12
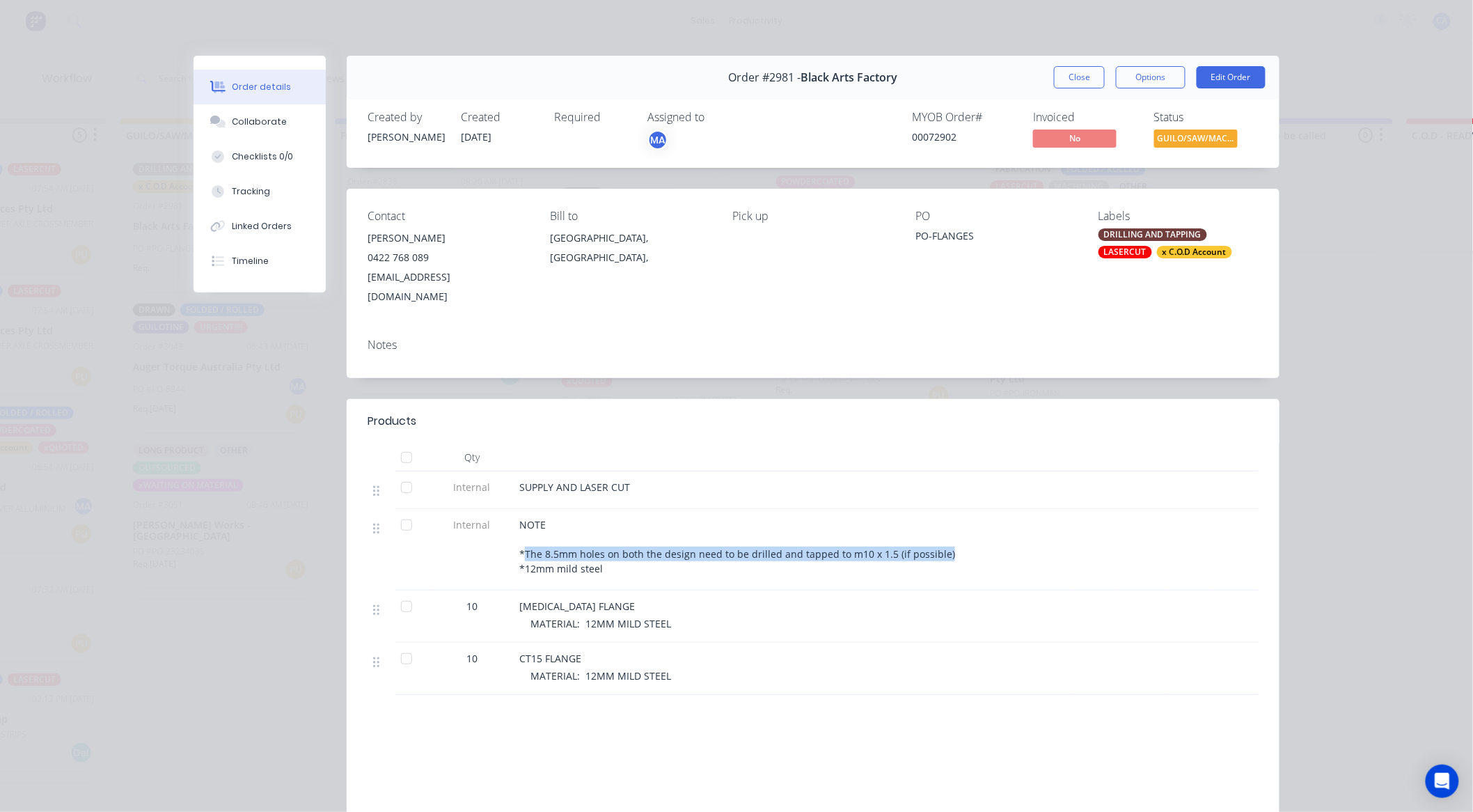
drag, startPoint x: 519, startPoint y: 533, endPoint x: 947, endPoint y: 540, distance: 428.1
click at [947, 540] on div "NOTE *The 8.5mm holes on both the design need to be drilled and tapped to m10 x…" at bounding box center [792, 546] width 546 height 58
click at [268, 131] on button "Collaborate" at bounding box center [259, 122] width 132 height 35
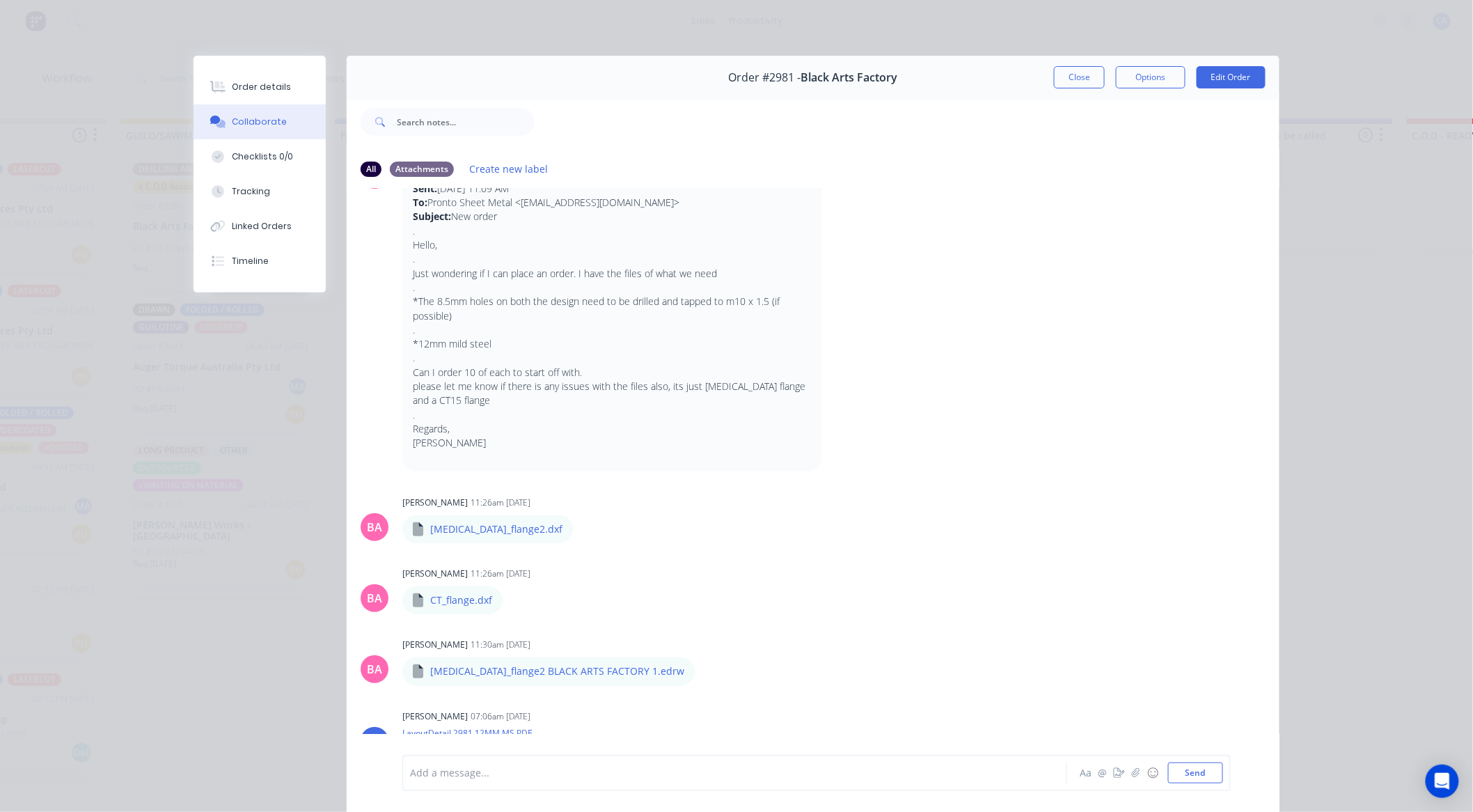
scroll to position [147, 0]
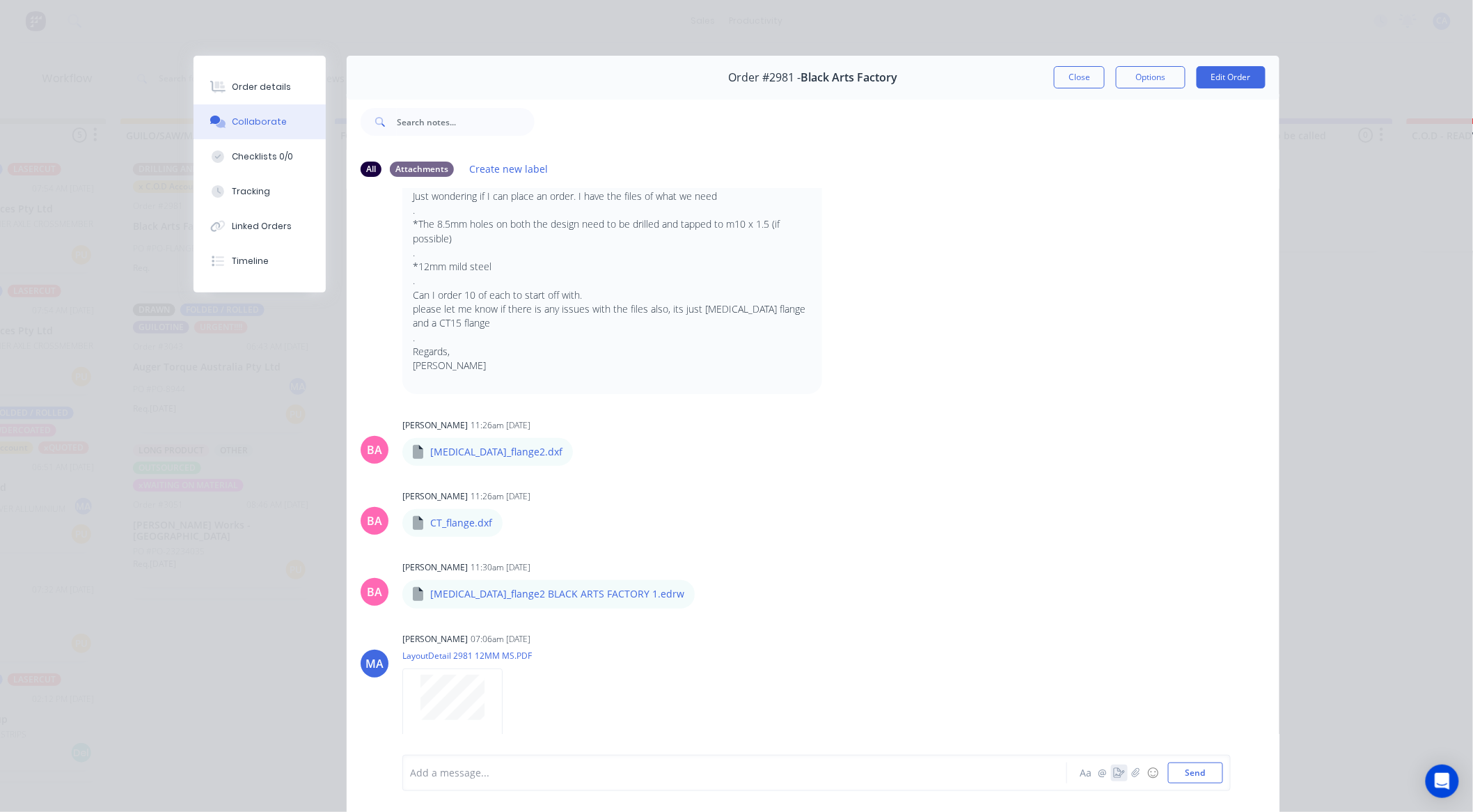
click at [1114, 768] on icon "button" at bounding box center [1119, 772] width 11 height 9
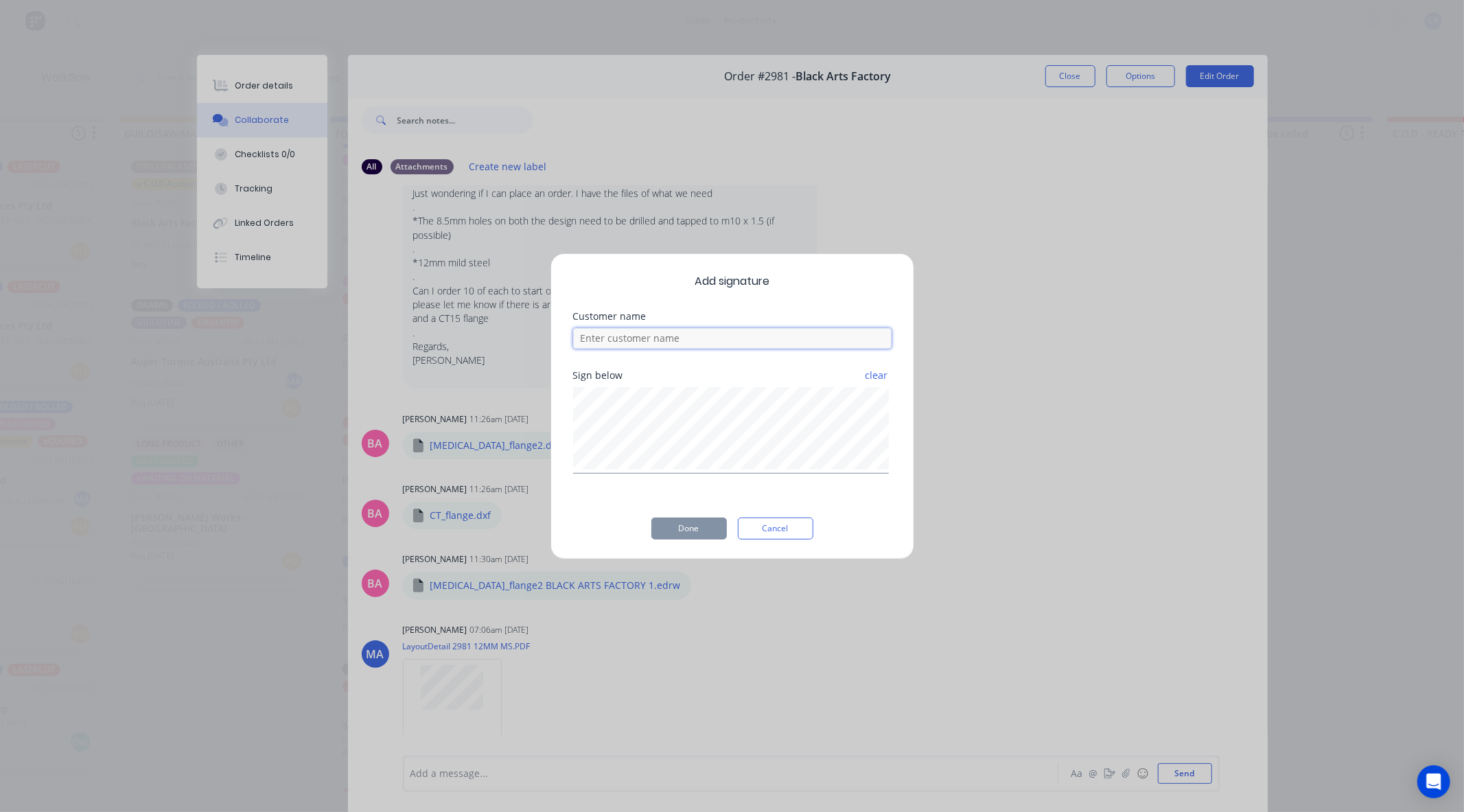
click at [659, 342] on input at bounding box center [732, 338] width 319 height 21
type input "AARON CHECKED"
click at [705, 525] on button "Done" at bounding box center [688, 528] width 76 height 22
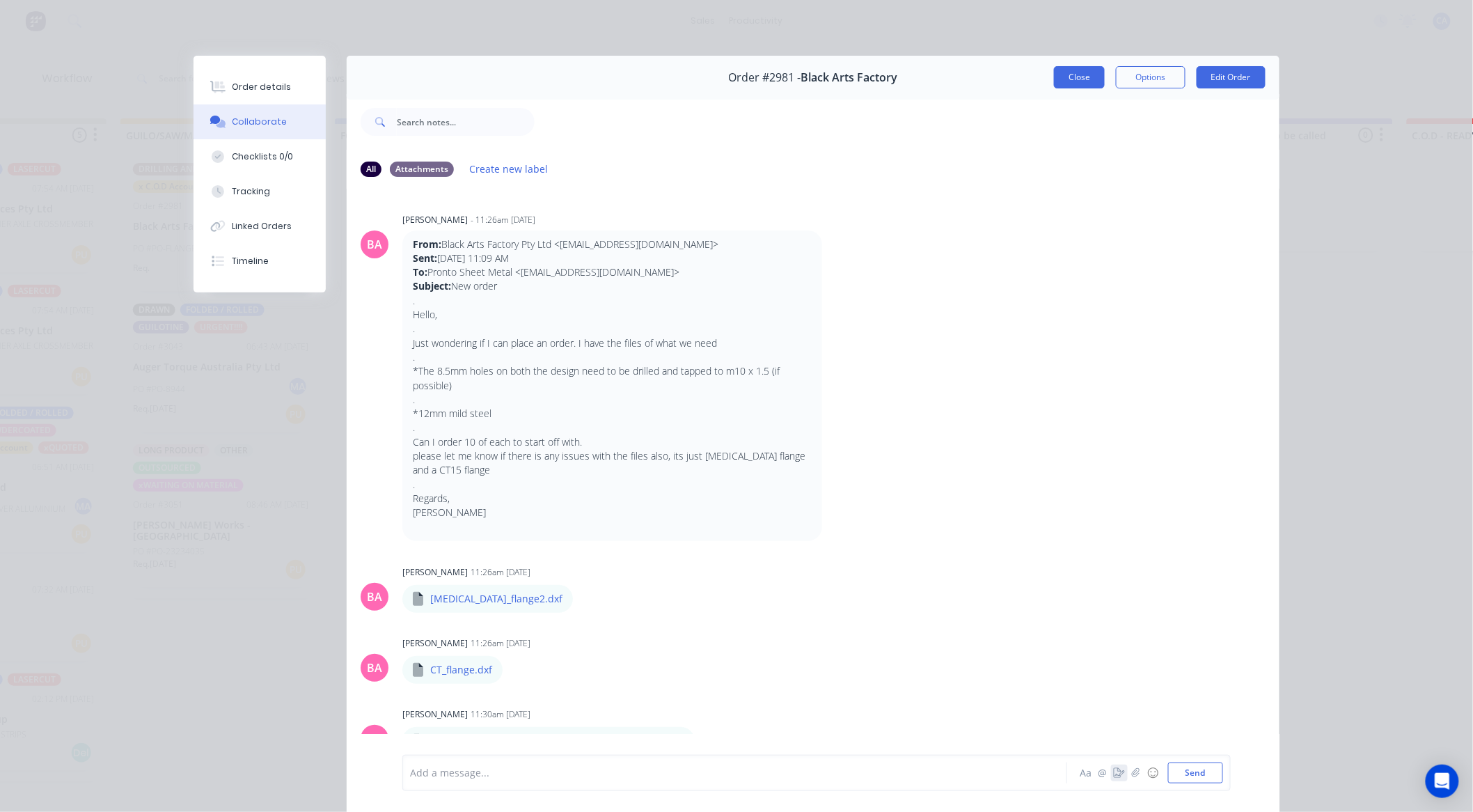
scroll to position [297, 0]
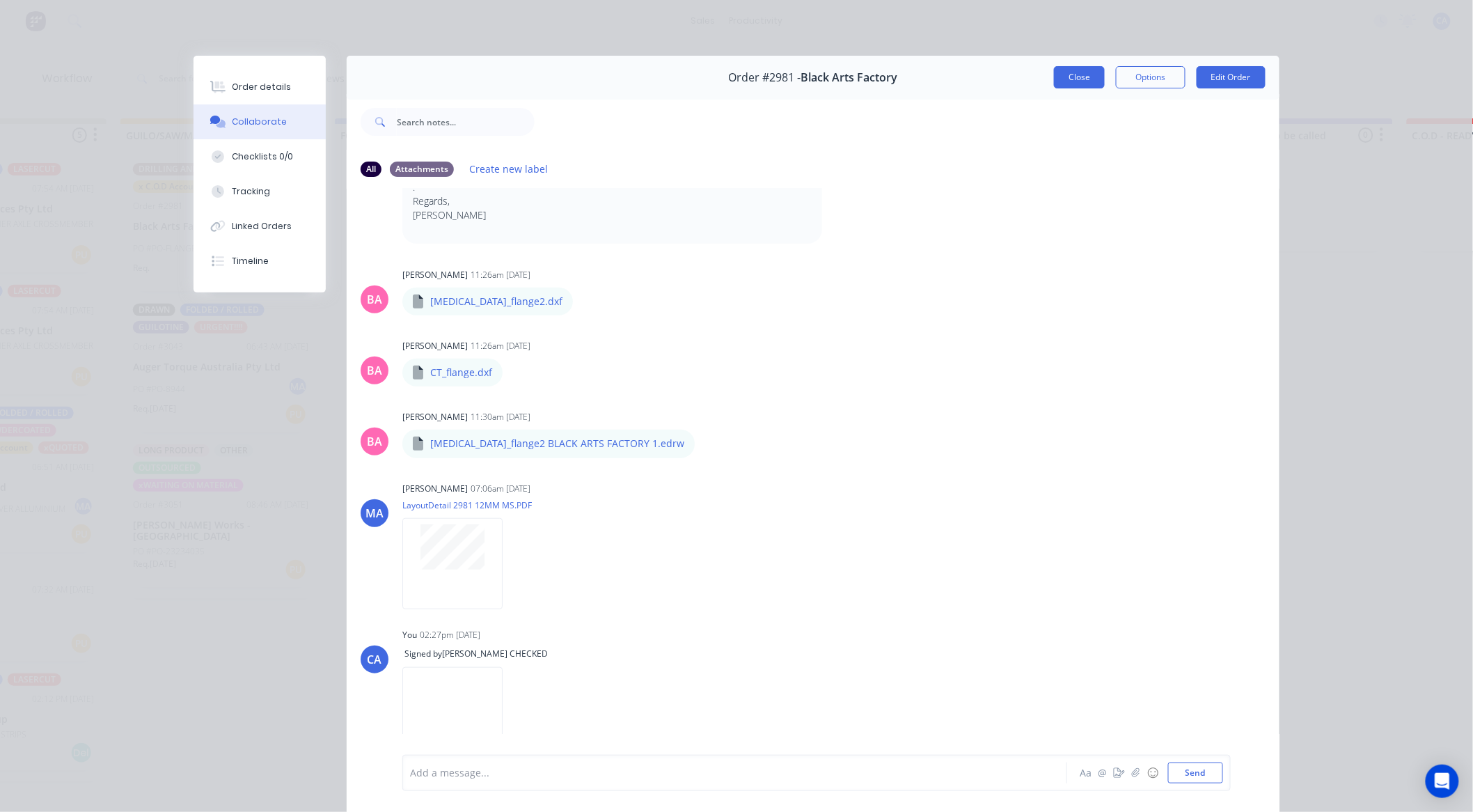
click at [1072, 78] on button "Close" at bounding box center [1080, 77] width 51 height 23
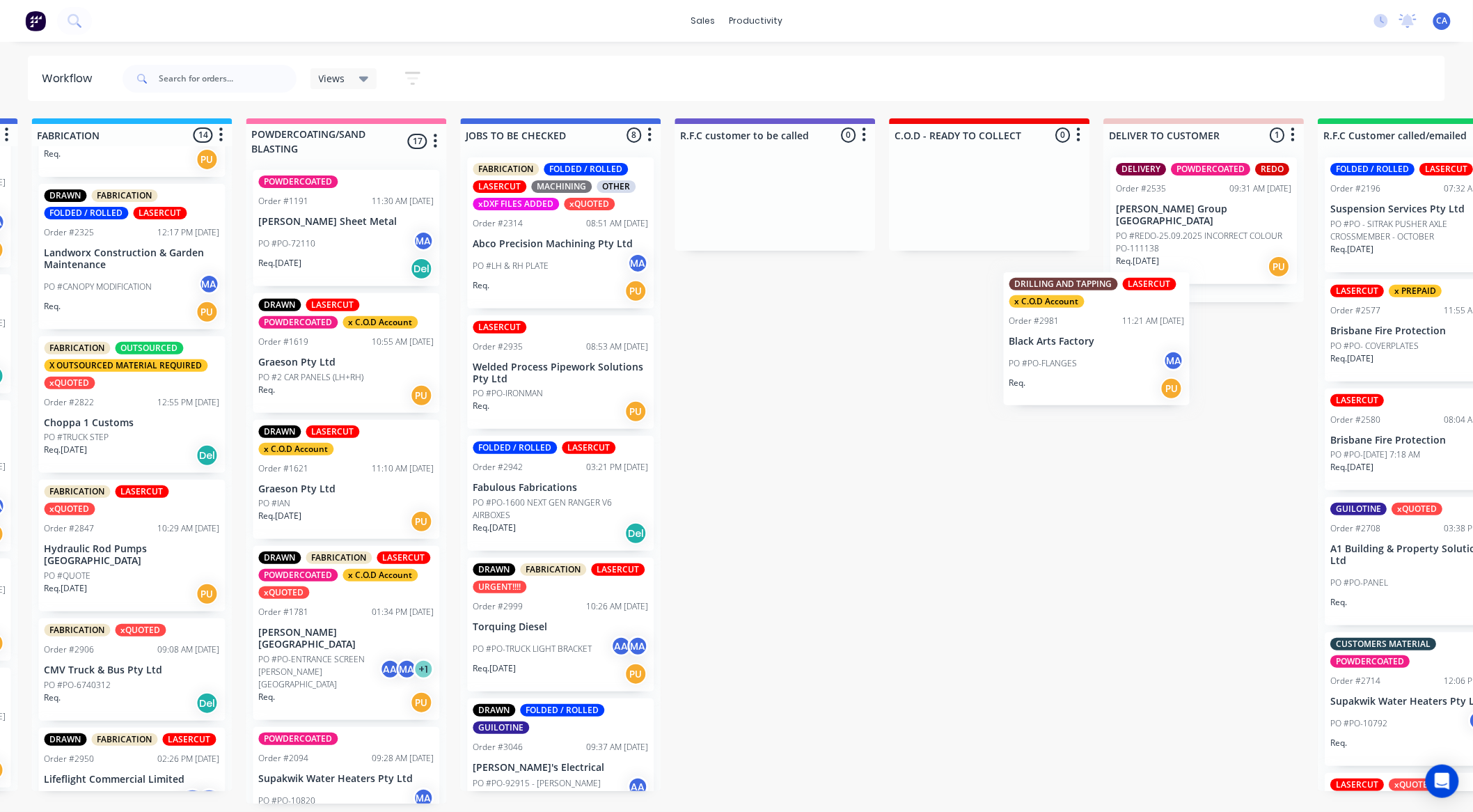
scroll to position [0, 1070]
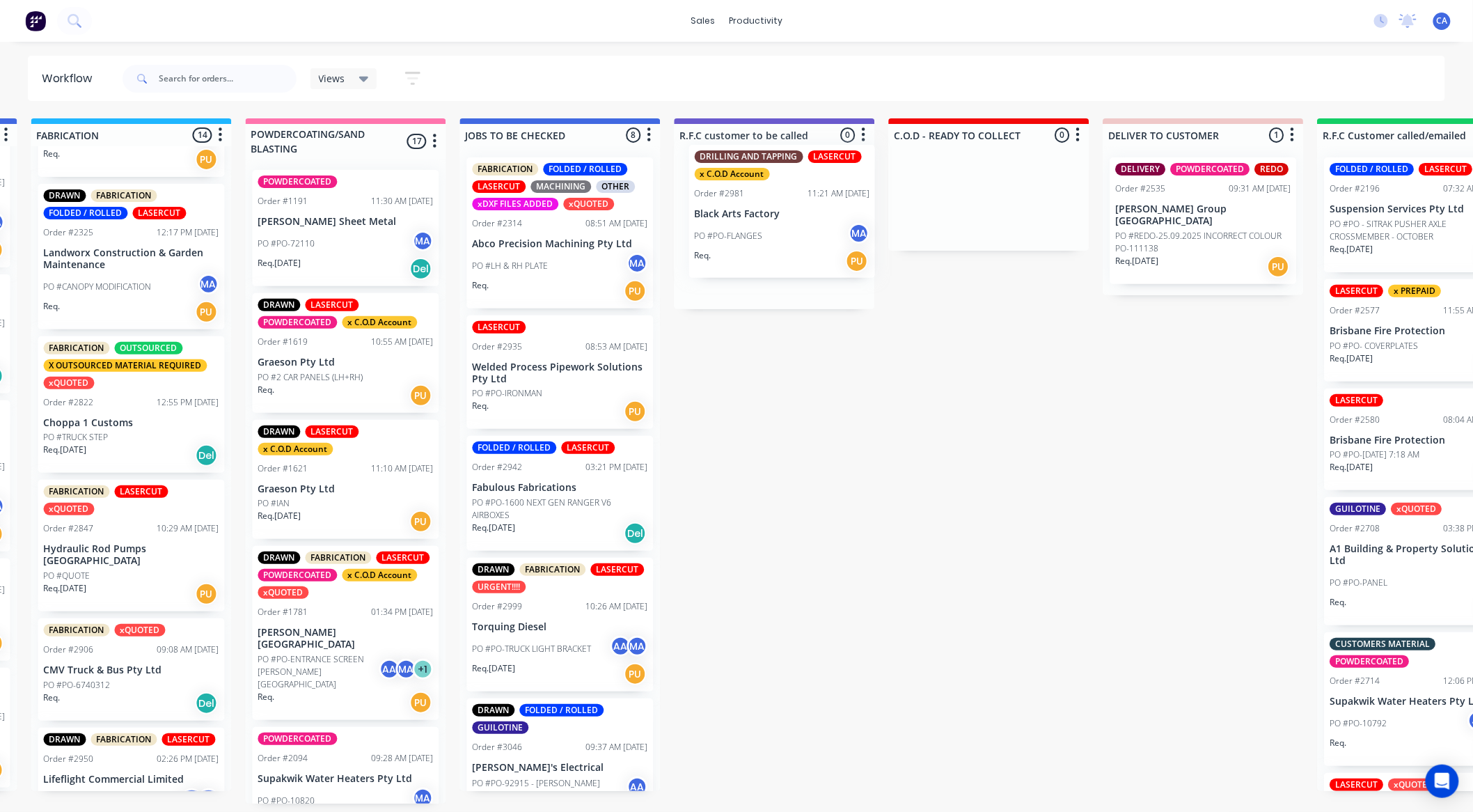
drag, startPoint x: 218, startPoint y: 239, endPoint x: 795, endPoint y: 228, distance: 577.1
click at [795, 228] on div "Submitted 14 Sort By Created date Required date Order number Customer name Most…" at bounding box center [786, 460] width 3735 height 685
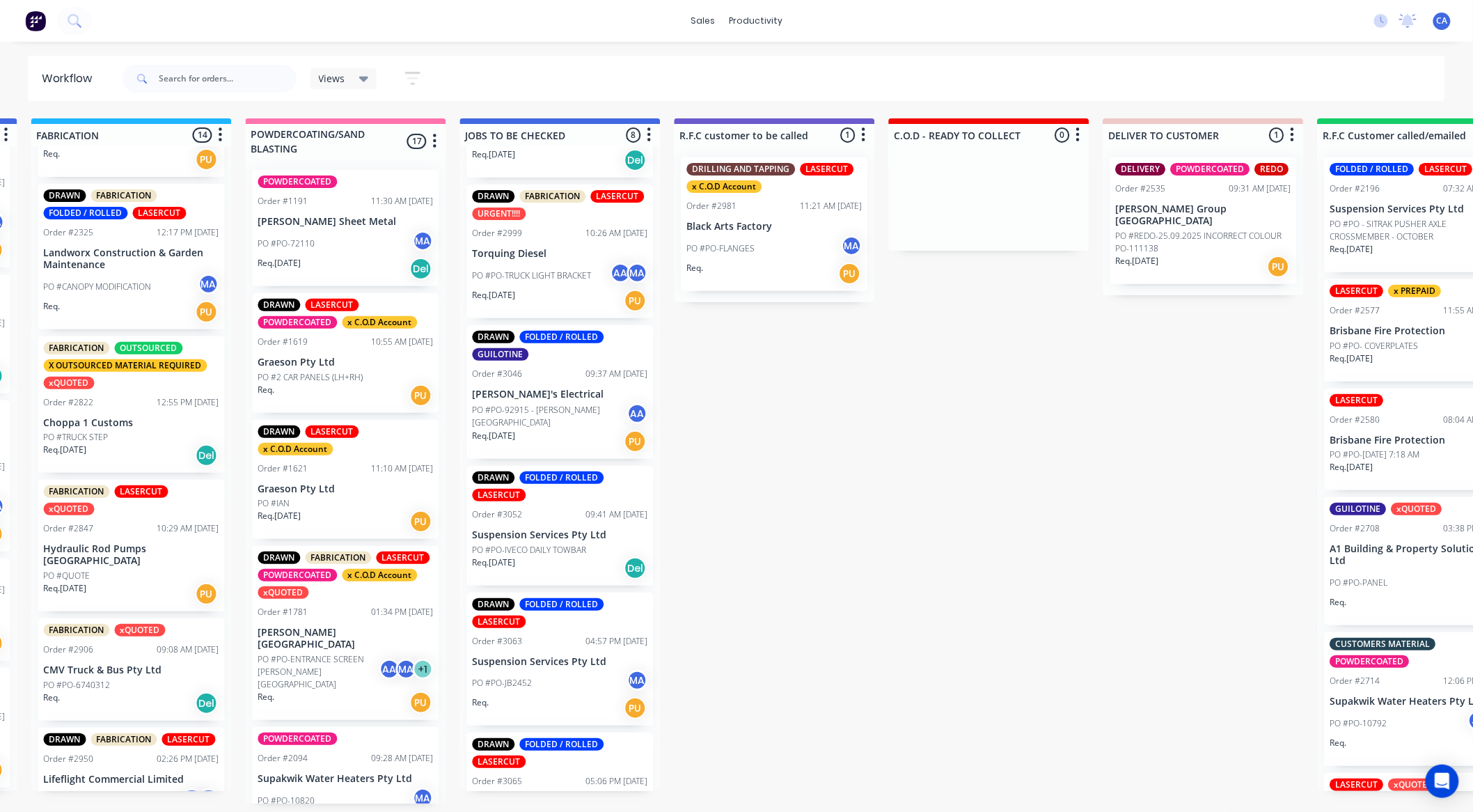
scroll to position [291, 0]
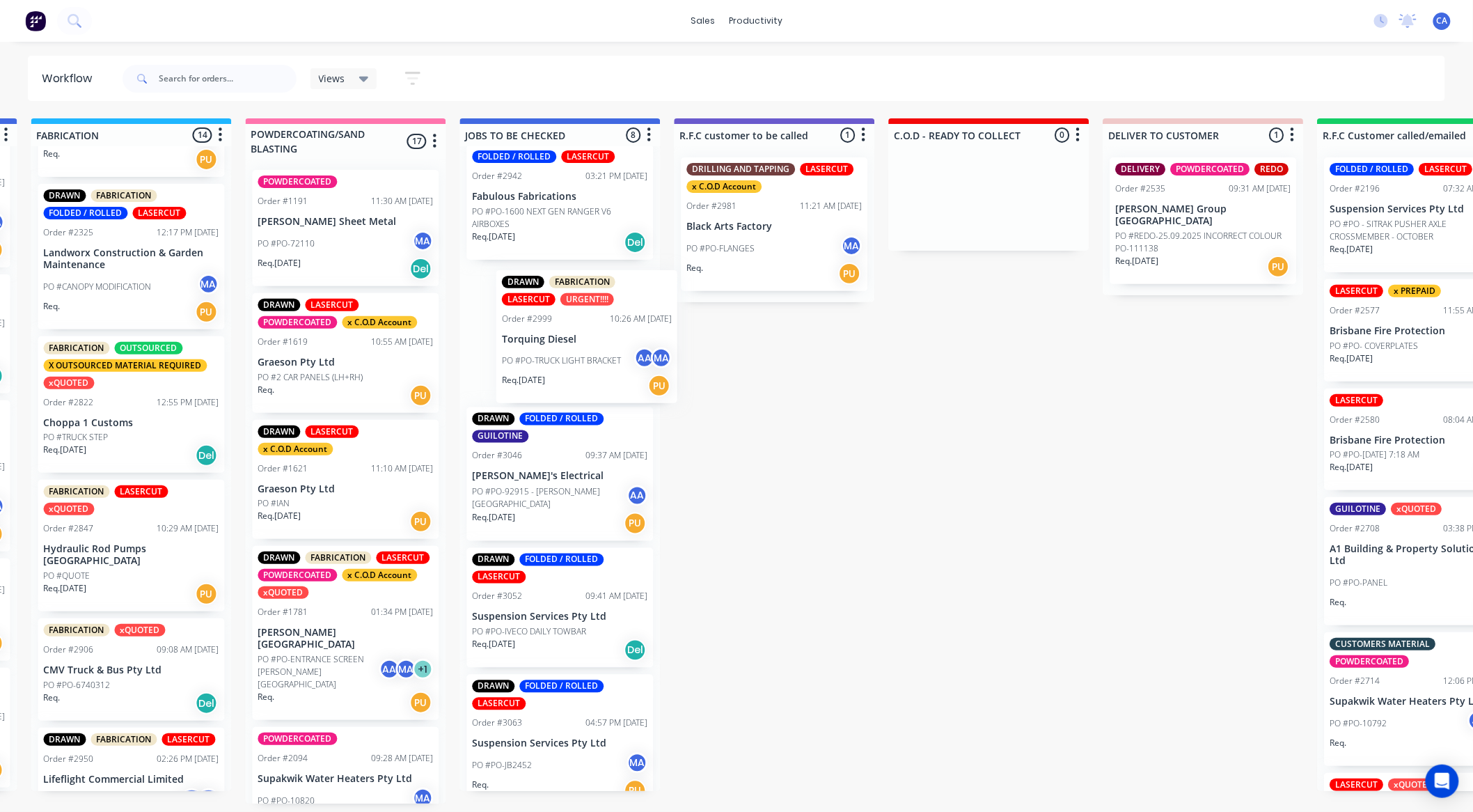
drag, startPoint x: 573, startPoint y: 334, endPoint x: 731, endPoint y: 345, distance: 158.4
click at [715, 347] on div "Submitted 14 Sort By Created date Required date Order number Customer name Most…" at bounding box center [786, 460] width 3735 height 685
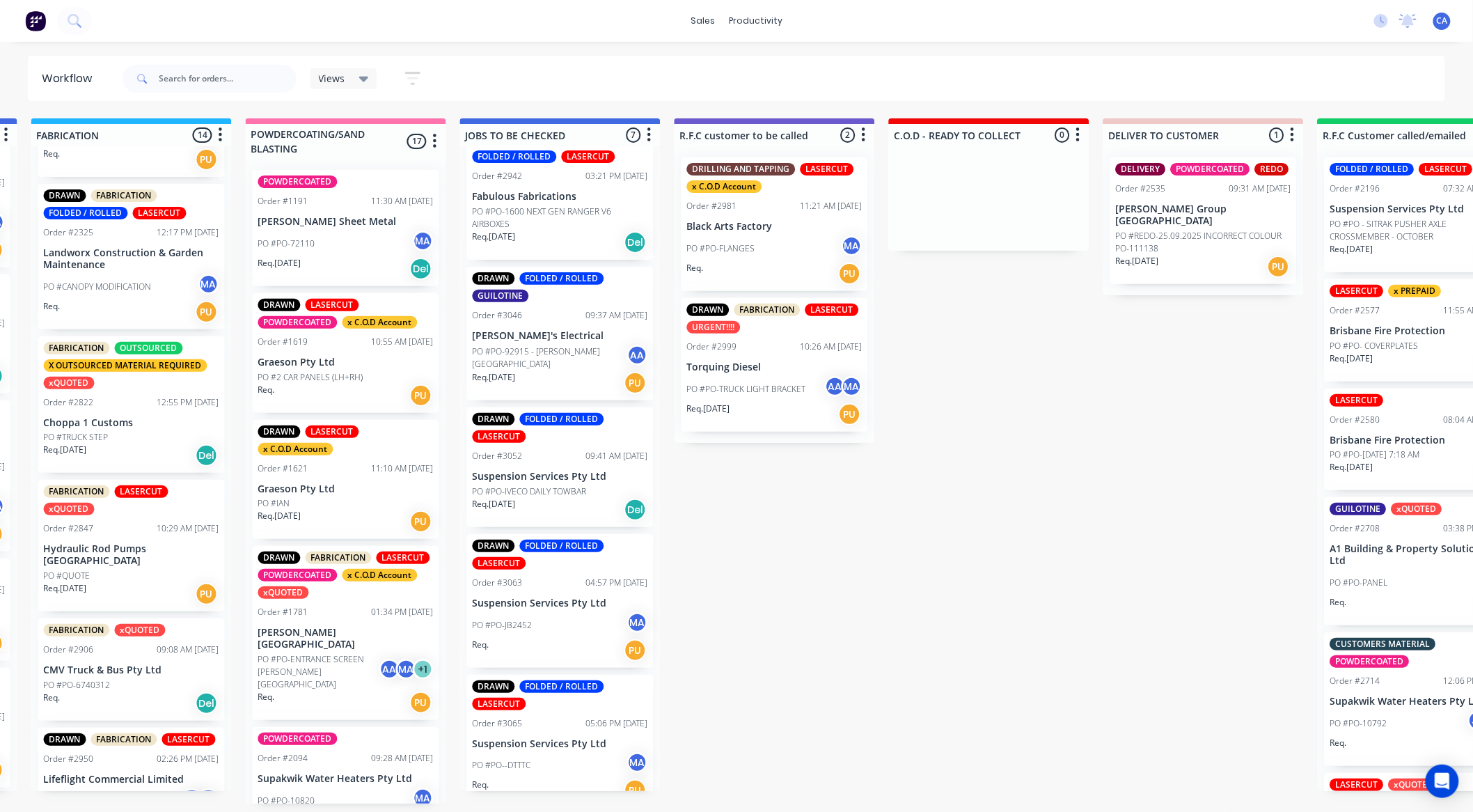
click at [539, 342] on div "DRAWN FOLDED / ROLLED GUILOTINE Order #3046 09:37 AM 29/09/25 Brandon's Electri…" at bounding box center [560, 333] width 187 height 134
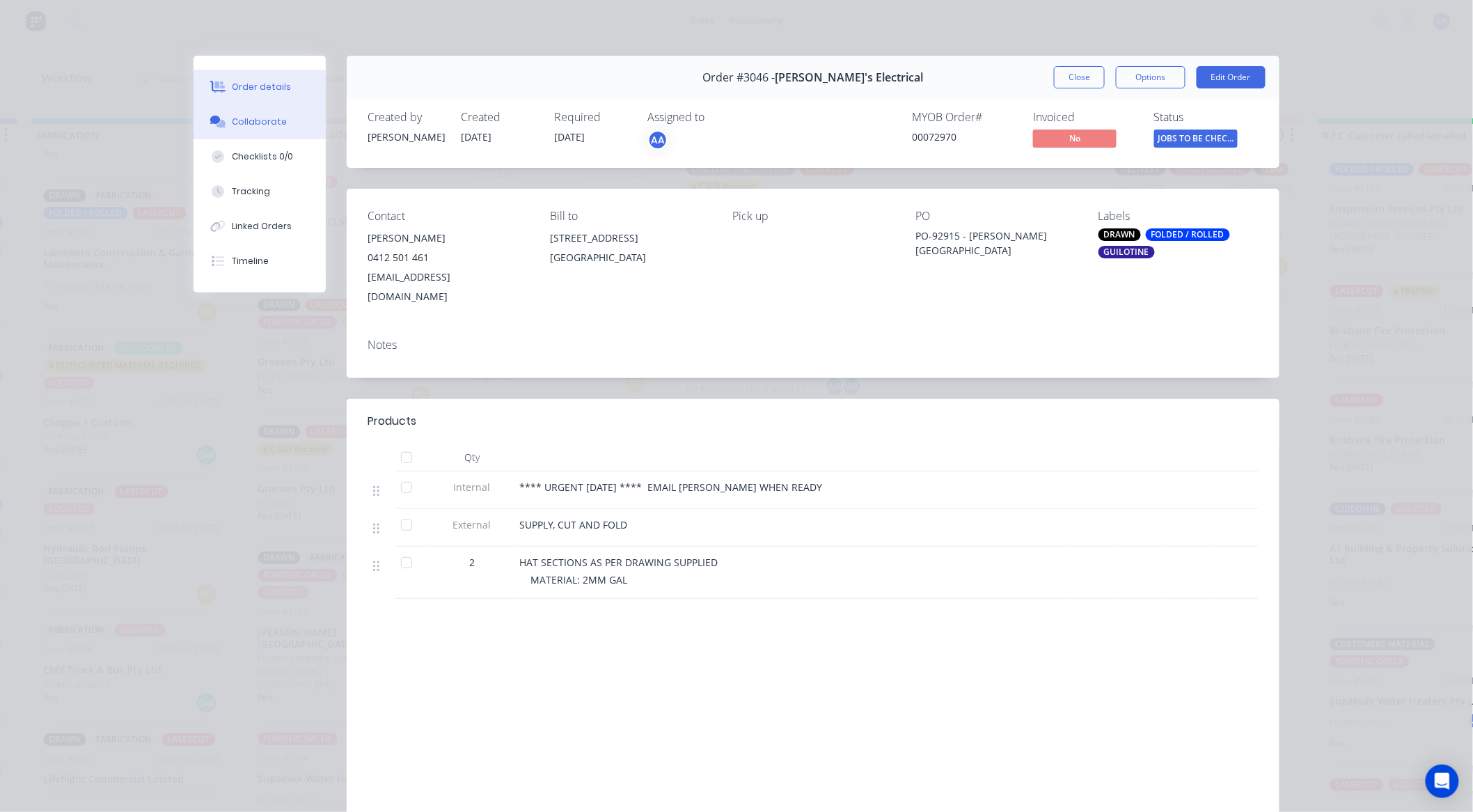
click at [282, 132] on button "Collaborate" at bounding box center [259, 122] width 132 height 35
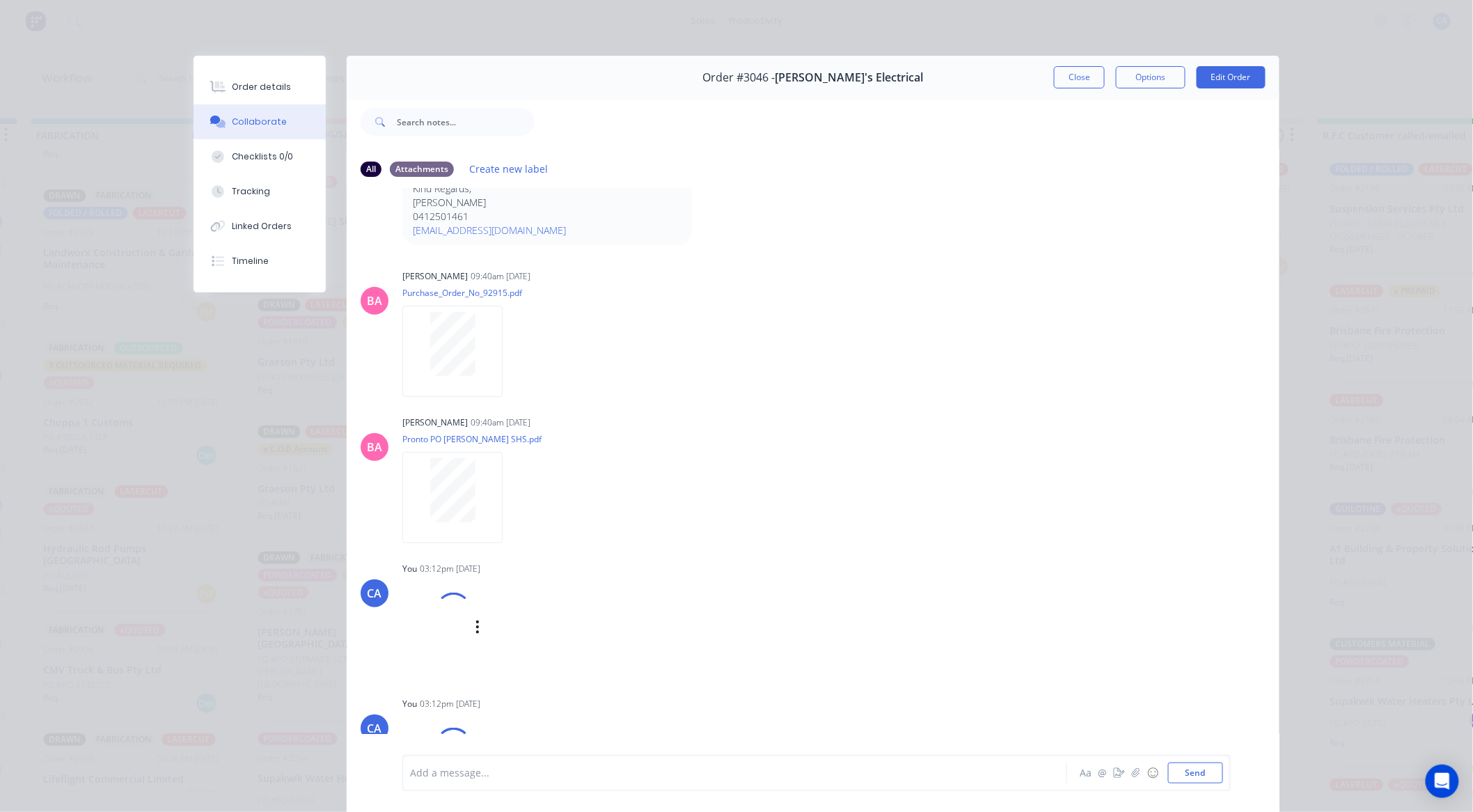
scroll to position [232, 0]
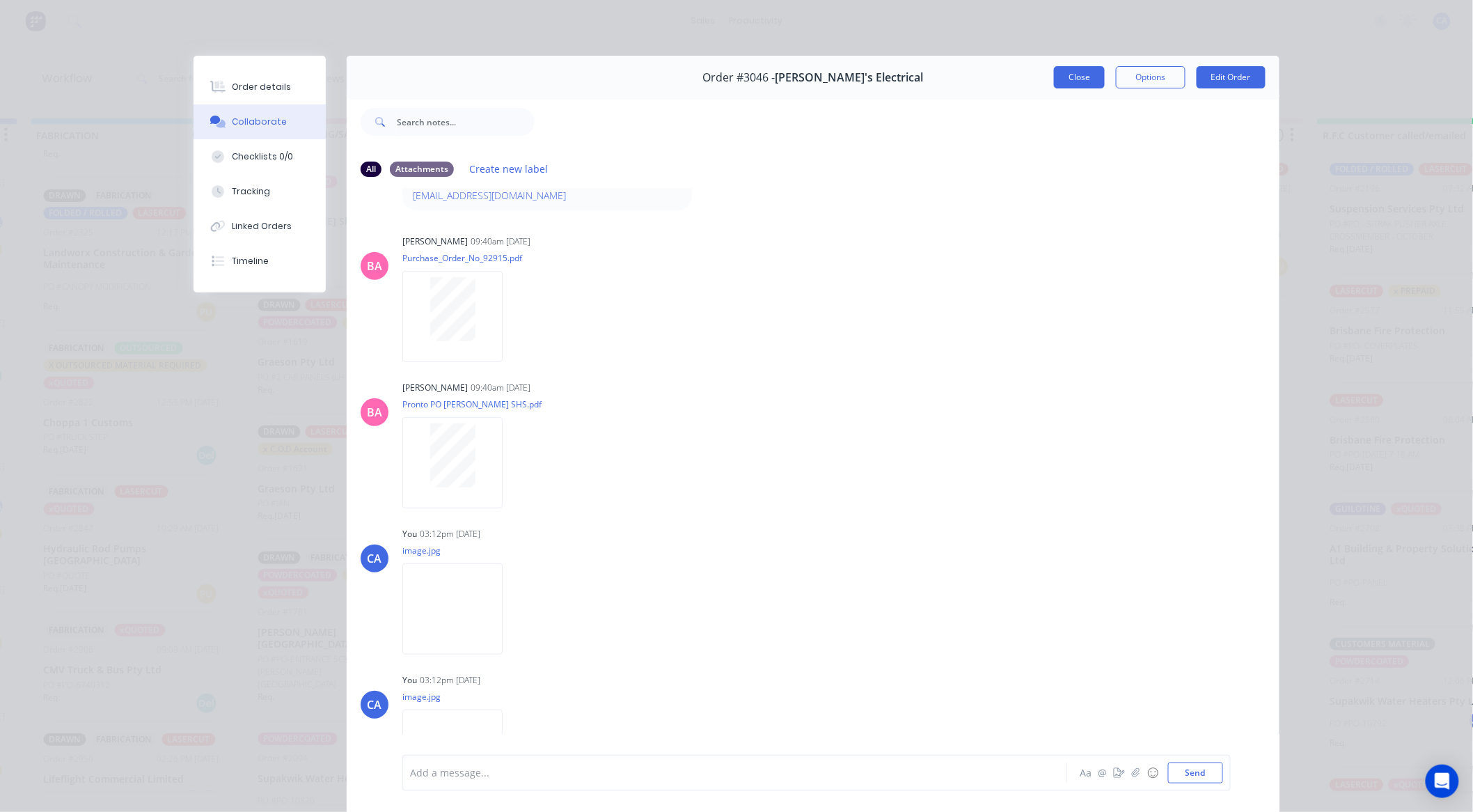
click at [1094, 82] on button "Close" at bounding box center [1080, 77] width 51 height 23
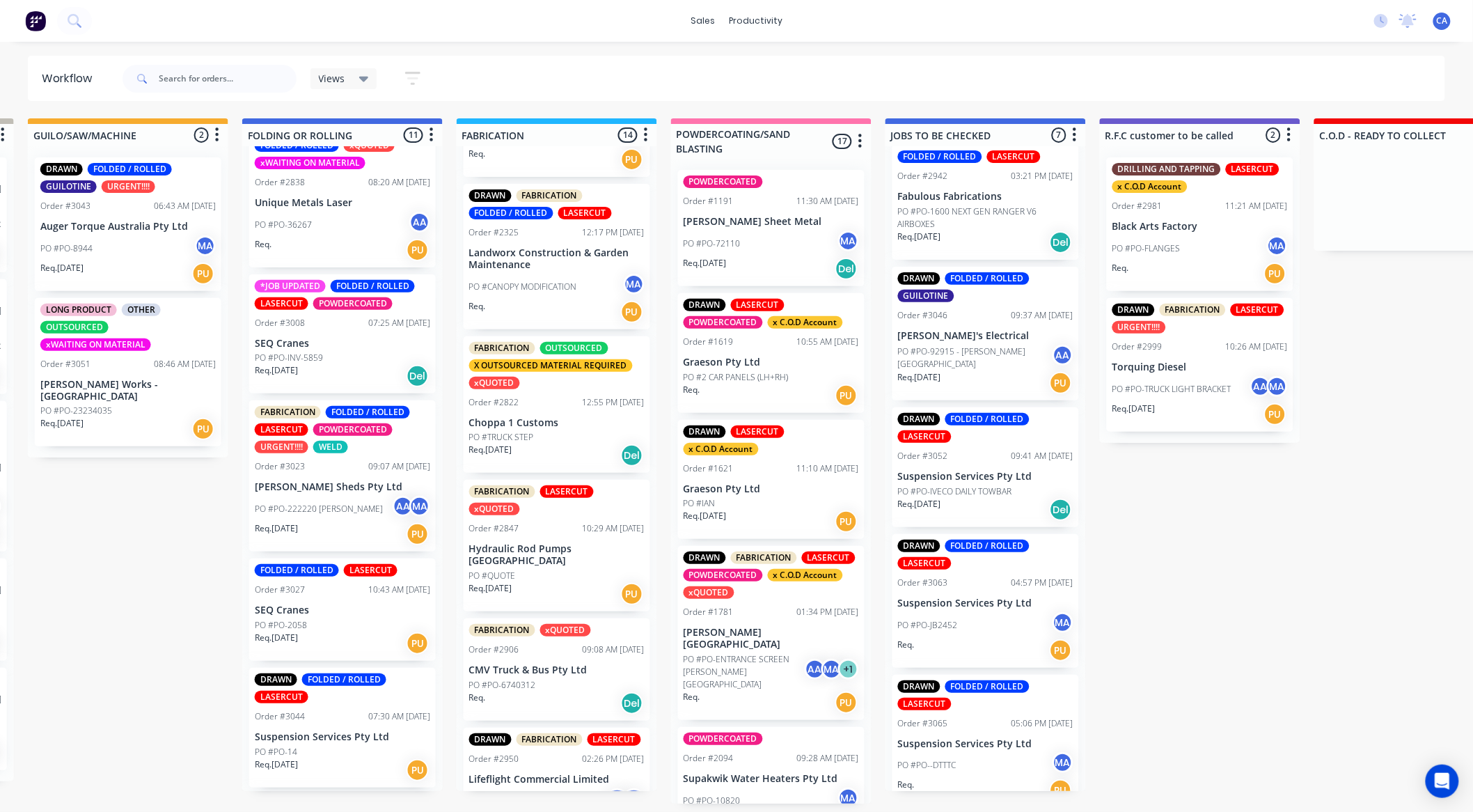
scroll to position [0, 639]
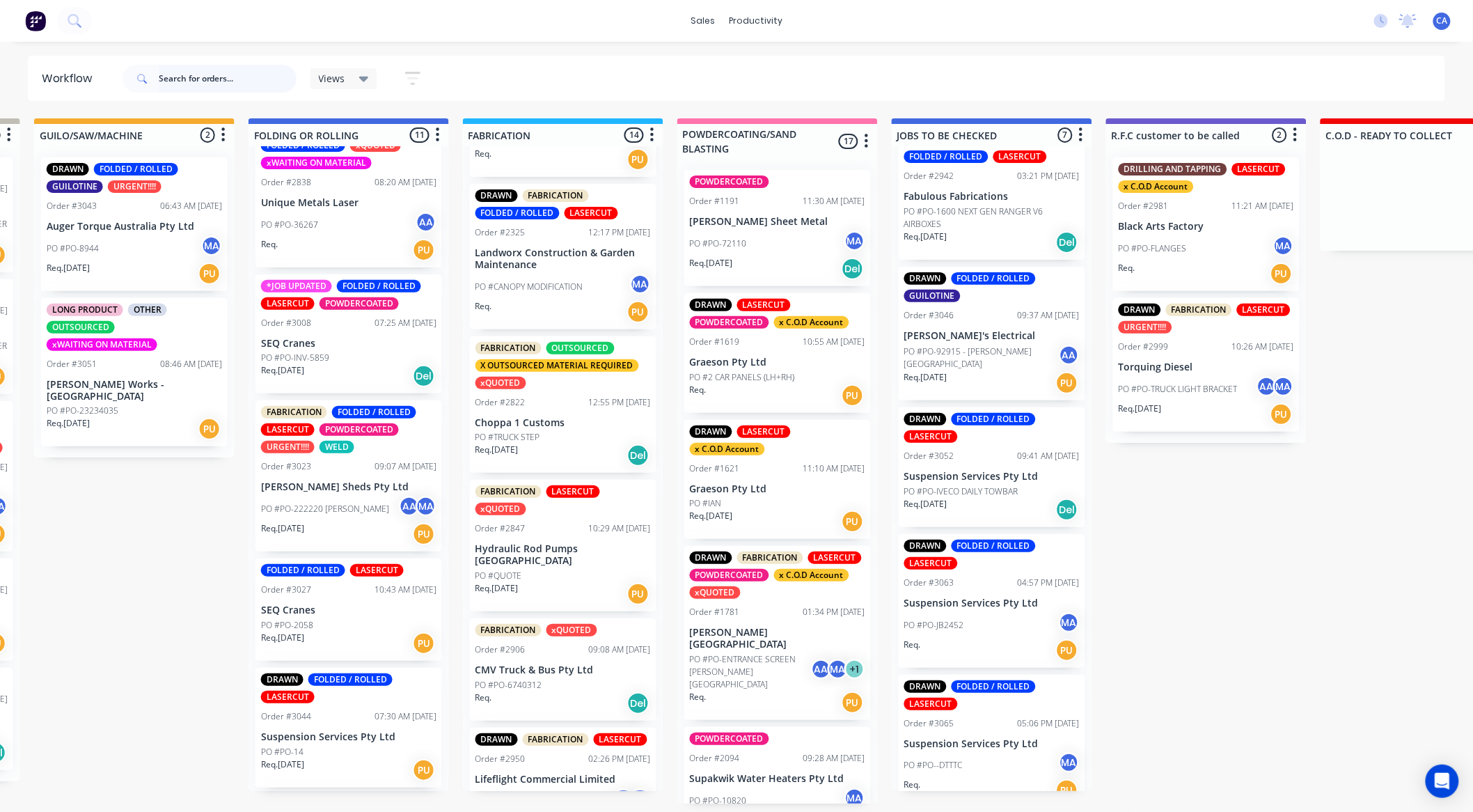
click at [196, 82] on input "text" at bounding box center [228, 79] width 138 height 28
type input "OZZIE"
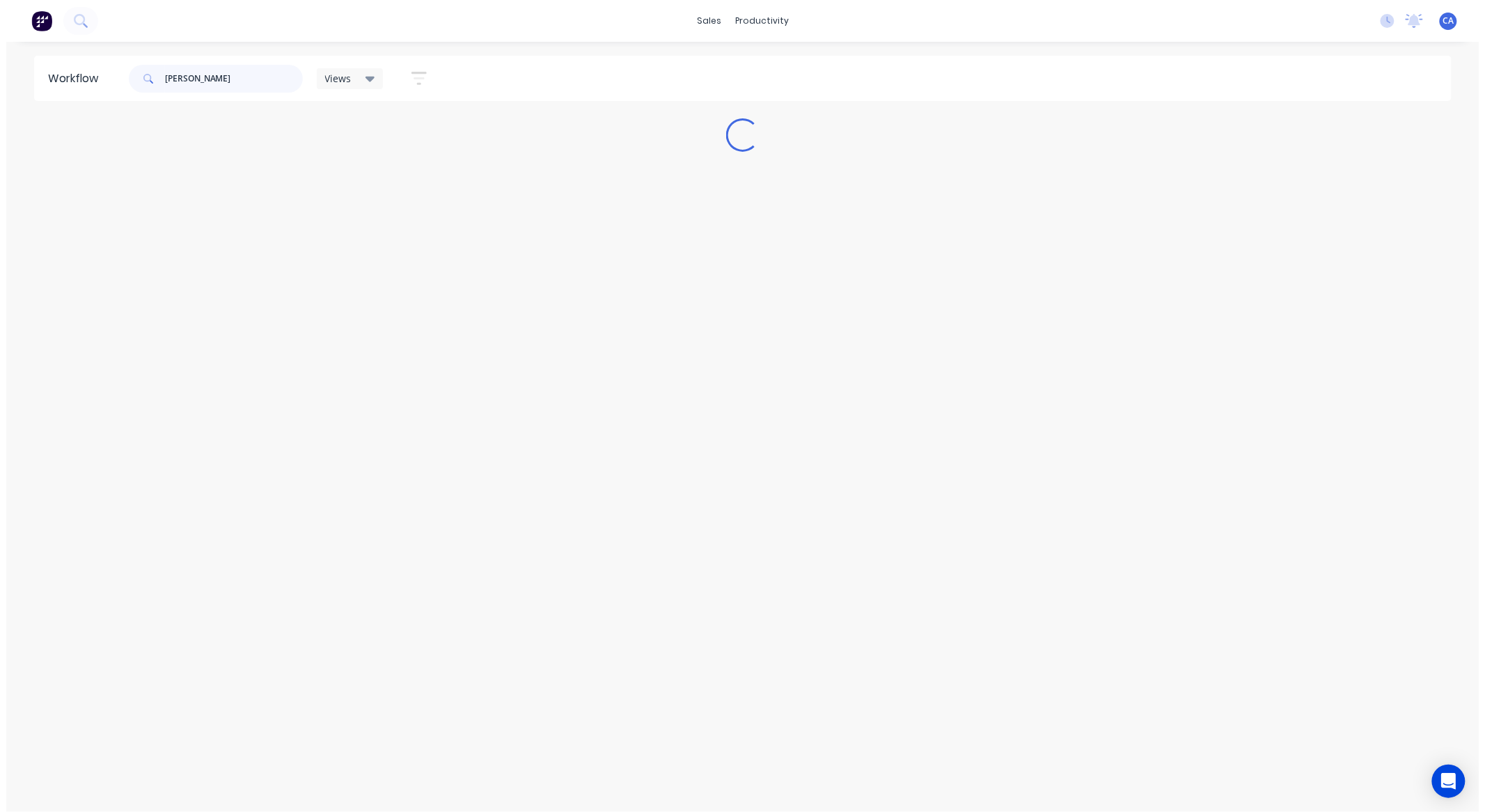
scroll to position [0, 0]
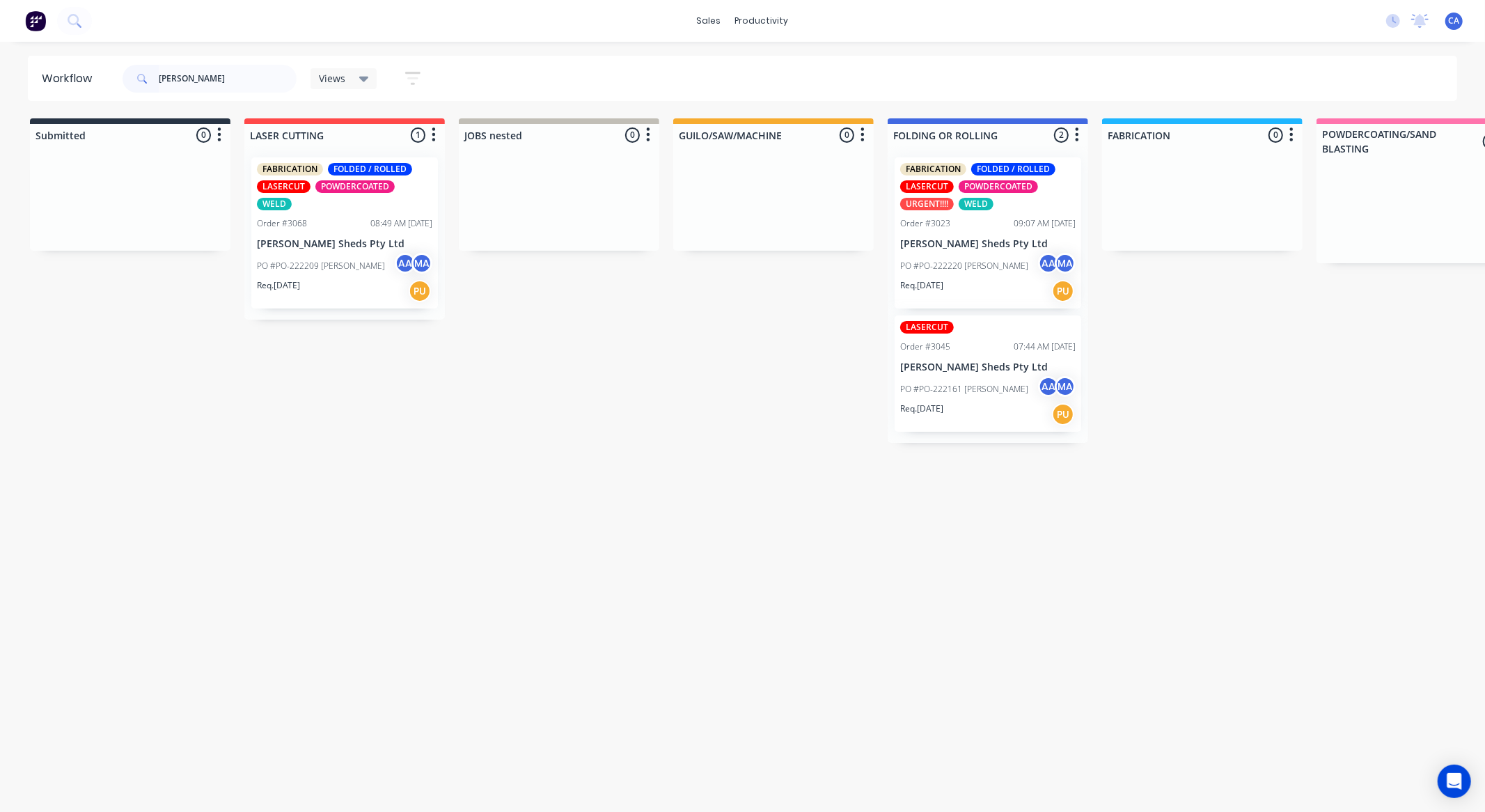
click at [992, 287] on div "Req. 02/10/25 PU" at bounding box center [988, 291] width 175 height 23
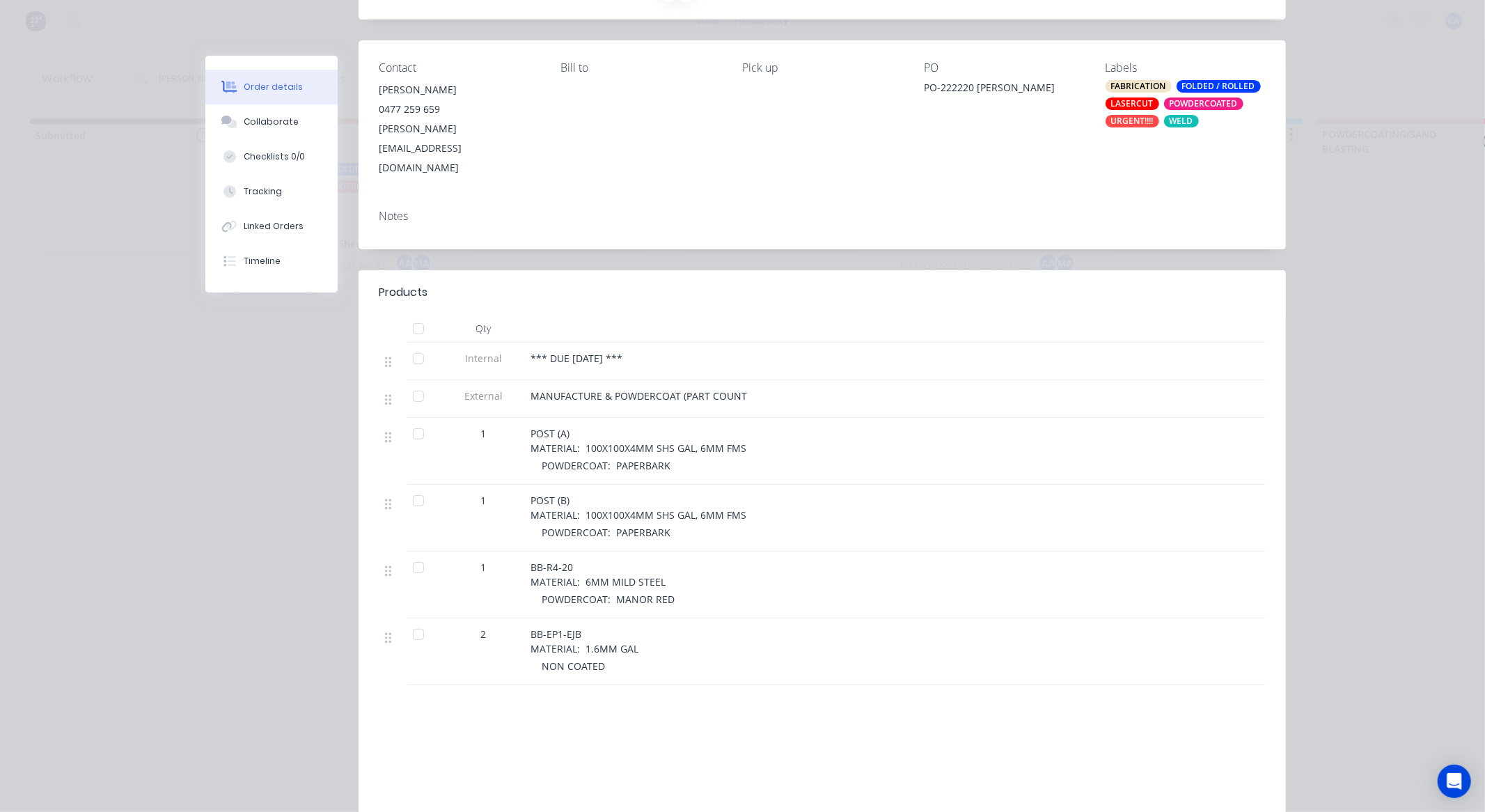
scroll to position [155, 0]
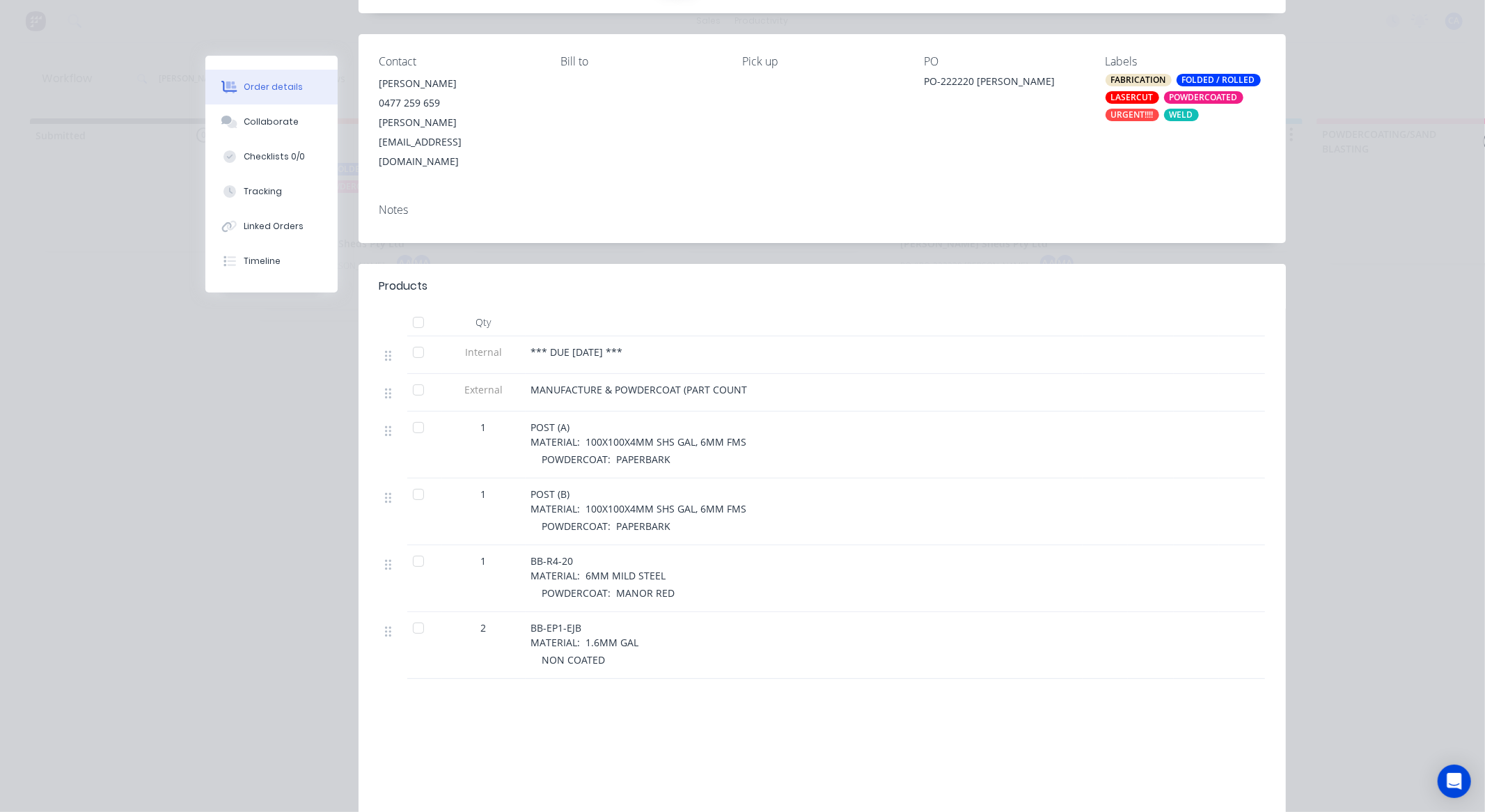
drag, startPoint x: 298, startPoint y: 183, endPoint x: 345, endPoint y: 197, distance: 49.0
click at [301, 185] on button "Tracking" at bounding box center [271, 192] width 132 height 35
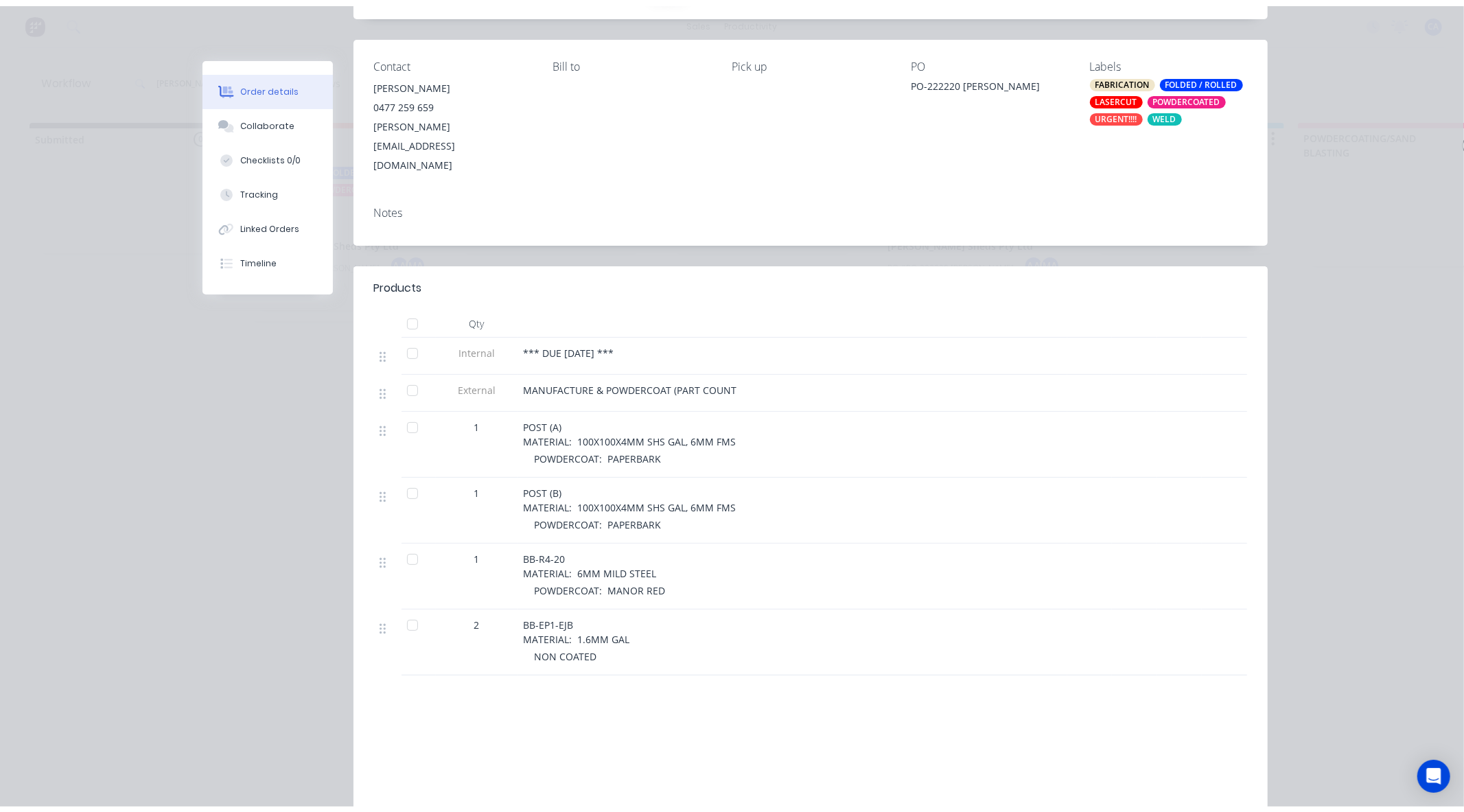
scroll to position [0, 0]
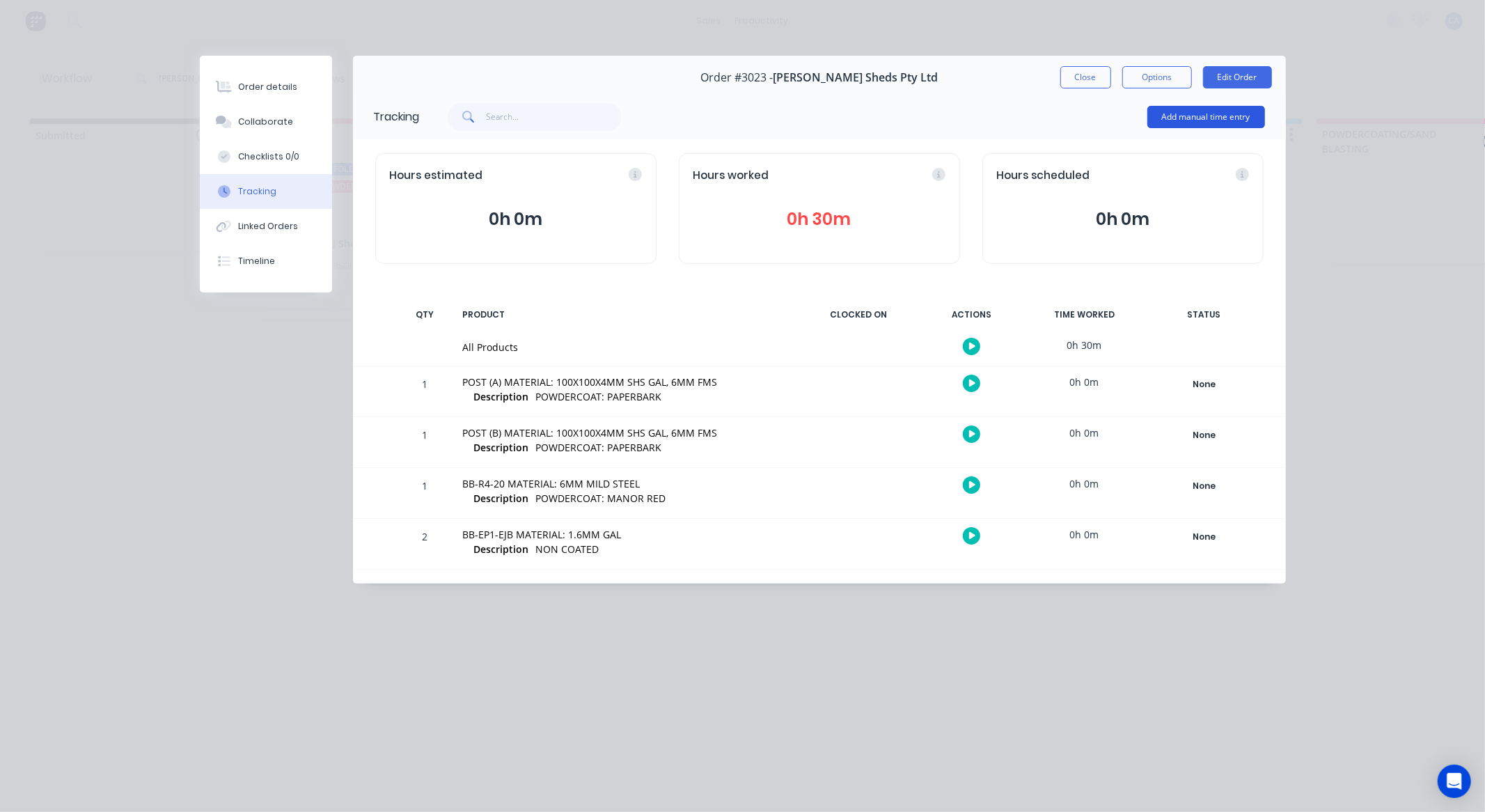
click at [1171, 120] on button "Add manual time entry" at bounding box center [1206, 117] width 117 height 23
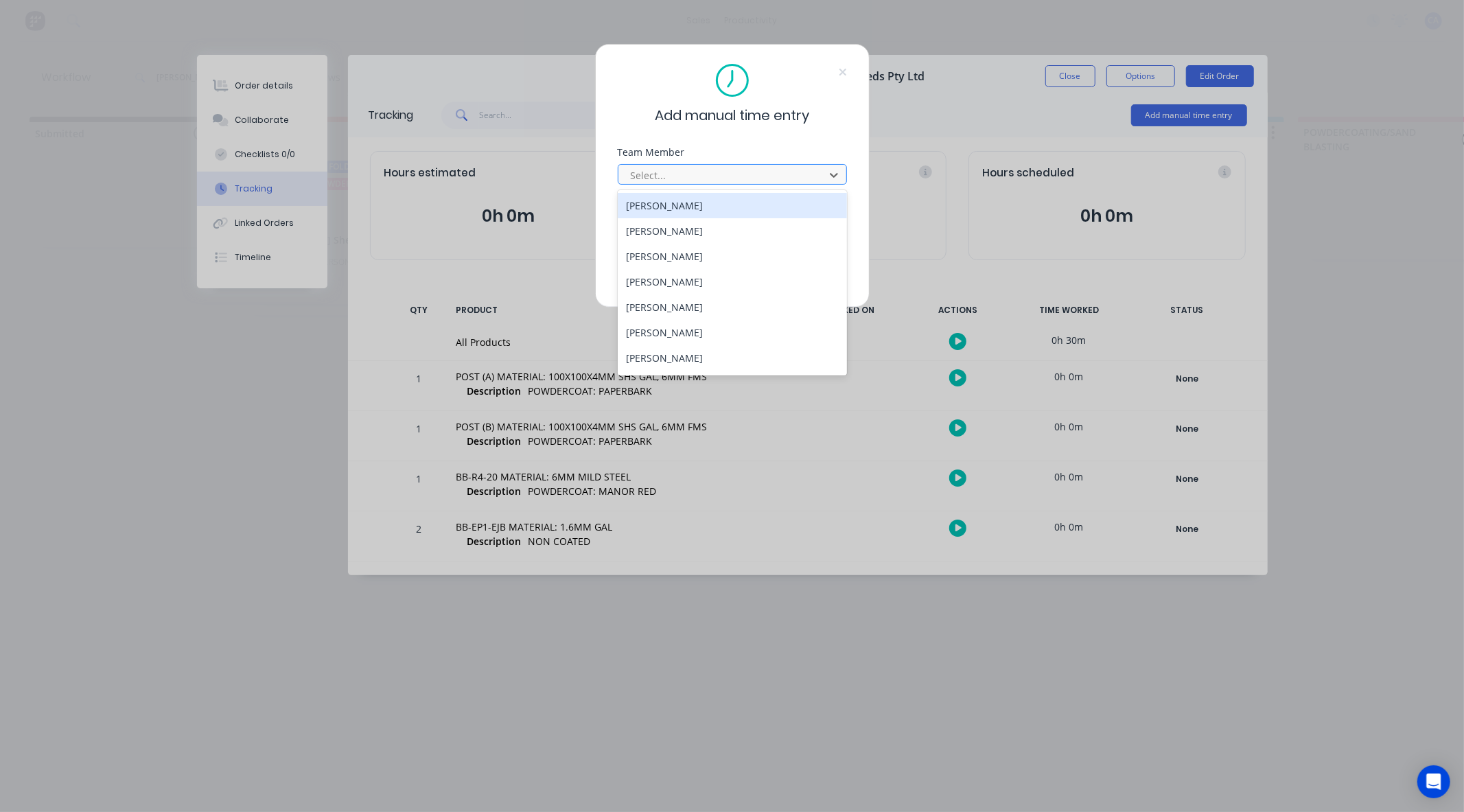
click at [760, 168] on div at bounding box center [723, 175] width 188 height 17
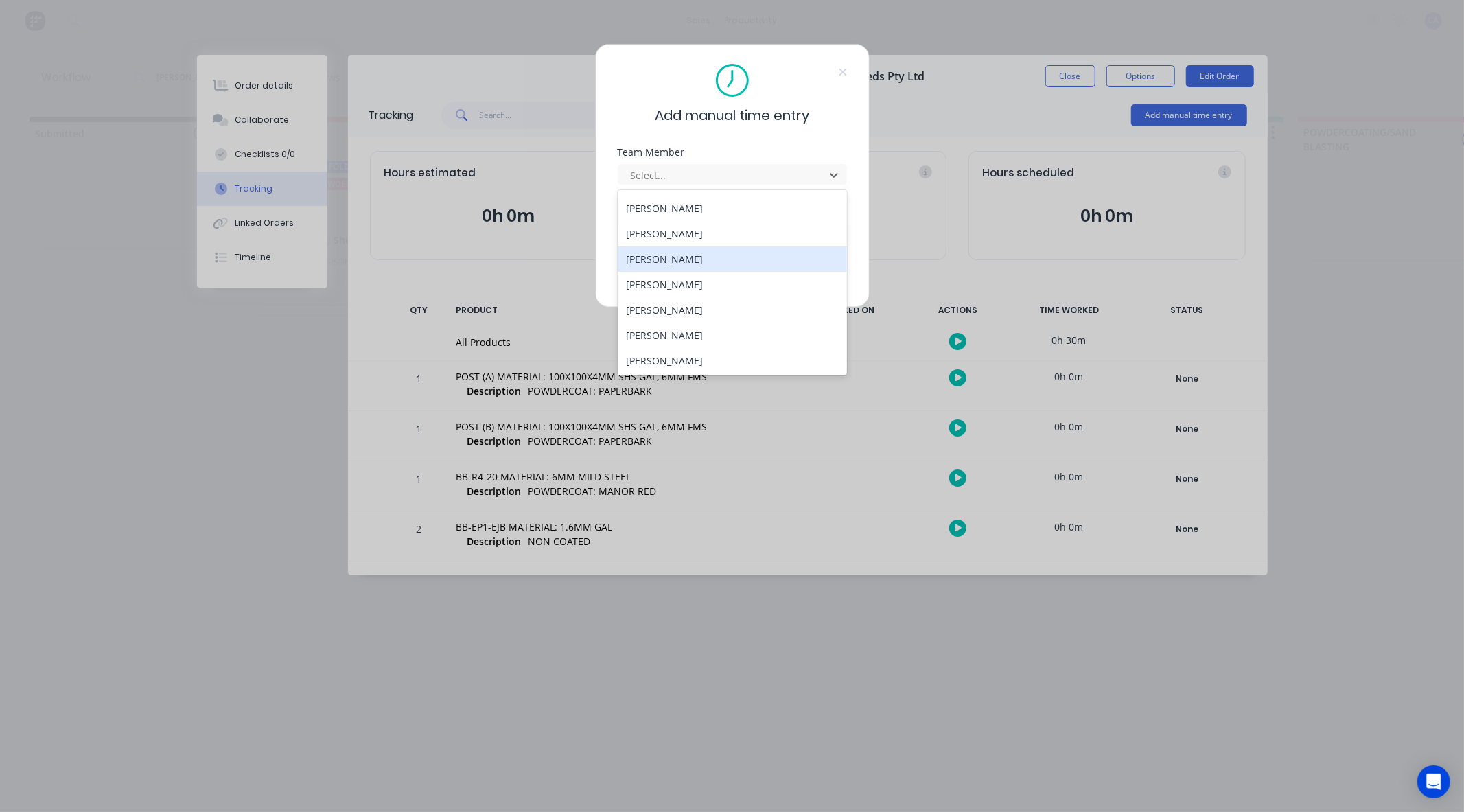
scroll to position [73, 0]
click at [694, 304] on div "Mathew Knight" at bounding box center [732, 309] width 229 height 25
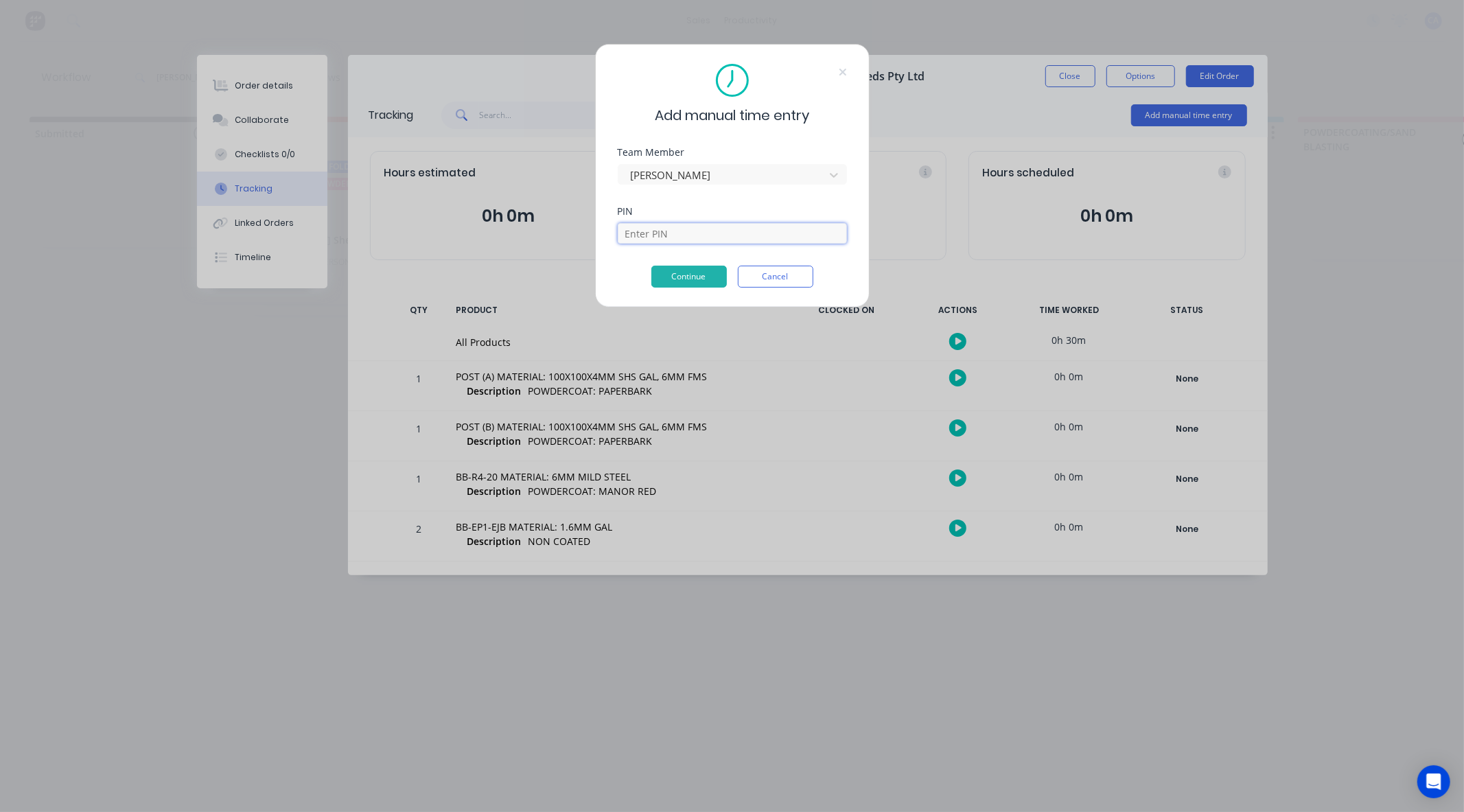
click at [696, 241] on input at bounding box center [732, 233] width 229 height 21
type input "0000"
click at [697, 281] on button "Continue" at bounding box center [688, 276] width 76 height 22
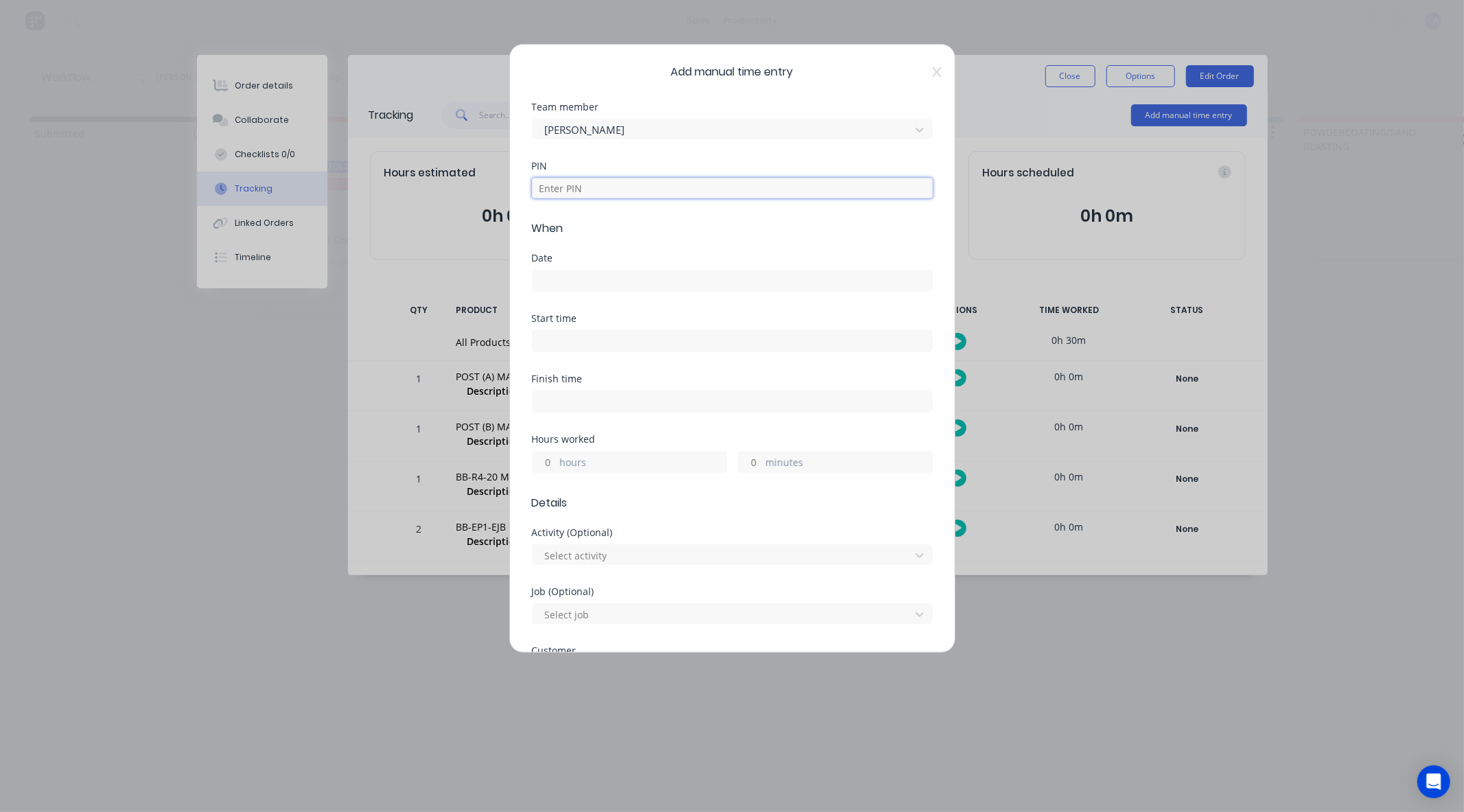
click at [633, 194] on input at bounding box center [732, 188] width 401 height 21
type input "0000"
click at [570, 270] on label at bounding box center [732, 280] width 401 height 22
click at [570, 270] on input at bounding box center [732, 280] width 399 height 21
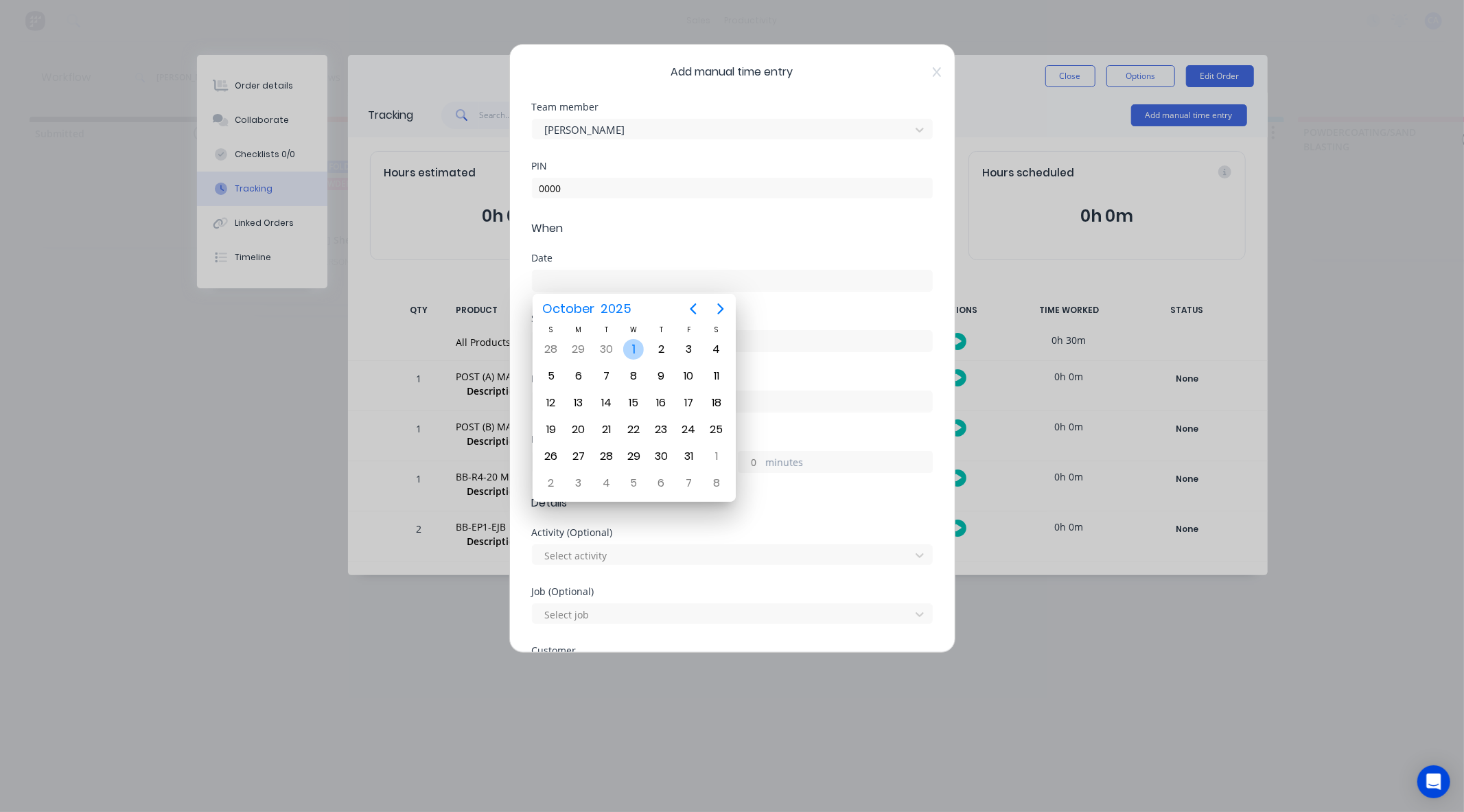
click at [643, 348] on div "Oct 1" at bounding box center [634, 350] width 27 height 26
type input "01/10/2025"
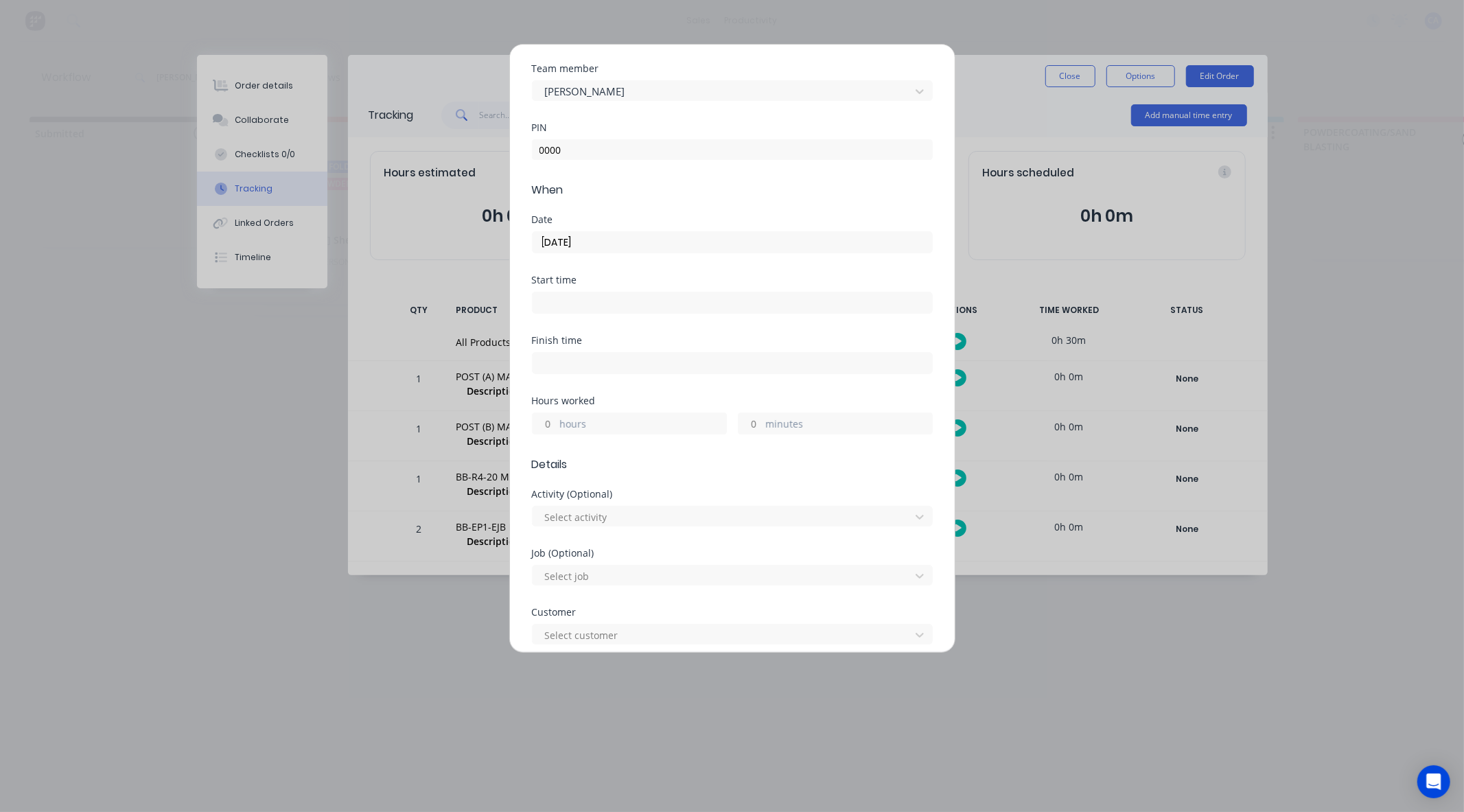
scroll to position [76, 0]
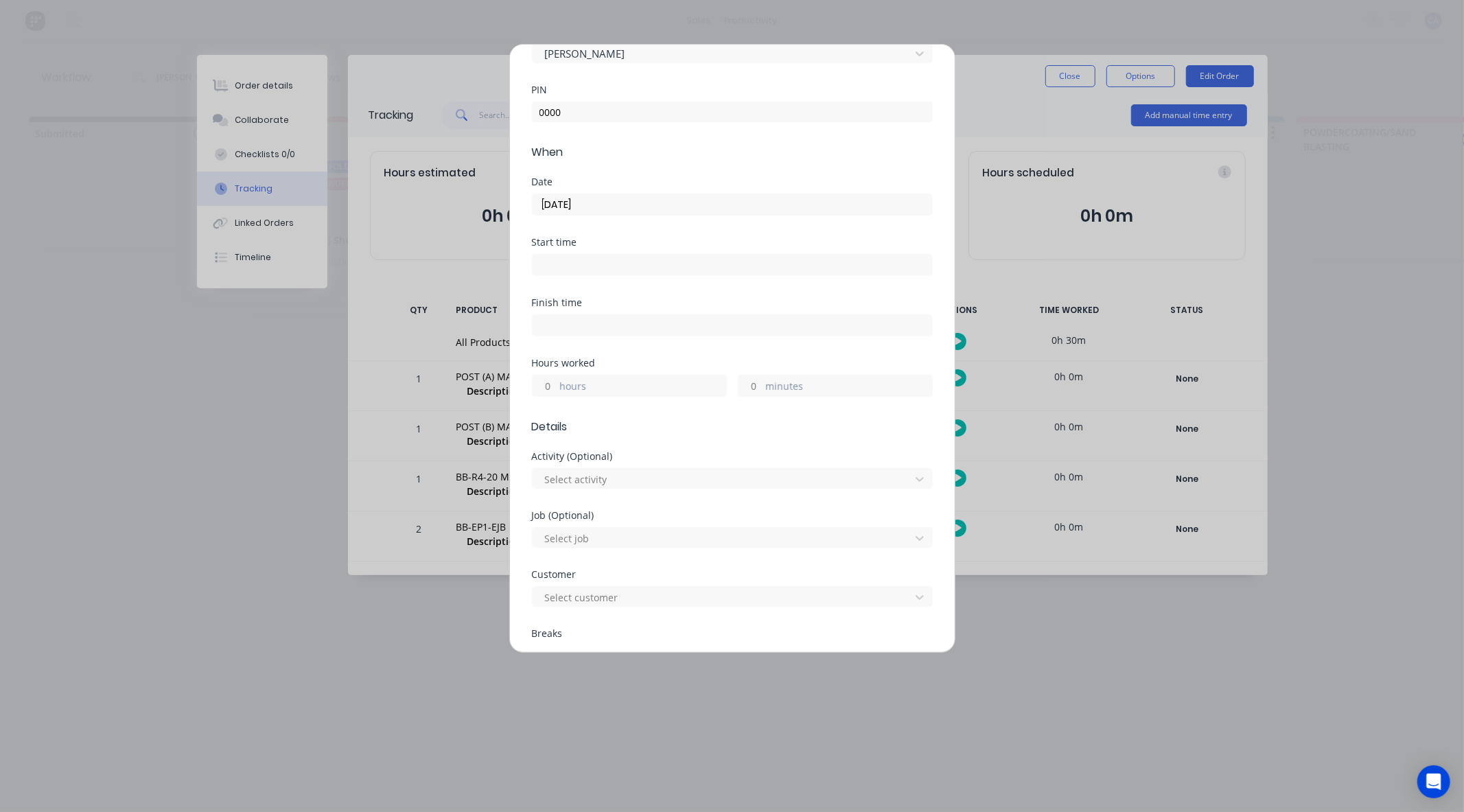
click at [553, 390] on input "hours" at bounding box center [544, 386] width 24 height 21
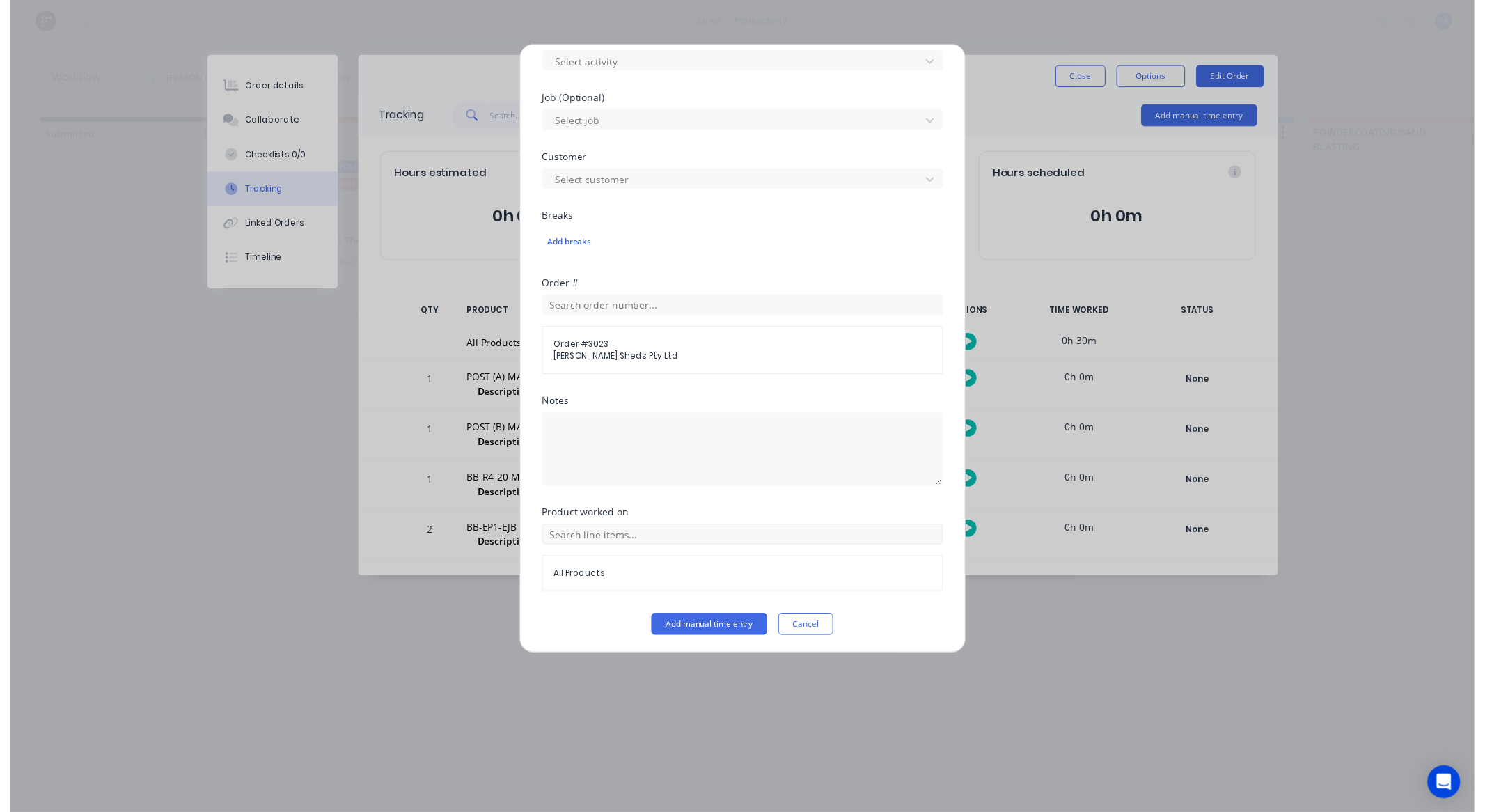
scroll to position [503, 0]
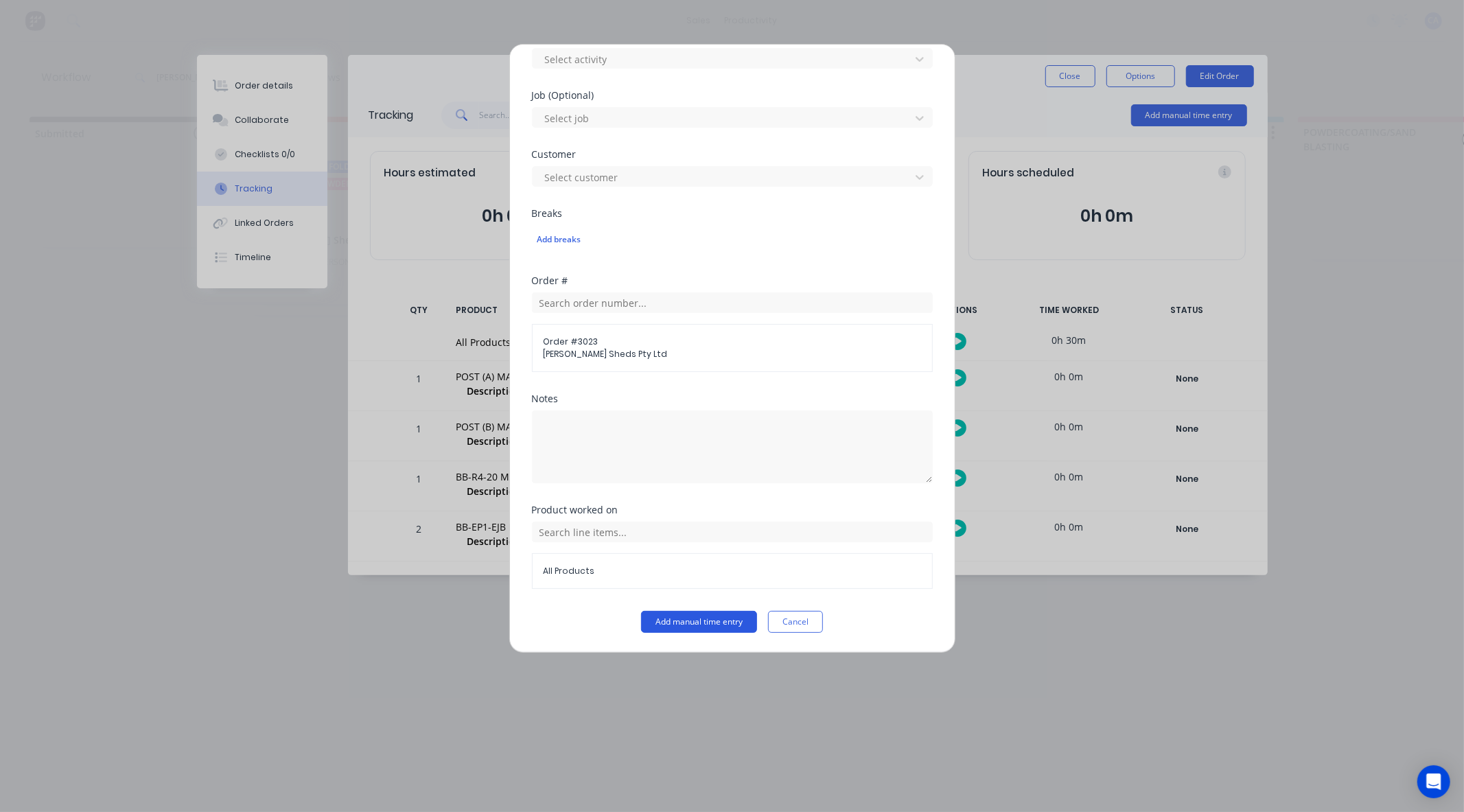
type input "1"
click at [704, 618] on button "Add manual time entry" at bounding box center [699, 621] width 116 height 22
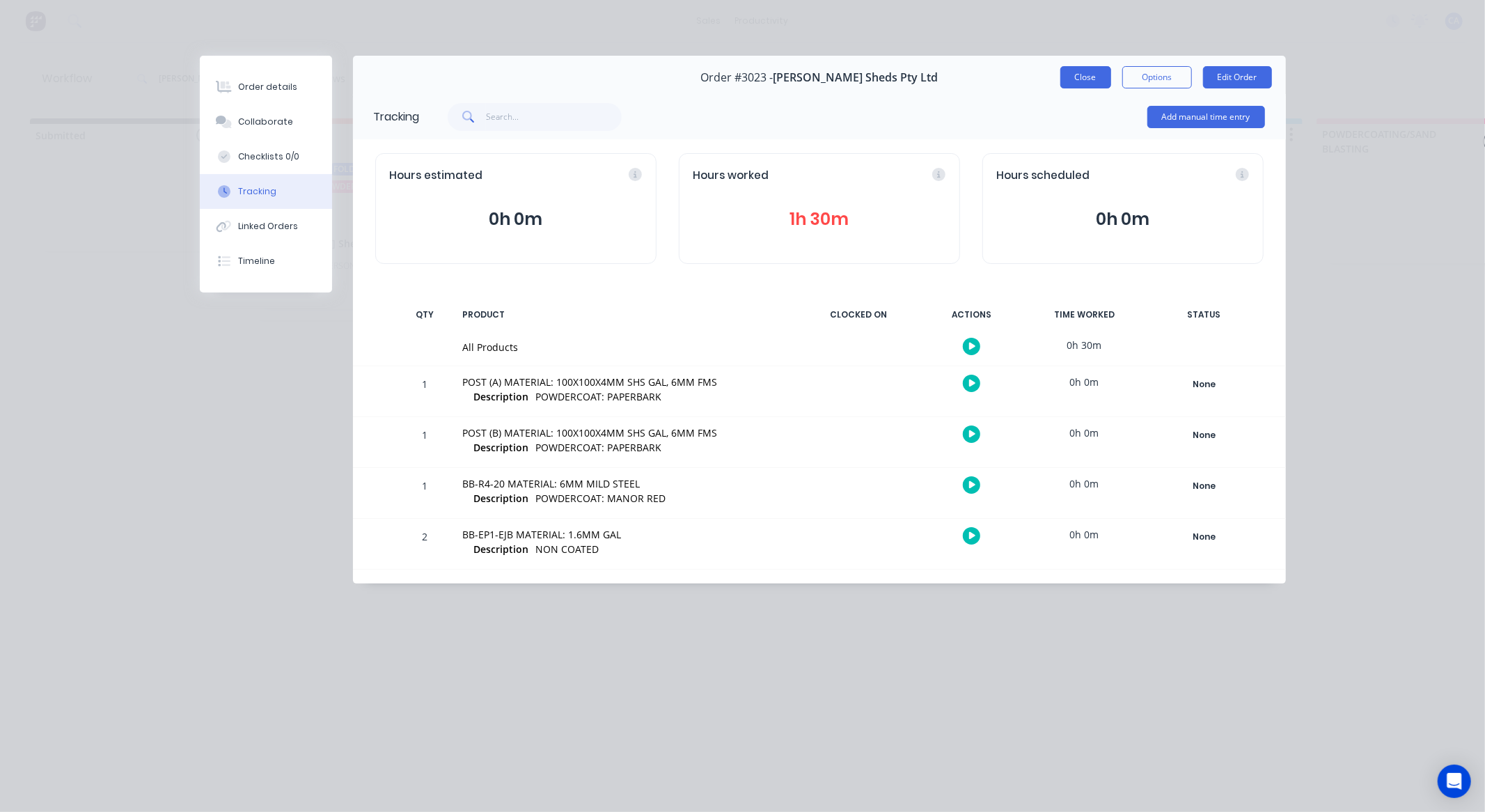
click at [1088, 81] on button "Close" at bounding box center [1086, 77] width 51 height 23
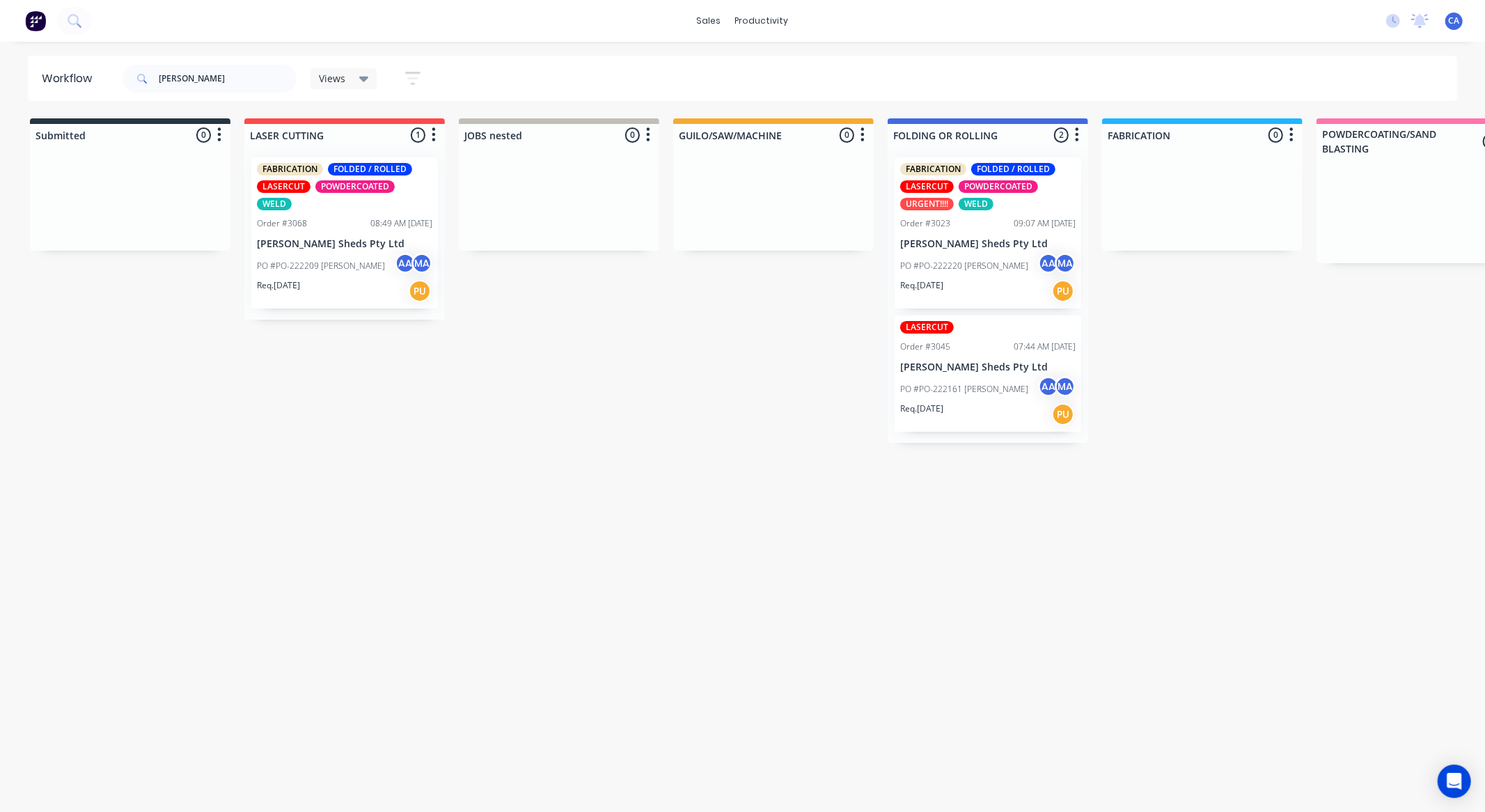
click at [1025, 290] on div "Req. 02/10/25 PU" at bounding box center [988, 291] width 175 height 23
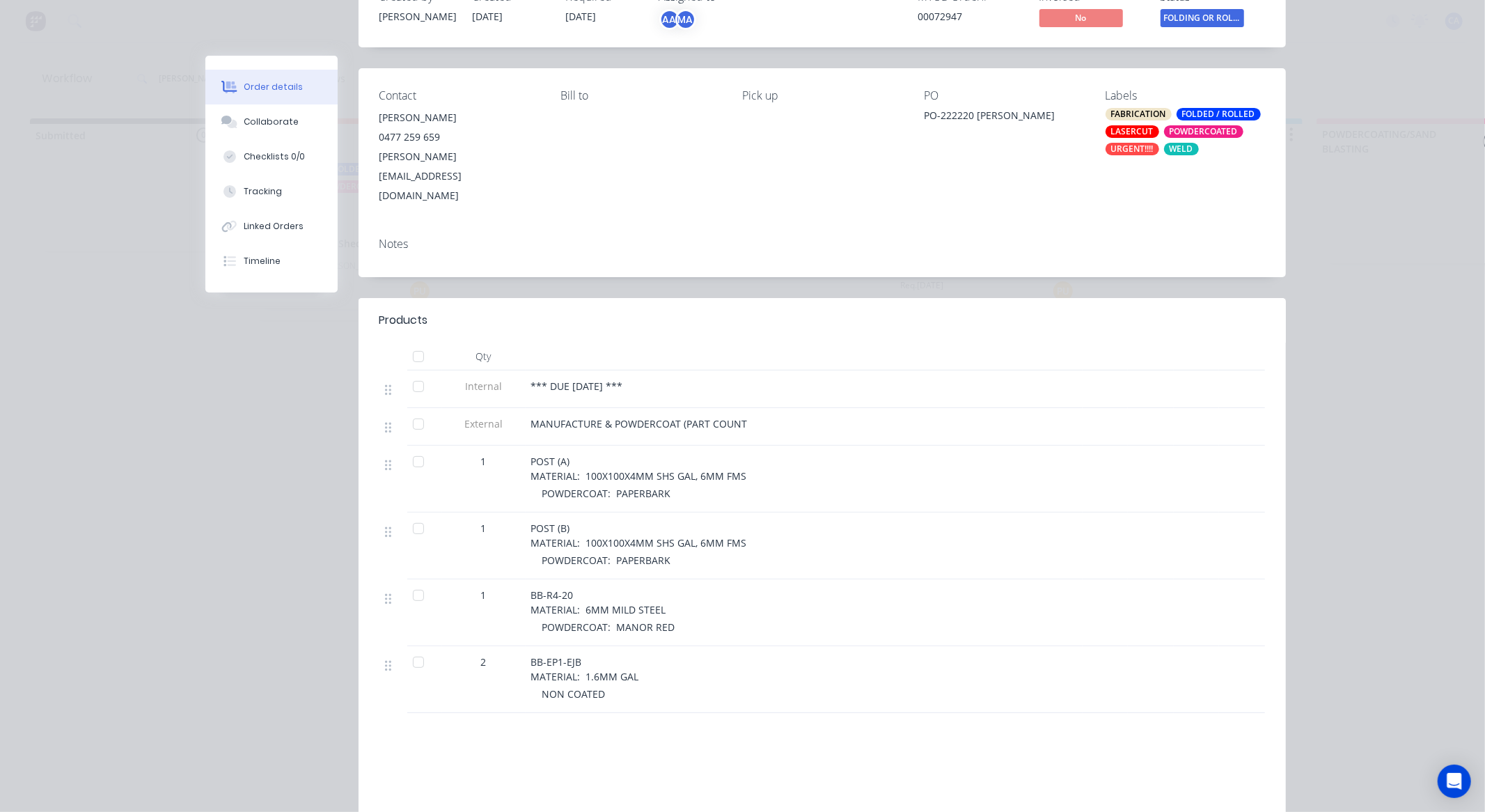
scroll to position [198, 0]
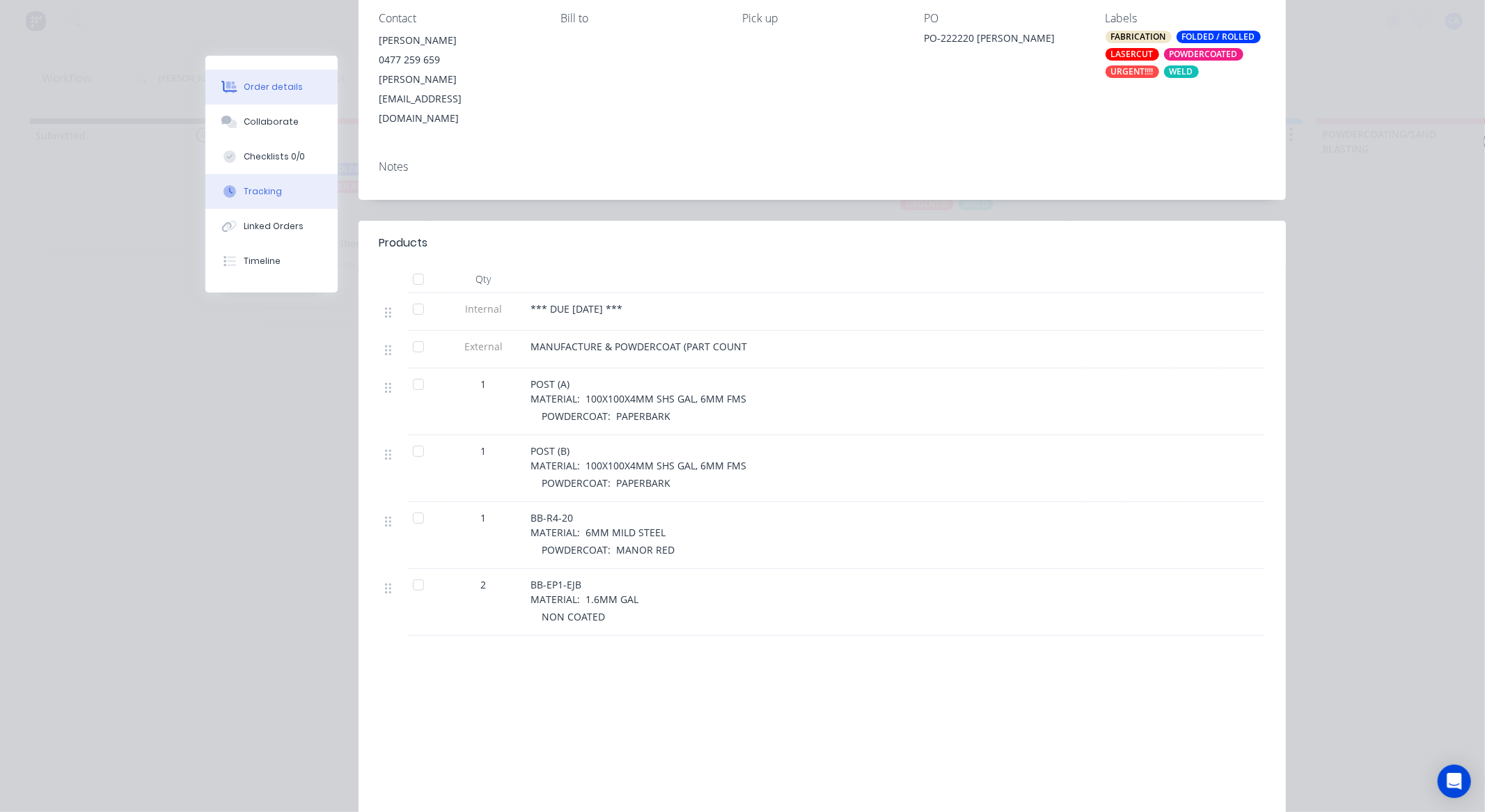
click at [297, 193] on button "Tracking" at bounding box center [271, 192] width 132 height 35
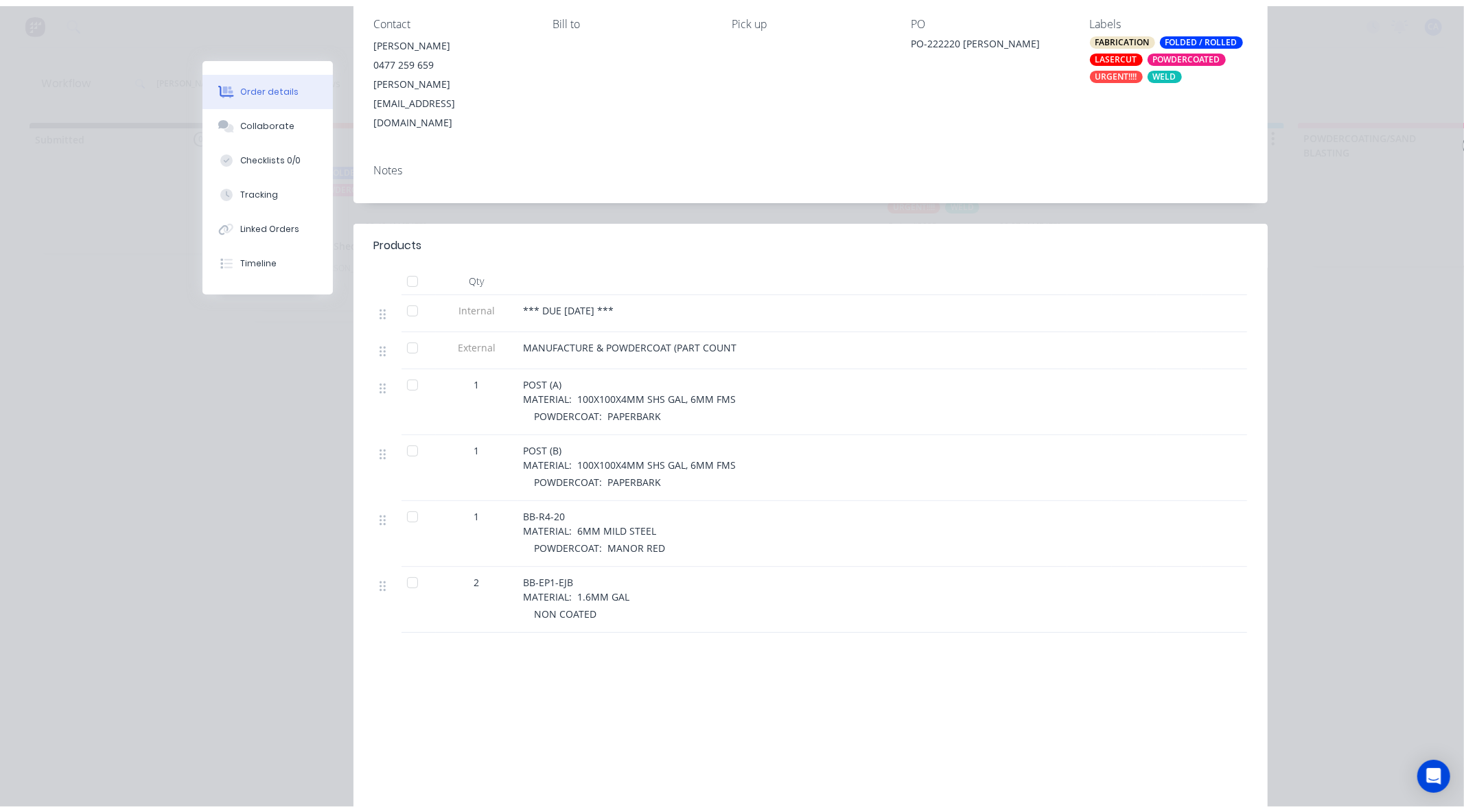
scroll to position [0, 0]
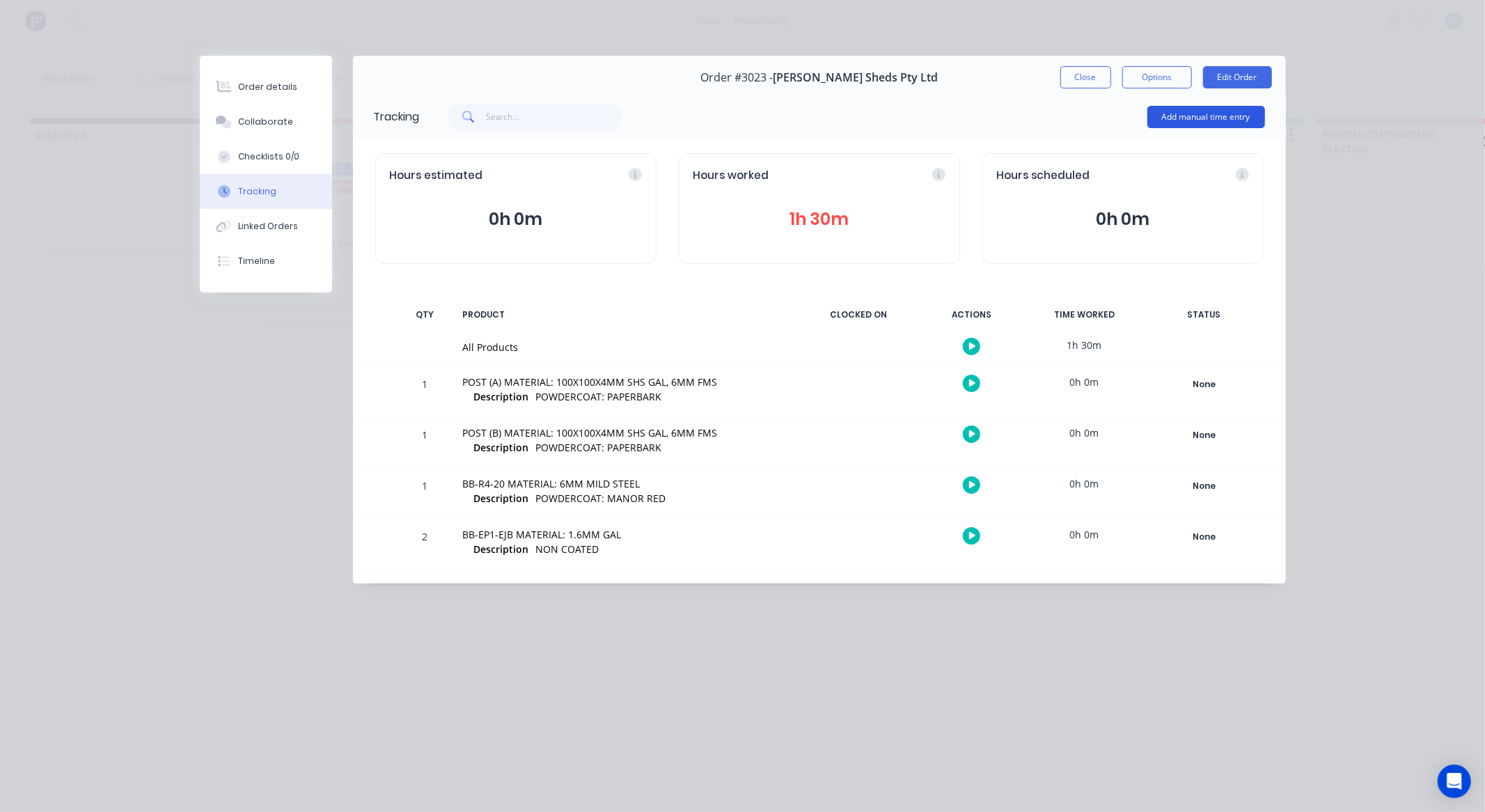
click at [1162, 119] on button "Add manual time entry" at bounding box center [1206, 117] width 117 height 23
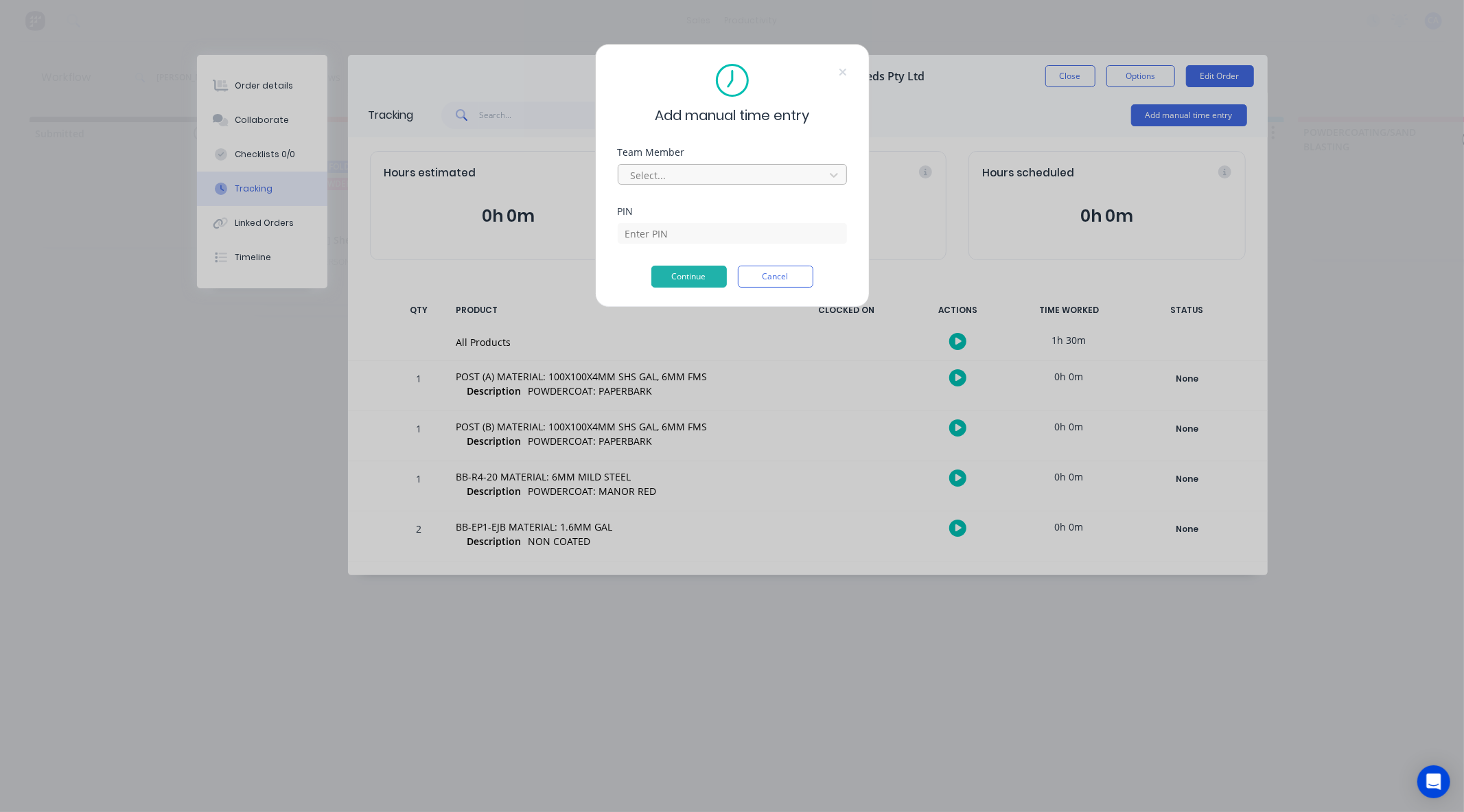
click at [760, 180] on div at bounding box center [723, 175] width 188 height 17
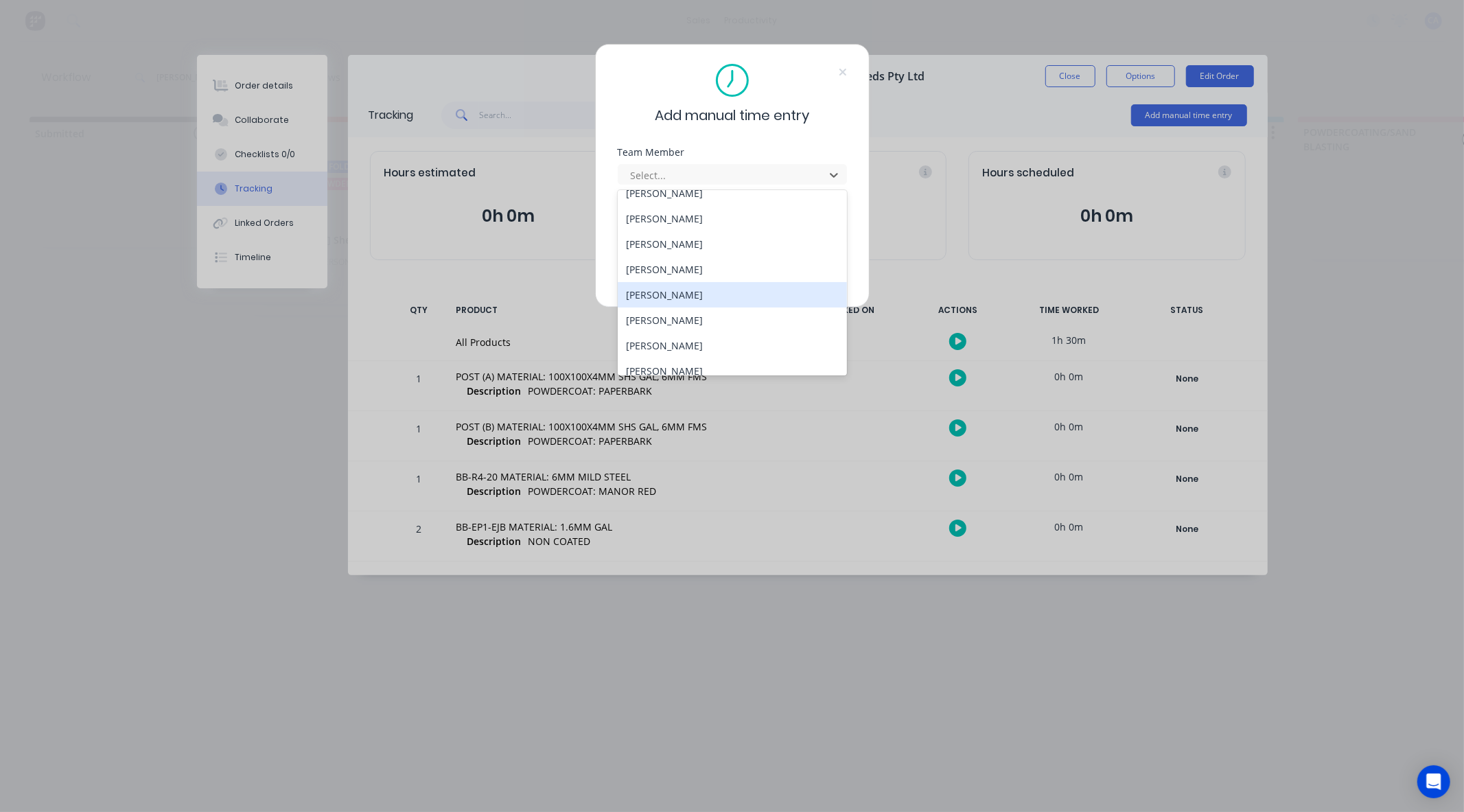
scroll to position [73, 0]
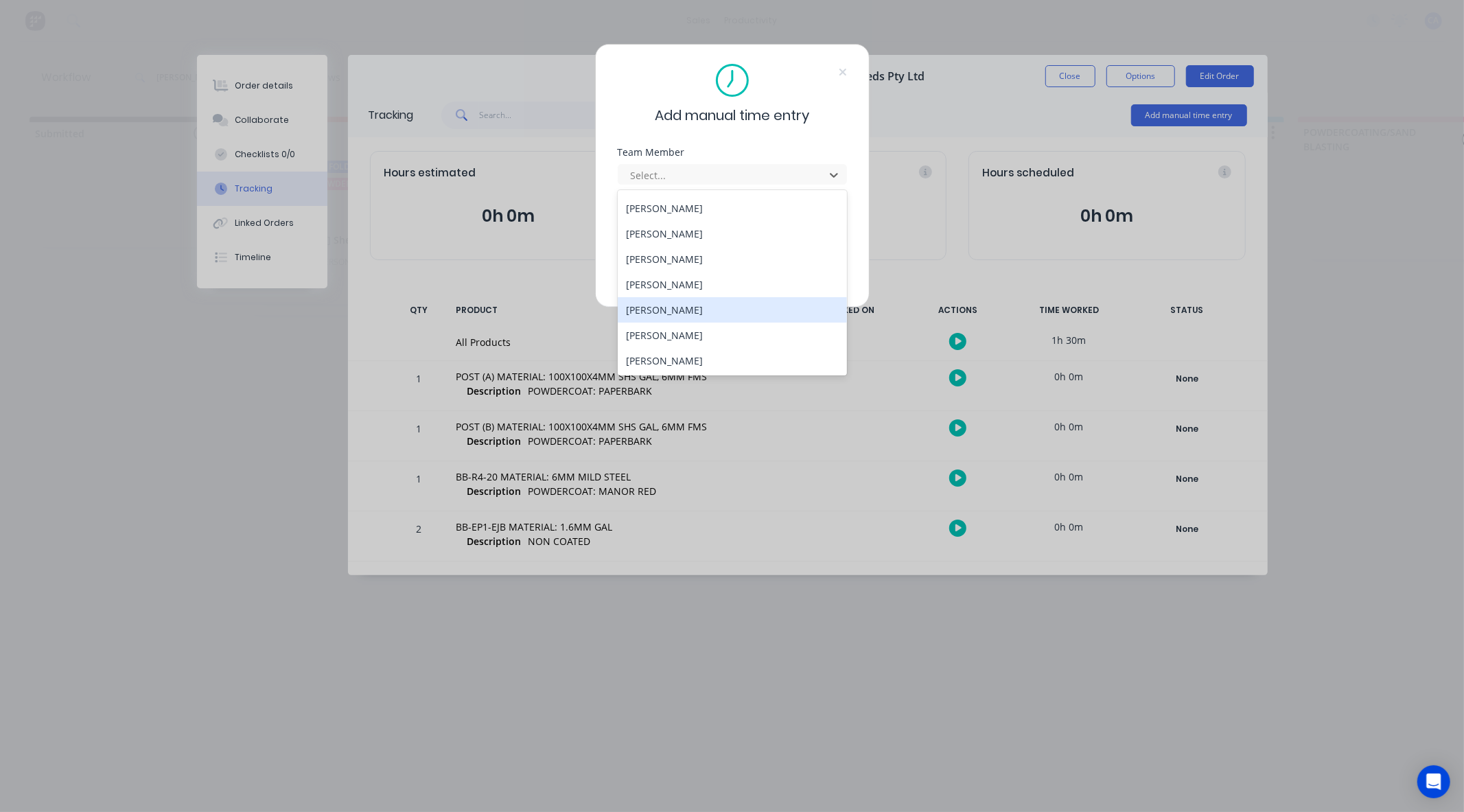
click at [714, 309] on div "Mathew Knight" at bounding box center [732, 309] width 229 height 25
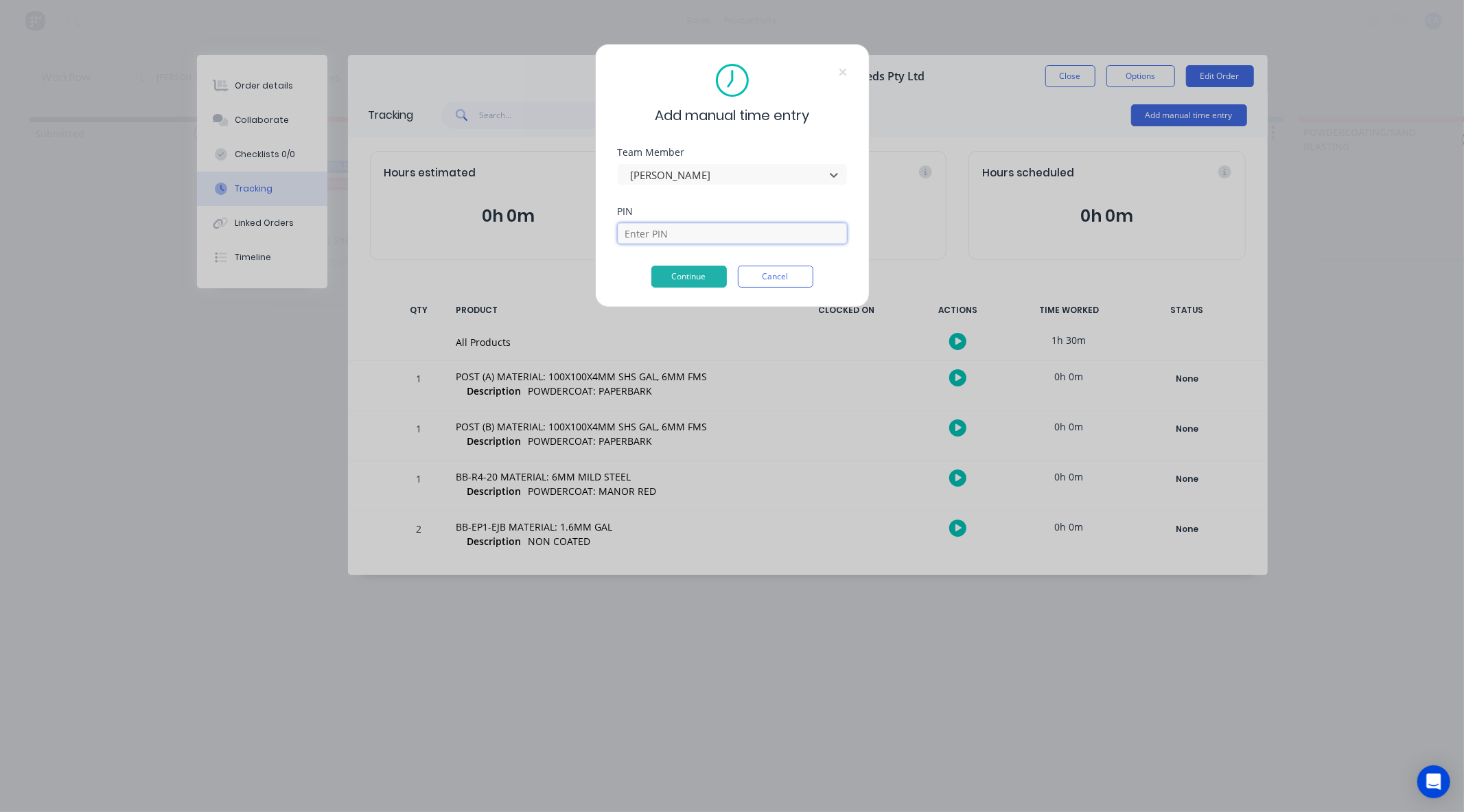
click at [653, 232] on input at bounding box center [732, 233] width 229 height 21
type input "0000"
click at [674, 278] on button "Continue" at bounding box center [688, 276] width 76 height 22
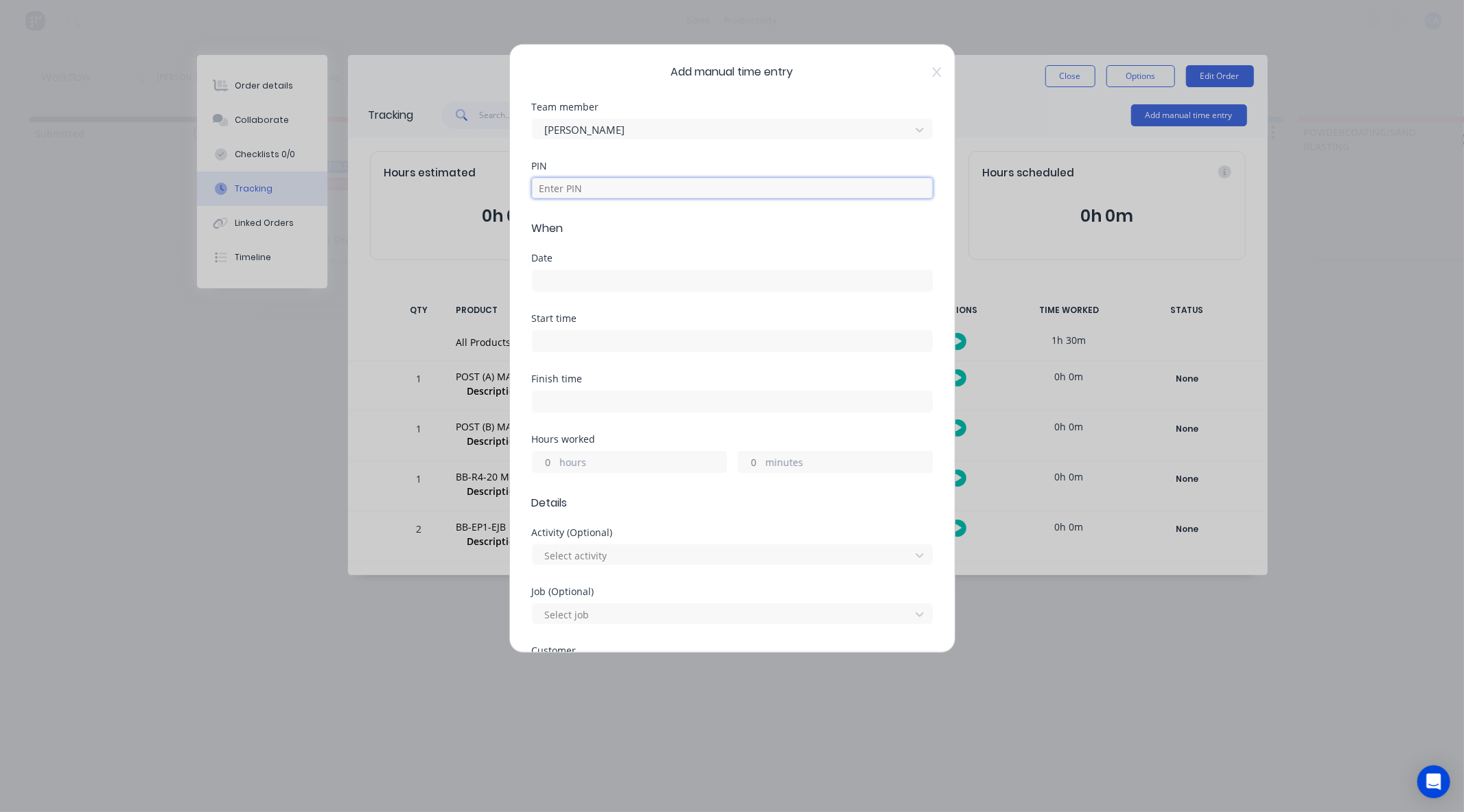
drag, startPoint x: 584, startPoint y: 178, endPoint x: 591, endPoint y: 219, distance: 41.6
click at [584, 178] on input at bounding box center [732, 188] width 401 height 21
type input "0000"
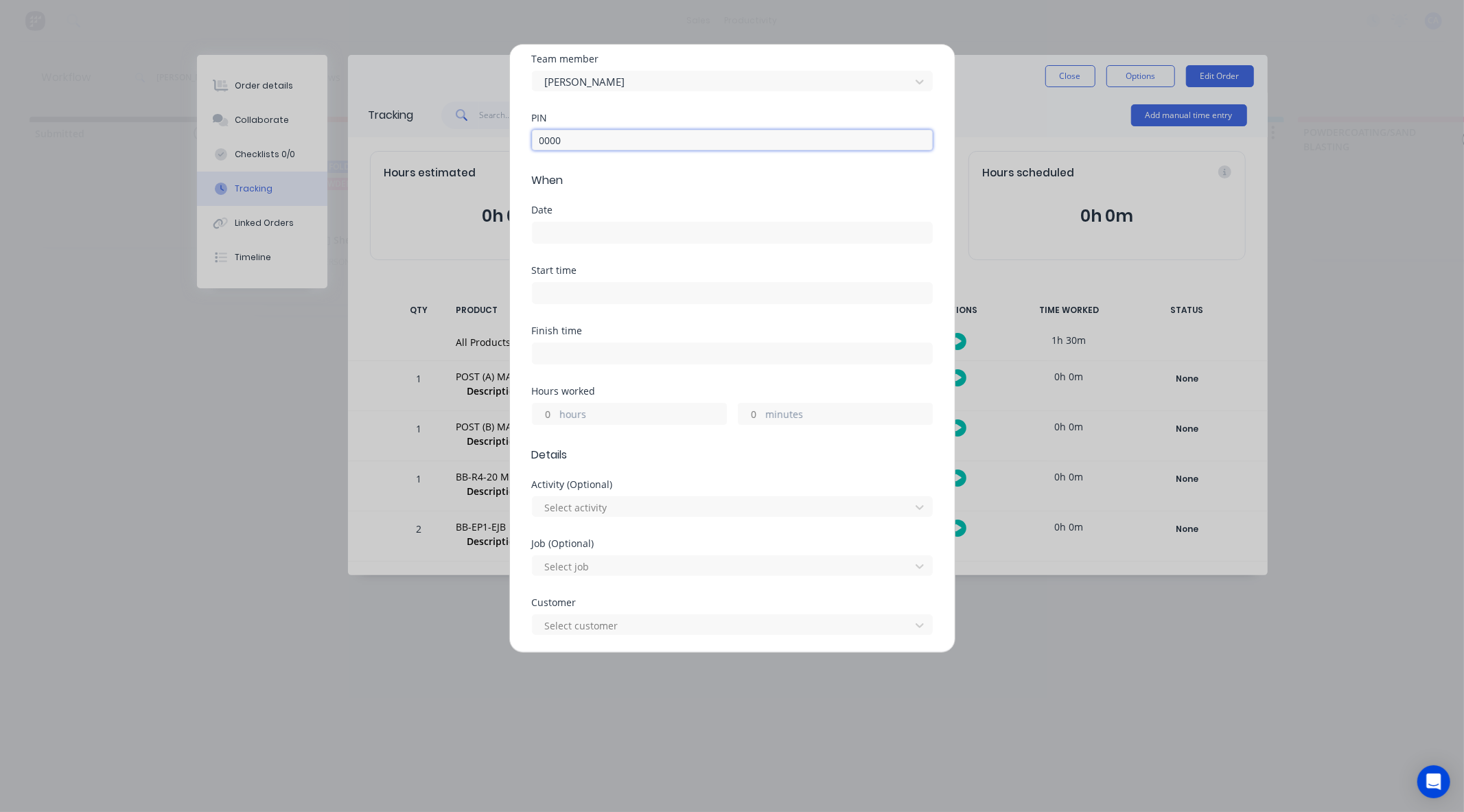
scroll to position [152, 0]
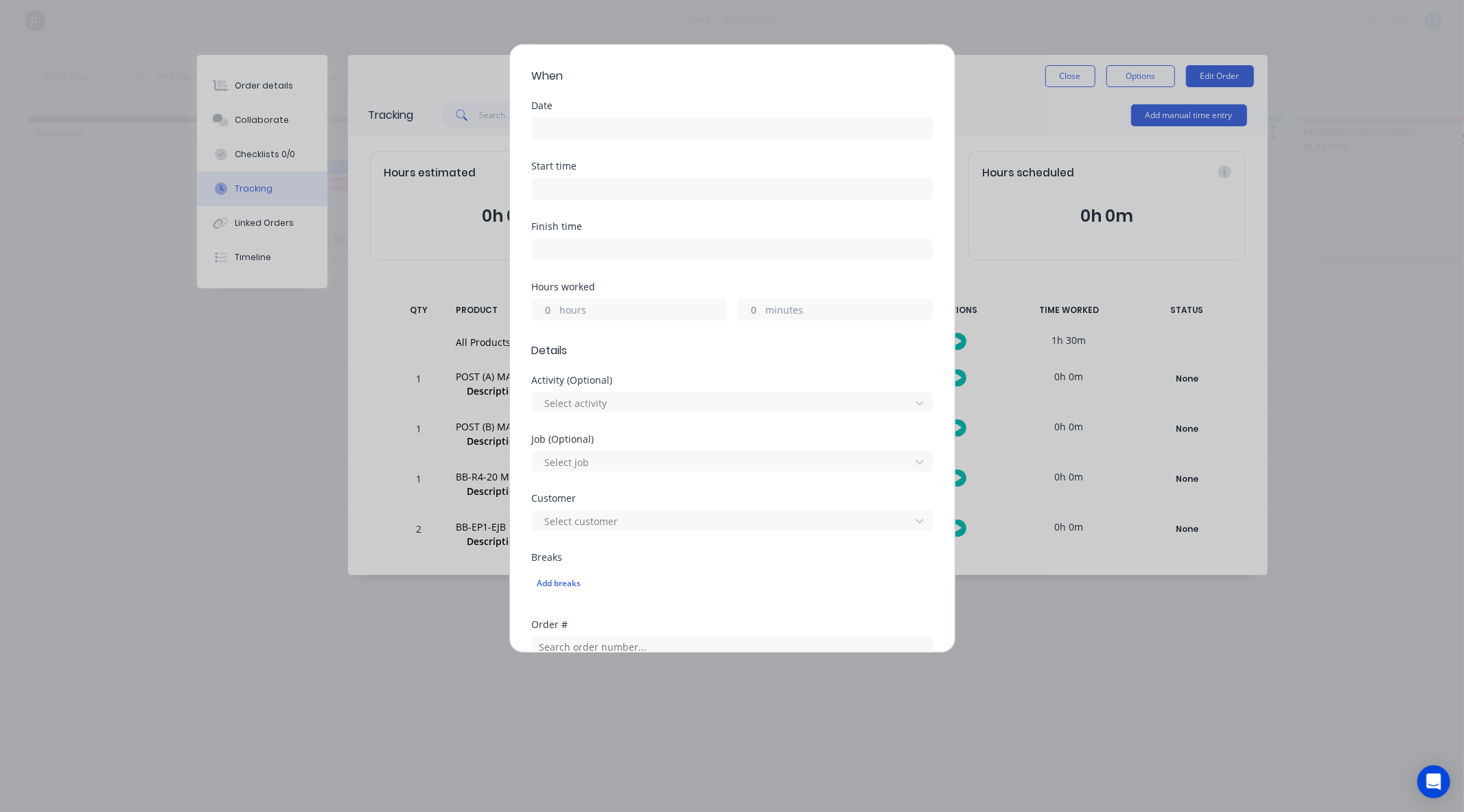
click at [555, 310] on input "hours" at bounding box center [544, 309] width 24 height 21
type input "1"
click at [766, 314] on label "minutes" at bounding box center [849, 311] width 166 height 17
click at [760, 314] on input "minutes" at bounding box center [750, 309] width 24 height 21
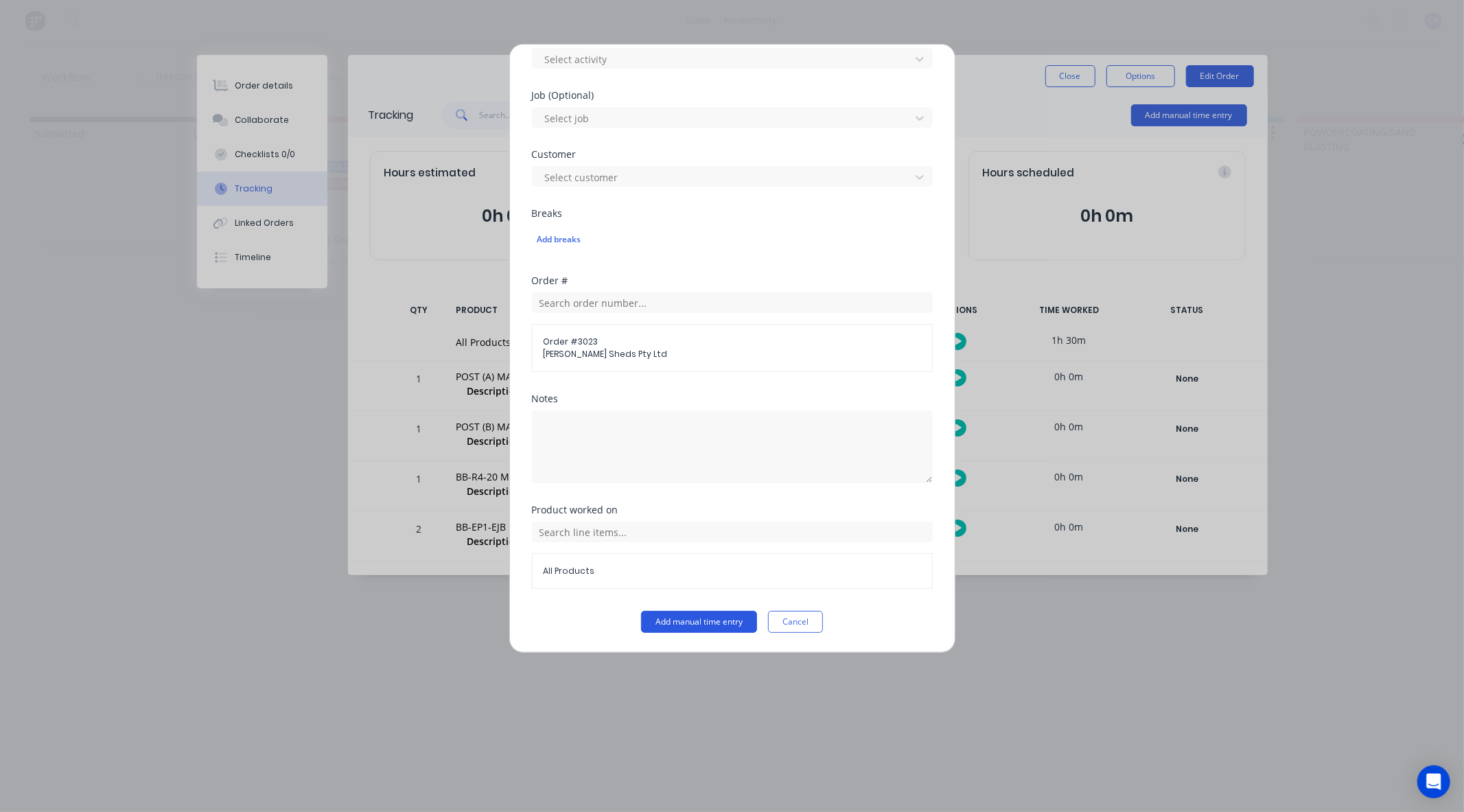
type input "30"
click at [699, 621] on button "Add manual time entry" at bounding box center [699, 621] width 116 height 22
click at [695, 619] on button "Add manual time entry" at bounding box center [699, 621] width 116 height 22
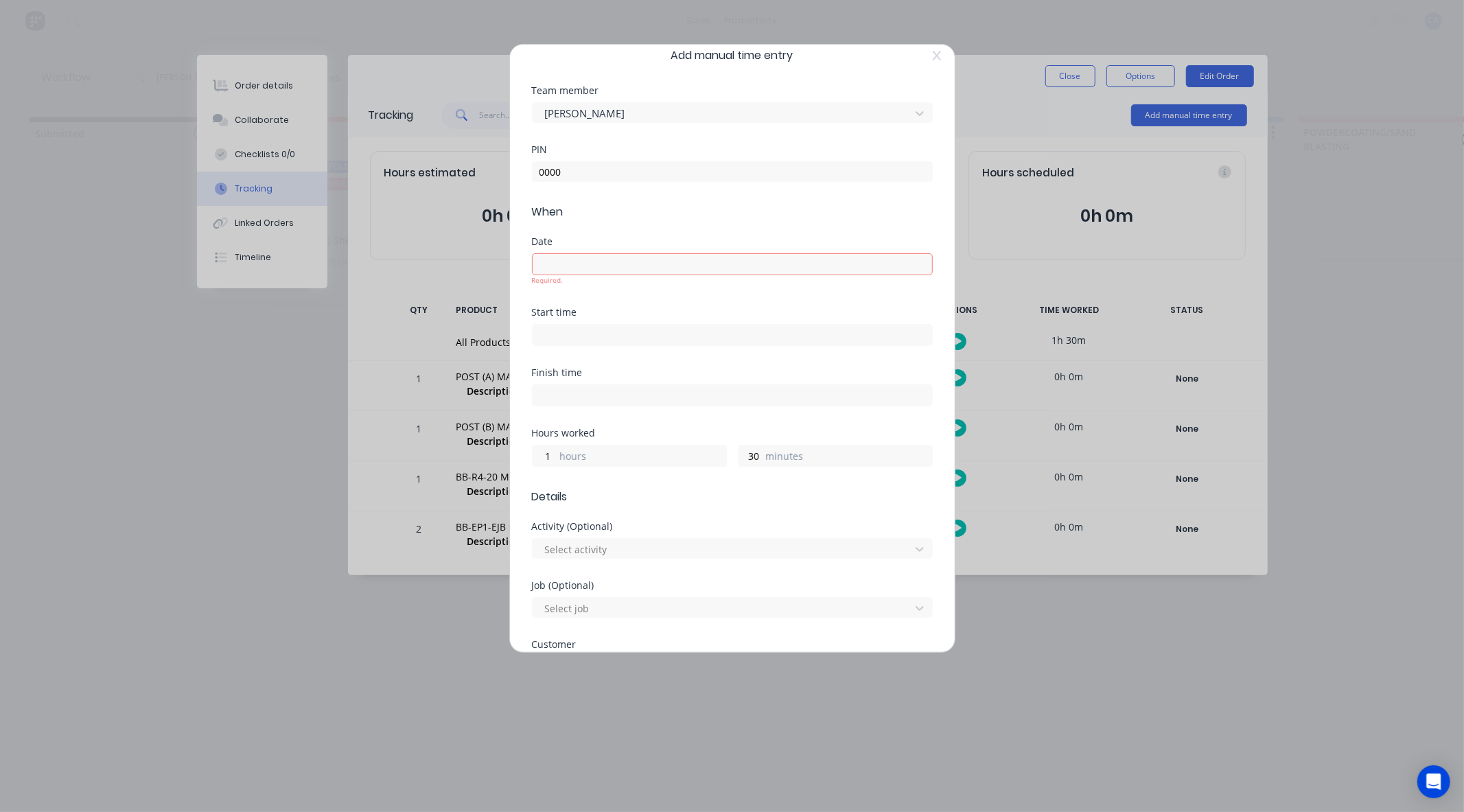
scroll to position [0, 0]
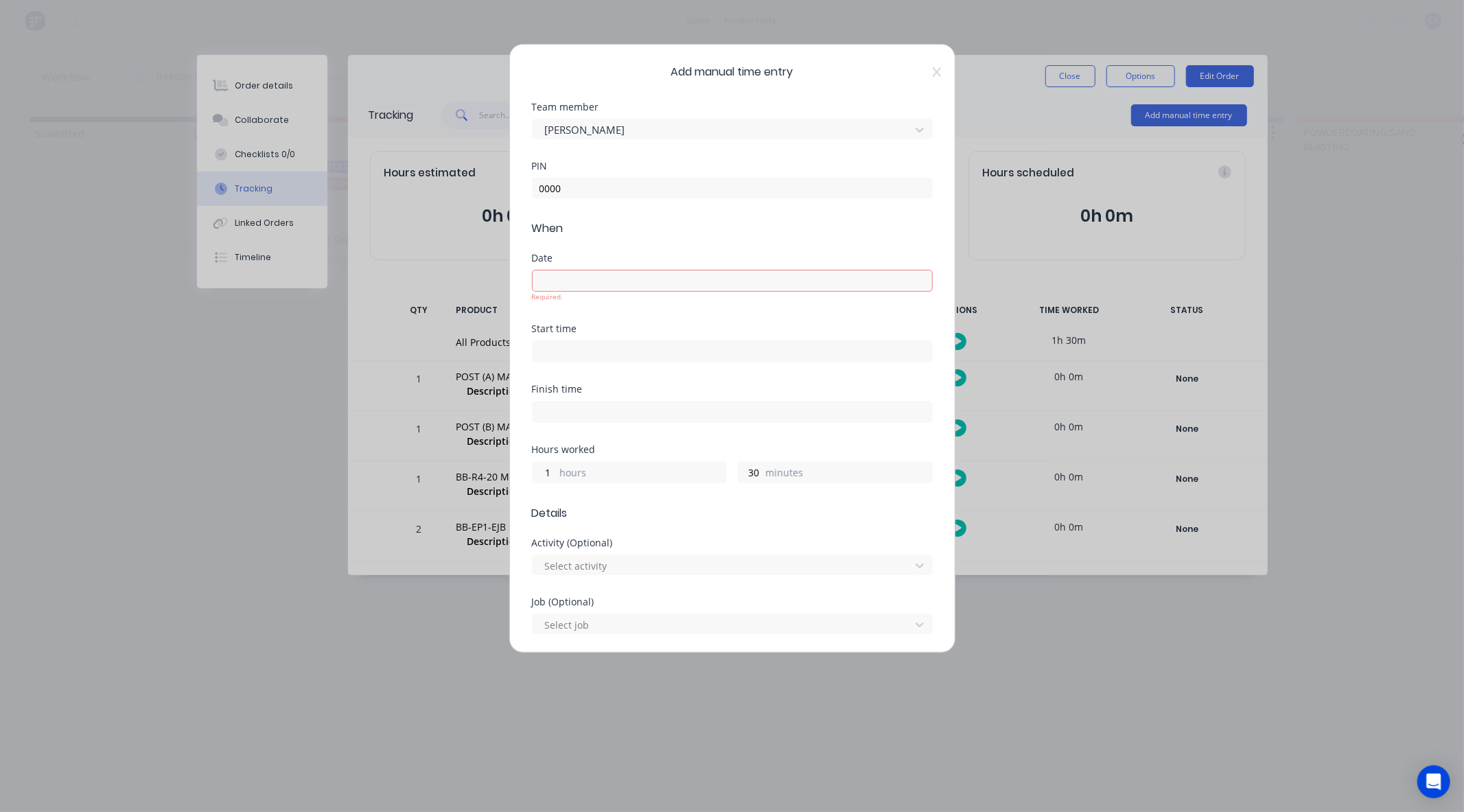
click at [624, 290] on label at bounding box center [732, 280] width 401 height 22
click at [624, 290] on input at bounding box center [732, 280] width 399 height 21
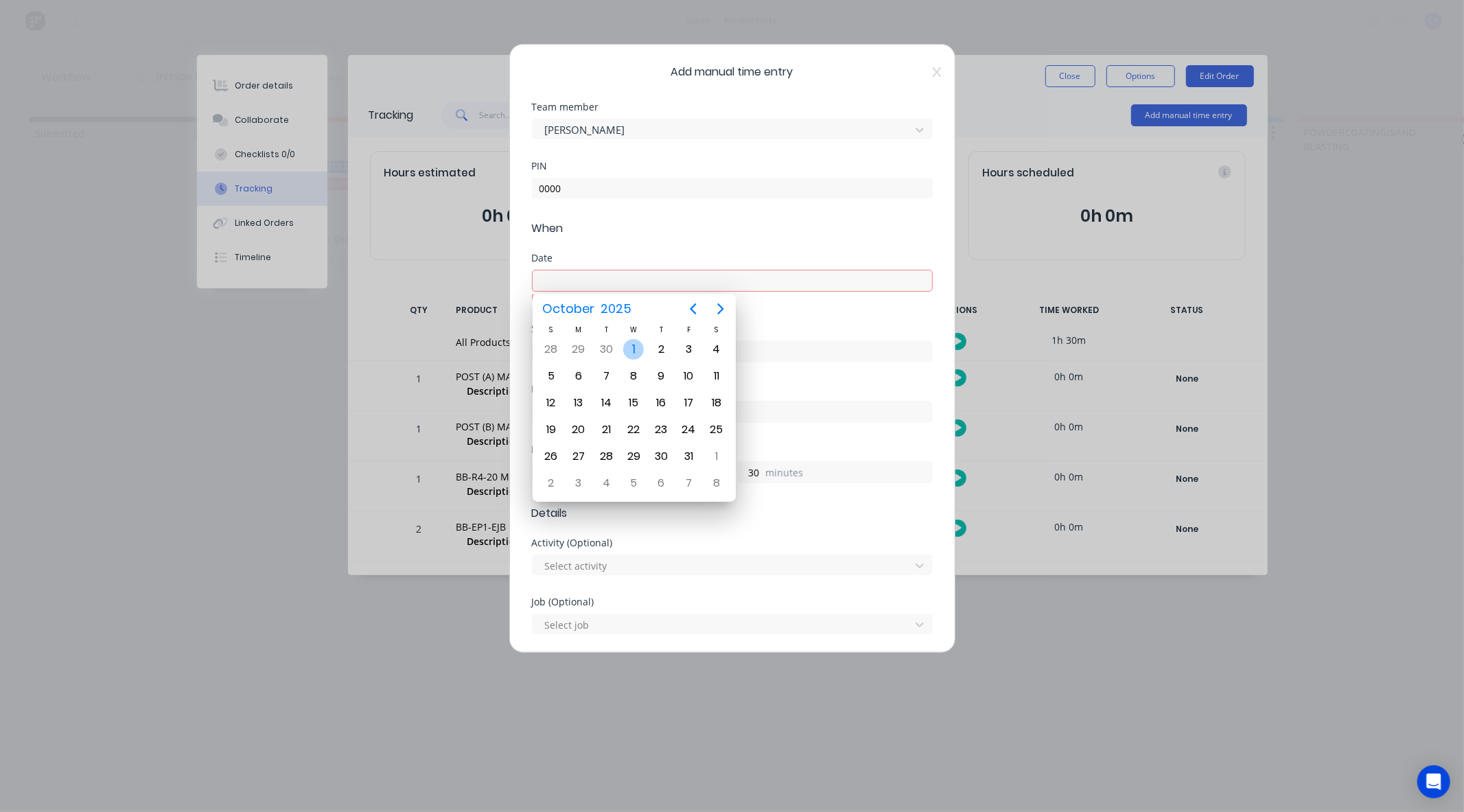
click at [632, 352] on div "1" at bounding box center [633, 349] width 21 height 21
type input "01/10/2025"
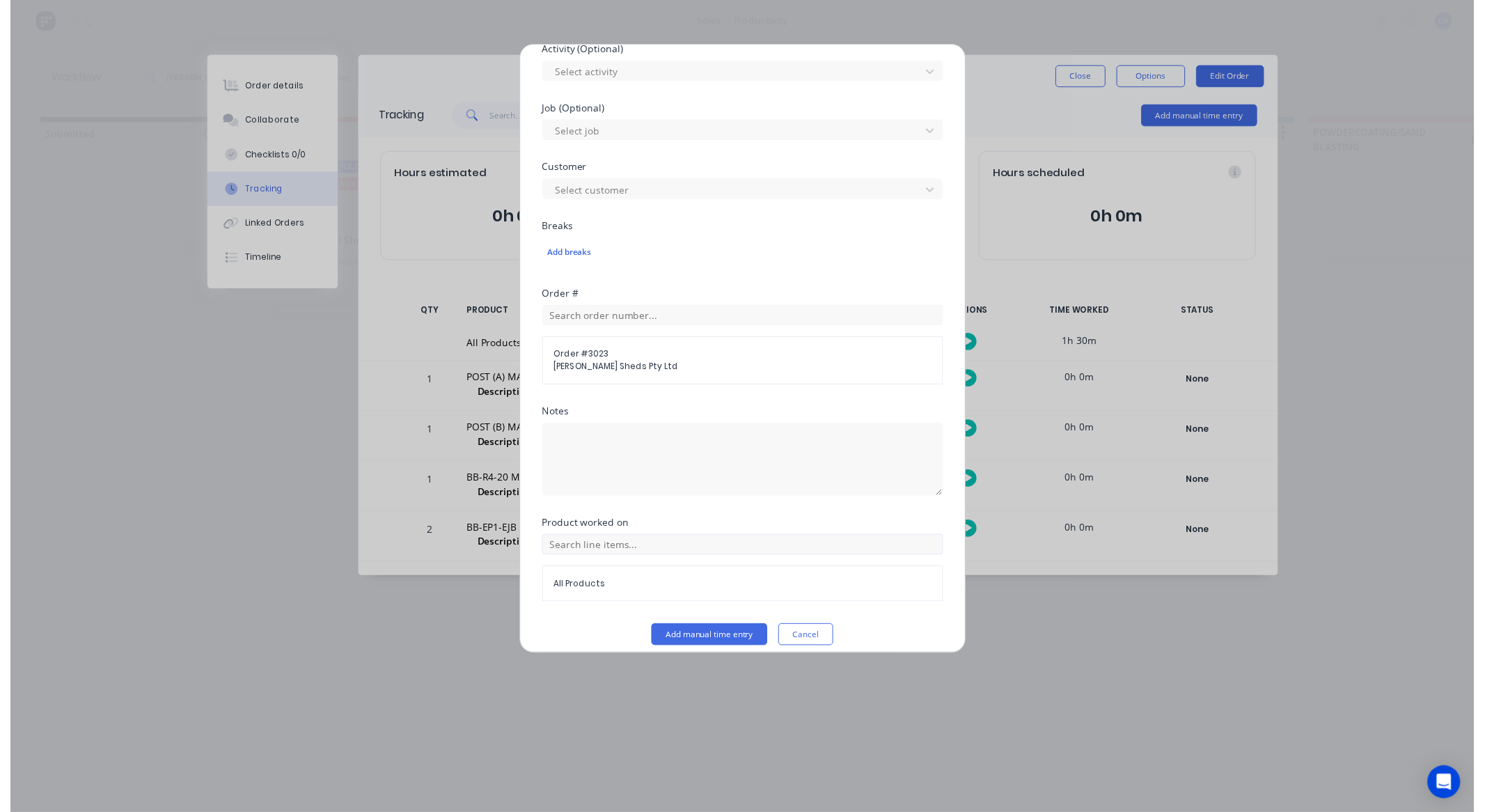
scroll to position [503, 0]
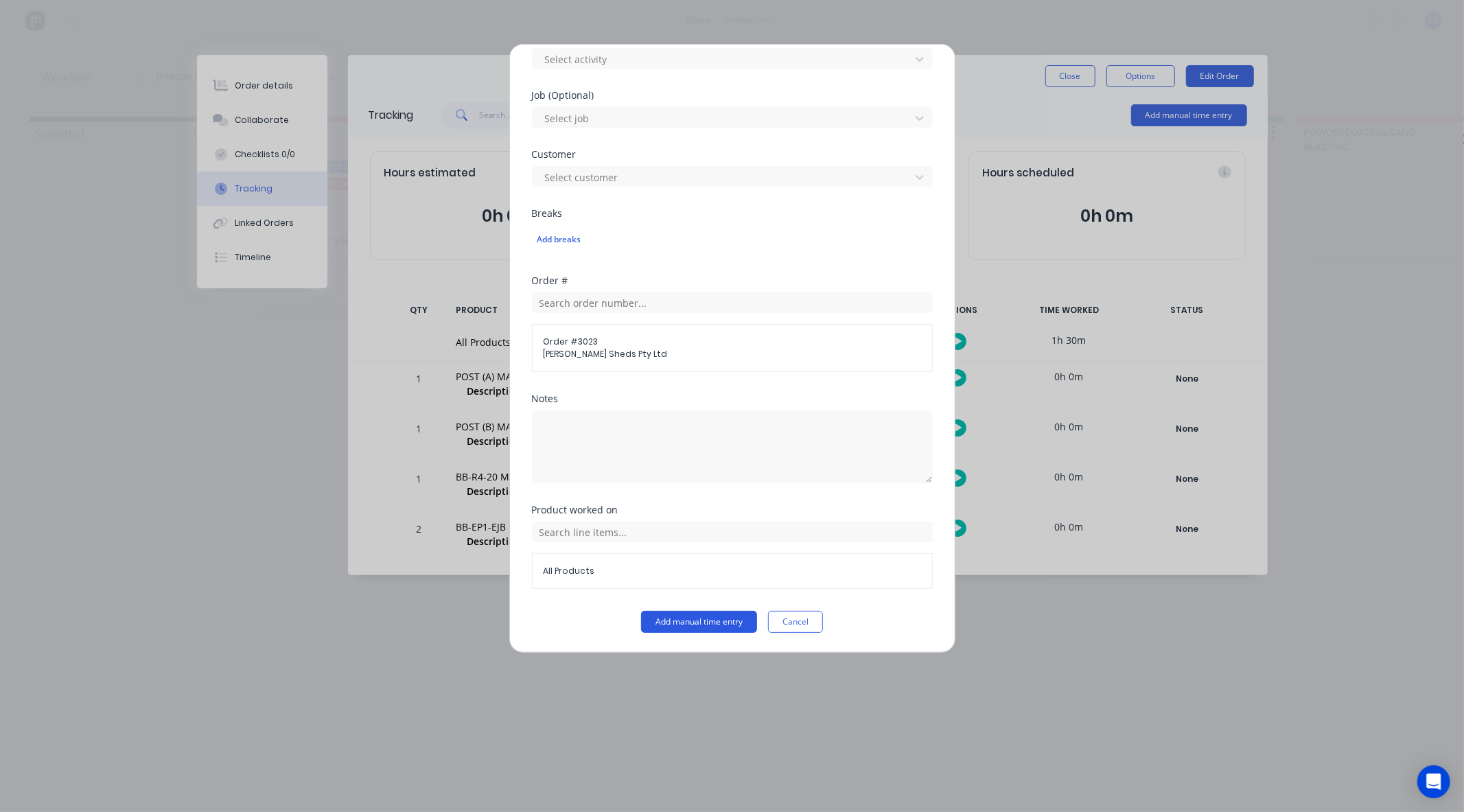
click at [696, 621] on button "Add manual time entry" at bounding box center [699, 621] width 116 height 22
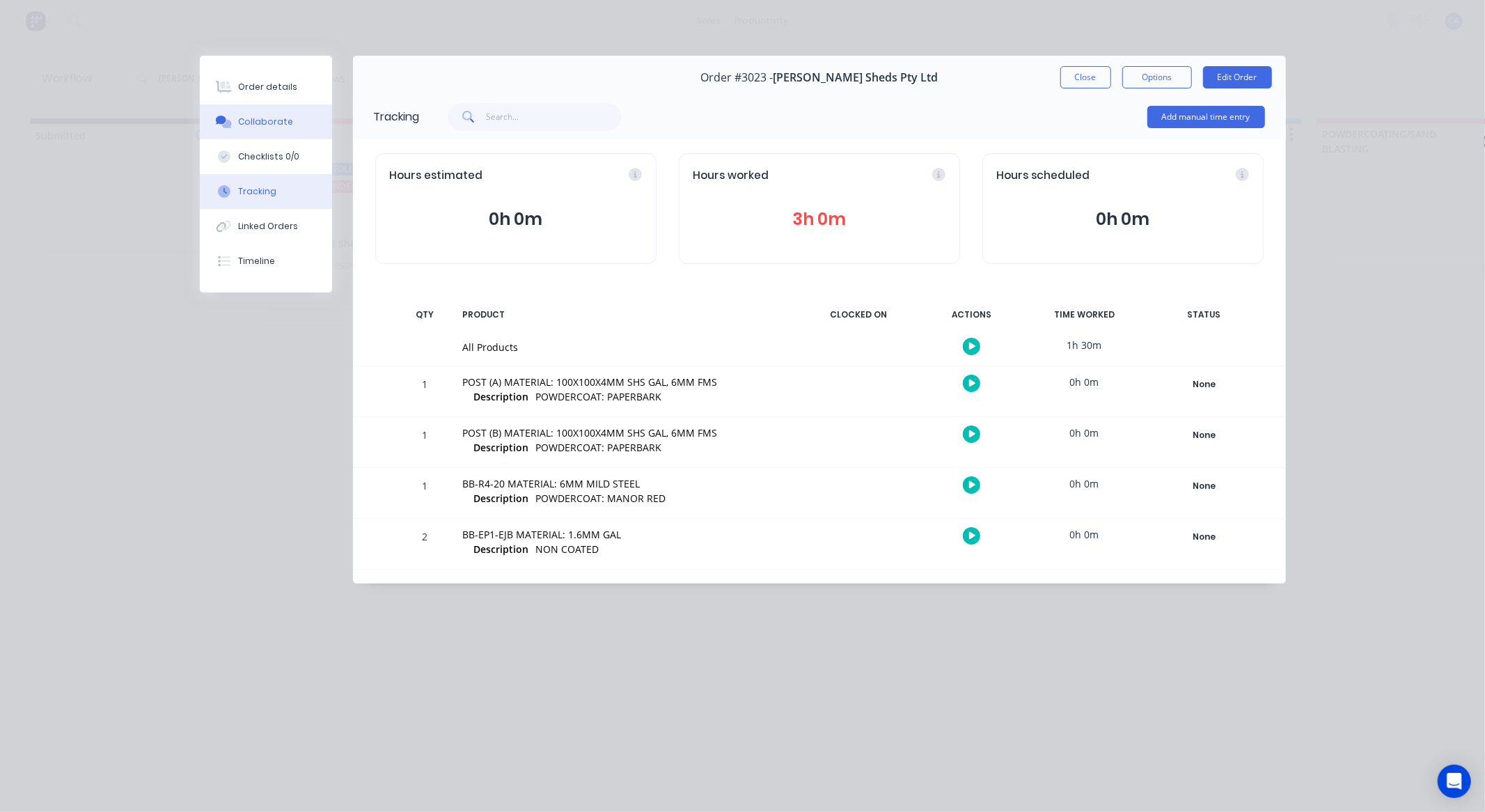
click at [293, 123] on button "Collaborate" at bounding box center [266, 122] width 132 height 35
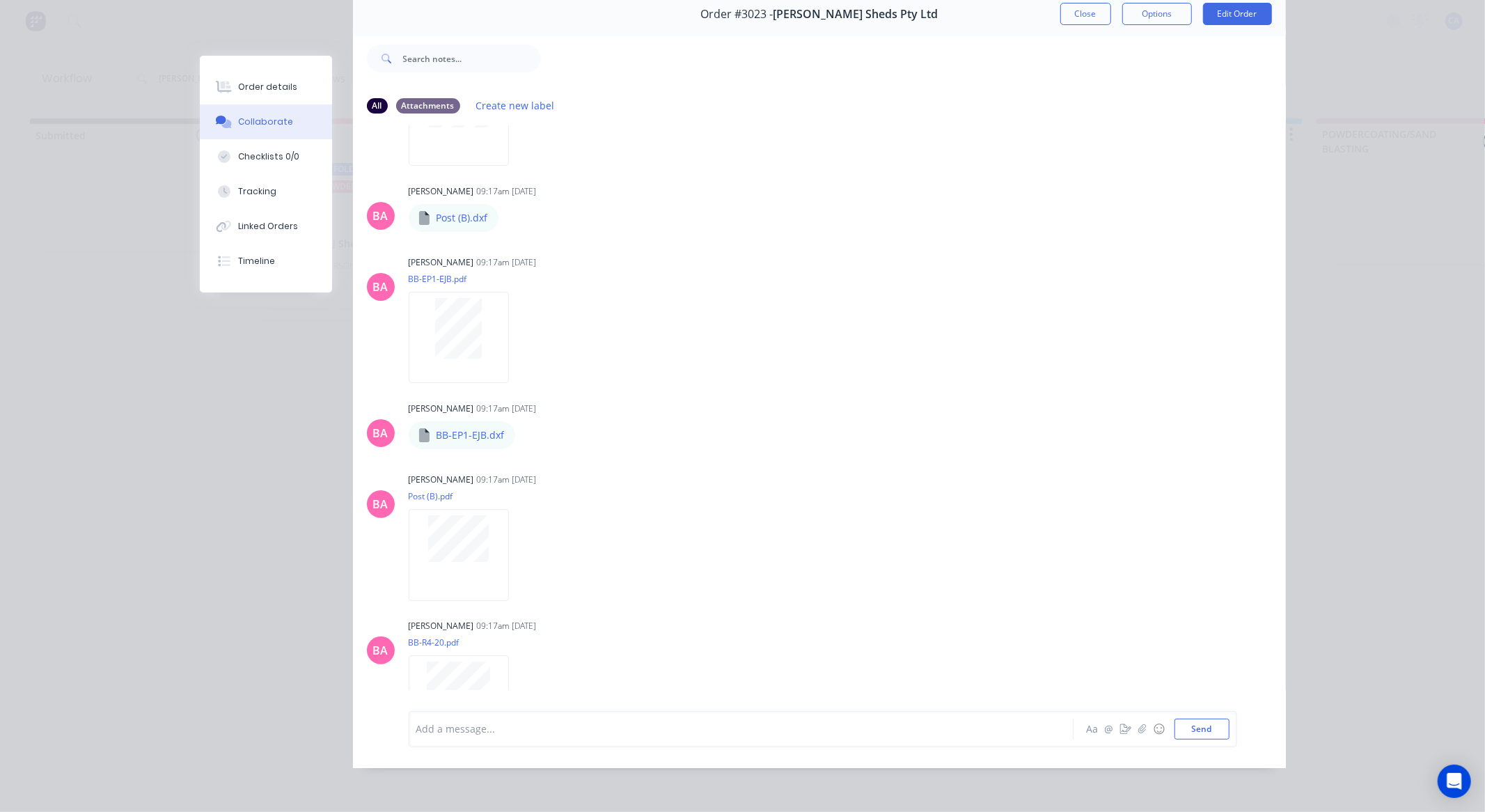
scroll to position [0, 0]
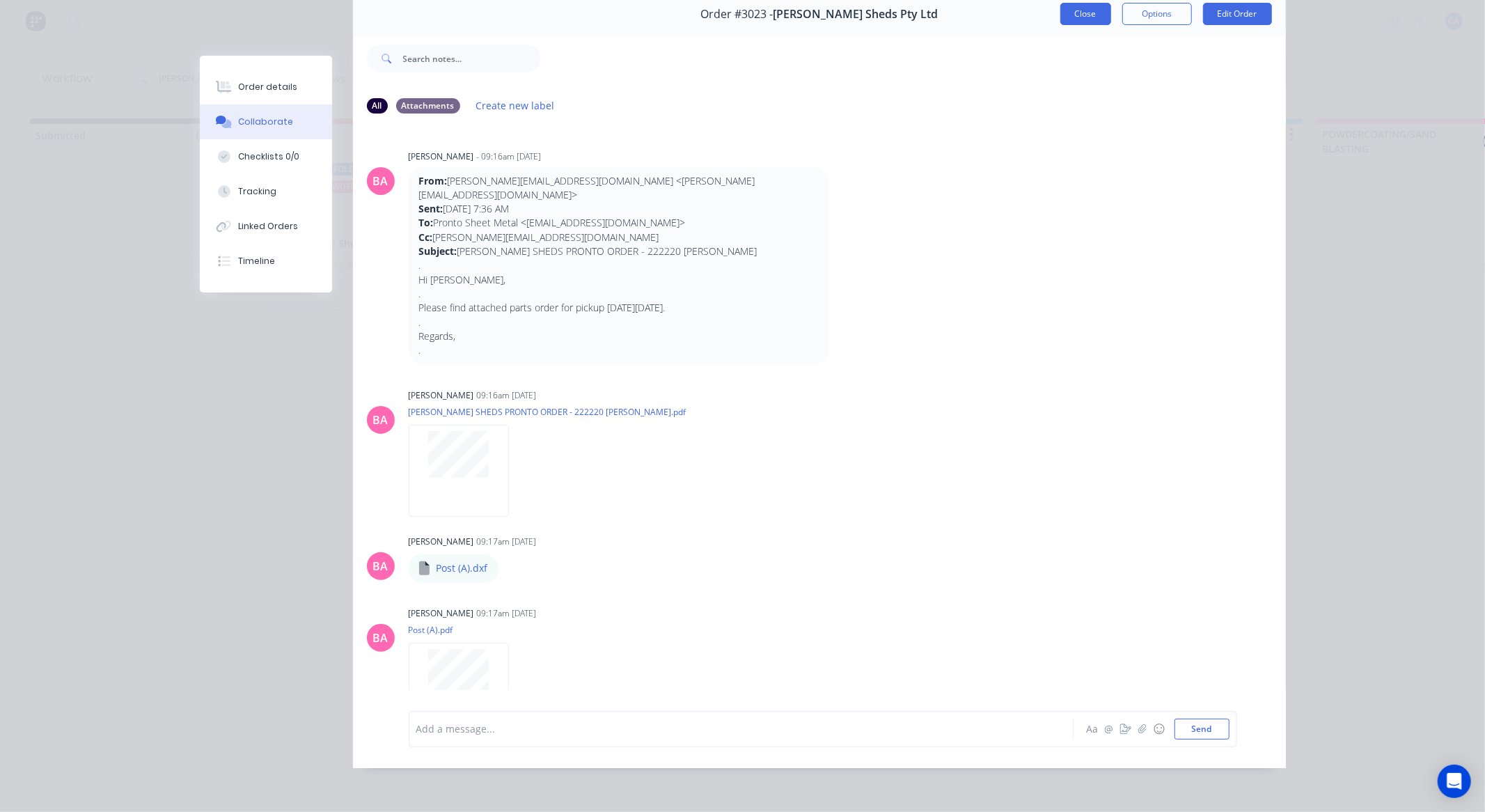
click at [1084, 6] on button "Close" at bounding box center [1086, 14] width 51 height 23
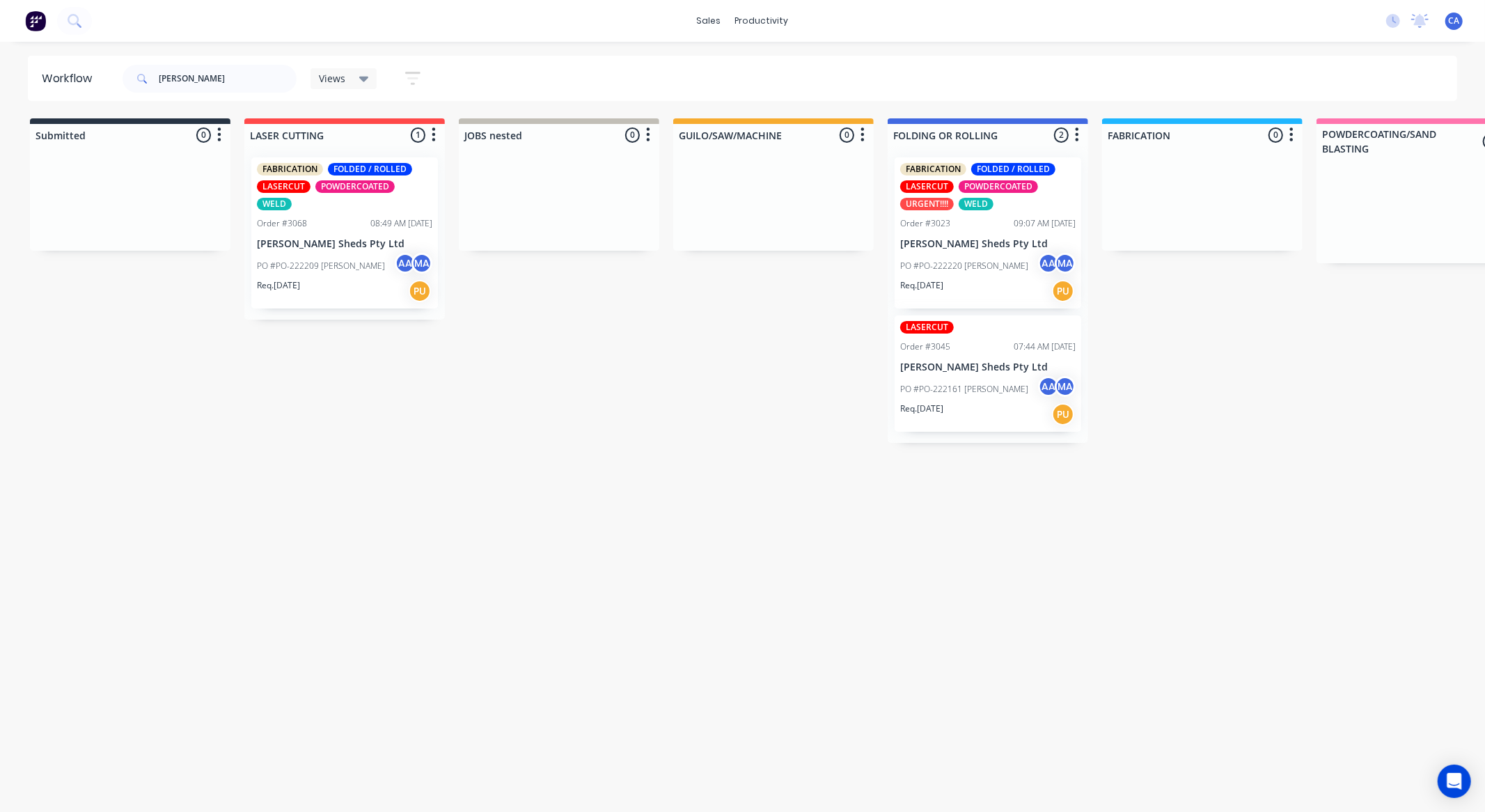
click at [1014, 392] on div "PO #PO-222161 BERGER AA MA" at bounding box center [988, 389] width 175 height 26
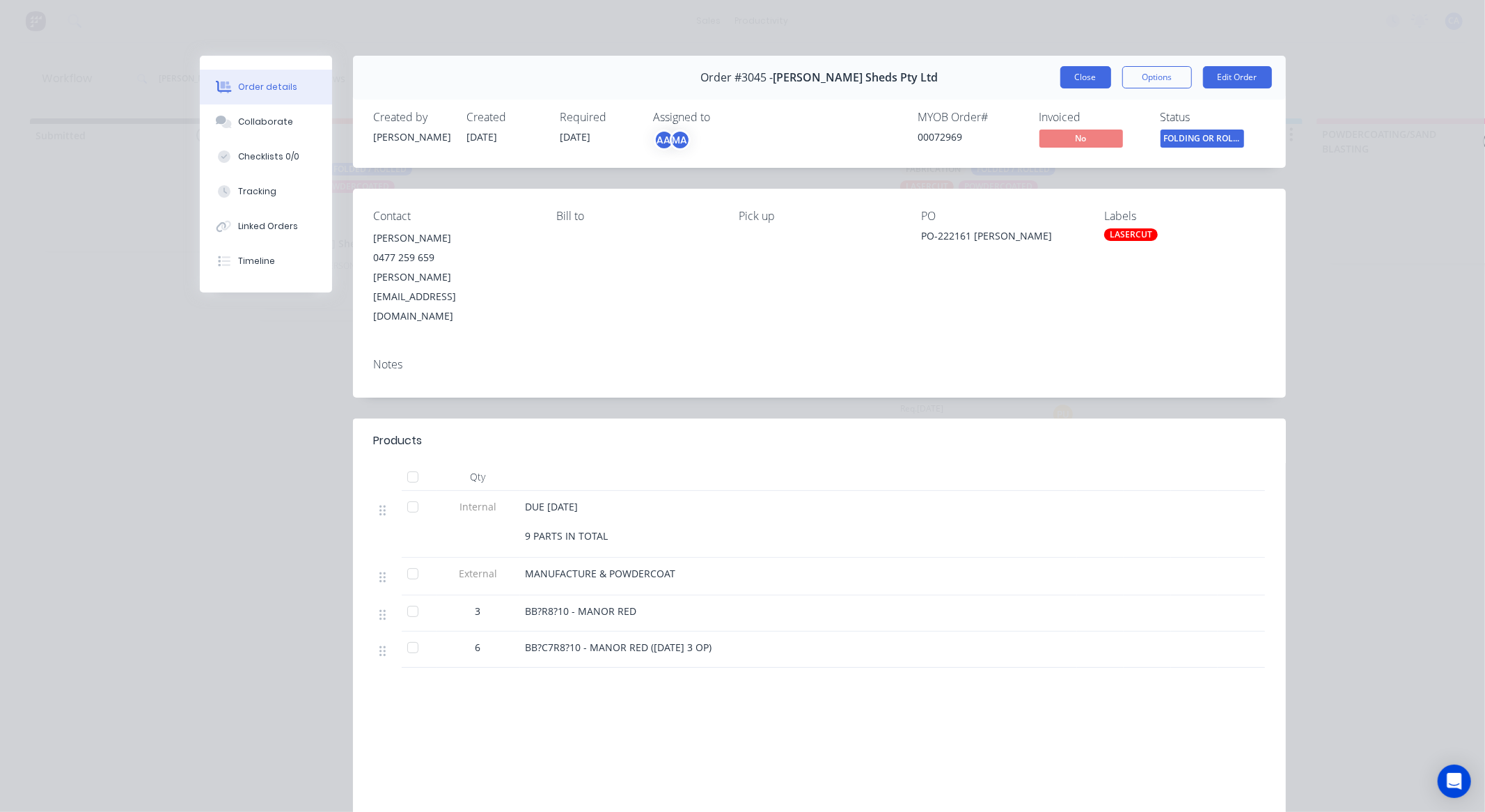
click at [1069, 80] on button "Close" at bounding box center [1086, 77] width 51 height 23
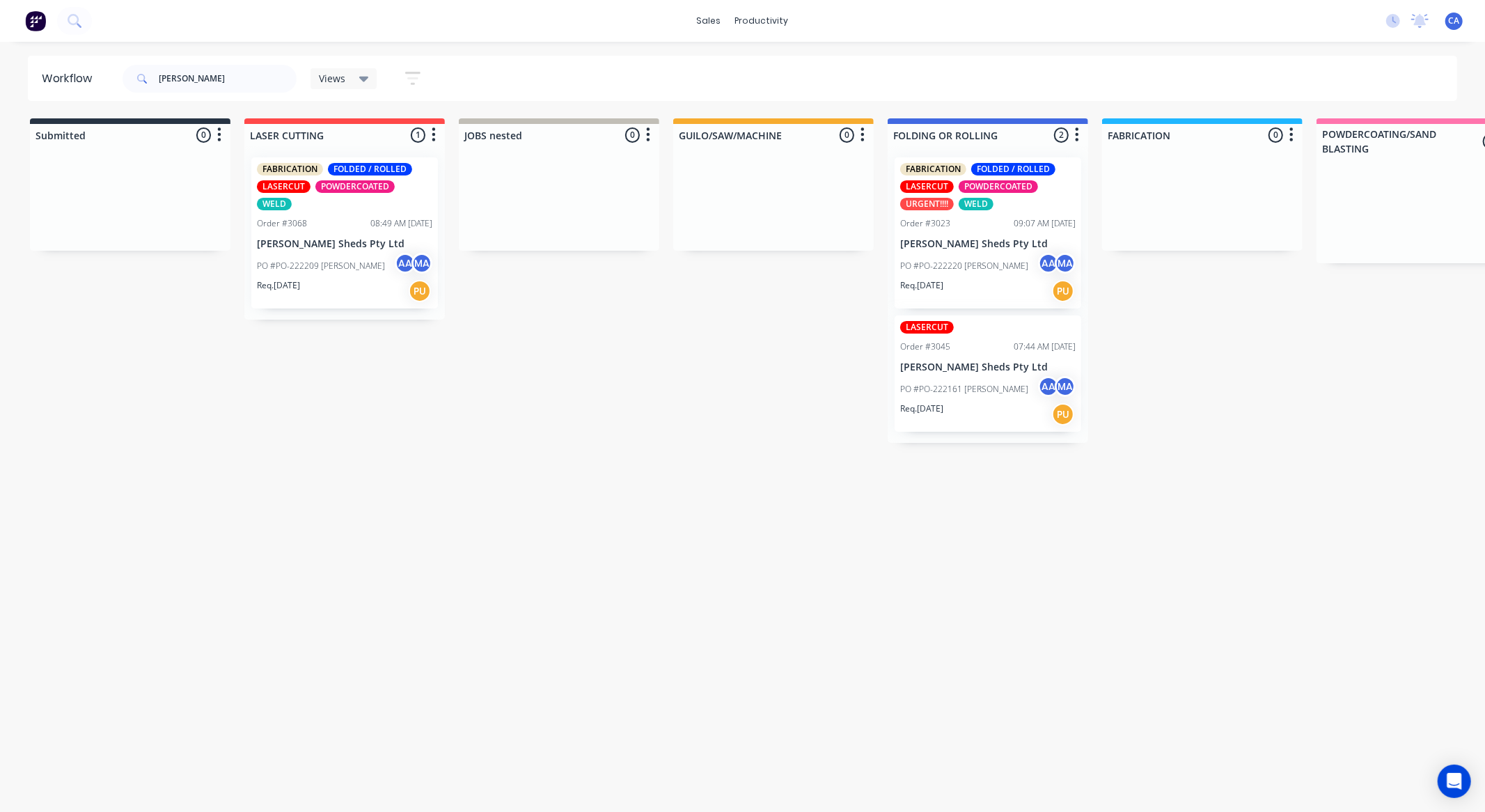
click at [337, 279] on div "Req. 16/10/25 PU" at bounding box center [344, 291] width 175 height 23
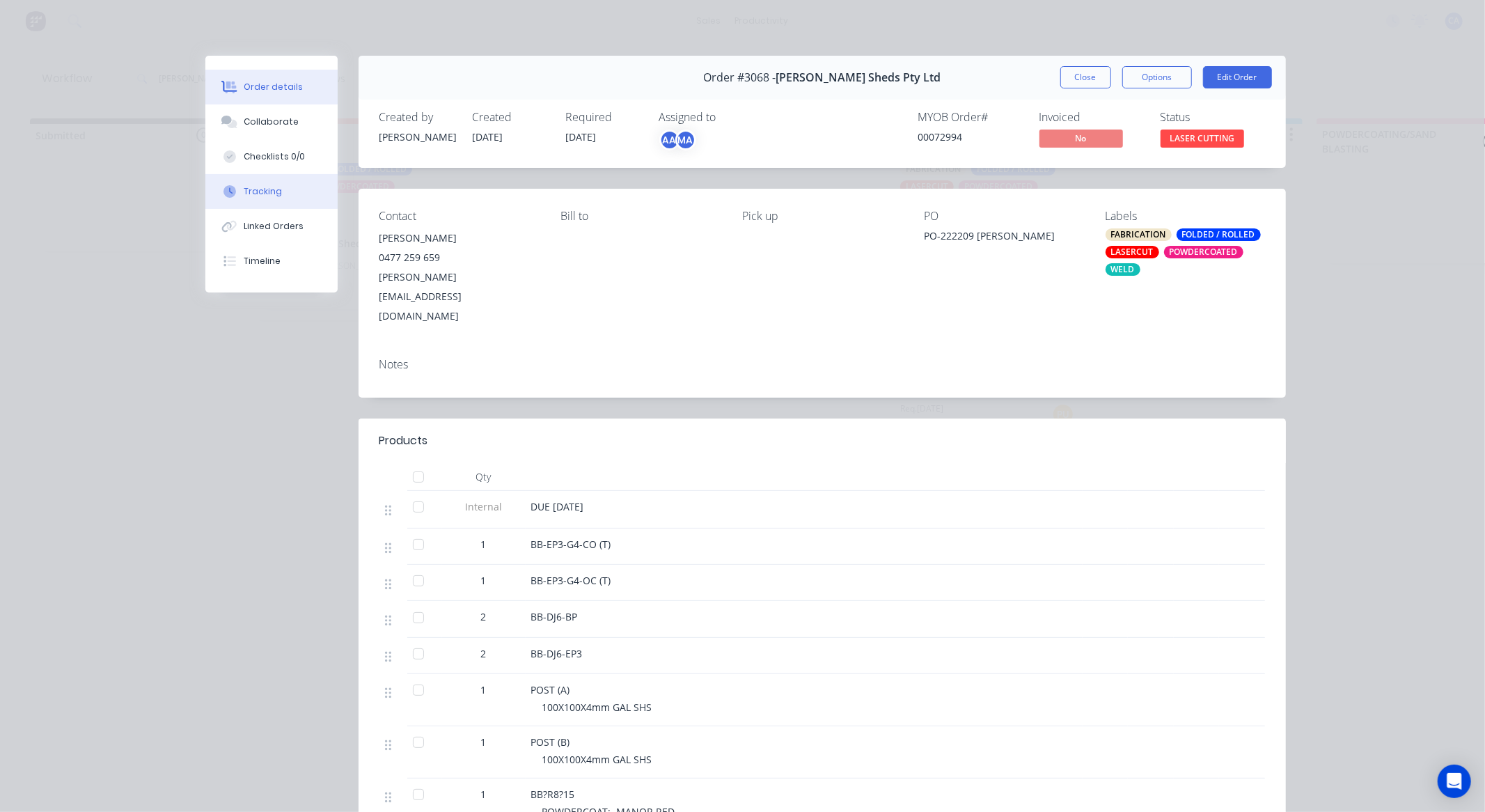
click at [301, 191] on button "Tracking" at bounding box center [271, 192] width 132 height 35
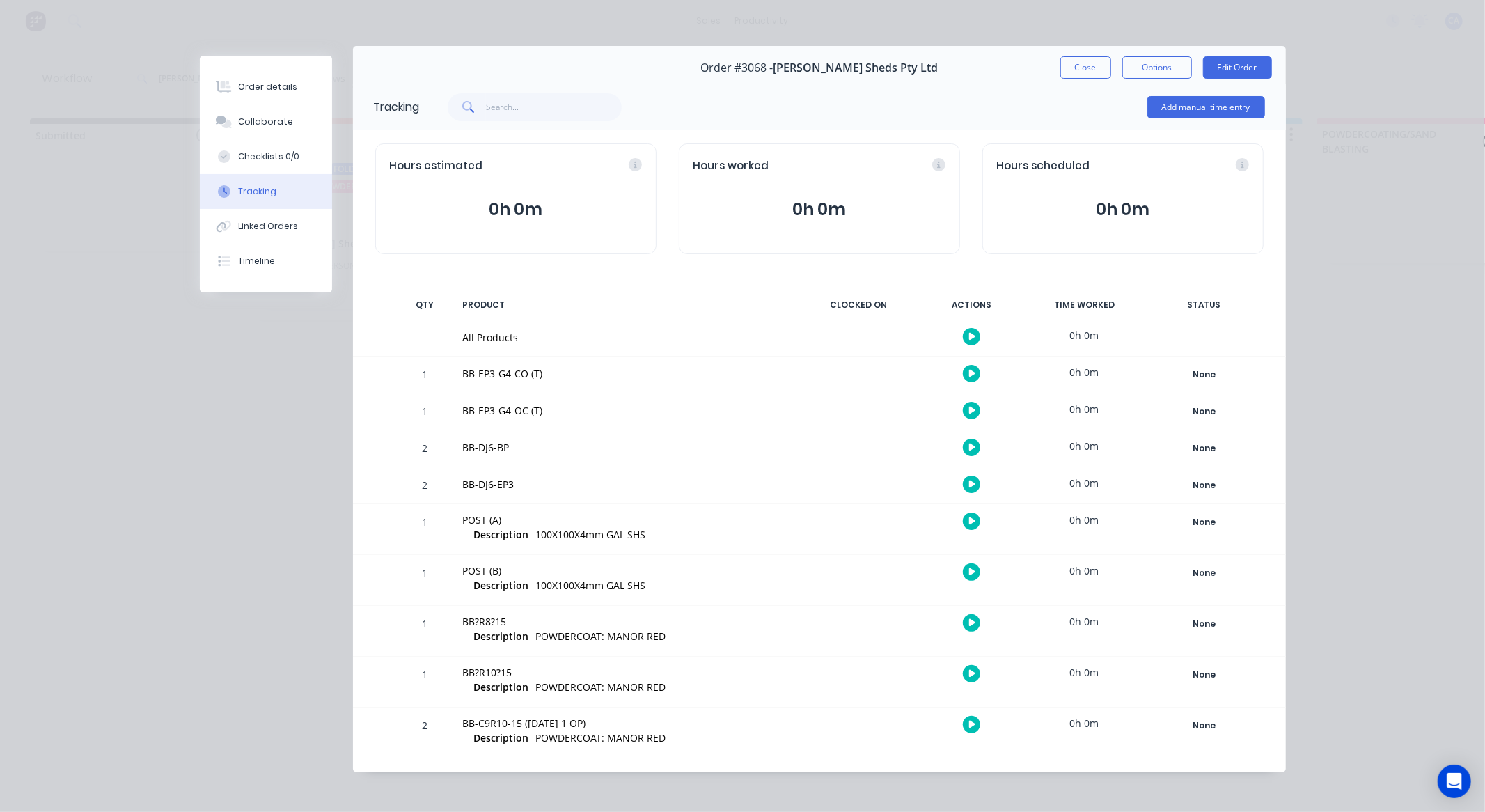
scroll to position [14, 0]
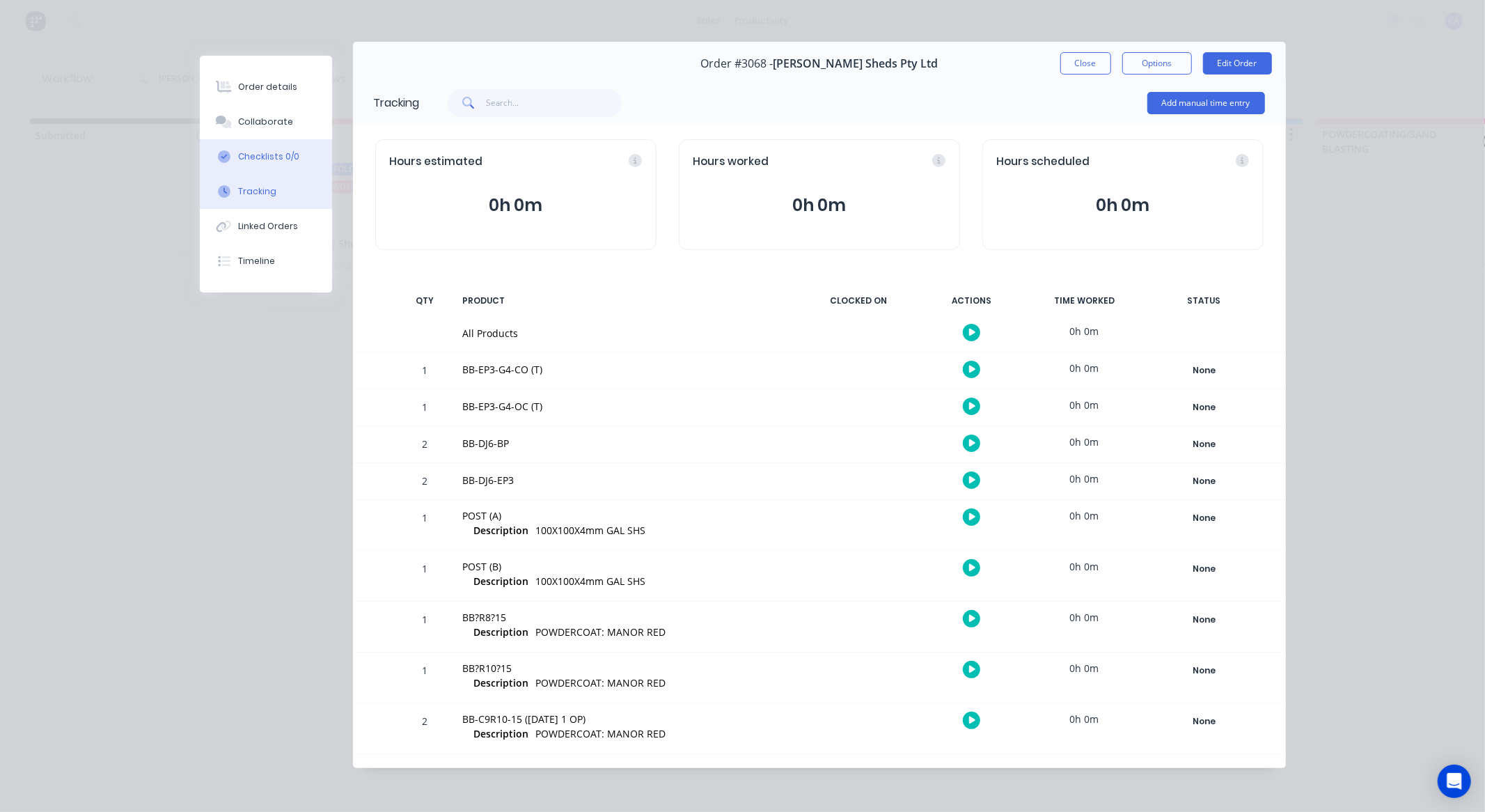
click at [301, 155] on button "Checklists 0/0" at bounding box center [266, 157] width 132 height 35
type textarea "x"
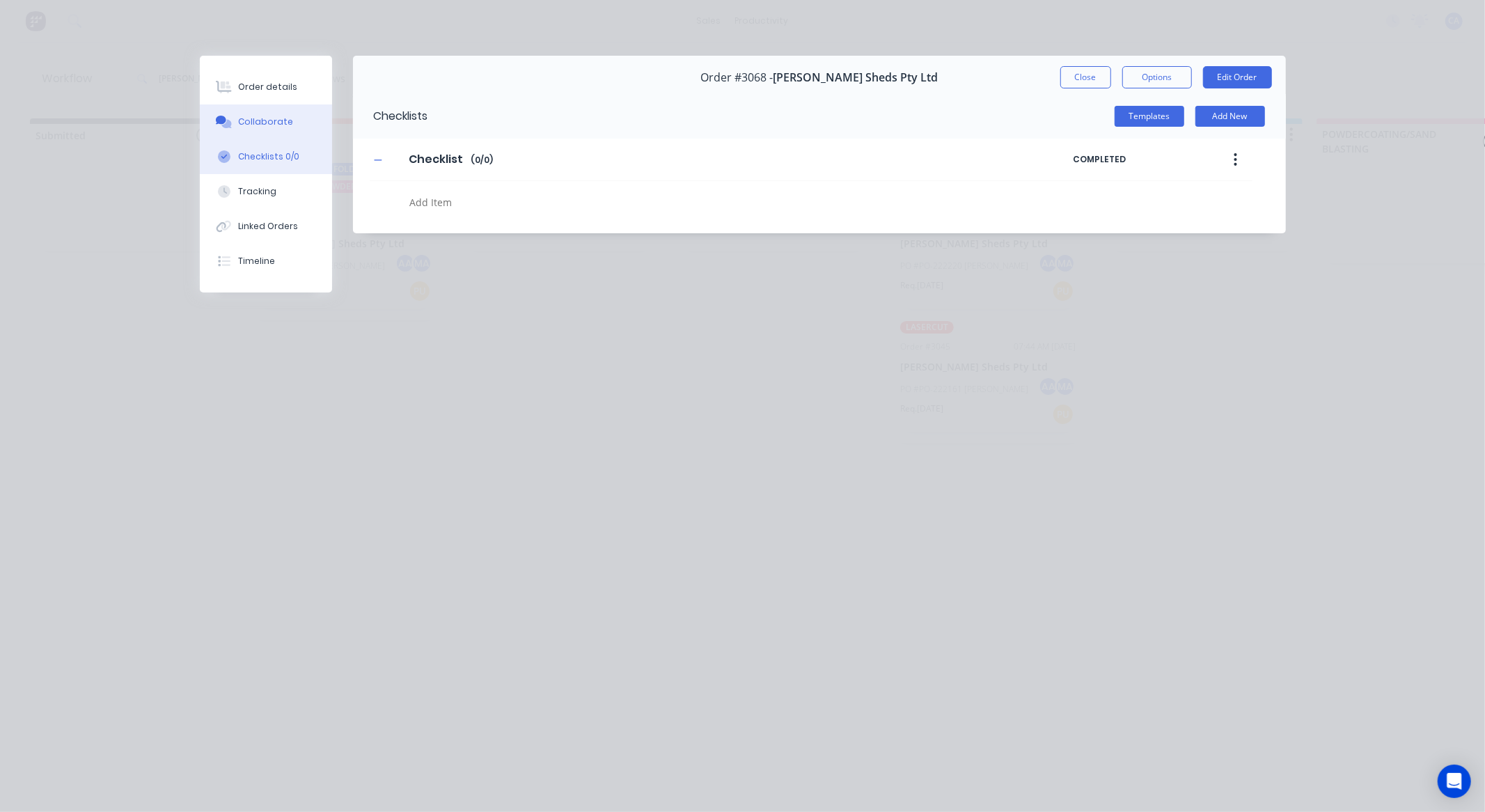
click at [307, 126] on button "Collaborate" at bounding box center [266, 122] width 132 height 35
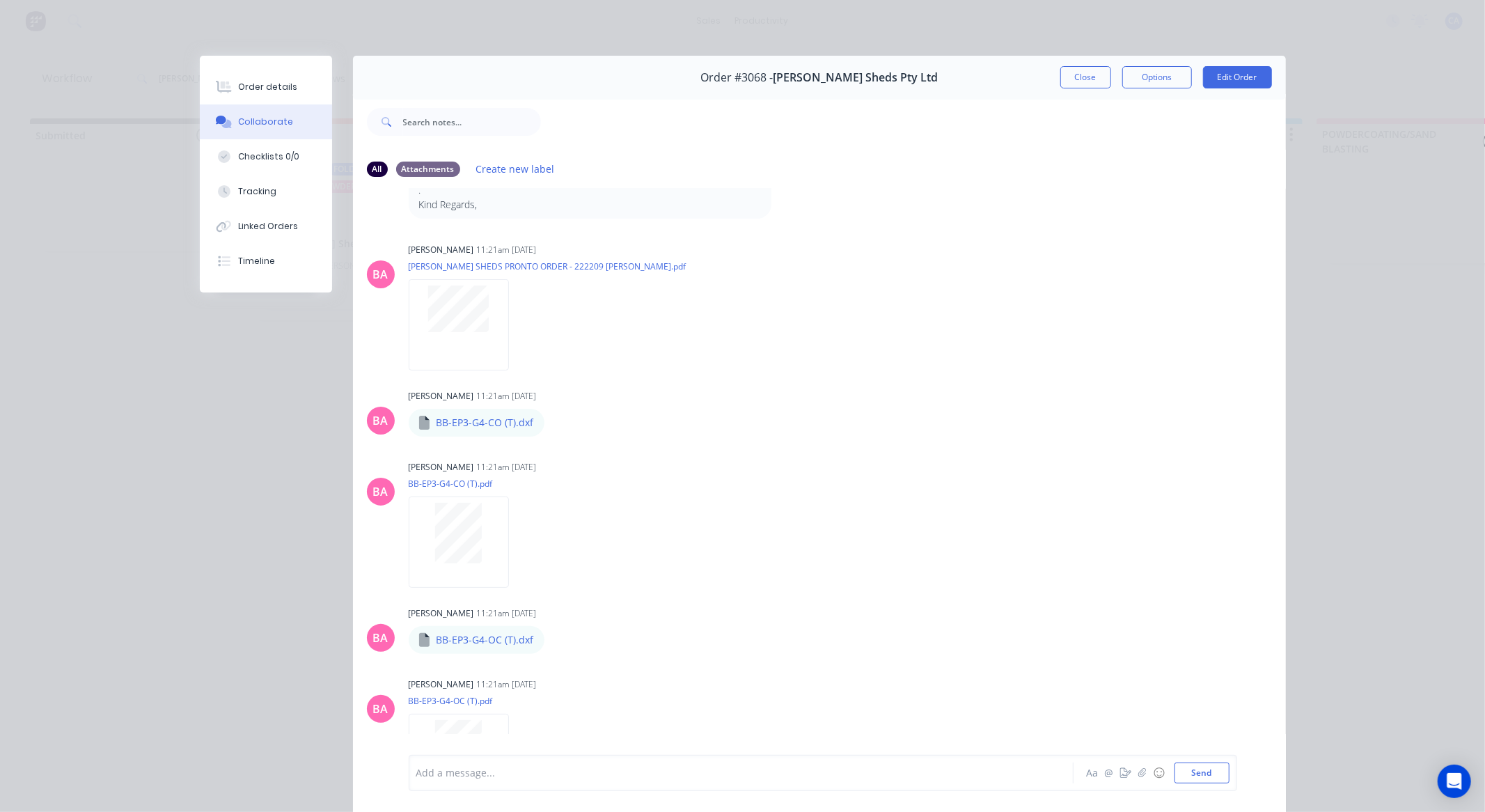
scroll to position [155, 0]
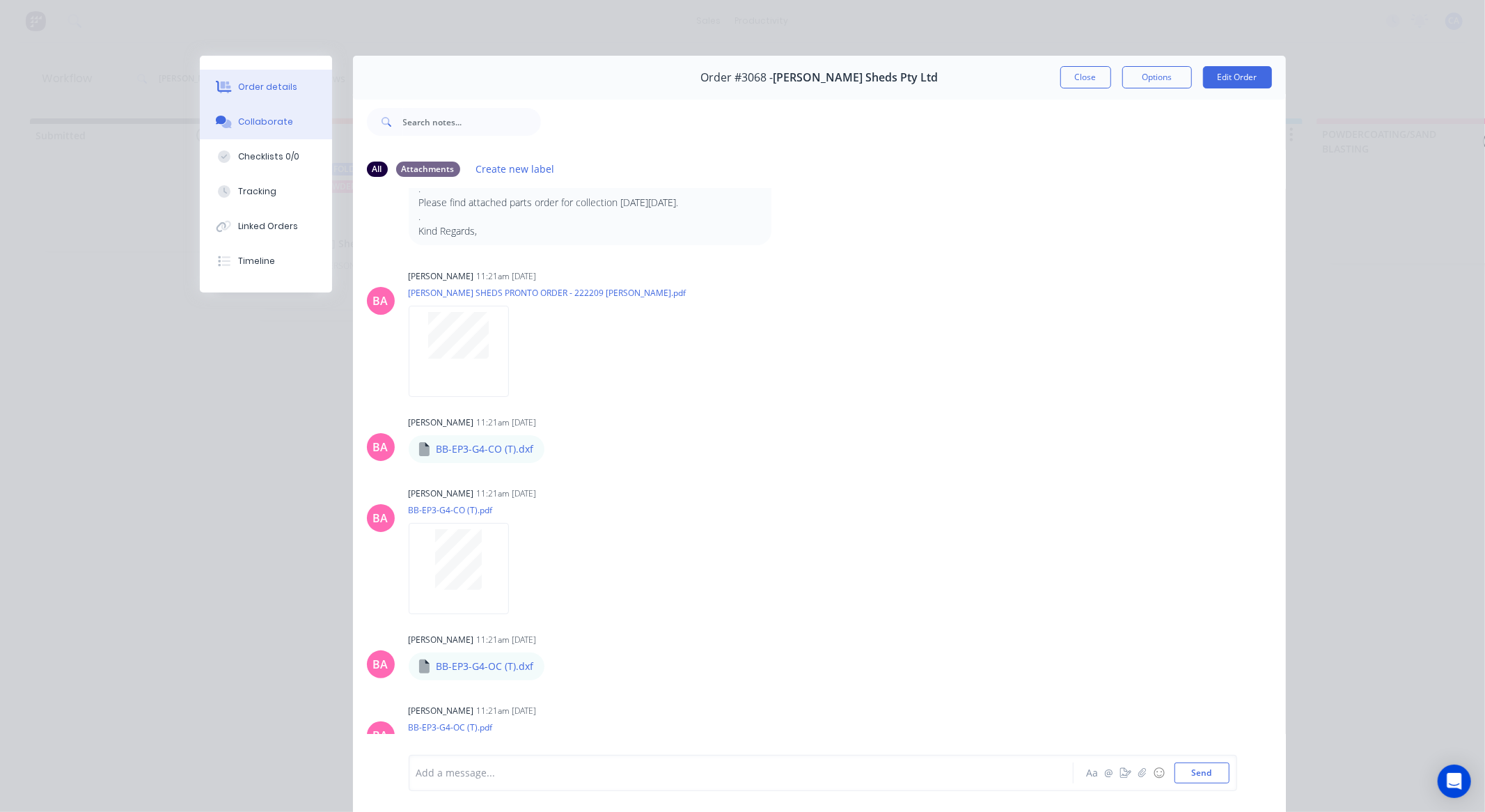
click at [306, 90] on button "Order details" at bounding box center [266, 87] width 132 height 35
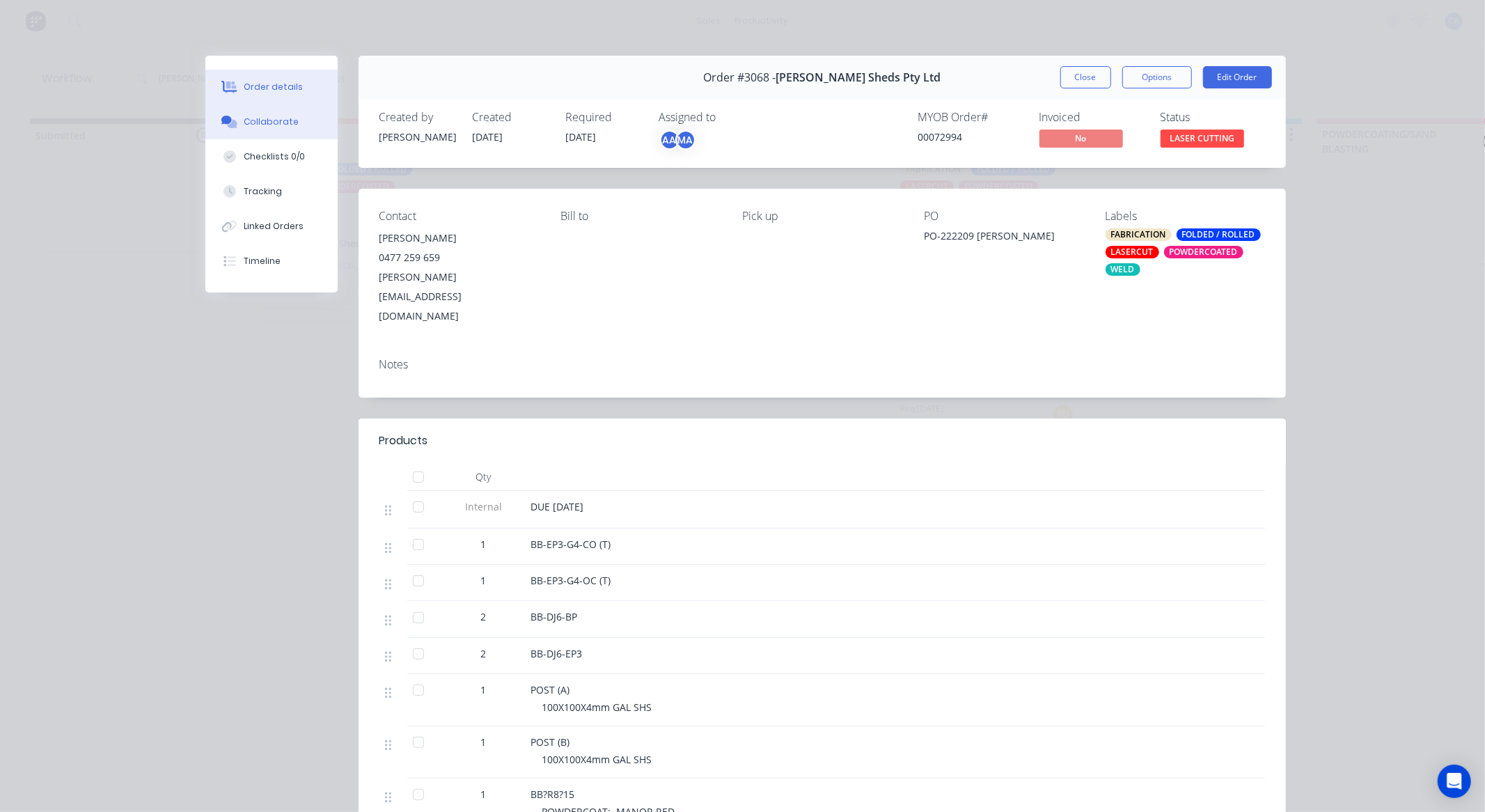
click at [302, 126] on button "Collaborate" at bounding box center [271, 122] width 132 height 35
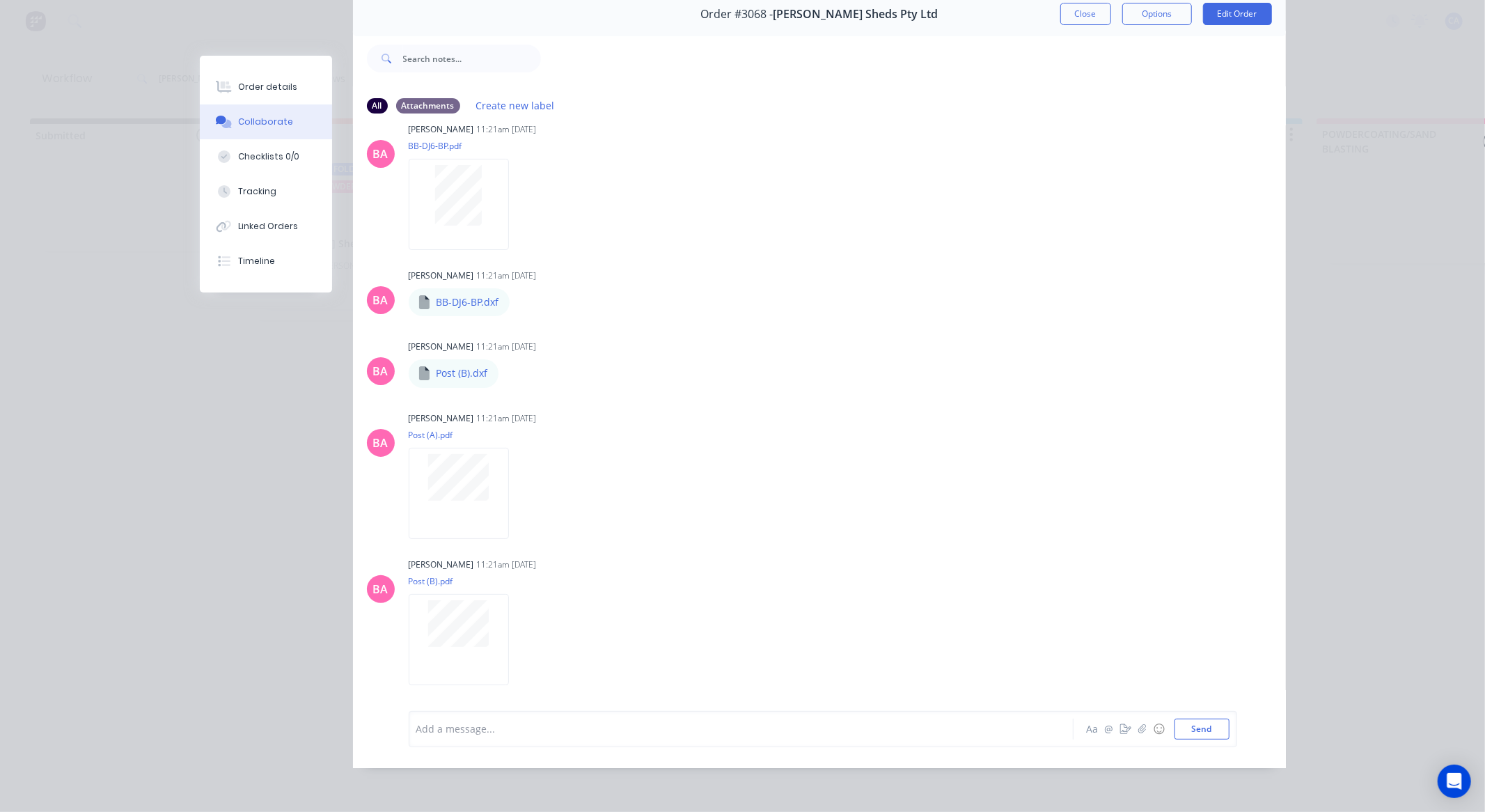
scroll to position [975, 0]
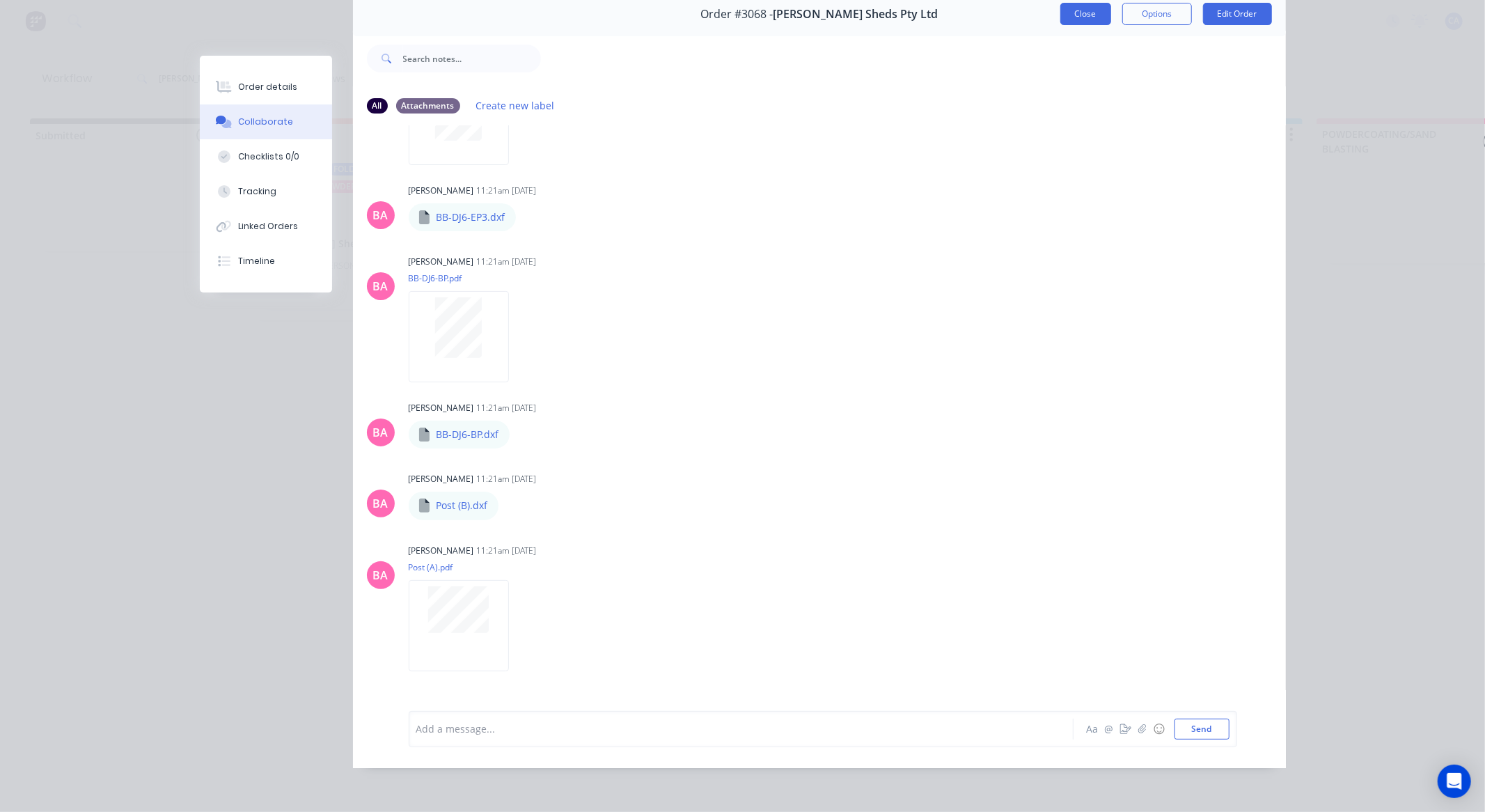
click at [1082, 7] on button "Close" at bounding box center [1086, 14] width 51 height 23
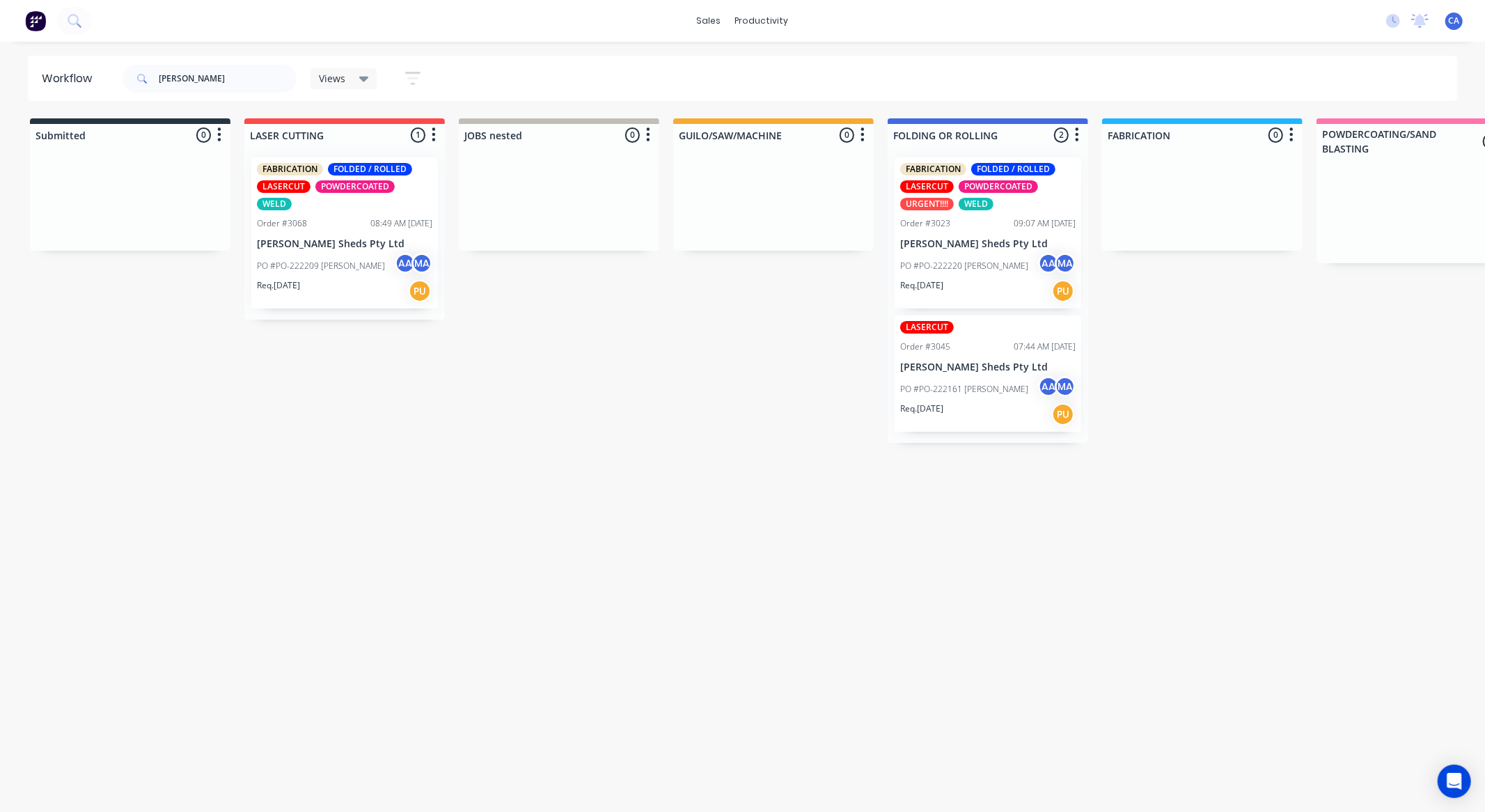
click at [1010, 403] on div "Req. 09/10/25 PU" at bounding box center [988, 414] width 175 height 23
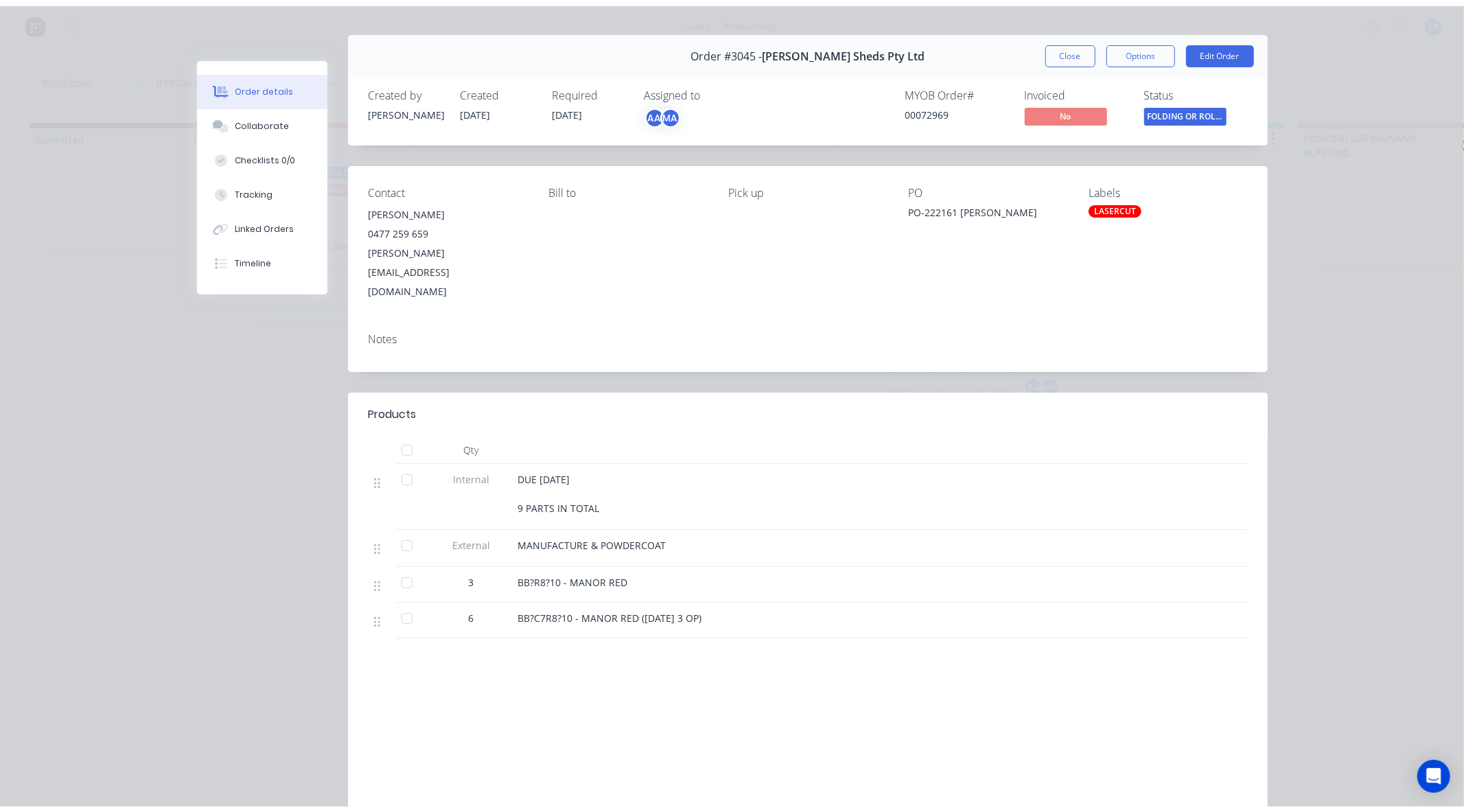
scroll to position [0, 0]
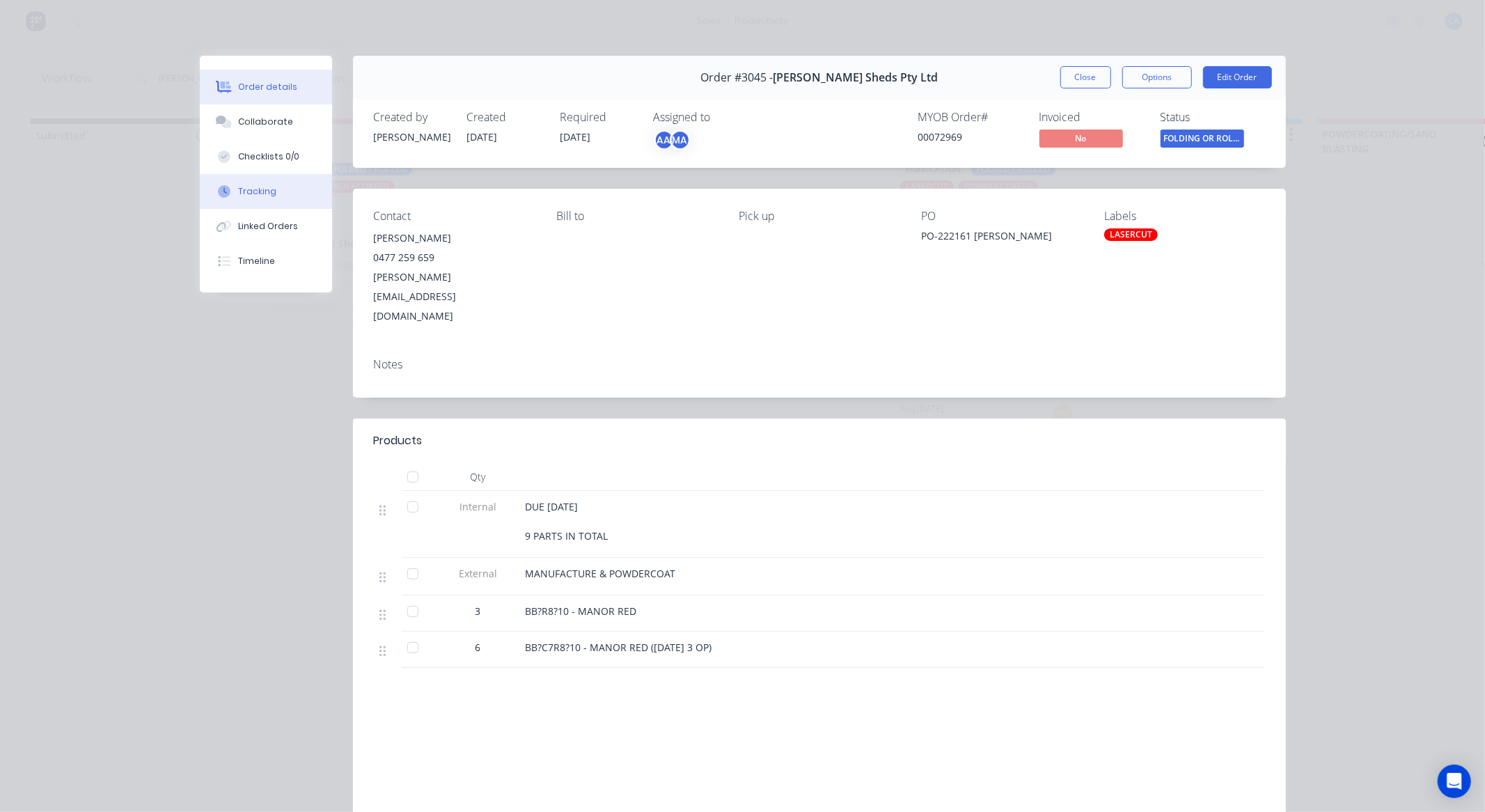
click at [293, 185] on button "Tracking" at bounding box center [266, 192] width 132 height 35
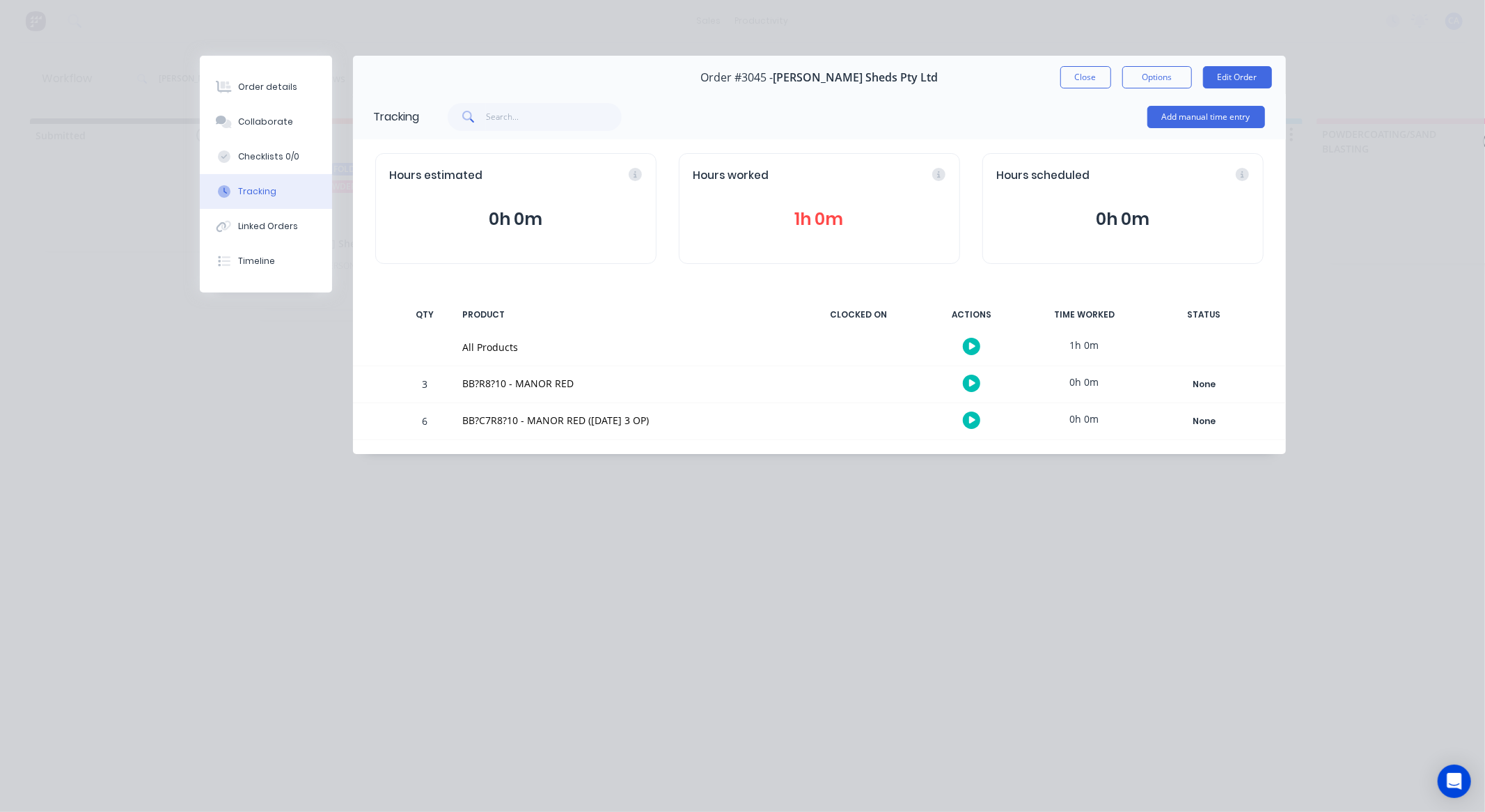
click at [971, 346] on icon "button" at bounding box center [973, 346] width 7 height 7
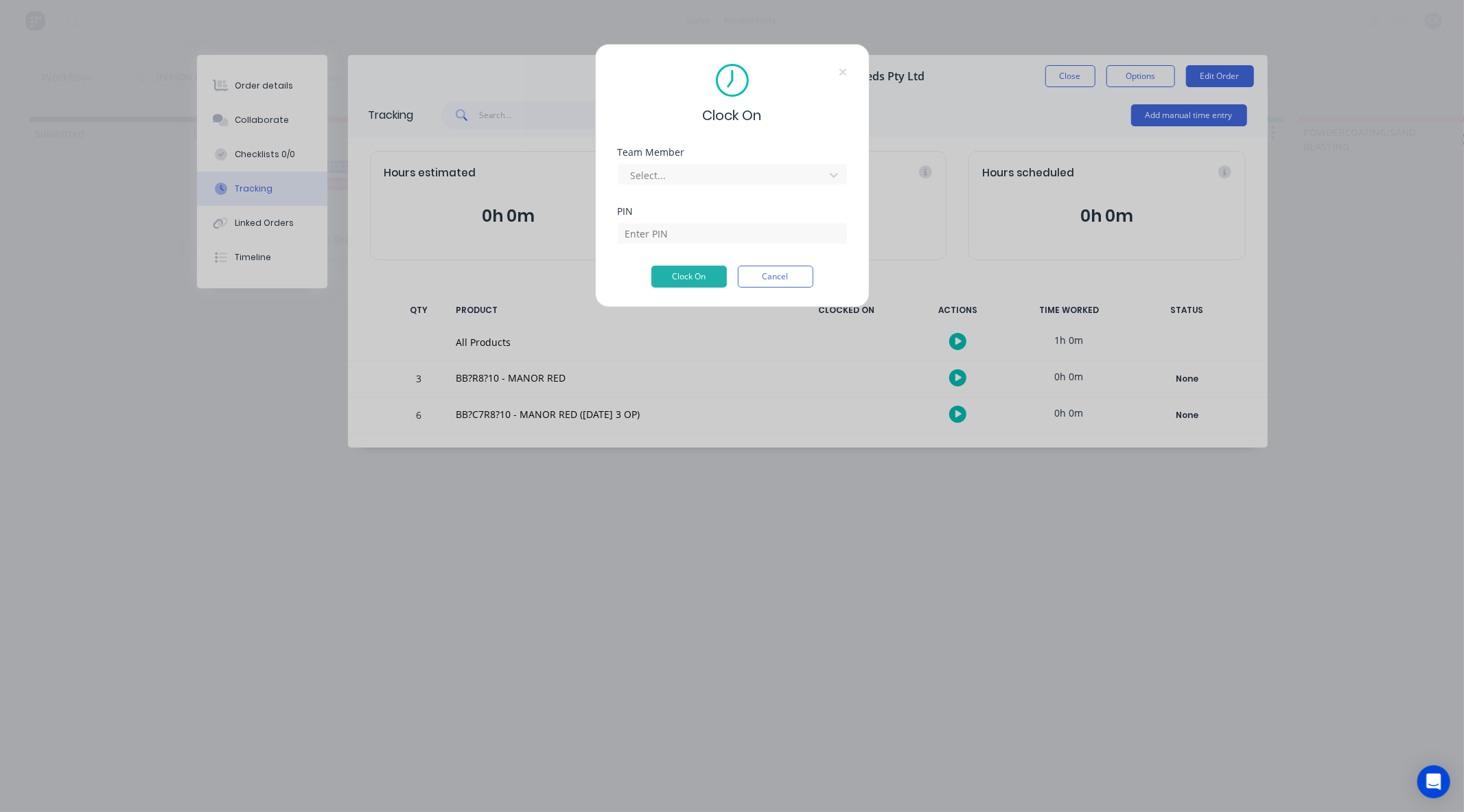
click at [845, 63] on div "Clock On Team Member Select... PIN Clock On Cancel" at bounding box center [732, 175] width 275 height 263
click at [842, 76] on icon at bounding box center [842, 72] width 8 height 11
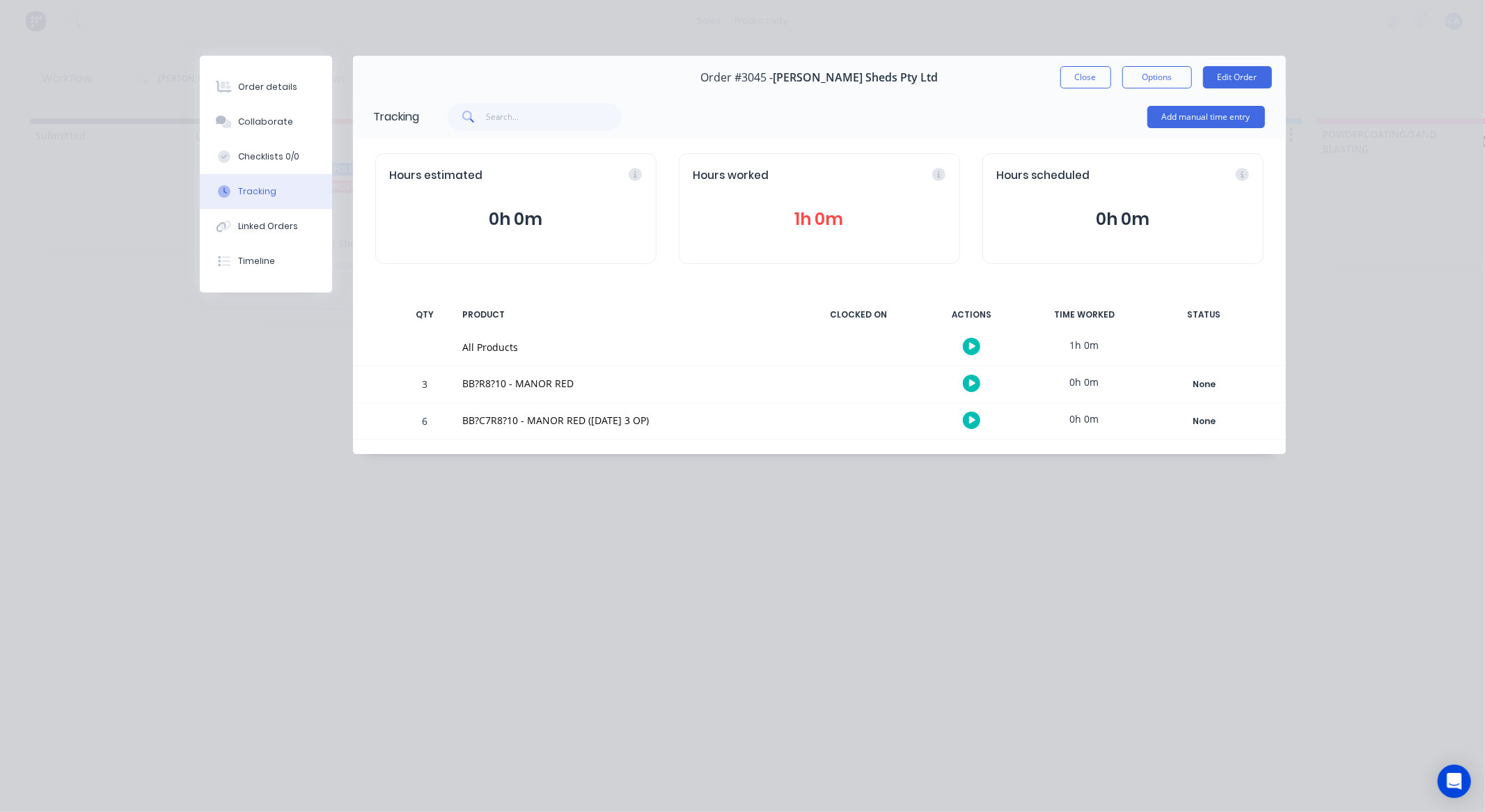
click at [1137, 228] on button "0h 0m" at bounding box center [1122, 219] width 252 height 26
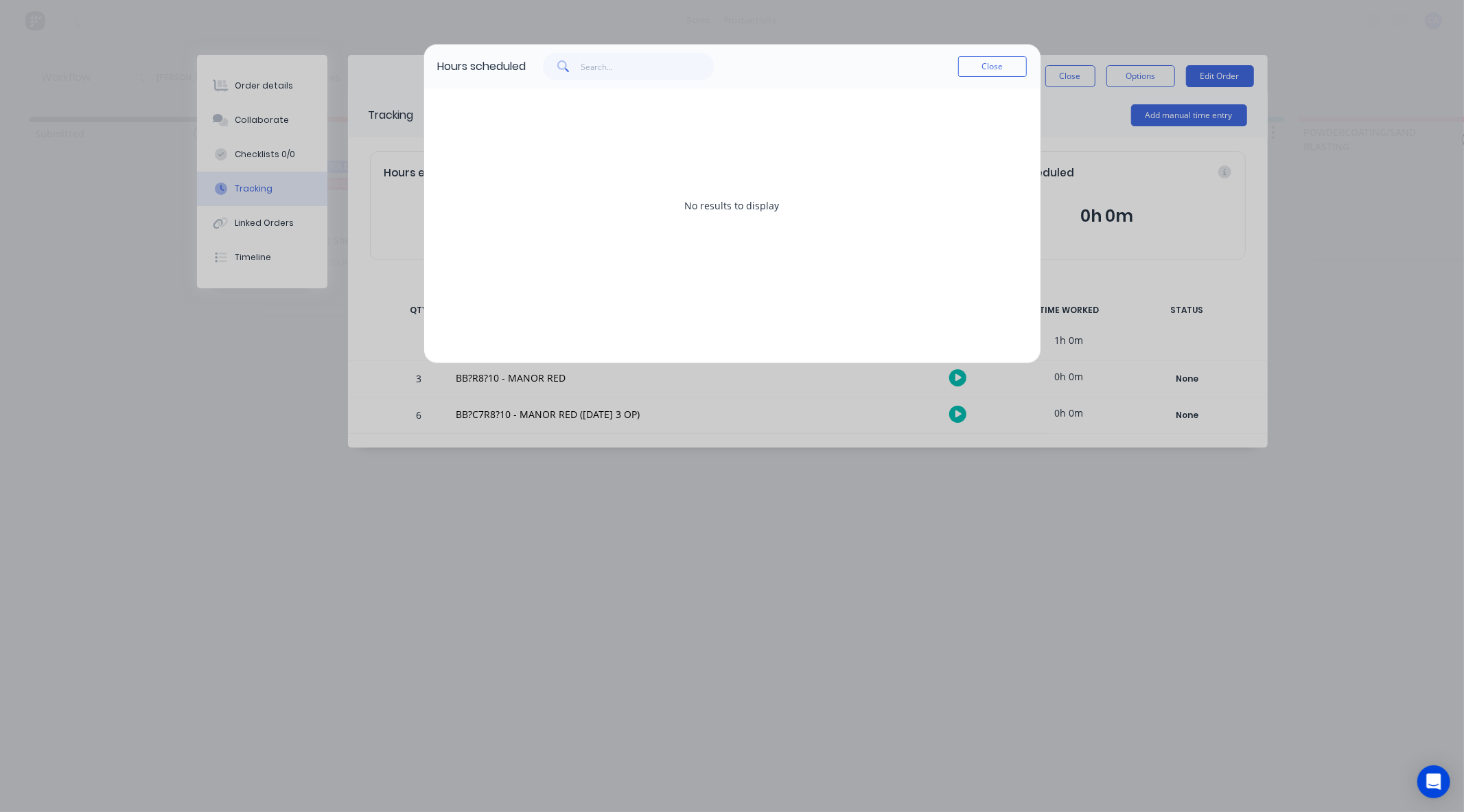
click at [994, 68] on button "Close" at bounding box center [992, 66] width 68 height 21
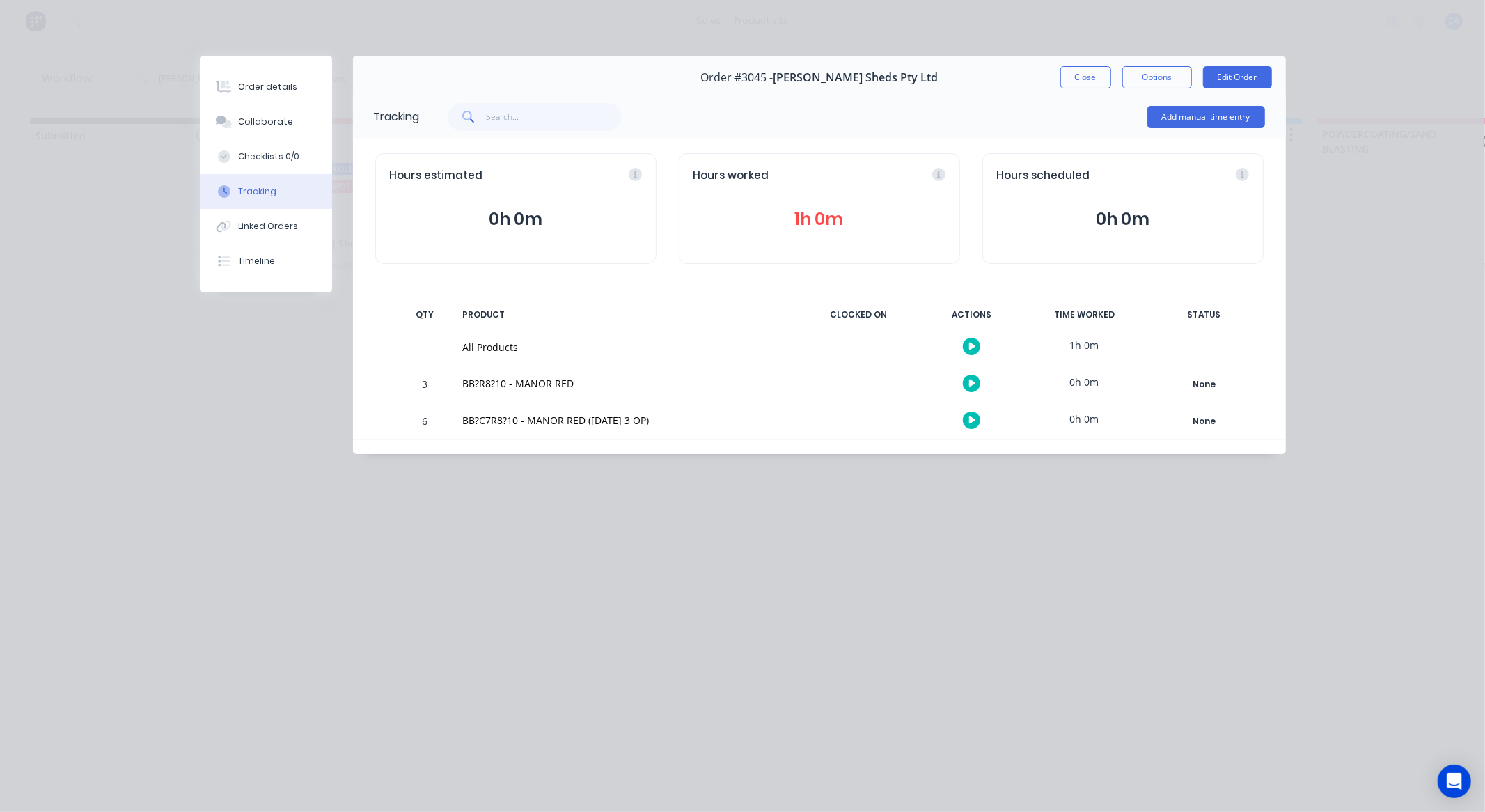
click at [837, 185] on div "Hours worked 1h 0m" at bounding box center [819, 209] width 281 height 111
click at [838, 209] on button "1h 0m" at bounding box center [819, 219] width 252 height 26
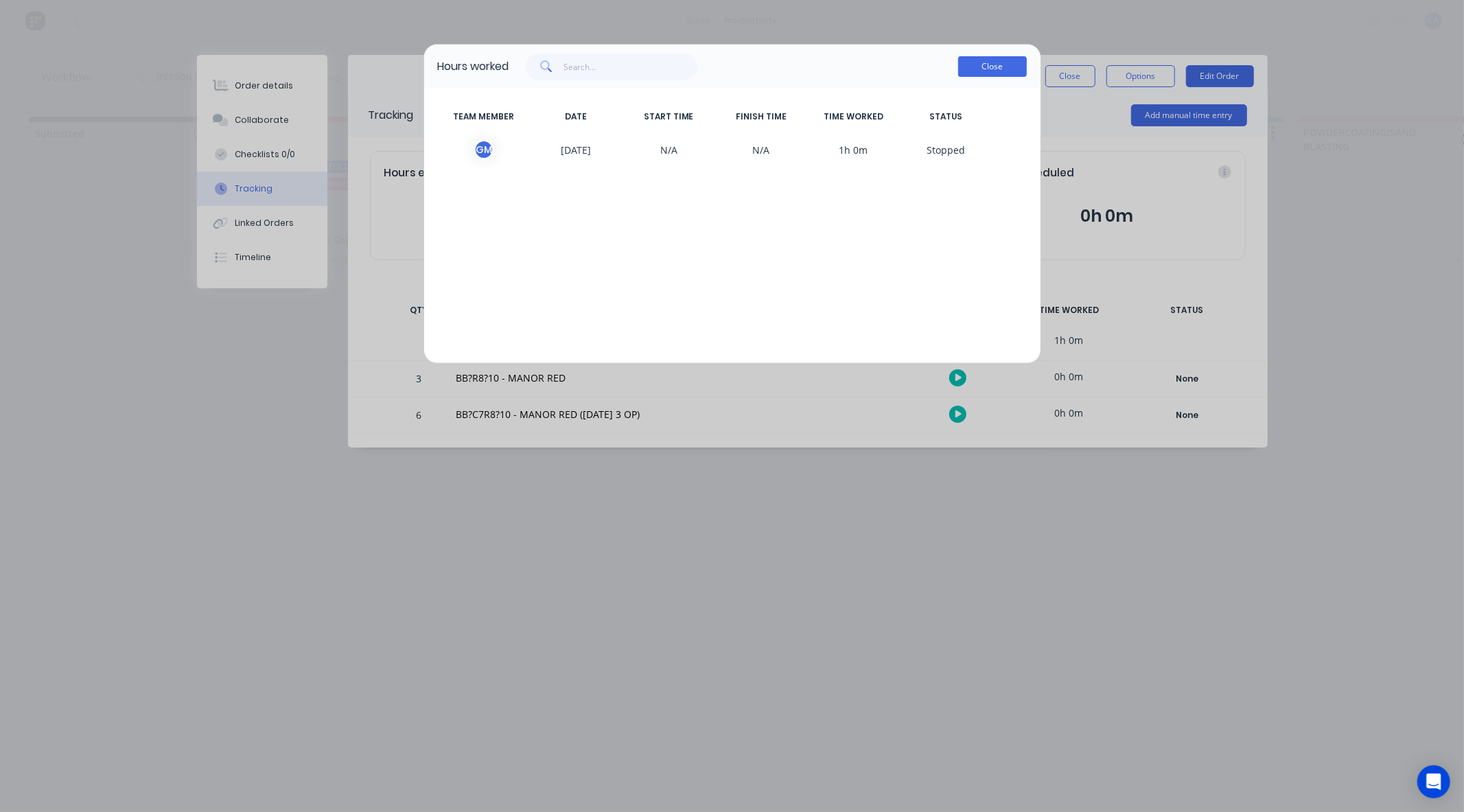
click at [993, 68] on button "Close" at bounding box center [992, 66] width 68 height 21
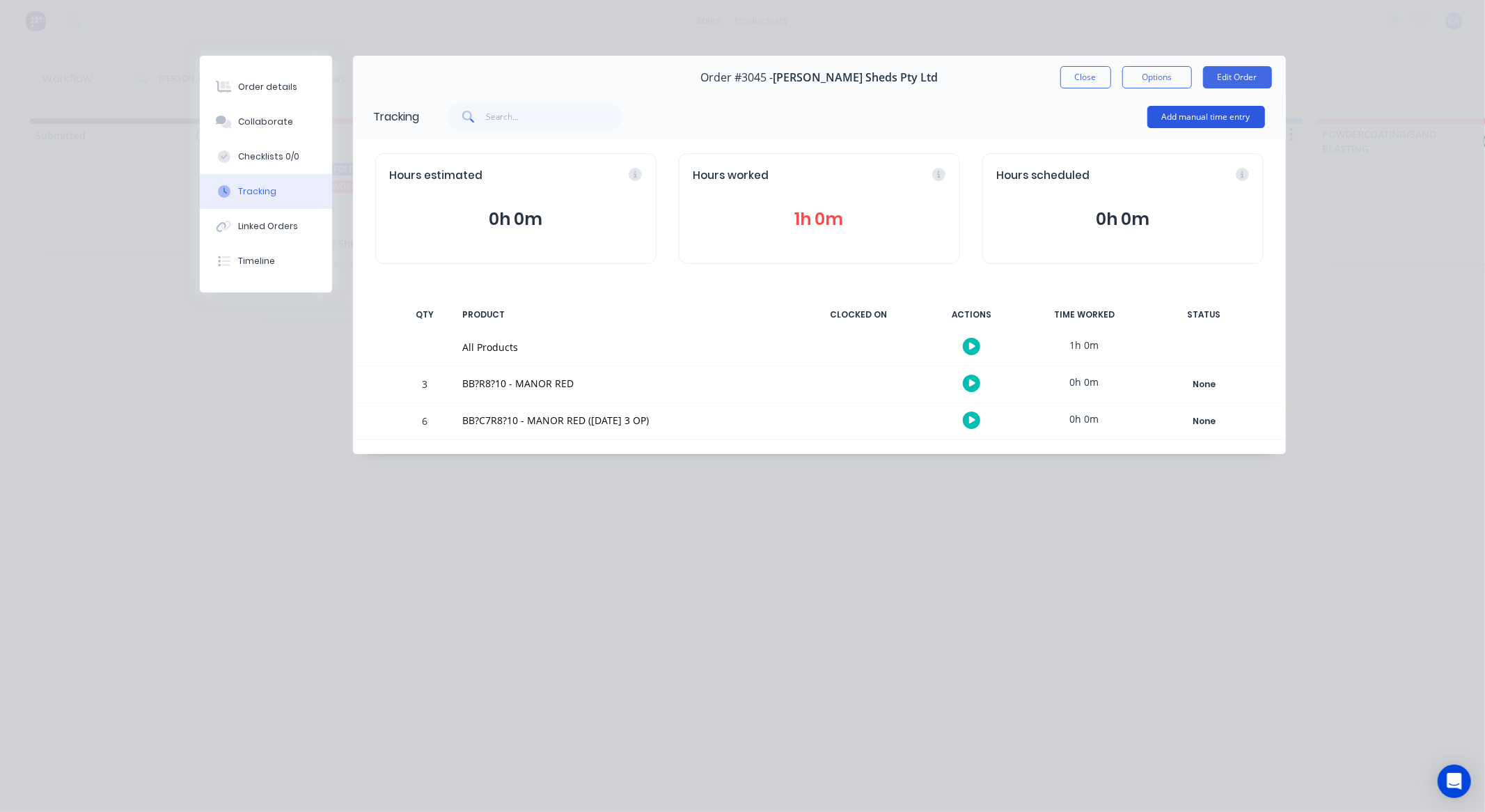
click at [1198, 115] on button "Add manual time entry" at bounding box center [1206, 117] width 117 height 23
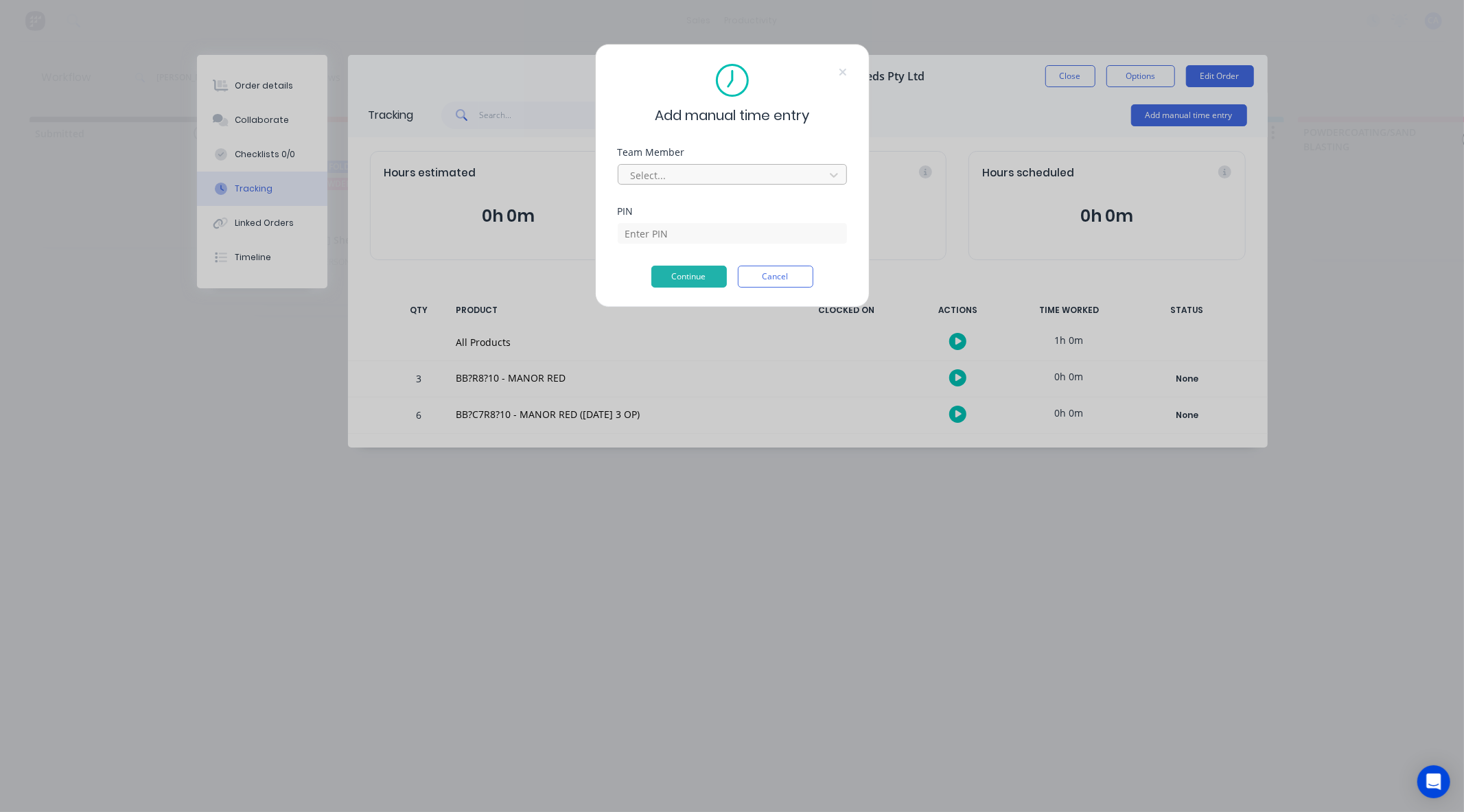
click at [726, 170] on div at bounding box center [723, 175] width 188 height 17
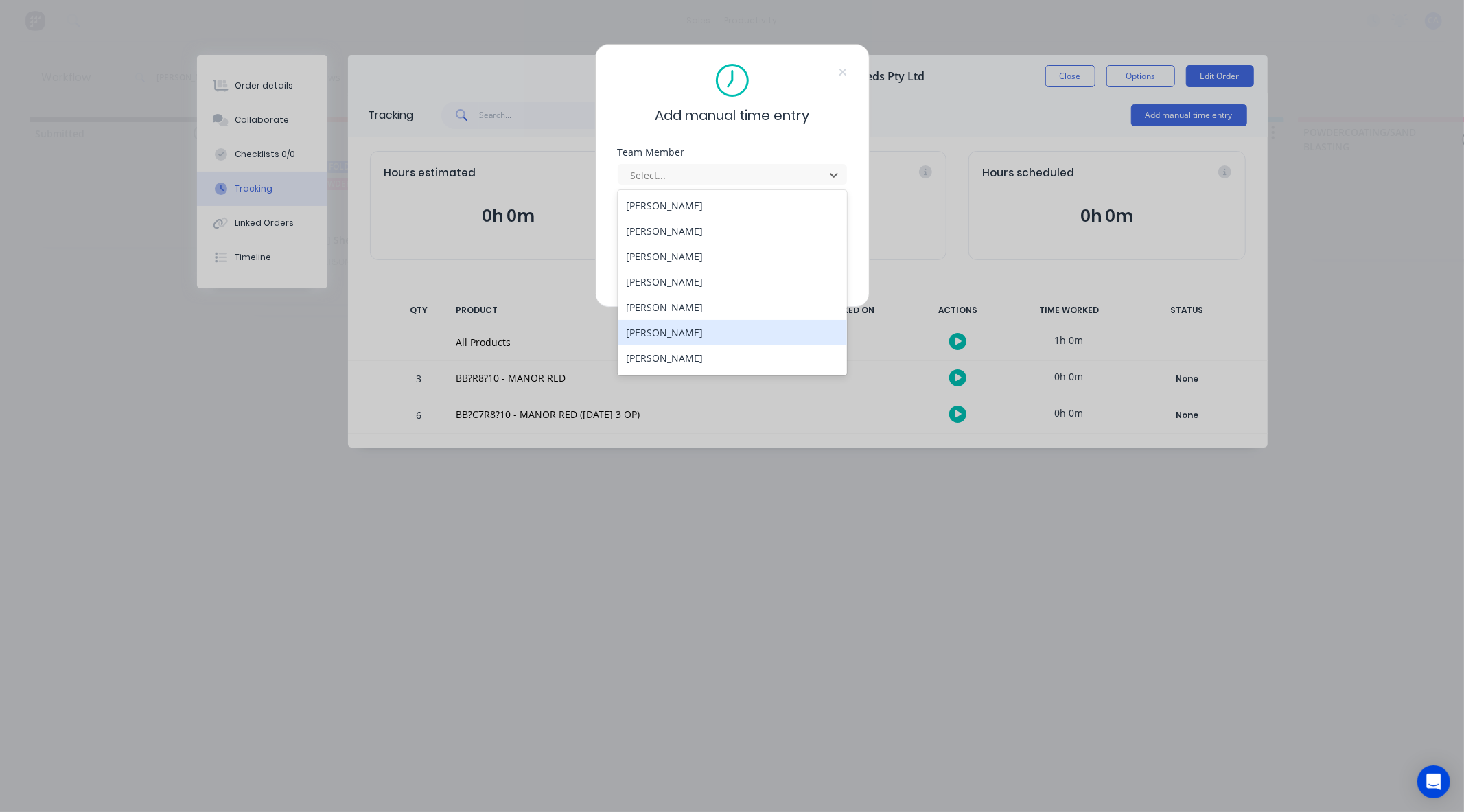
scroll to position [73, 0]
click at [722, 307] on div "Mathew Knight" at bounding box center [732, 309] width 229 height 25
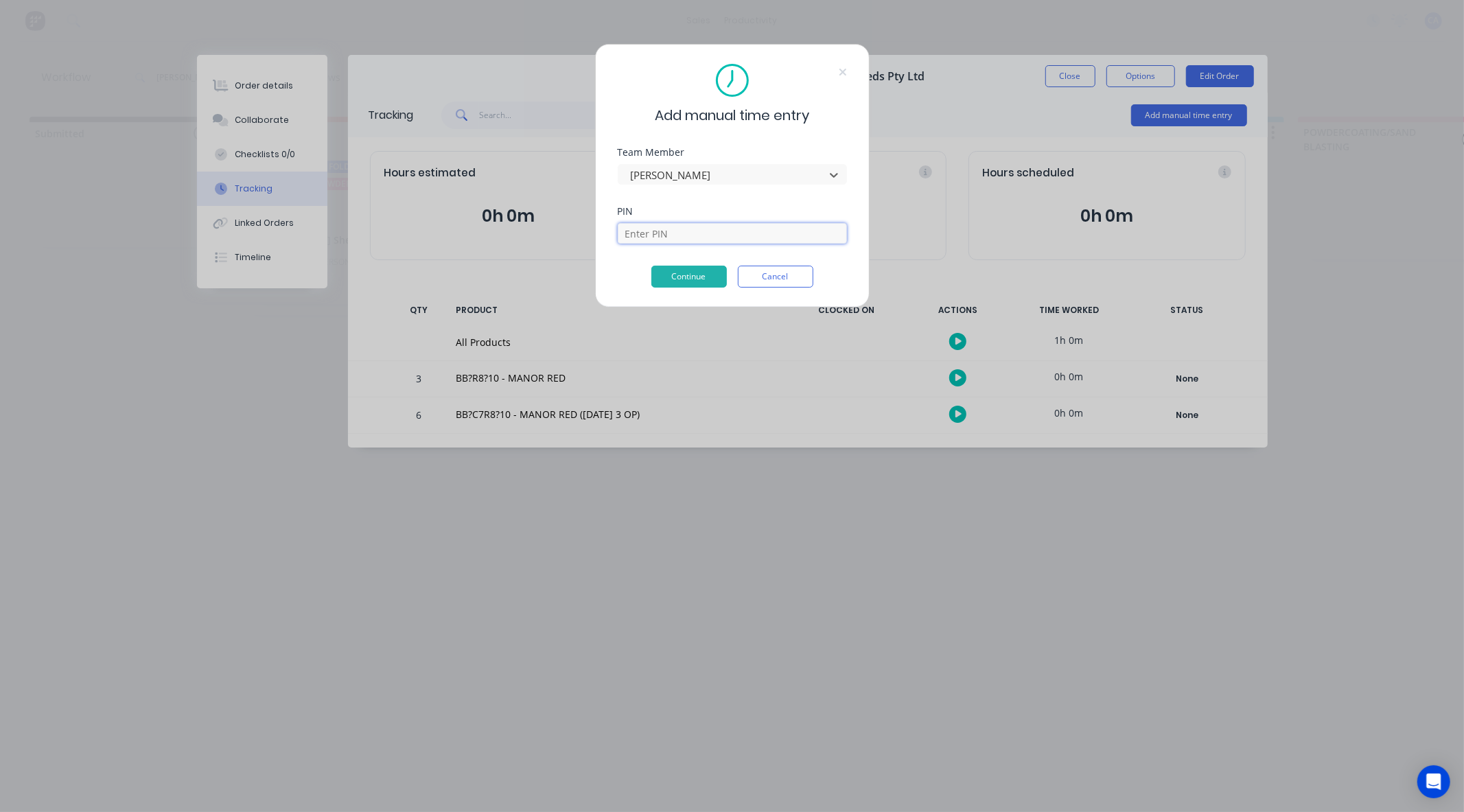
drag, startPoint x: 667, startPoint y: 237, endPoint x: 670, endPoint y: 254, distance: 17.3
click at [667, 237] on input at bounding box center [732, 233] width 229 height 21
type input "0000"
click at [696, 276] on button "Continue" at bounding box center [688, 276] width 76 height 22
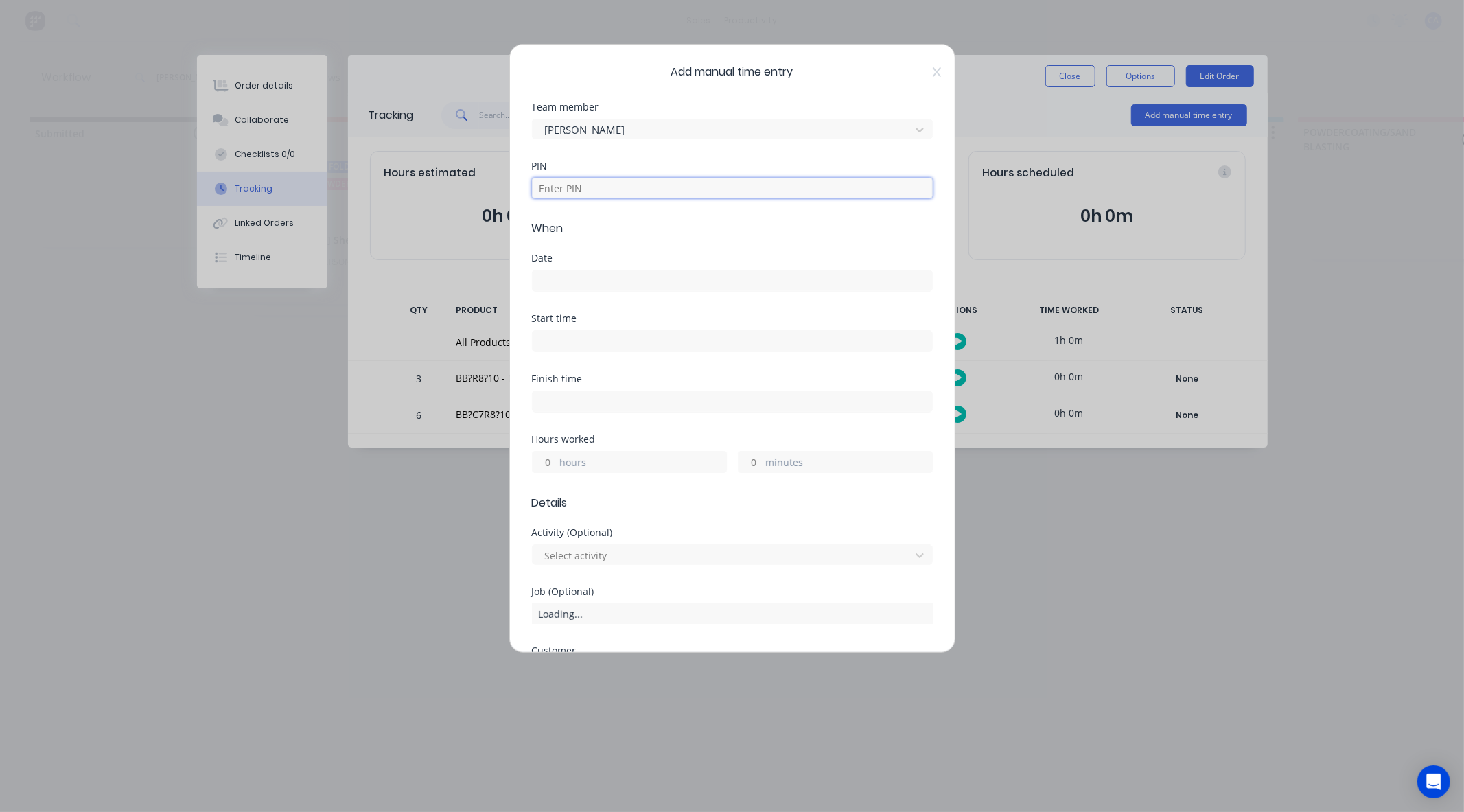
click at [584, 183] on input at bounding box center [732, 188] width 401 height 21
type input "0000"
drag, startPoint x: 550, startPoint y: 455, endPoint x: 599, endPoint y: 439, distance: 51.5
click at [550, 455] on input "hours" at bounding box center [544, 462] width 24 height 21
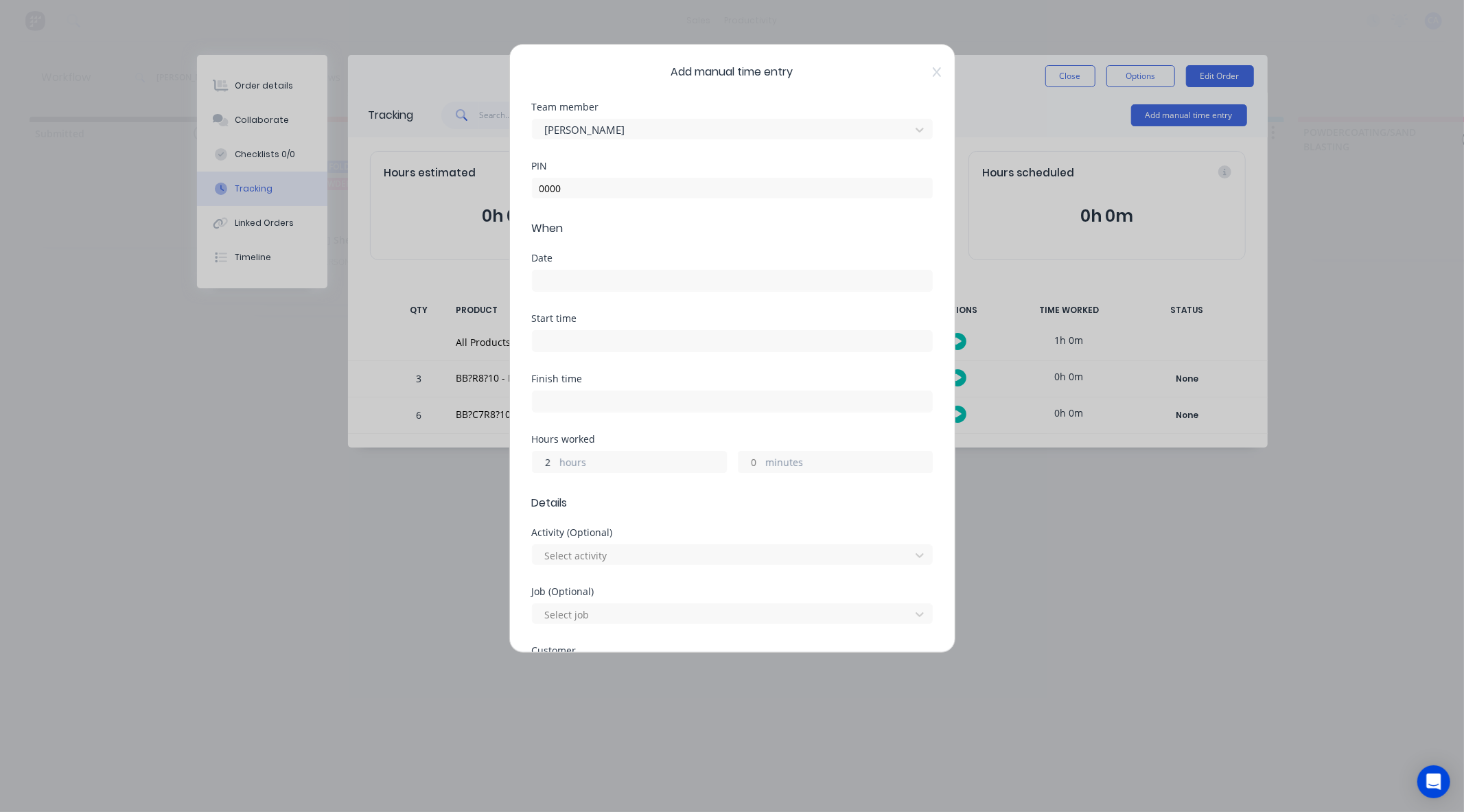
type input "2"
click at [550, 280] on input at bounding box center [732, 280] width 399 height 21
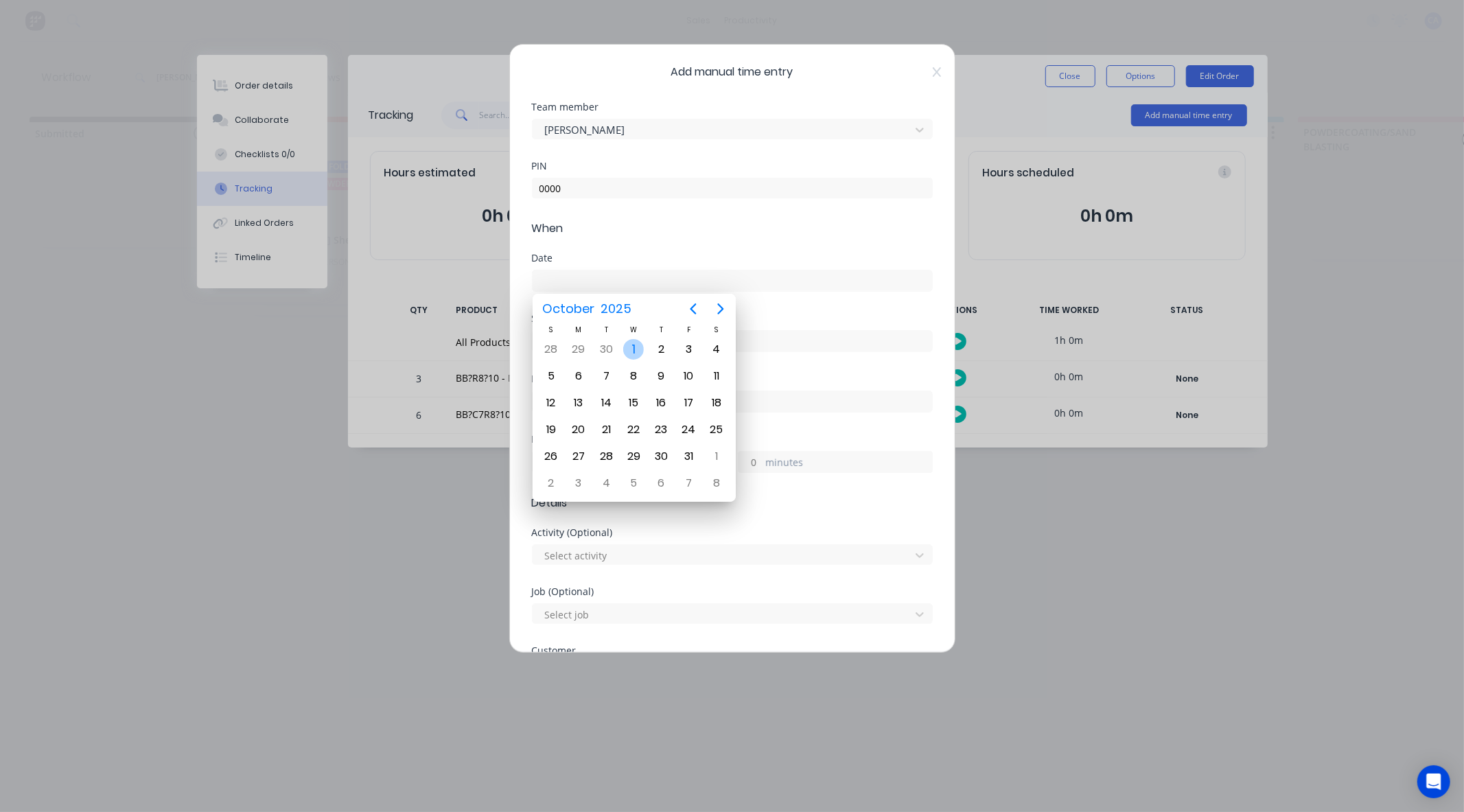
click at [644, 350] on div "Oct 1" at bounding box center [634, 350] width 27 height 26
type input "01/10/2025"
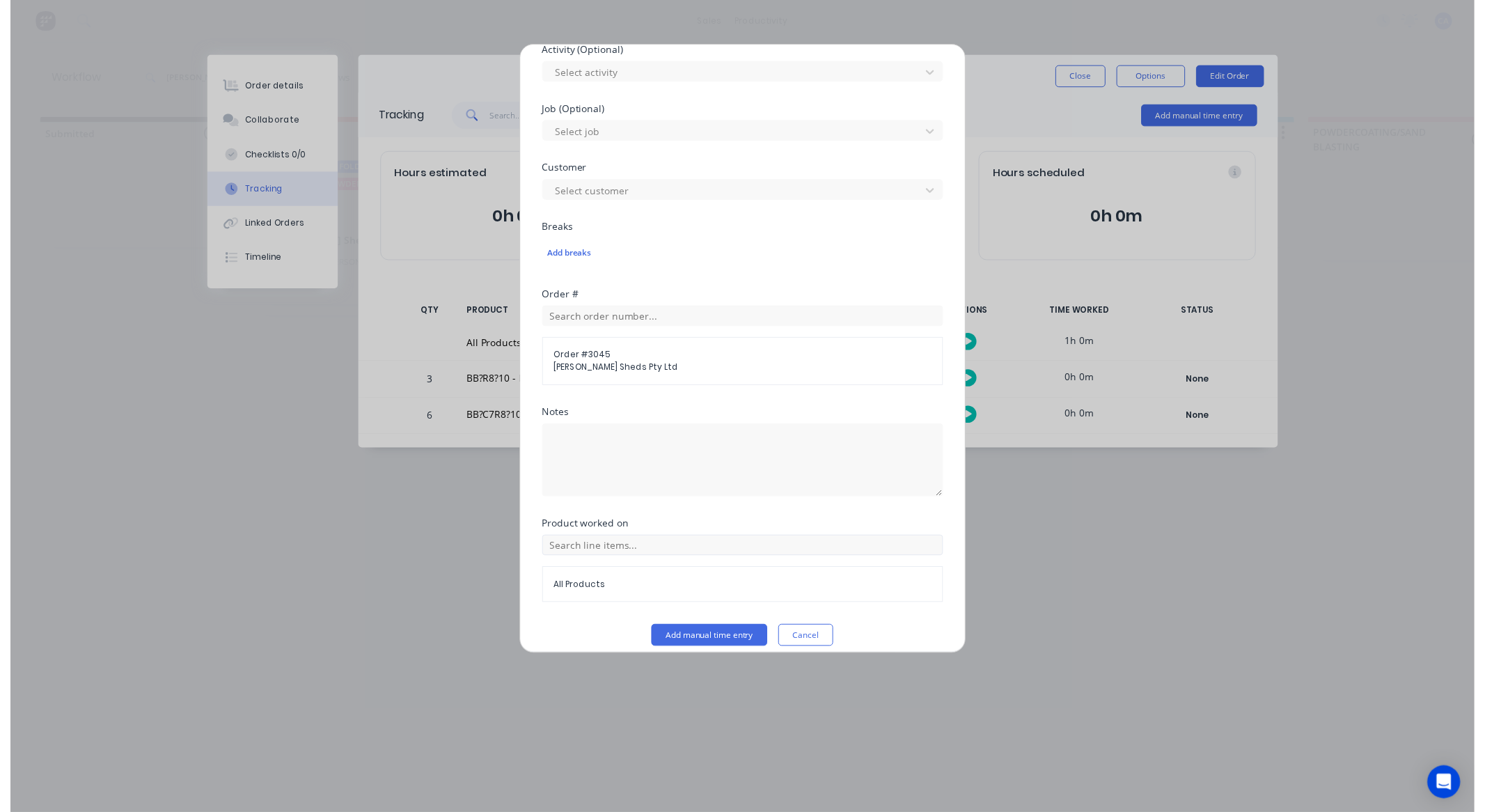
scroll to position [503, 0]
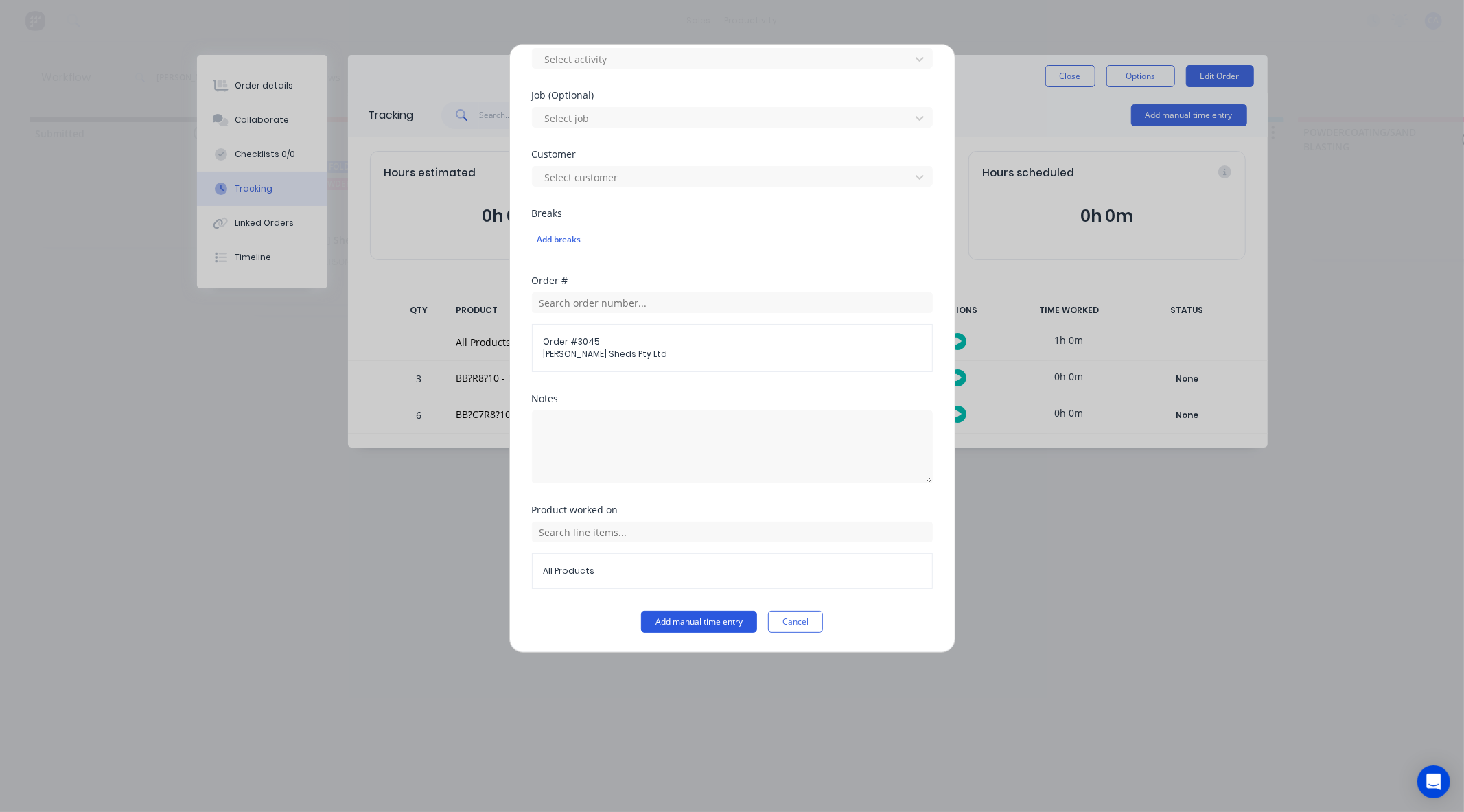
click at [696, 621] on button "Add manual time entry" at bounding box center [699, 621] width 116 height 22
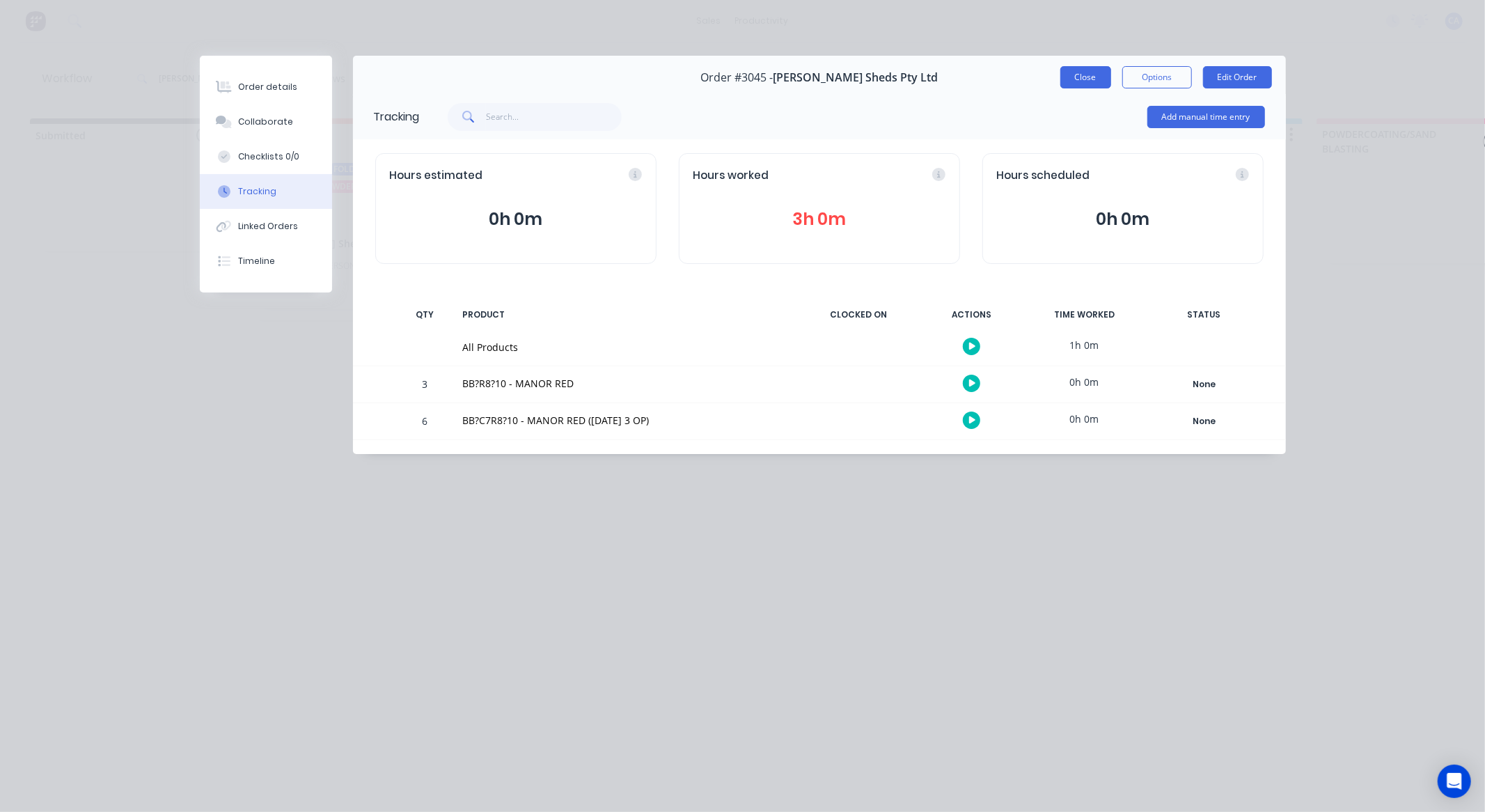
click at [1091, 80] on button "Close" at bounding box center [1086, 77] width 51 height 23
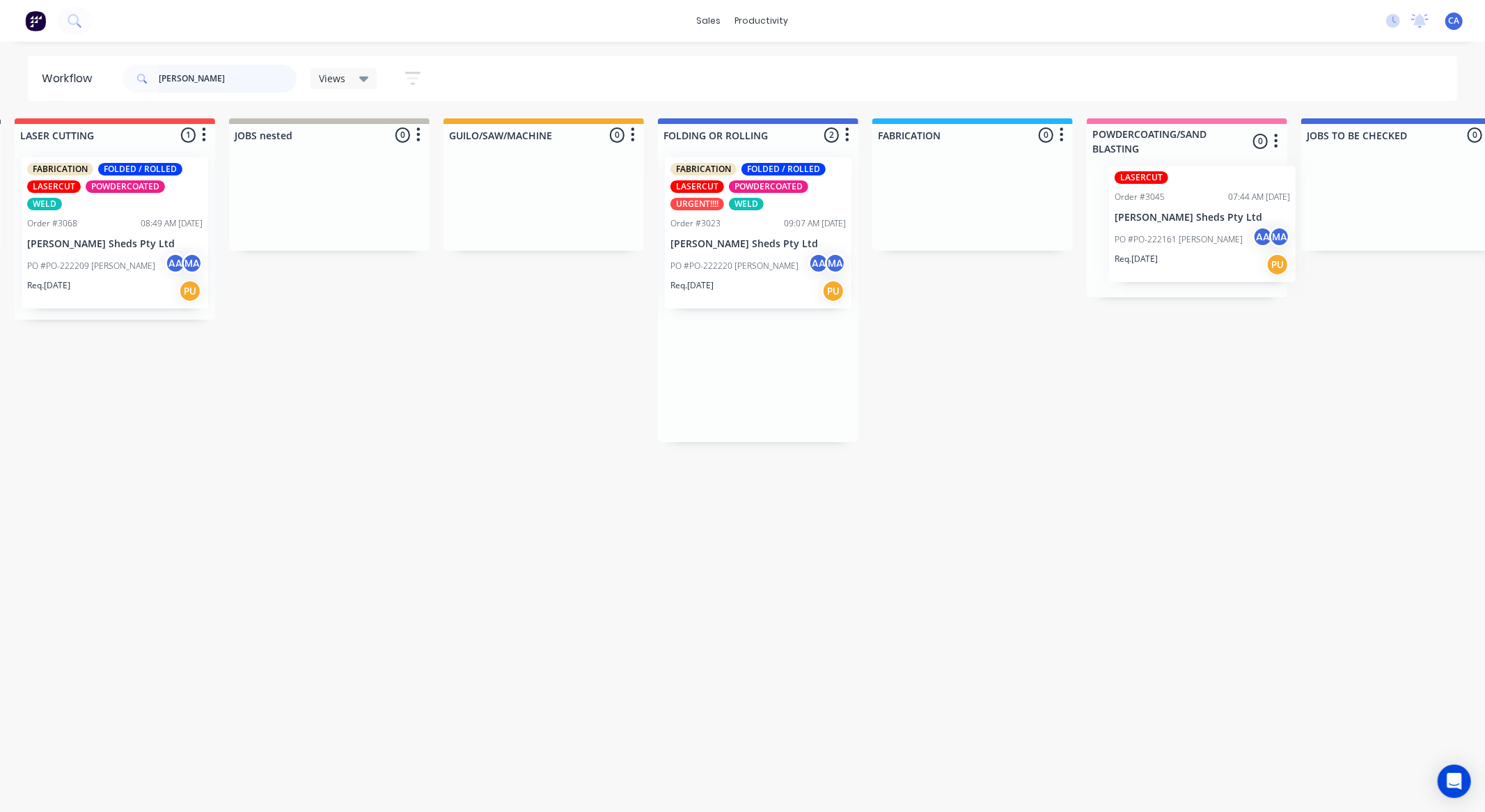
scroll to position [0, 241]
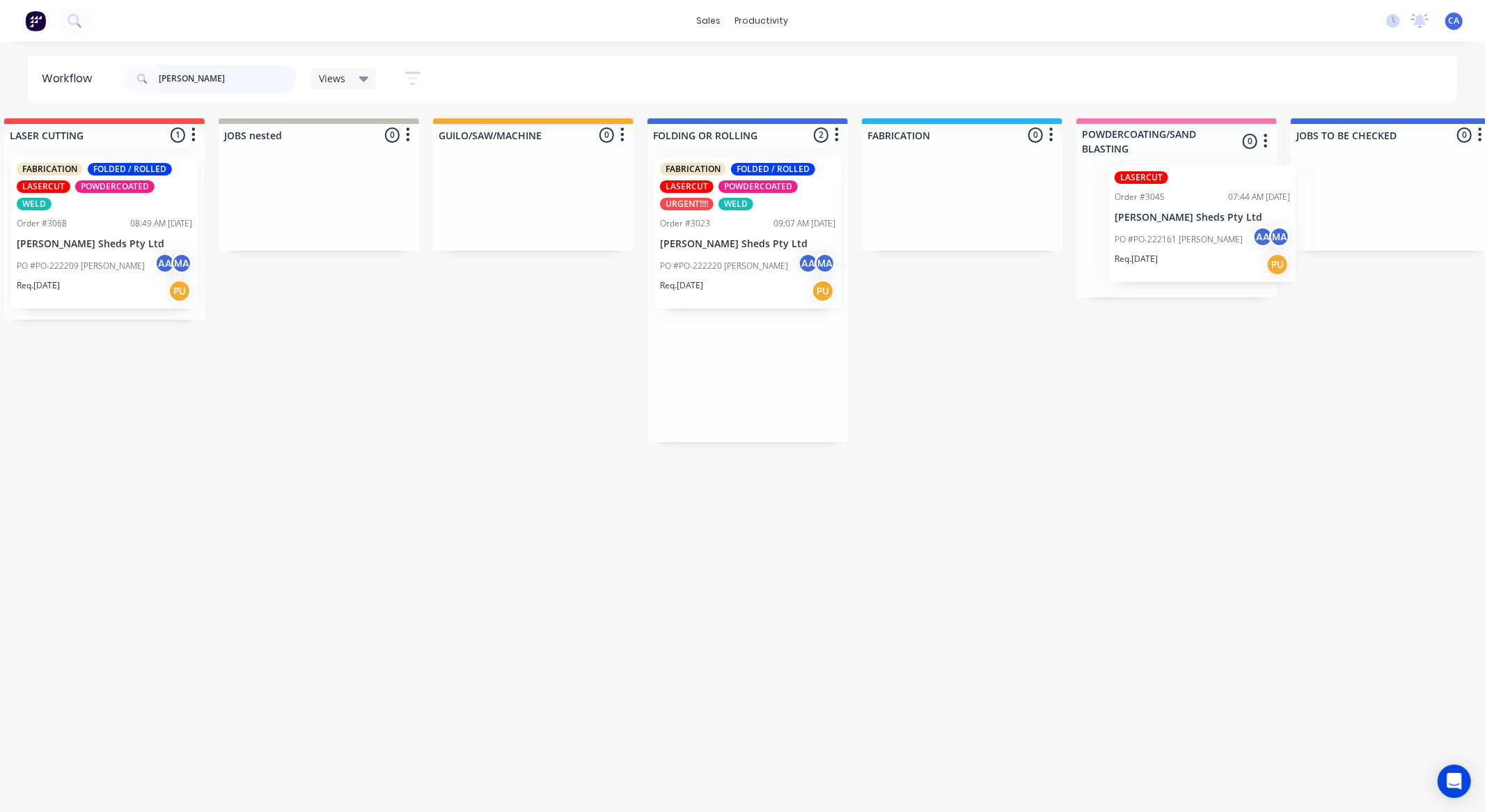
drag, startPoint x: 995, startPoint y: 407, endPoint x: 1203, endPoint y: 266, distance: 251.3
click at [728, 286] on div "Req. 02/10/25 PU" at bounding box center [747, 291] width 175 height 23
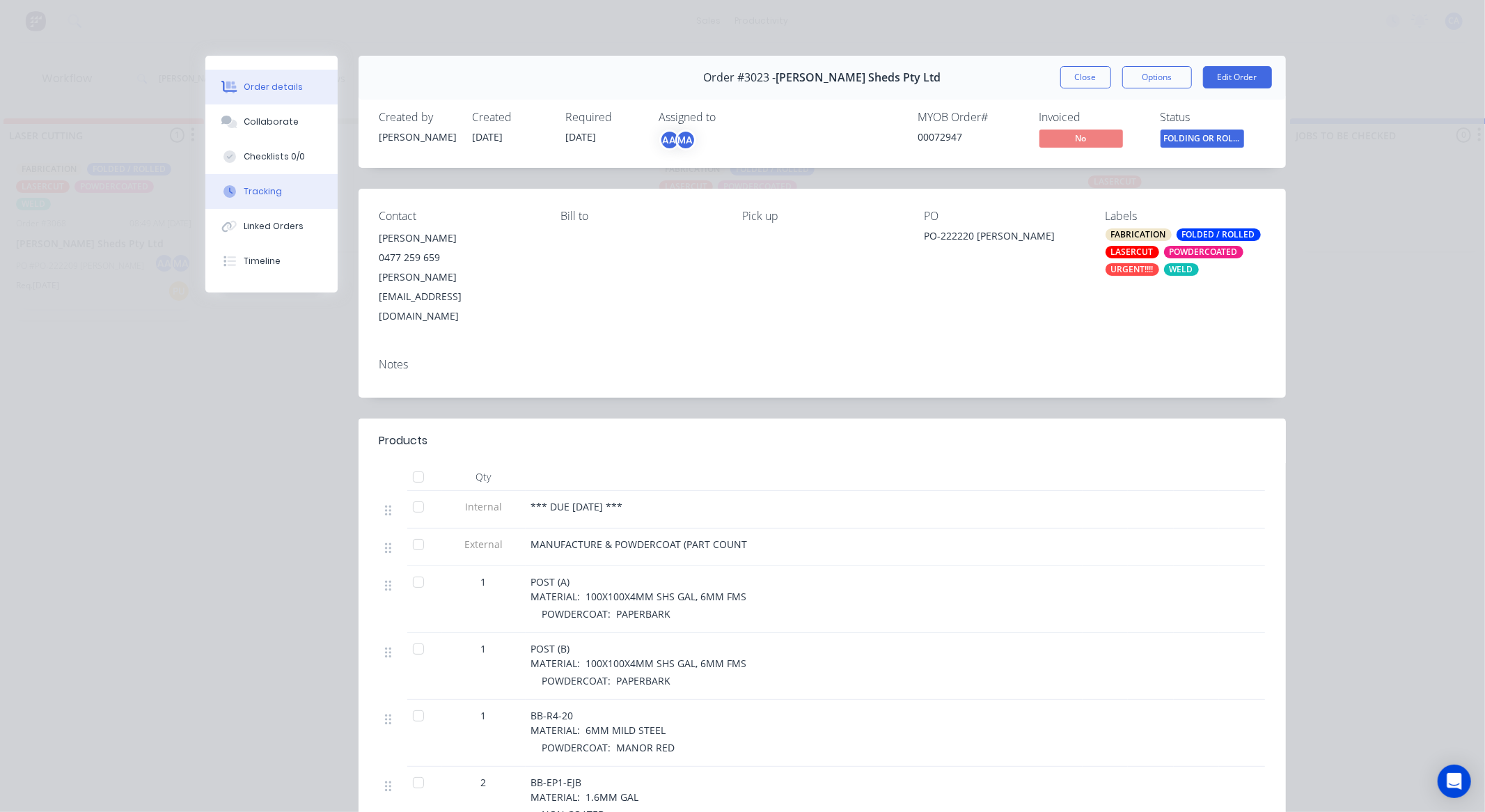
click at [279, 178] on button "Tracking" at bounding box center [271, 192] width 132 height 35
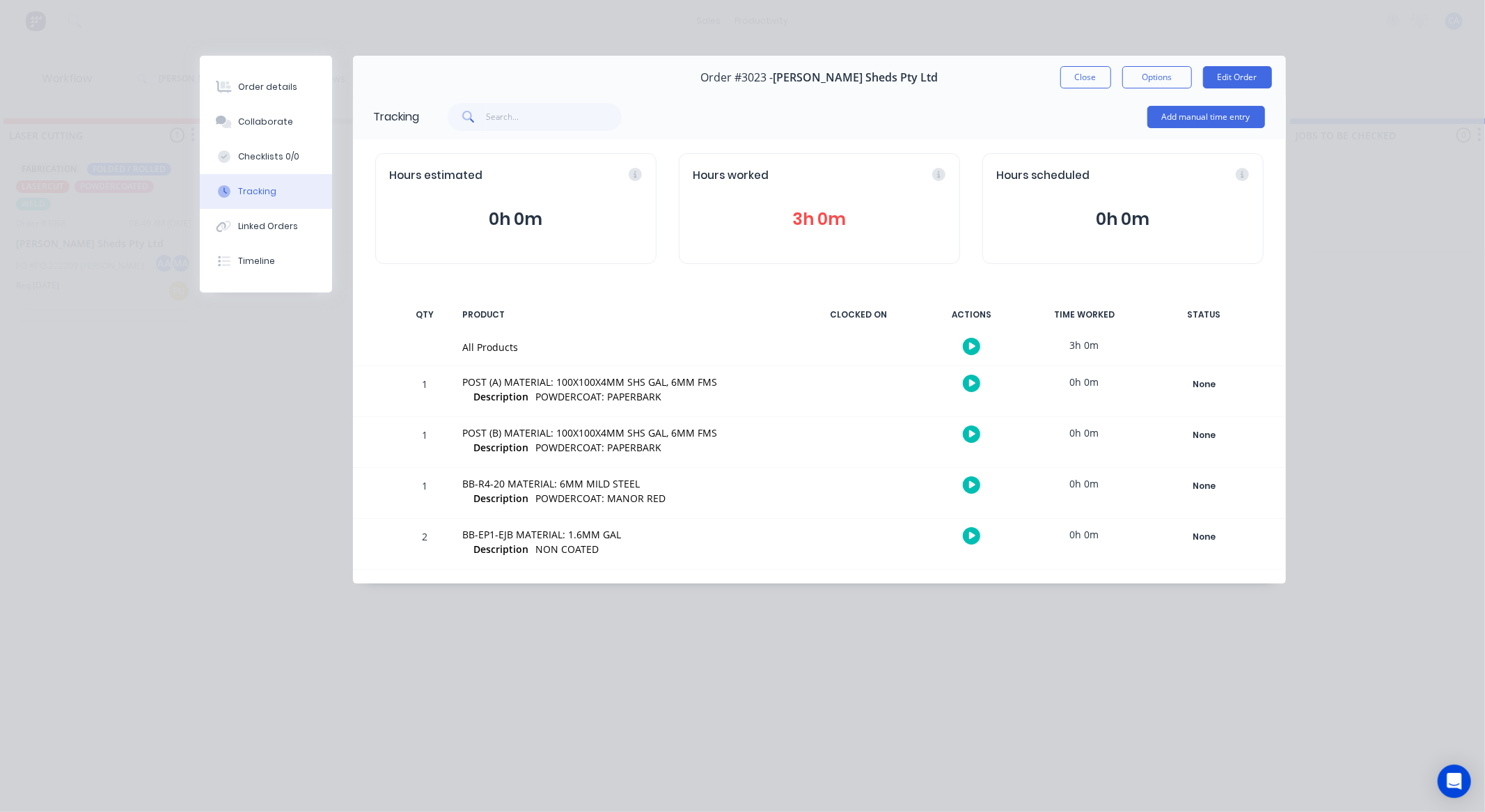
click at [917, 225] on button "3h 0m" at bounding box center [819, 219] width 252 height 26
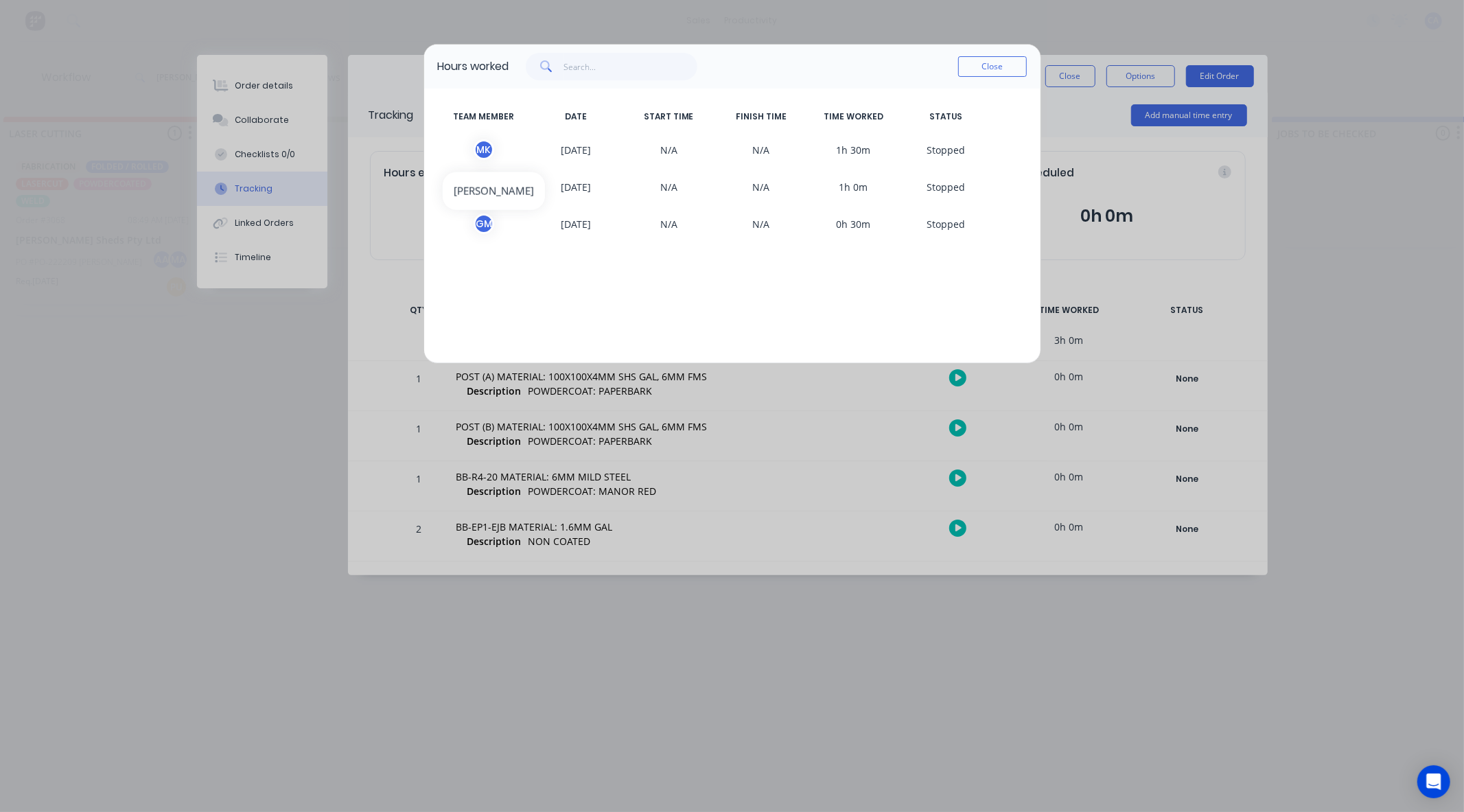
drag, startPoint x: 489, startPoint y: 152, endPoint x: 503, endPoint y: 148, distance: 14.6
click at [491, 152] on div "M K" at bounding box center [483, 150] width 21 height 21
click at [600, 141] on span "01/10/2025" at bounding box center [576, 150] width 93 height 21
click at [579, 148] on span "01/10/2025" at bounding box center [576, 150] width 93 height 21
drag, startPoint x: 978, startPoint y: 64, endPoint x: 1028, endPoint y: 106, distance: 65.3
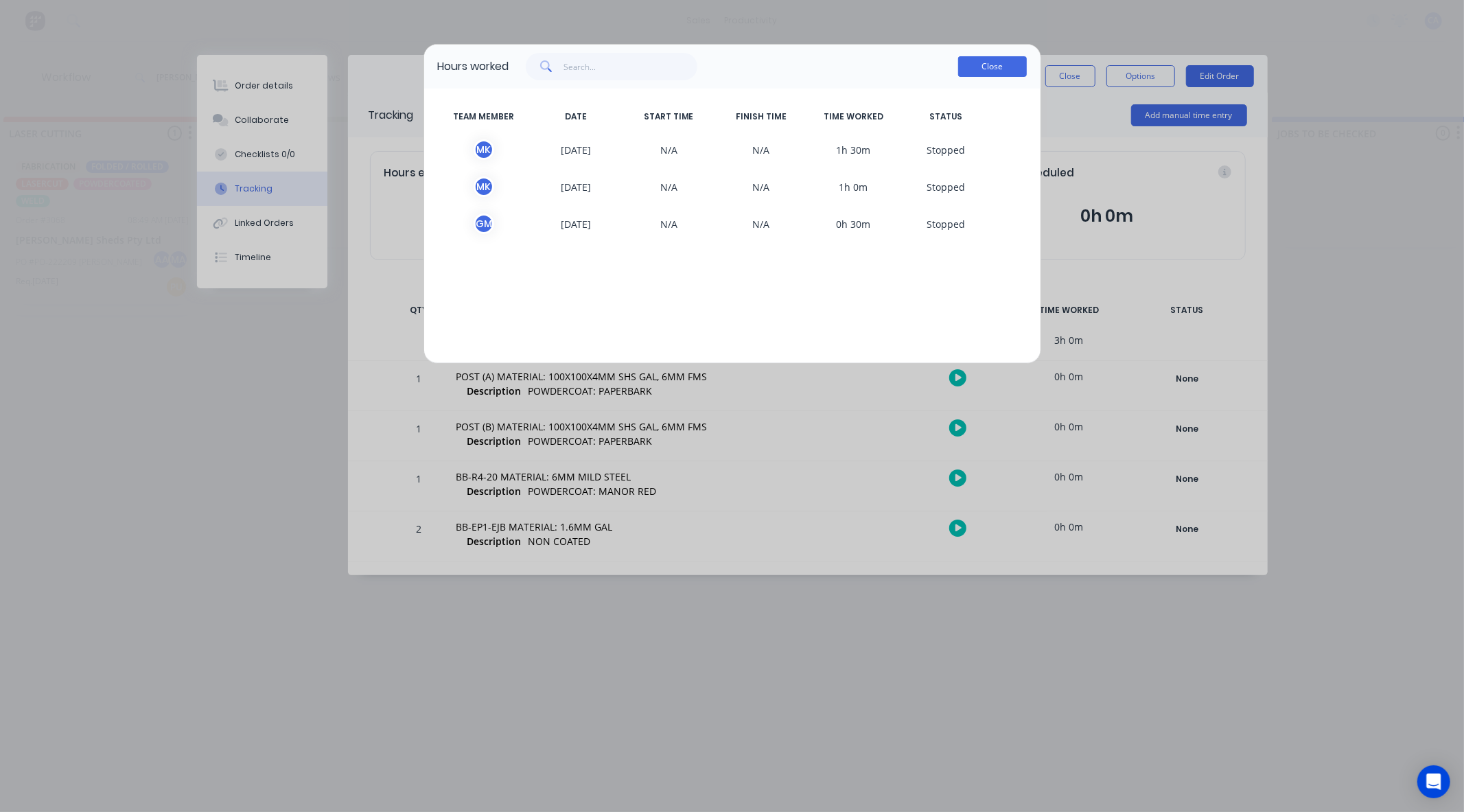
click at [978, 64] on button "Close" at bounding box center [992, 66] width 68 height 21
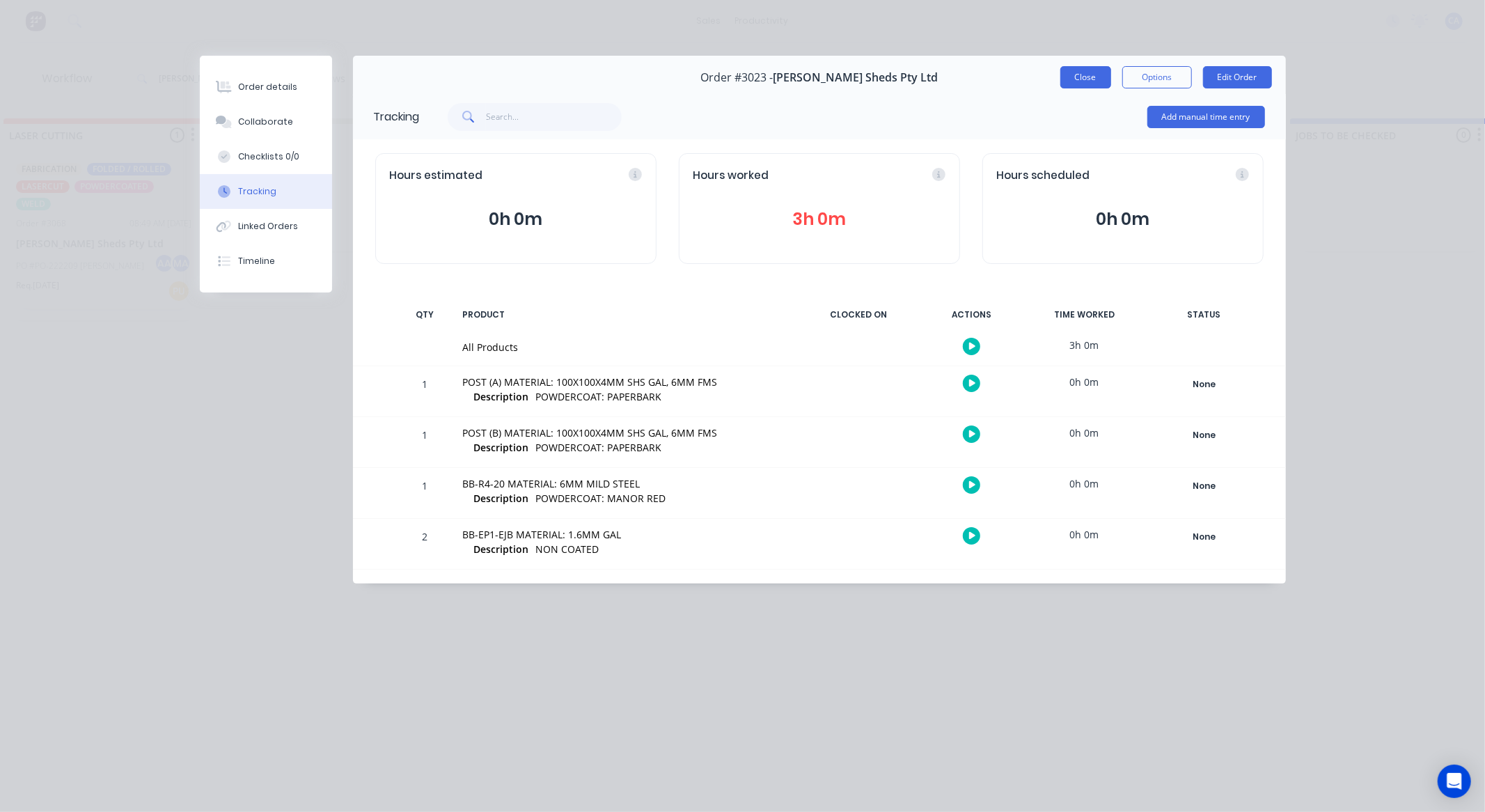
click at [1080, 82] on button "Close" at bounding box center [1086, 77] width 51 height 23
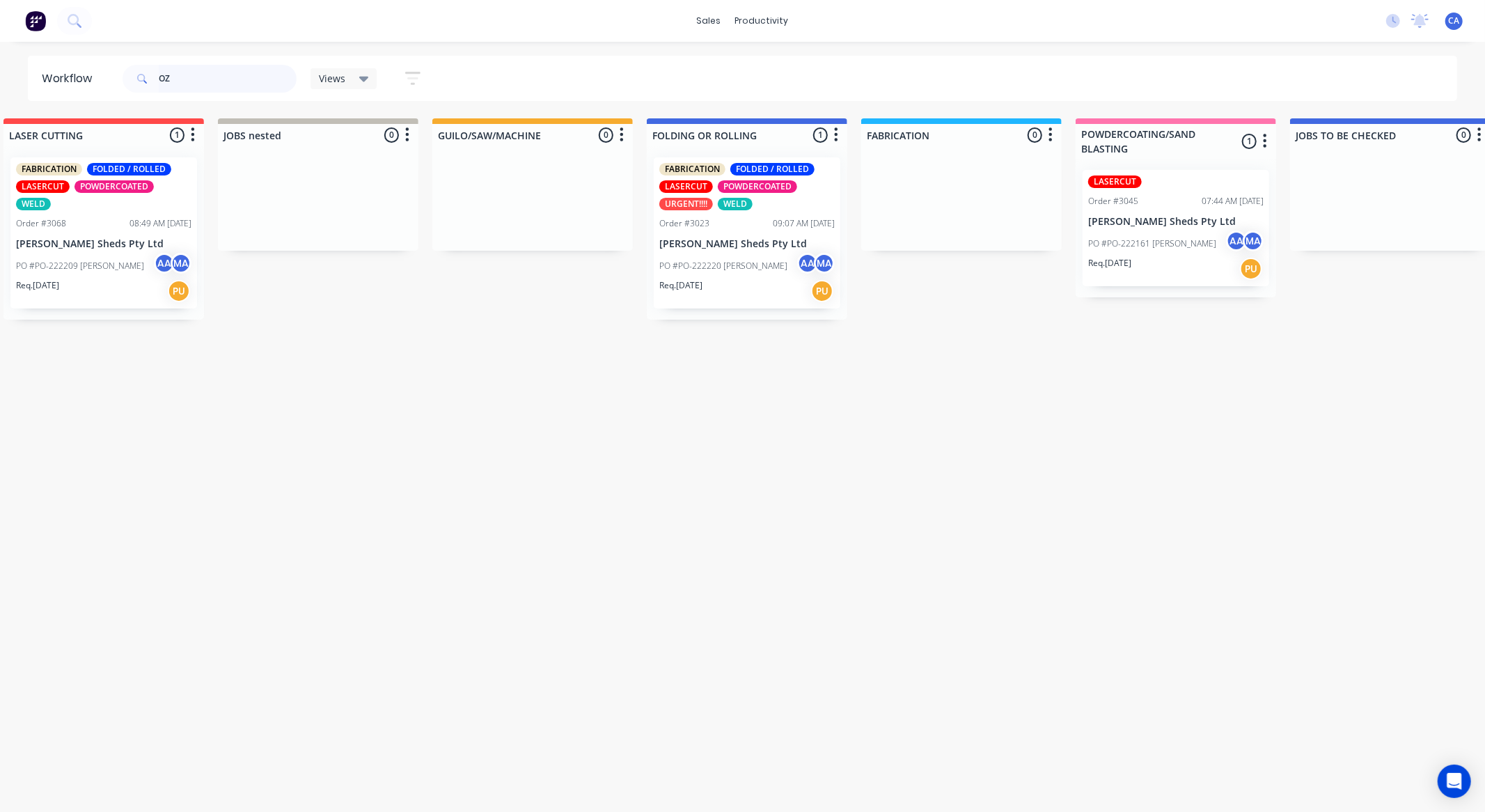
type input "O"
type input "LIFE"
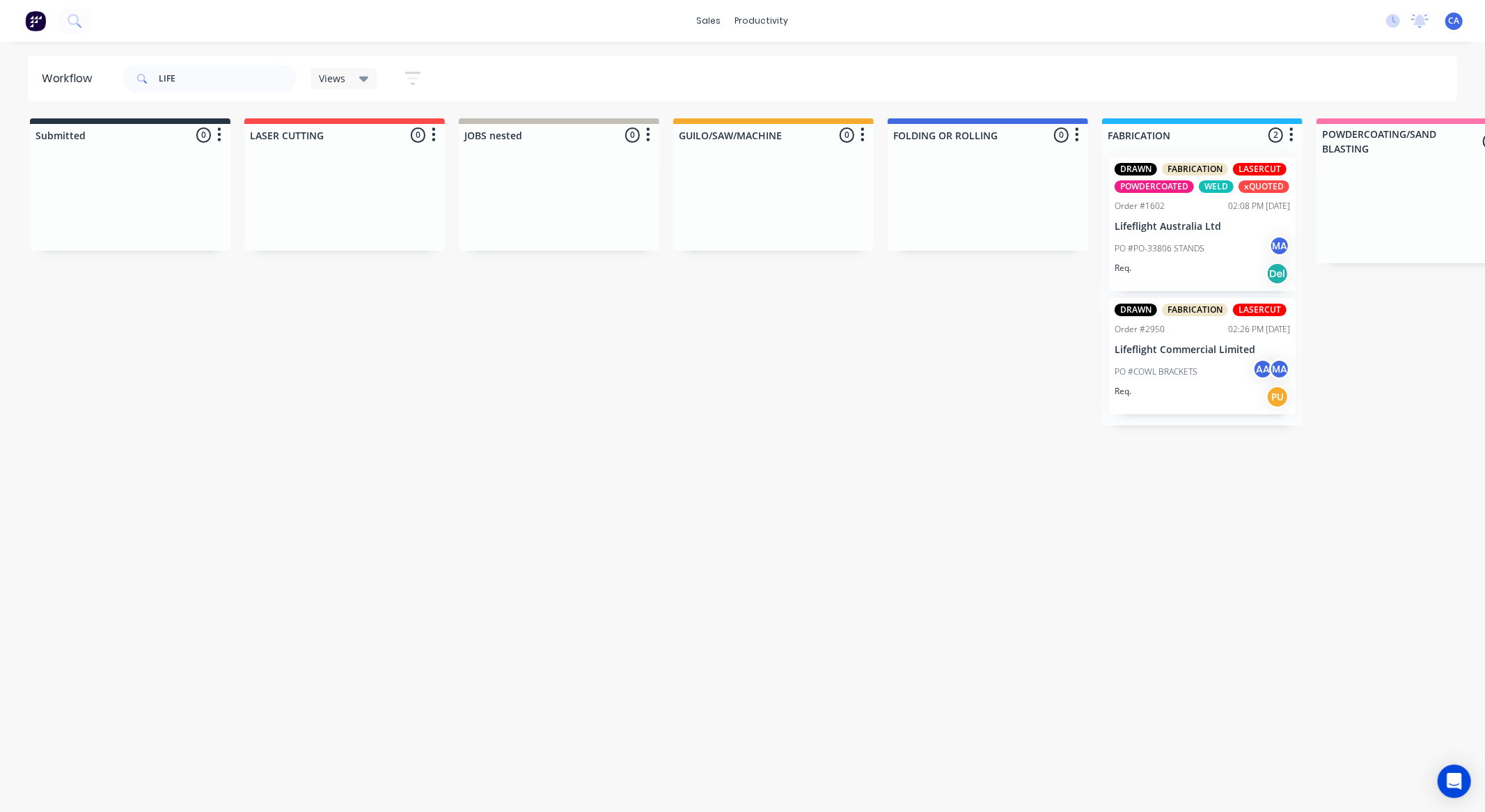
click at [1236, 250] on div "PO #PO-33806 STANDS MA" at bounding box center [1203, 249] width 175 height 26
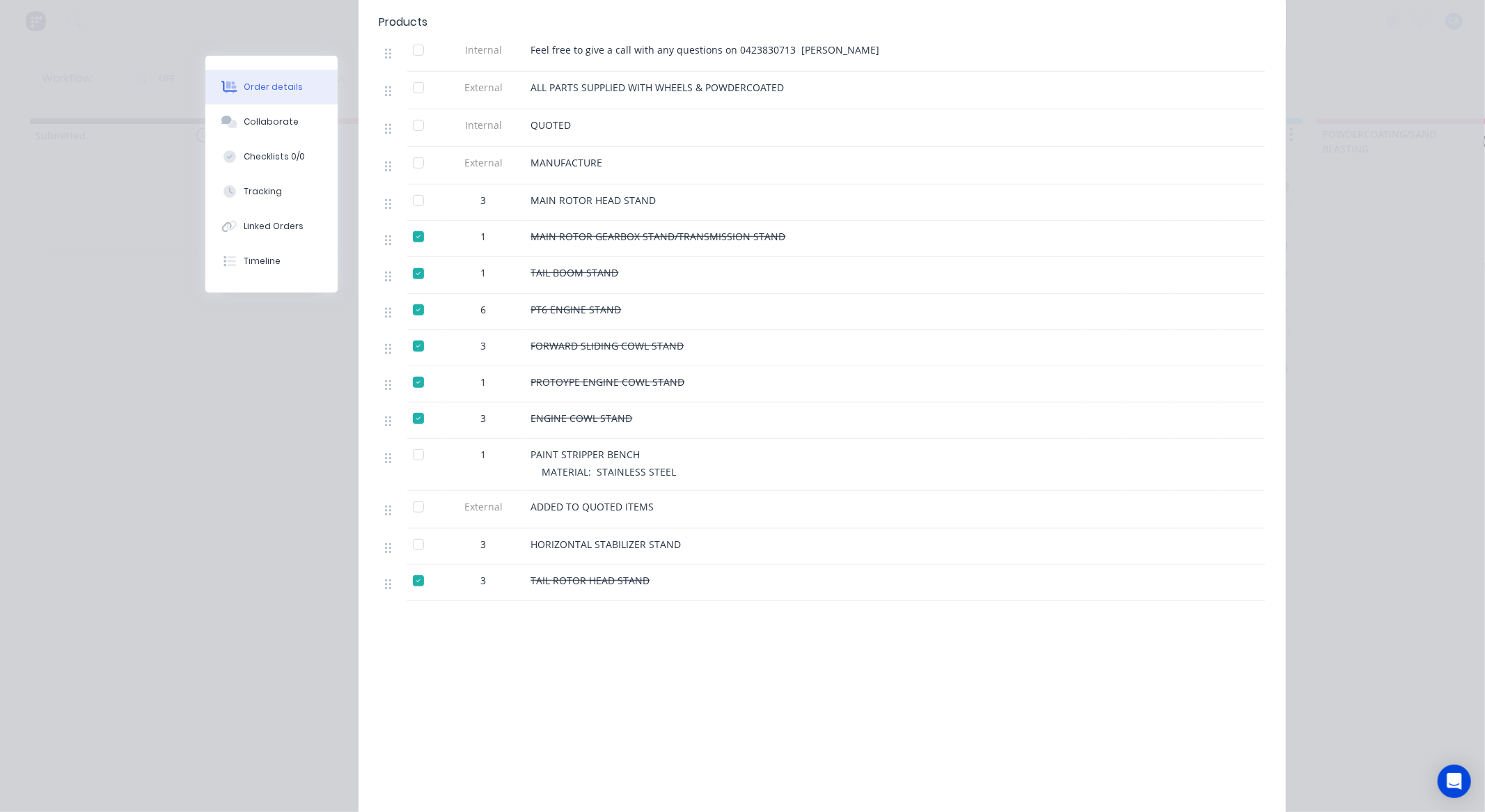
scroll to position [541, 0]
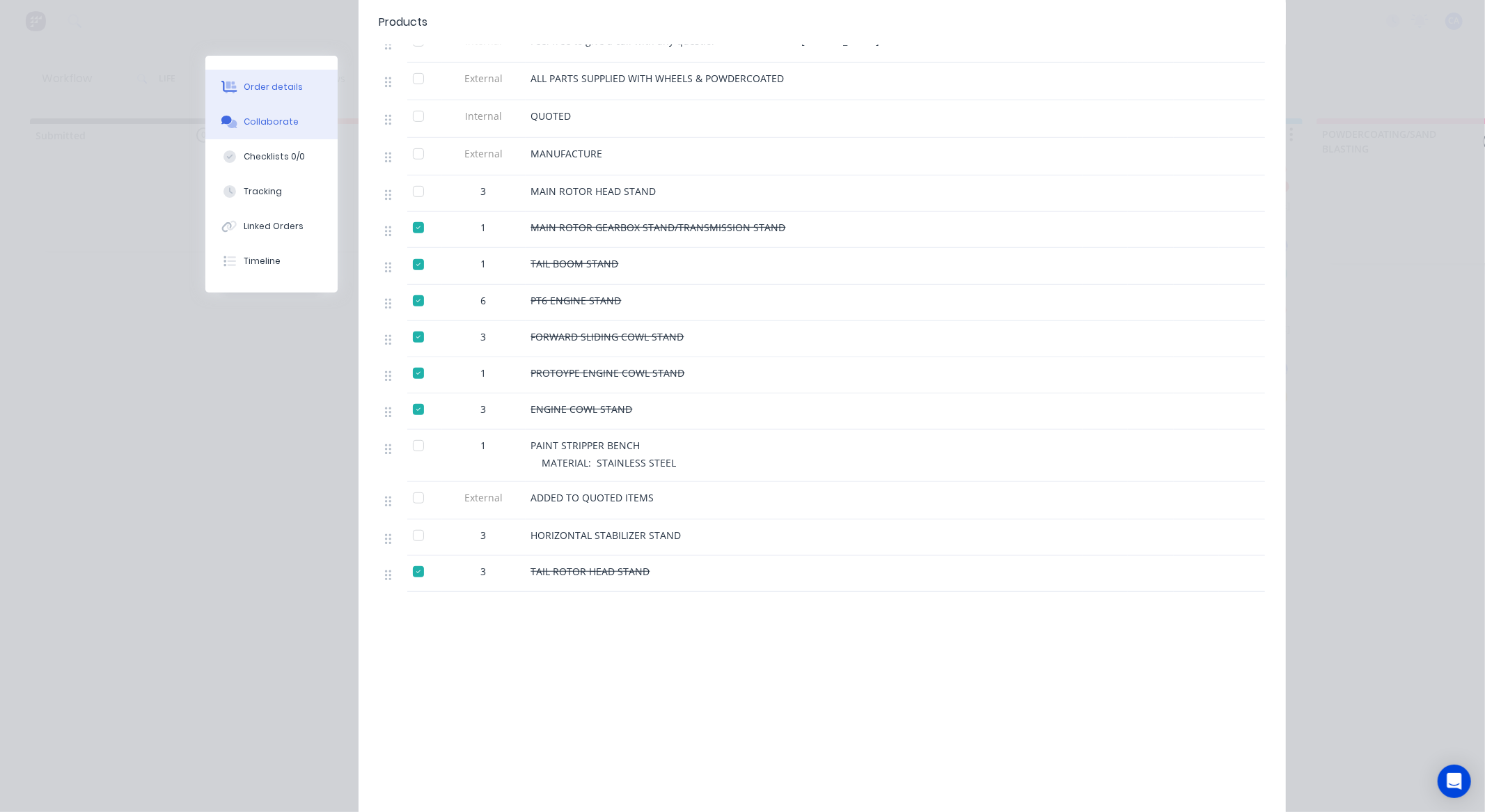
click at [287, 123] on div "Collaborate" at bounding box center [271, 121] width 55 height 12
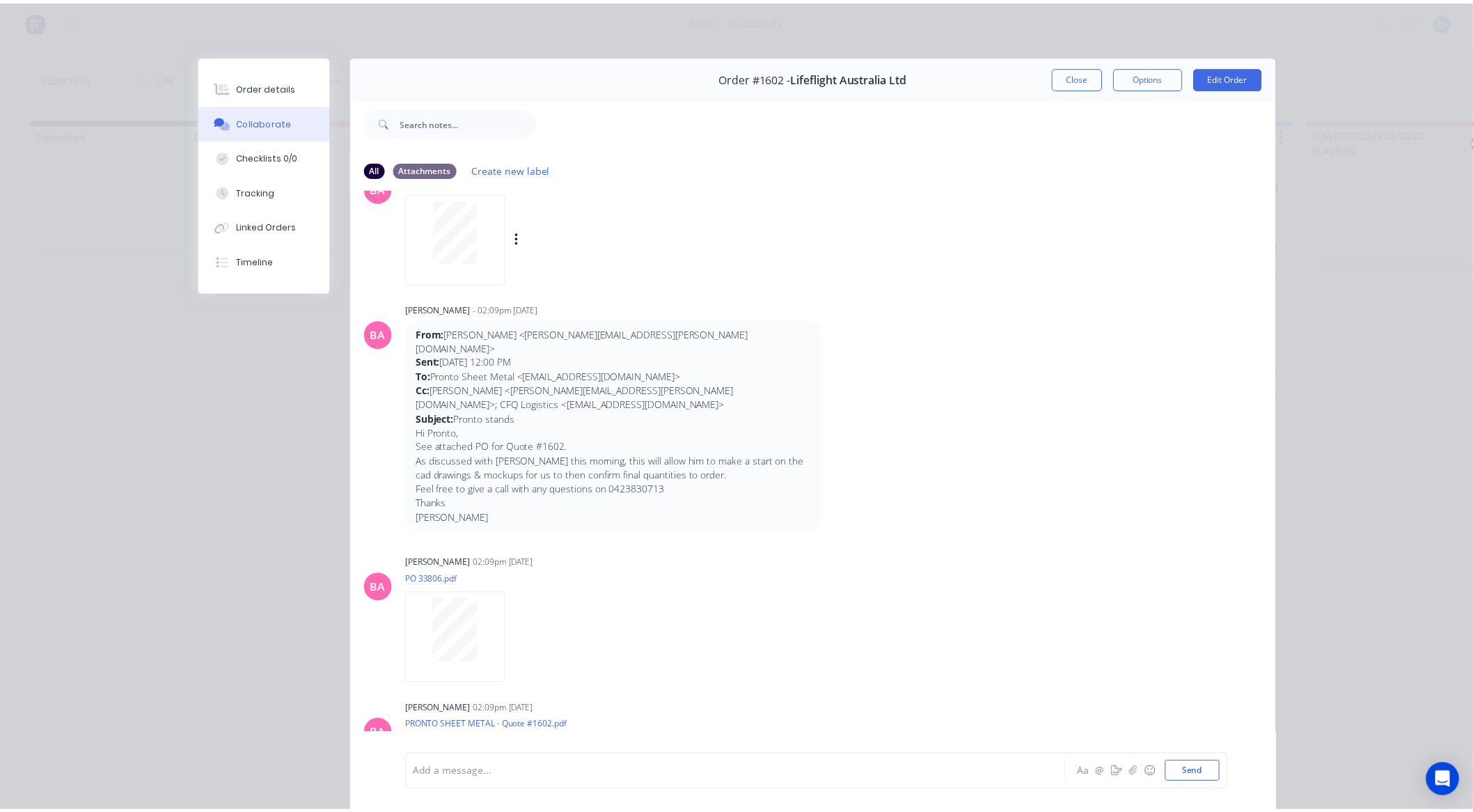
scroll to position [0, 0]
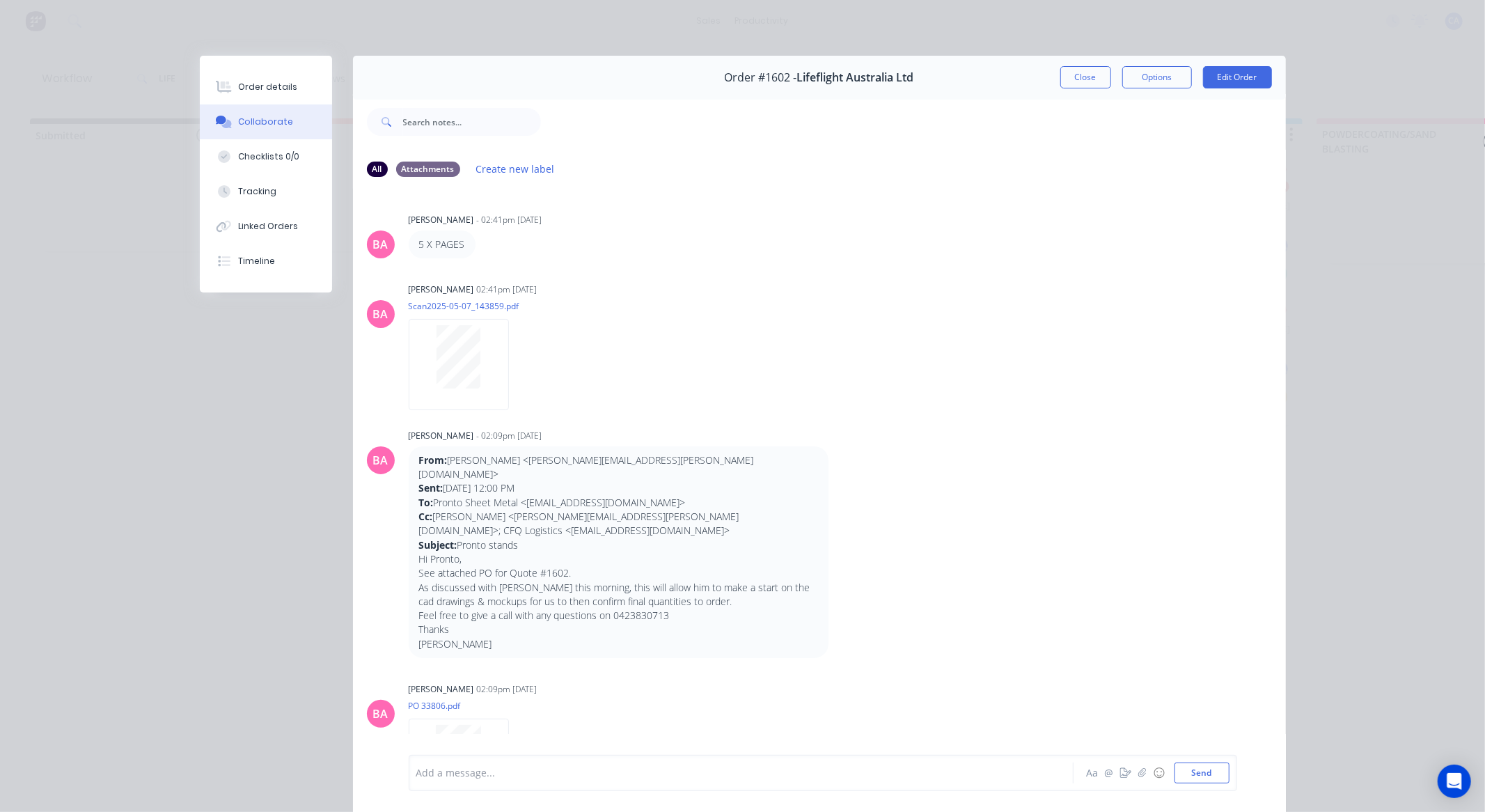
click at [1089, 86] on button "Close" at bounding box center [1086, 77] width 51 height 23
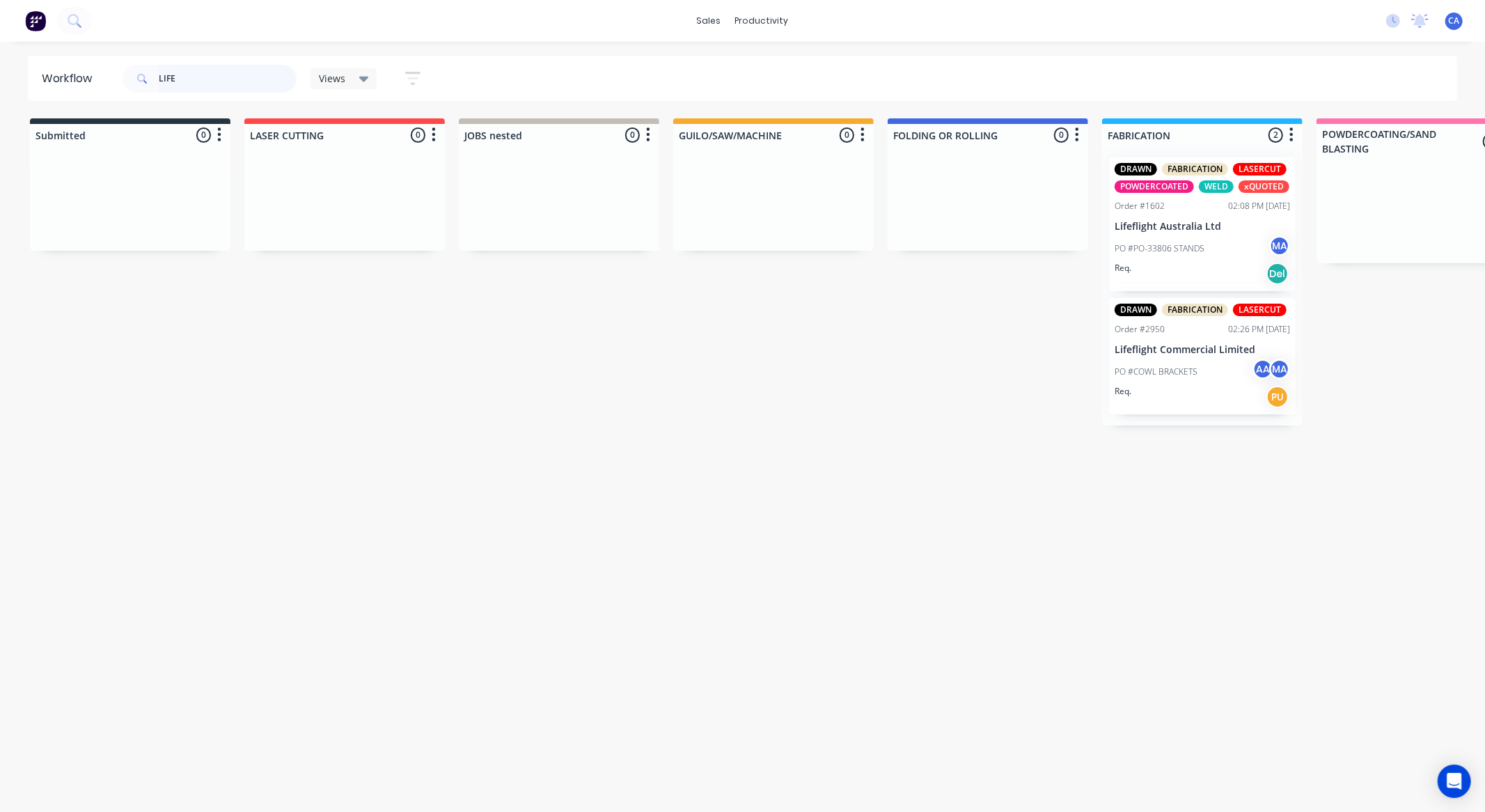
click at [57, 69] on header "Workflow LIFE Views Save new view None (Default) edit Show/Hide statuses Show l…" at bounding box center [743, 78] width 1430 height 45
